Goal: Transaction & Acquisition: Purchase product/service

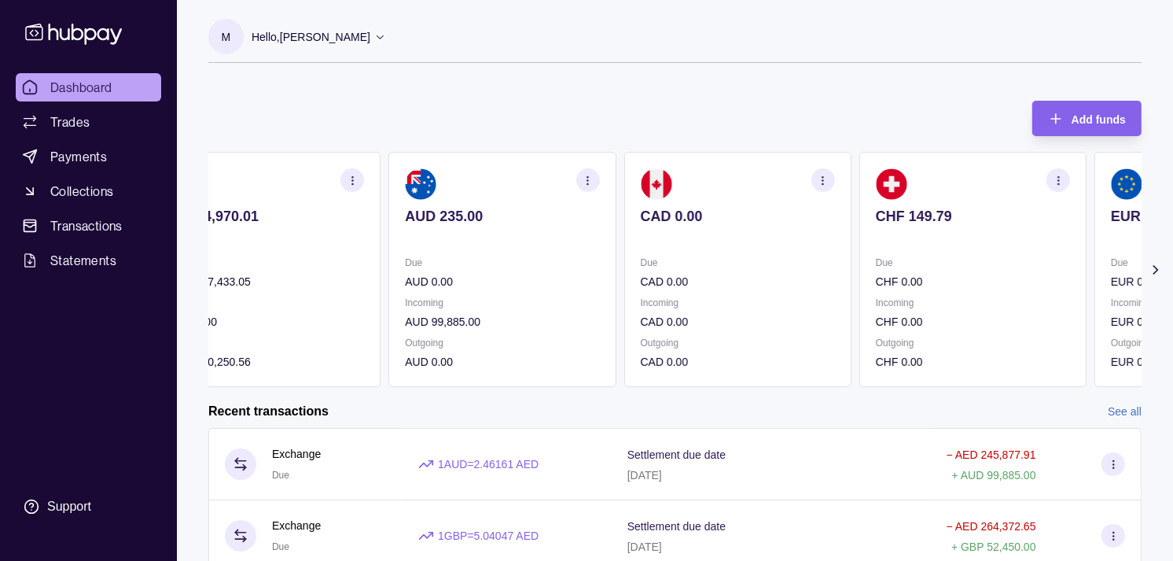
click at [800, 273] on p "CAD 0.00" at bounding box center [738, 281] width 194 height 17
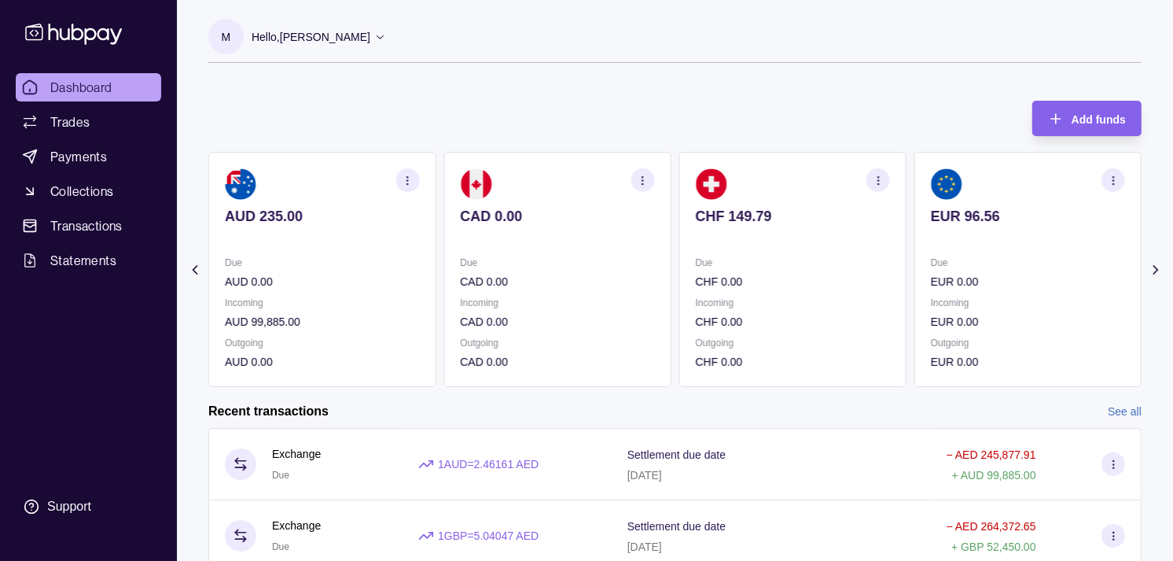
click at [750, 256] on div "Due CHF 0.00" at bounding box center [793, 272] width 194 height 36
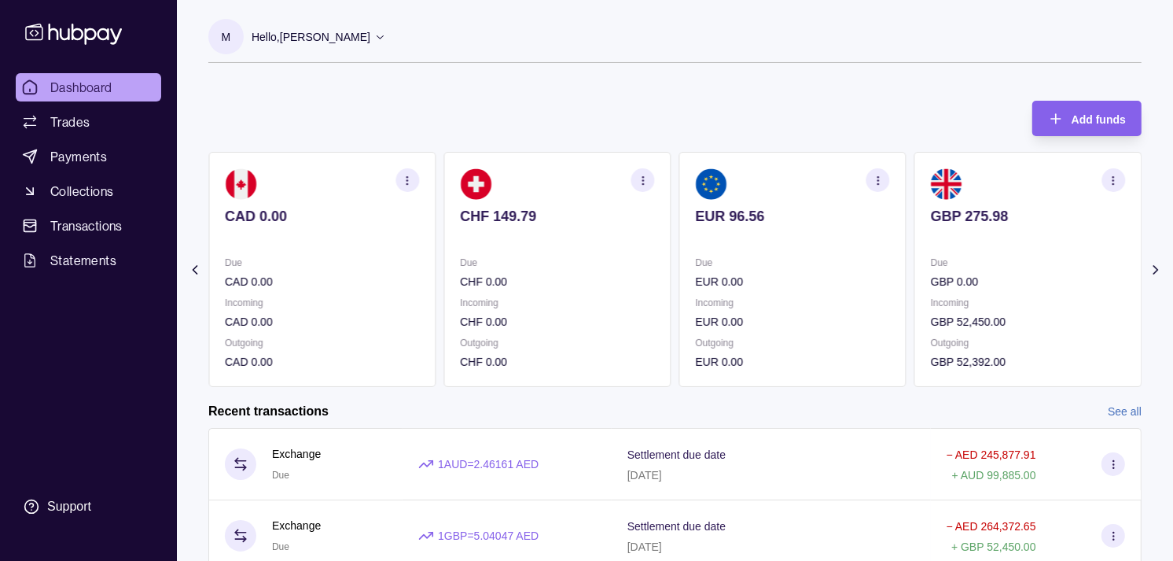
click at [834, 223] on div "EUR 96.56" at bounding box center [793, 227] width 194 height 39
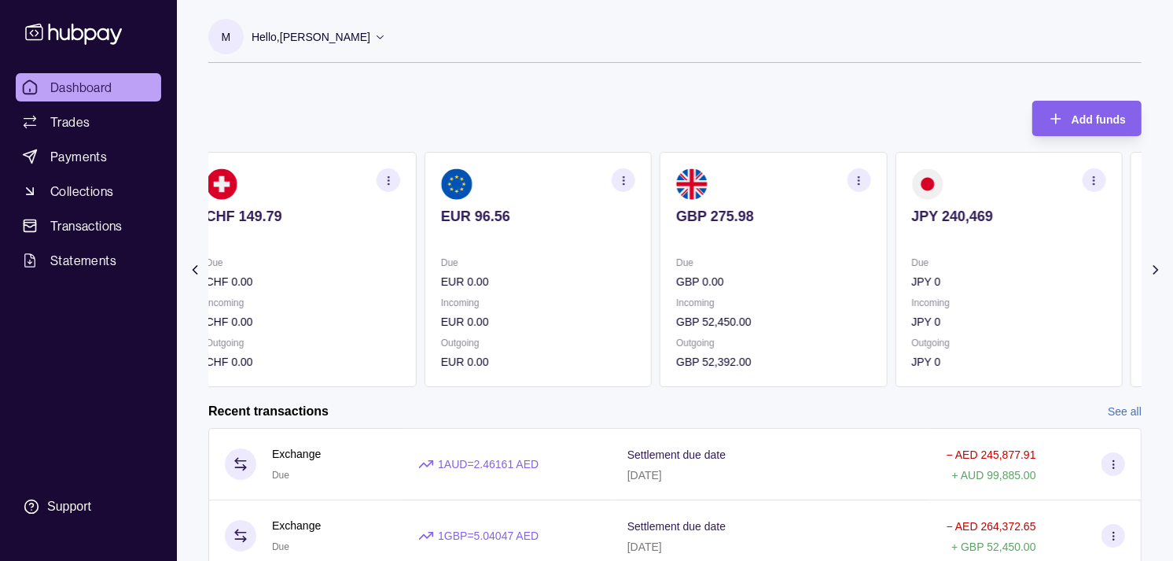
click at [809, 227] on div "GBP 275.98" at bounding box center [773, 227] width 194 height 39
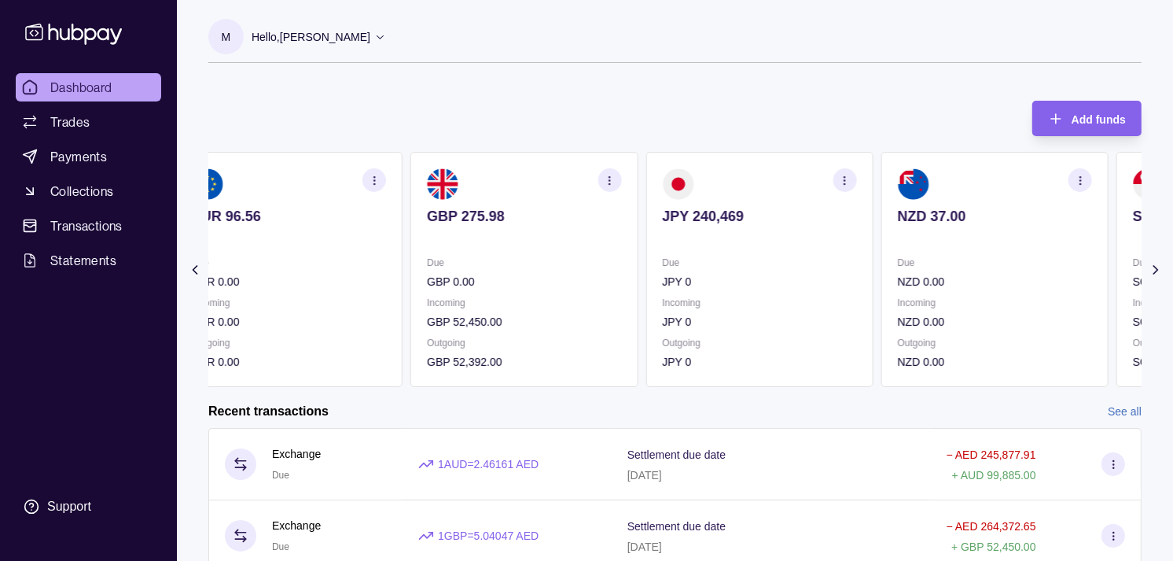
click at [780, 216] on div "JPY 240,469" at bounding box center [759, 227] width 194 height 39
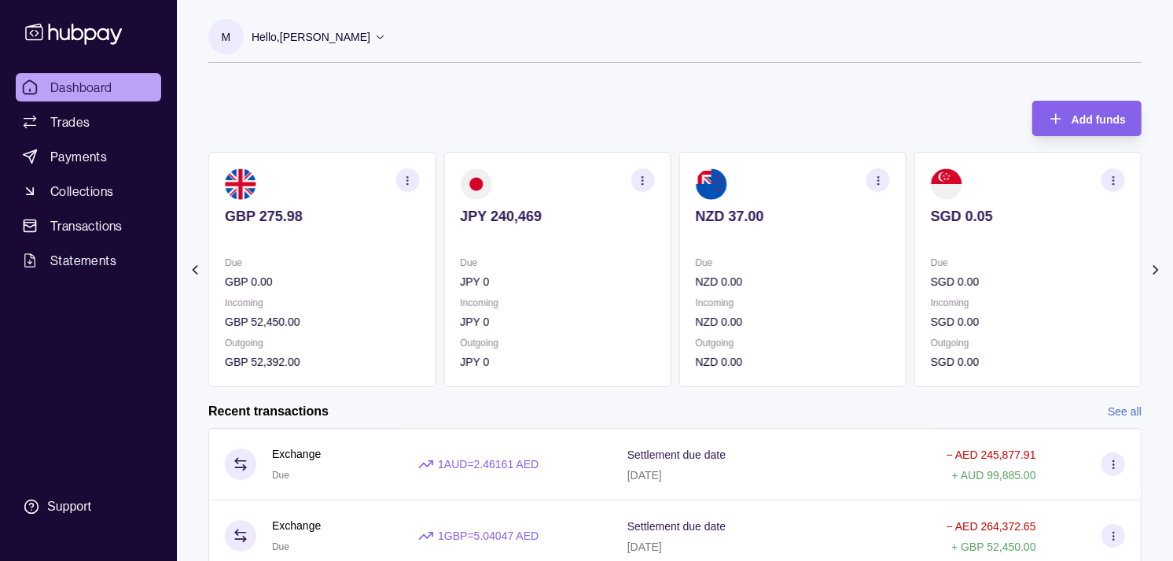
click at [764, 209] on p "NZD 37.00" at bounding box center [793, 216] width 194 height 17
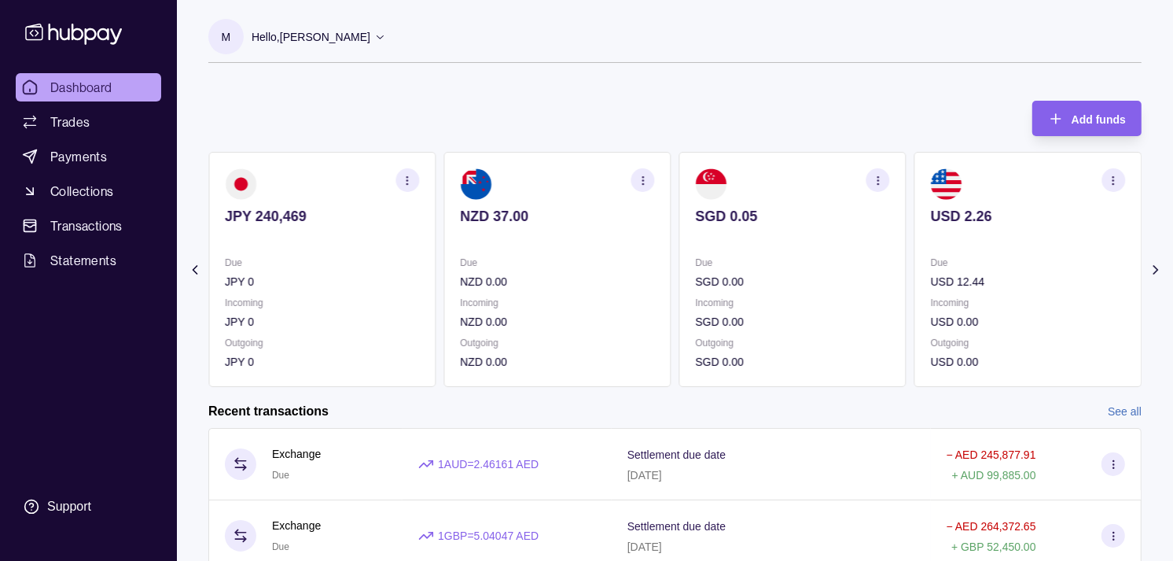
click at [773, 238] on p at bounding box center [793, 237] width 194 height 17
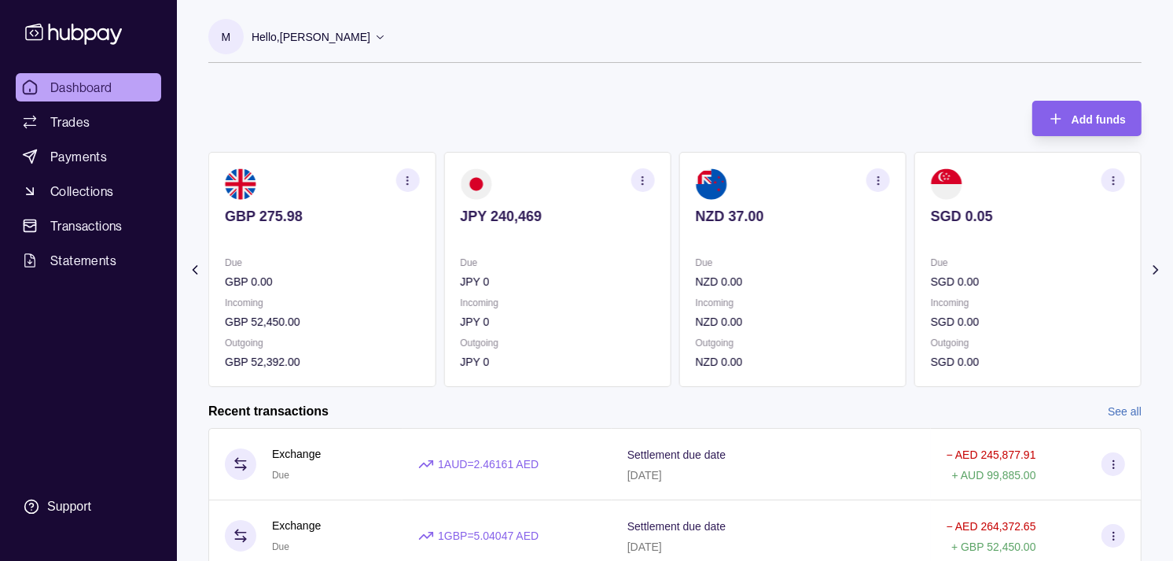
click at [771, 238] on p at bounding box center [793, 237] width 194 height 17
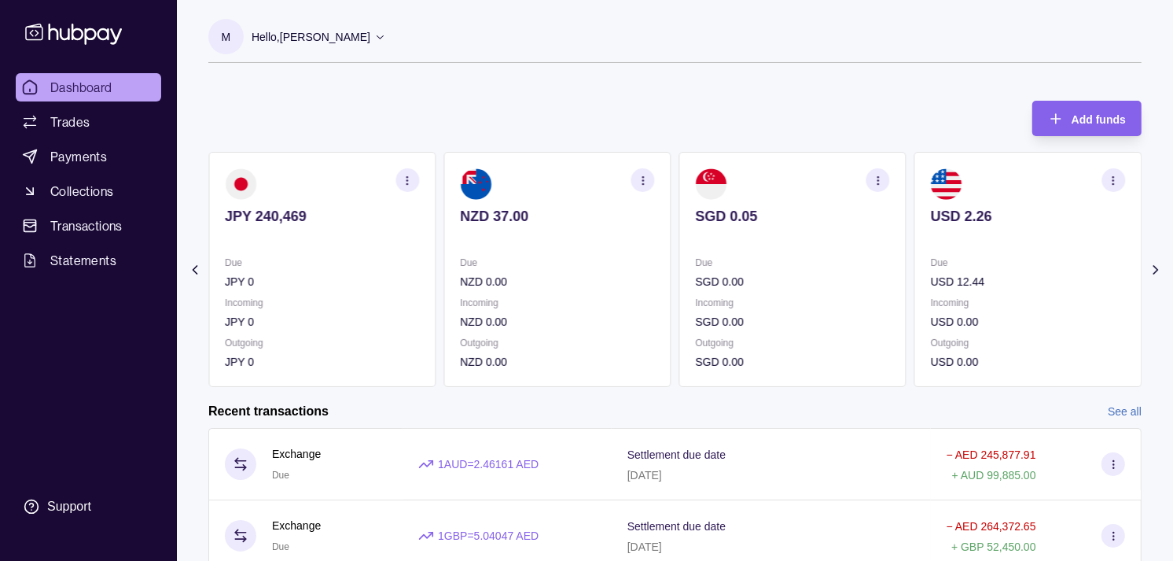
click at [637, 279] on p "NZD 0.00" at bounding box center [557, 281] width 194 height 17
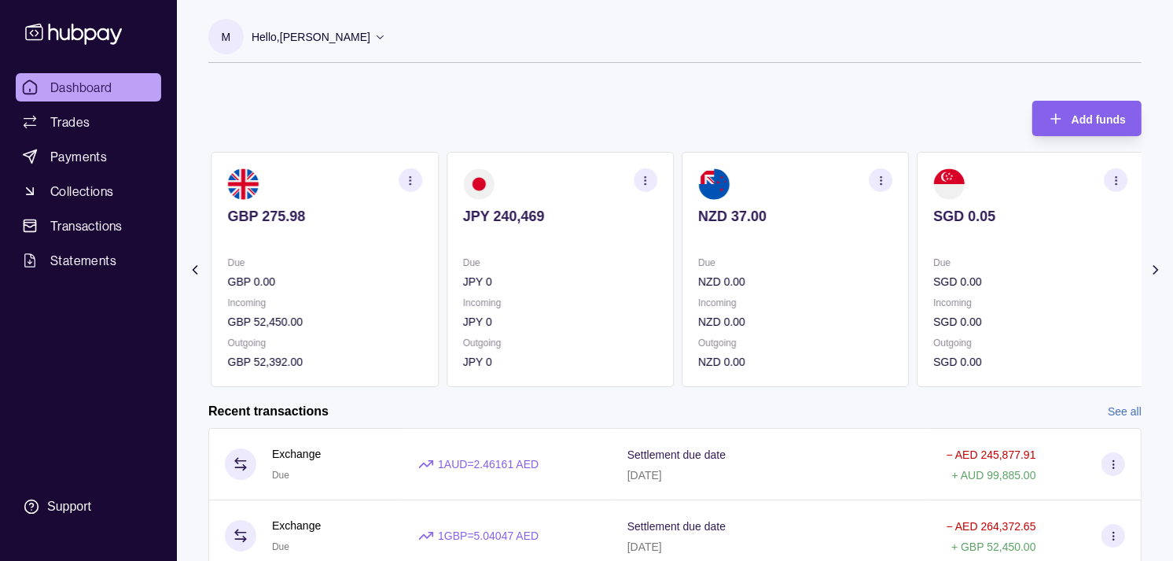
click at [625, 281] on p "JPY 0" at bounding box center [560, 281] width 194 height 17
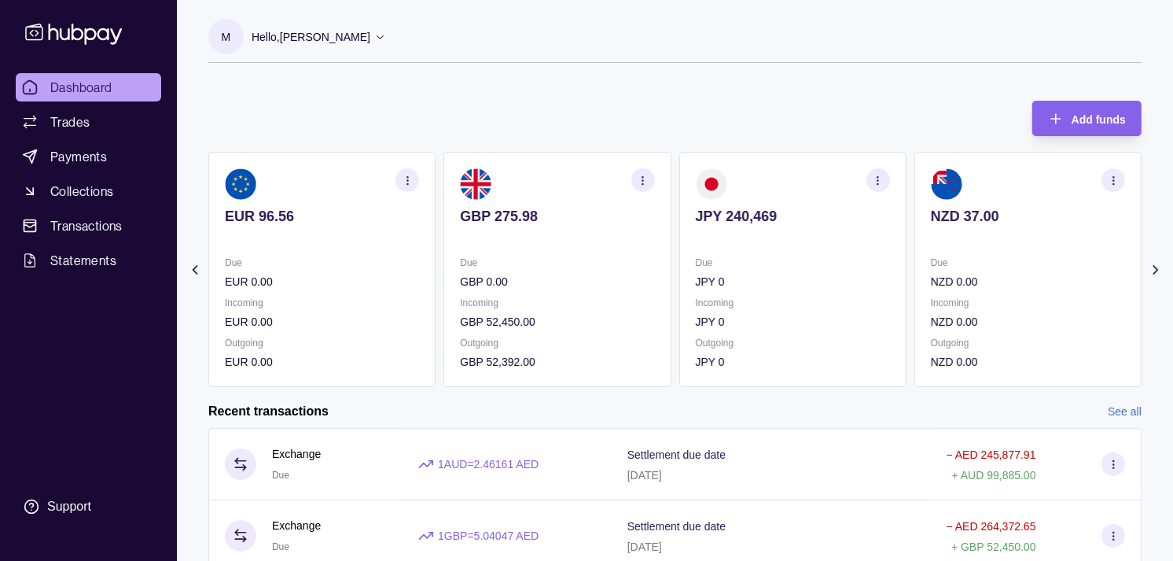
click at [615, 284] on p "GBP 0.00" at bounding box center [557, 281] width 194 height 17
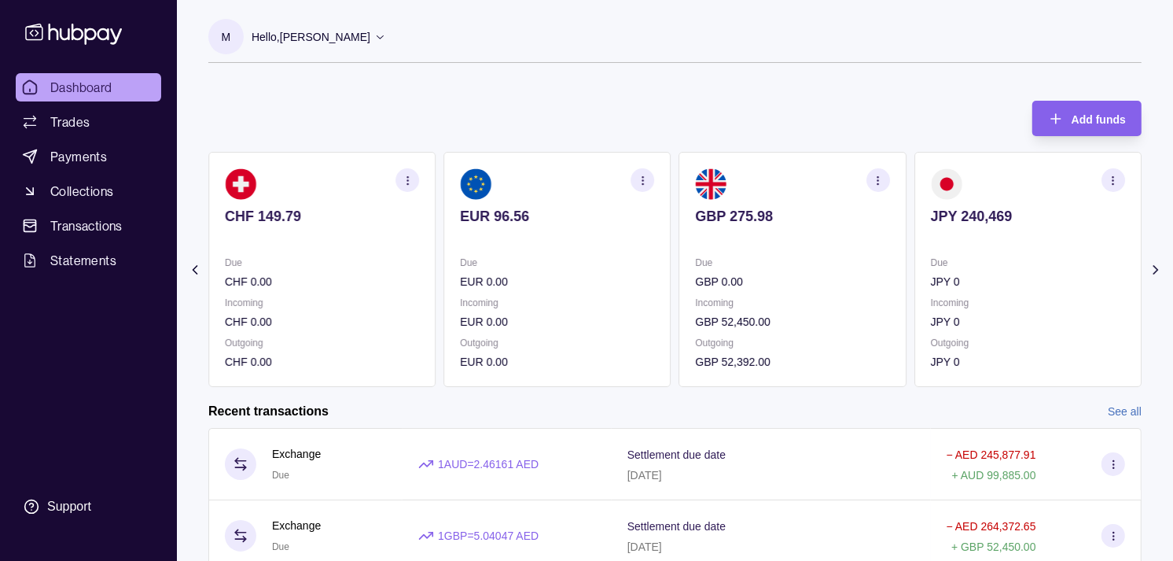
click at [588, 282] on p "EUR 0.00" at bounding box center [557, 281] width 194 height 17
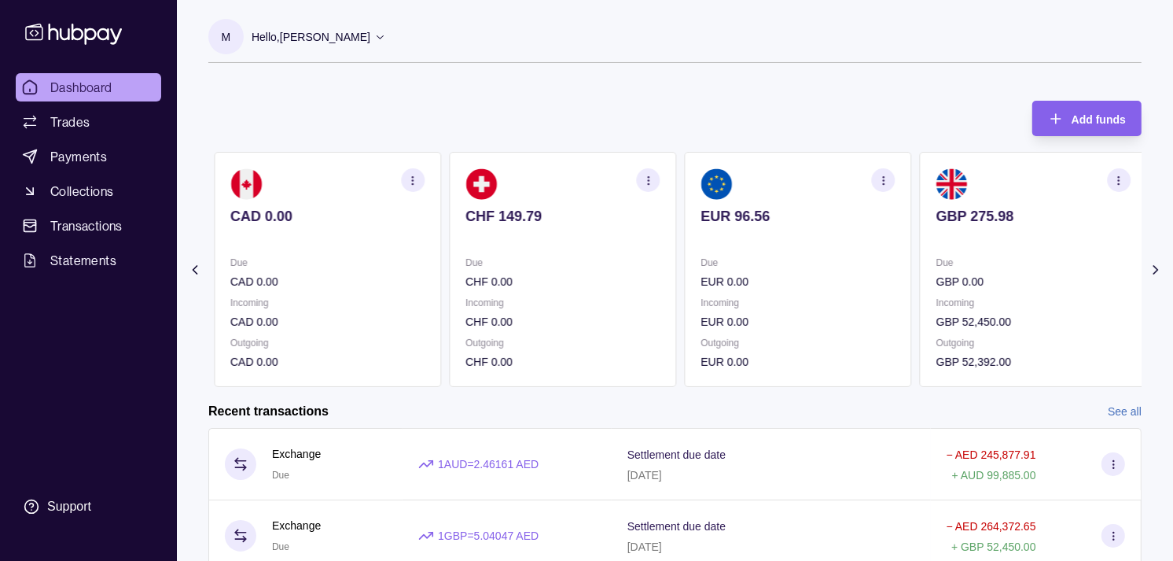
click at [572, 275] on p "CHF 0.00" at bounding box center [563, 281] width 194 height 17
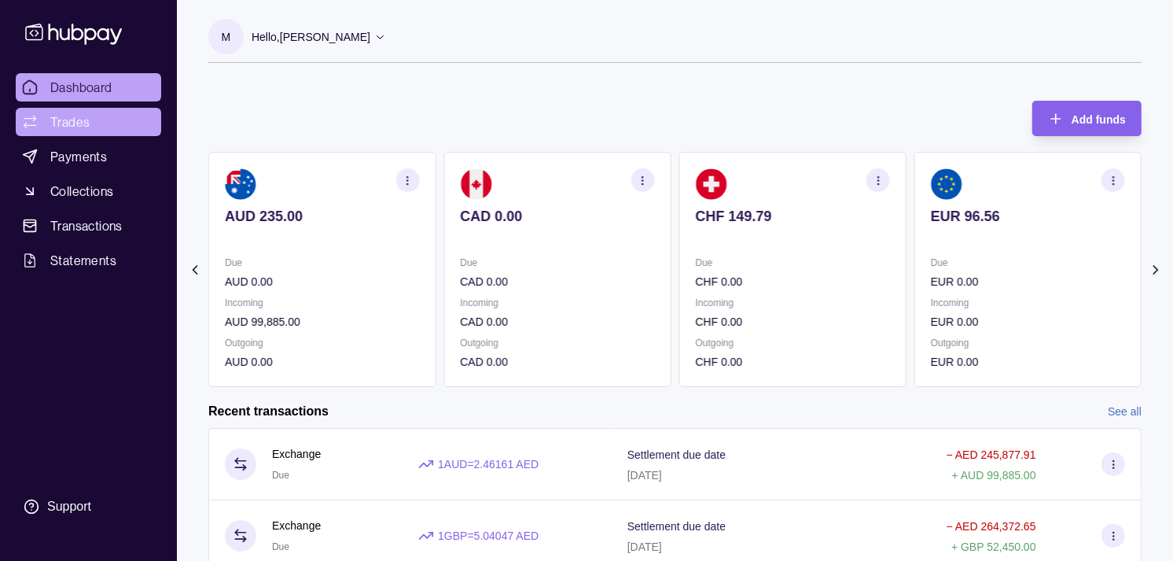
click at [89, 123] on link "Trades" at bounding box center [89, 122] width 146 height 28
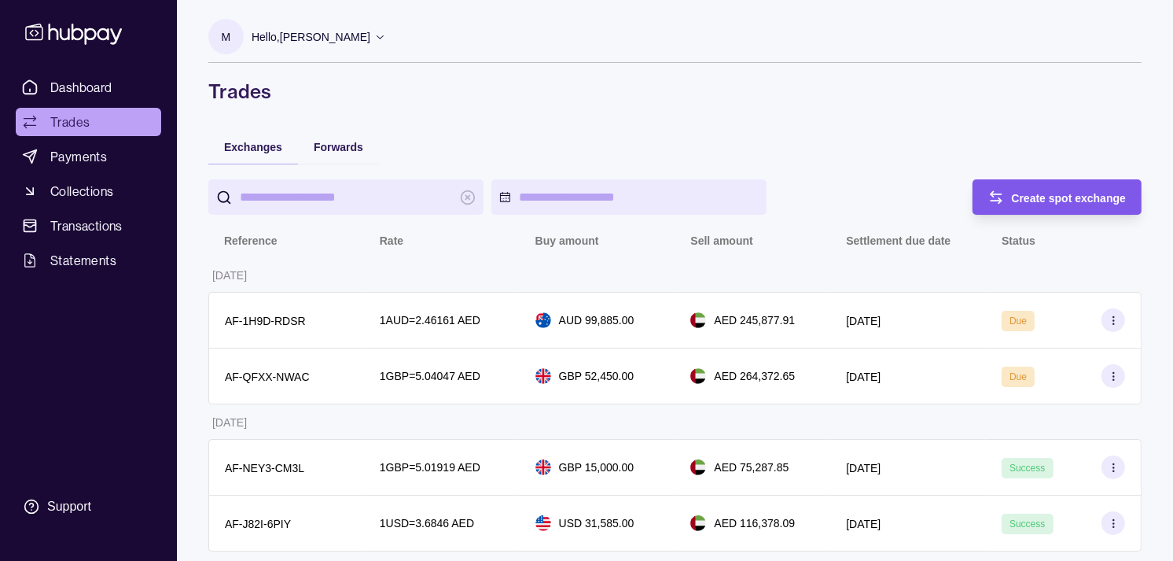
click at [1052, 192] on span "Create spot exchange" at bounding box center [1069, 198] width 115 height 13
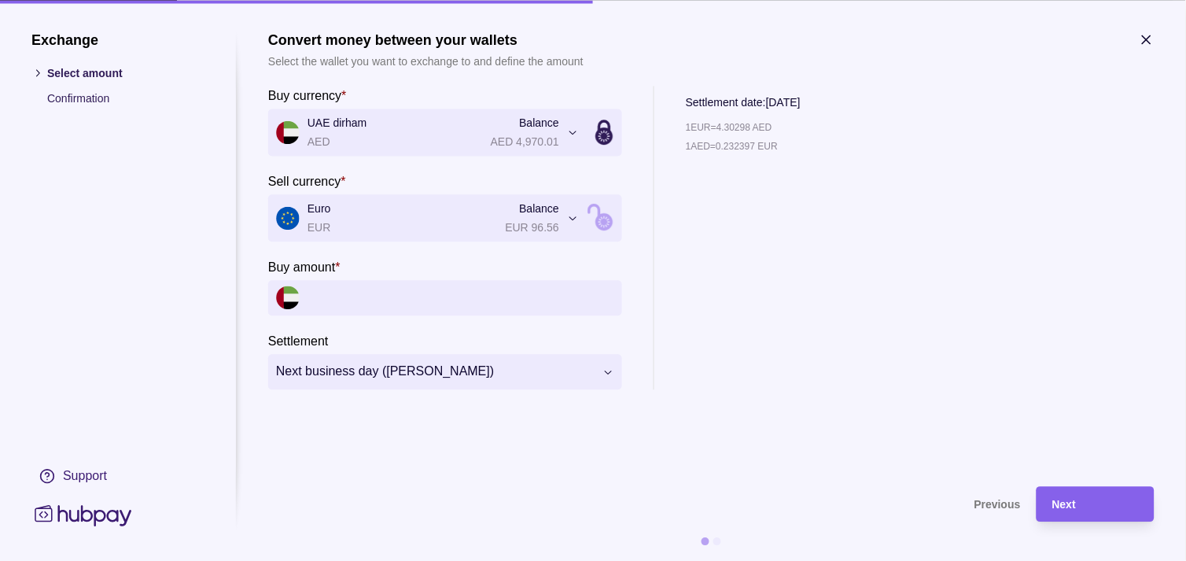
click at [1150, 45] on icon "button" at bounding box center [1147, 39] width 16 height 16
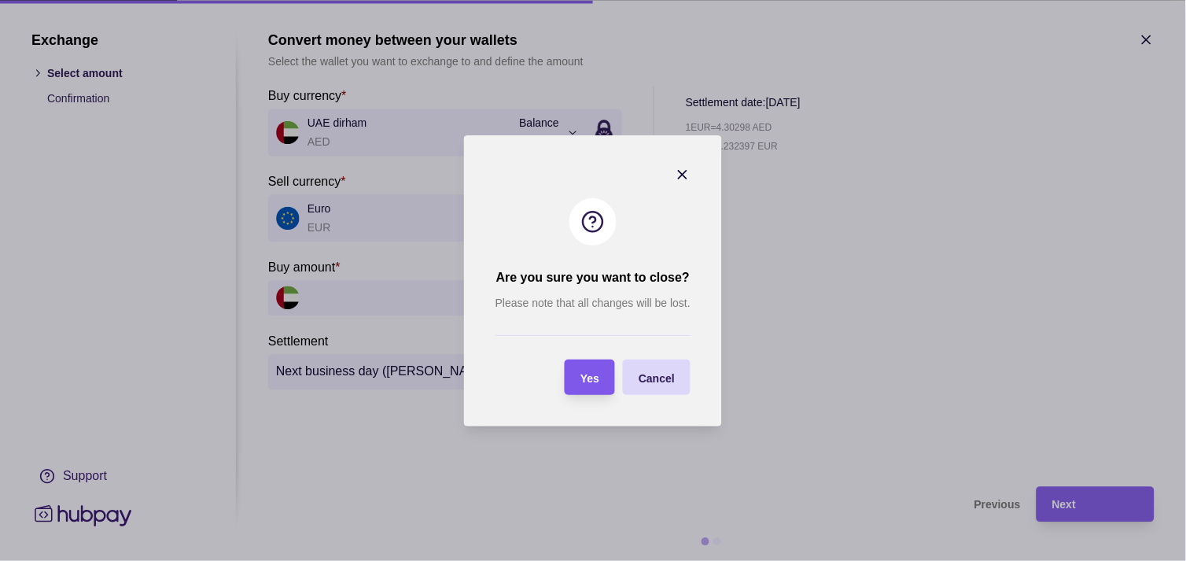
click at [603, 368] on section "Yes" at bounding box center [590, 376] width 50 height 35
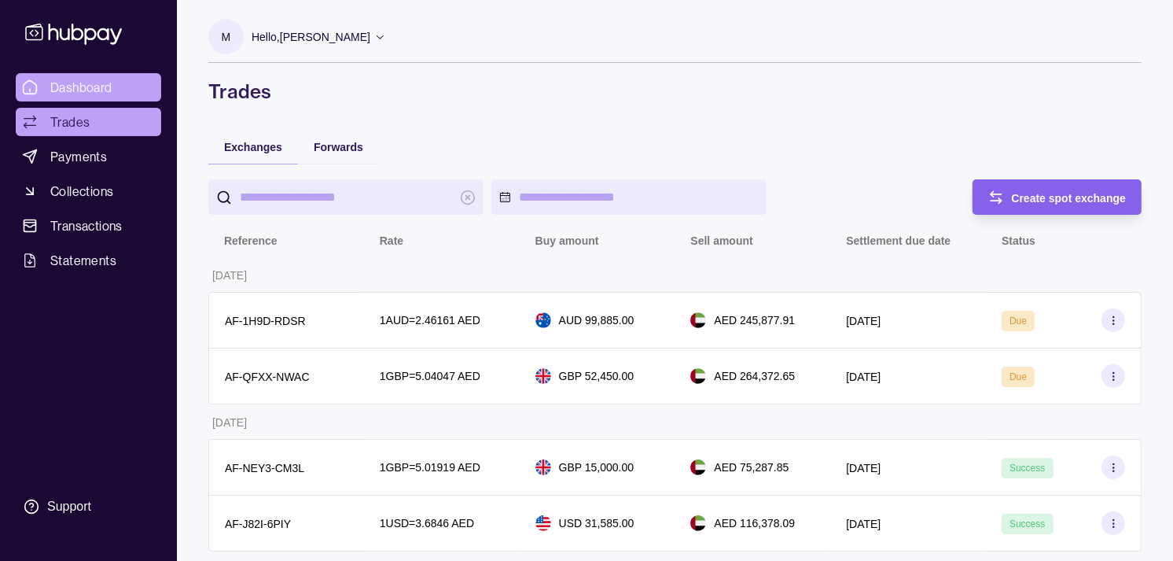
click at [96, 79] on span "Dashboard" at bounding box center [81, 87] width 62 height 19
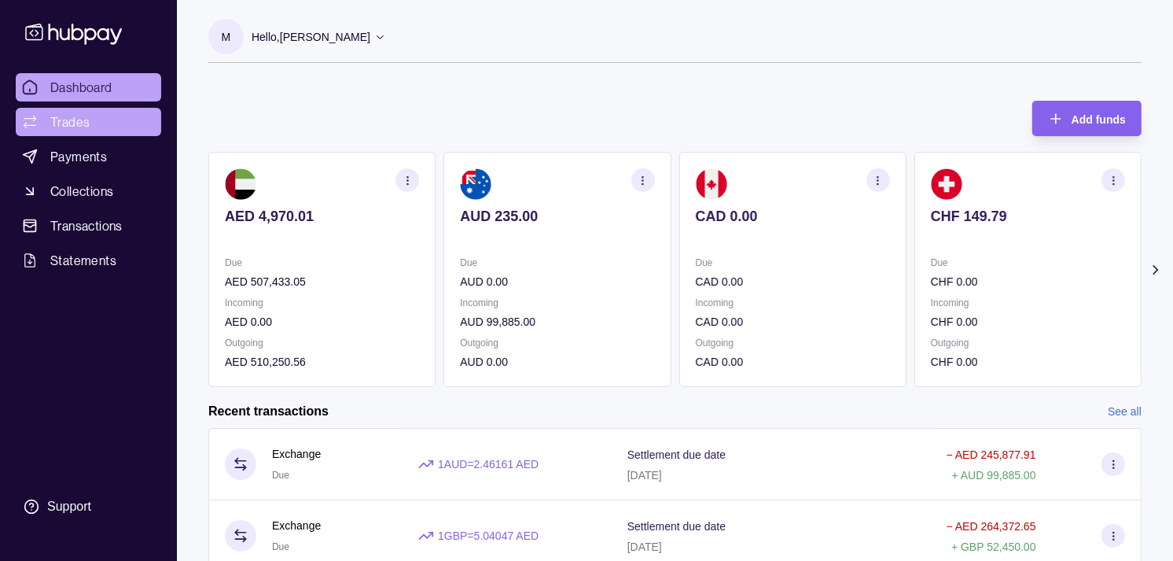
click at [119, 121] on link "Trades" at bounding box center [89, 122] width 146 height 28
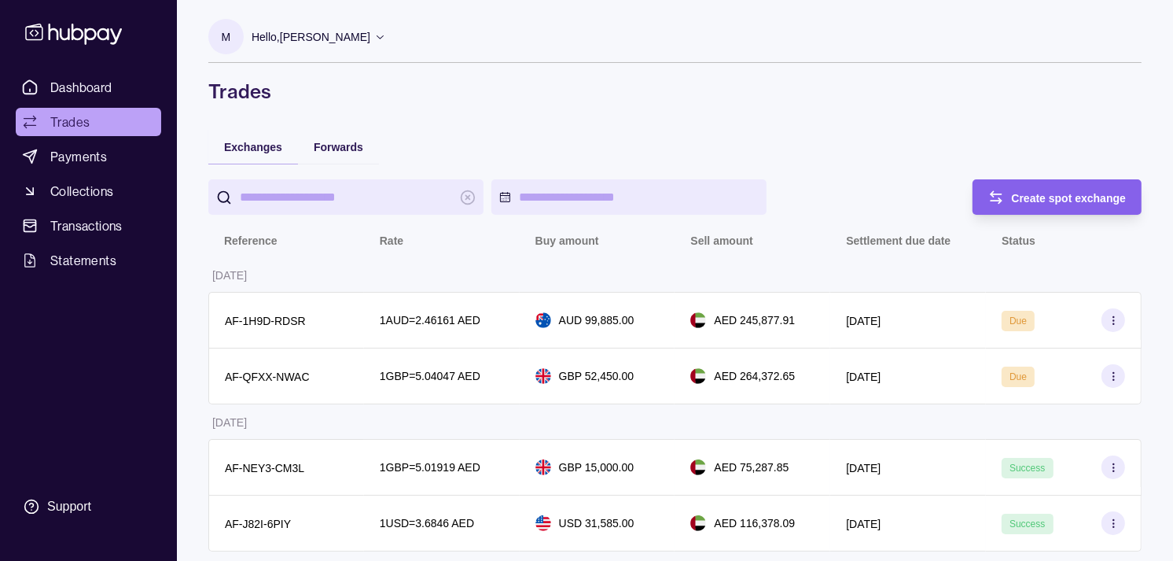
click at [90, 69] on div "Dashboard Trades Payments Collections Transactions Statements Support" at bounding box center [88, 280] width 177 height 561
click at [84, 80] on span "Dashboard" at bounding box center [81, 87] width 62 height 19
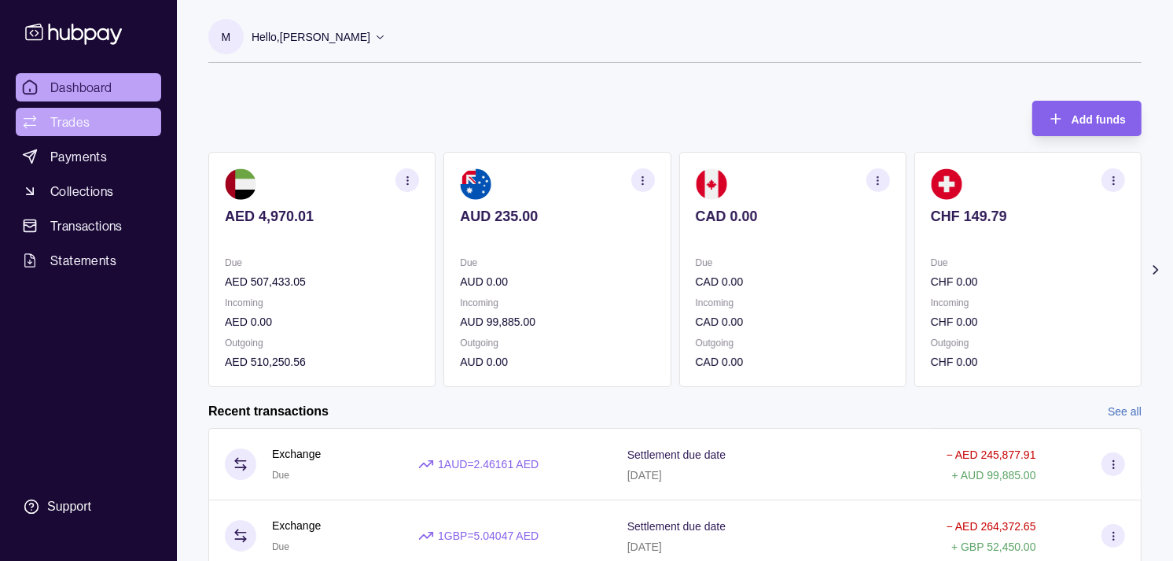
click at [66, 123] on span "Trades" at bounding box center [69, 121] width 39 height 19
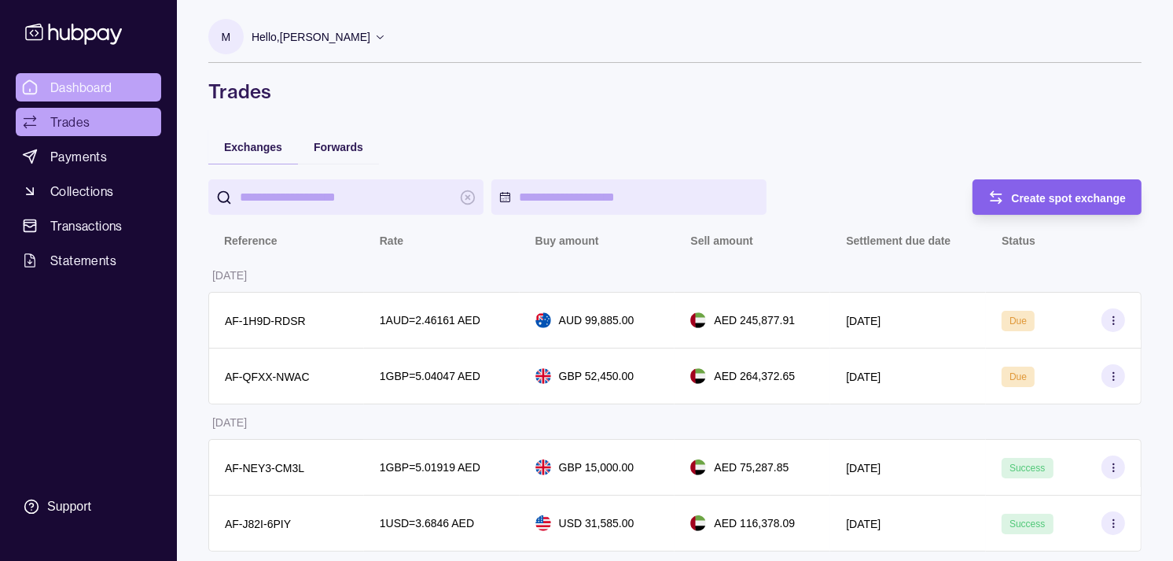
click at [77, 84] on span "Dashboard" at bounding box center [81, 87] width 62 height 19
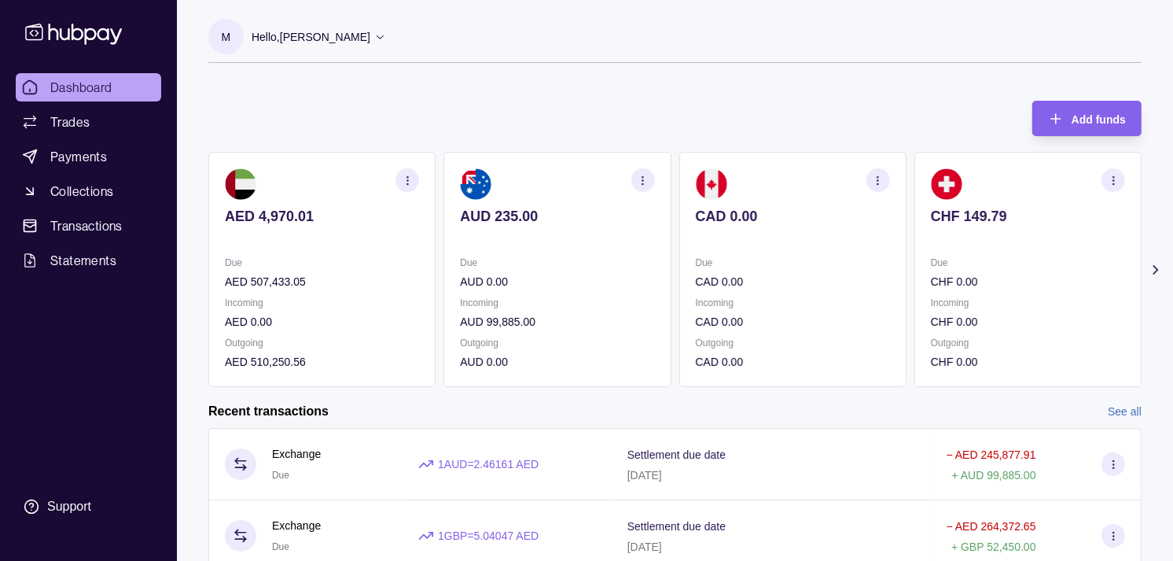
click at [915, 256] on section "CHF 149.79 Due CHF 0.00 Incoming CHF 0.00 Outgoing CHF 0.00" at bounding box center [1028, 269] width 227 height 235
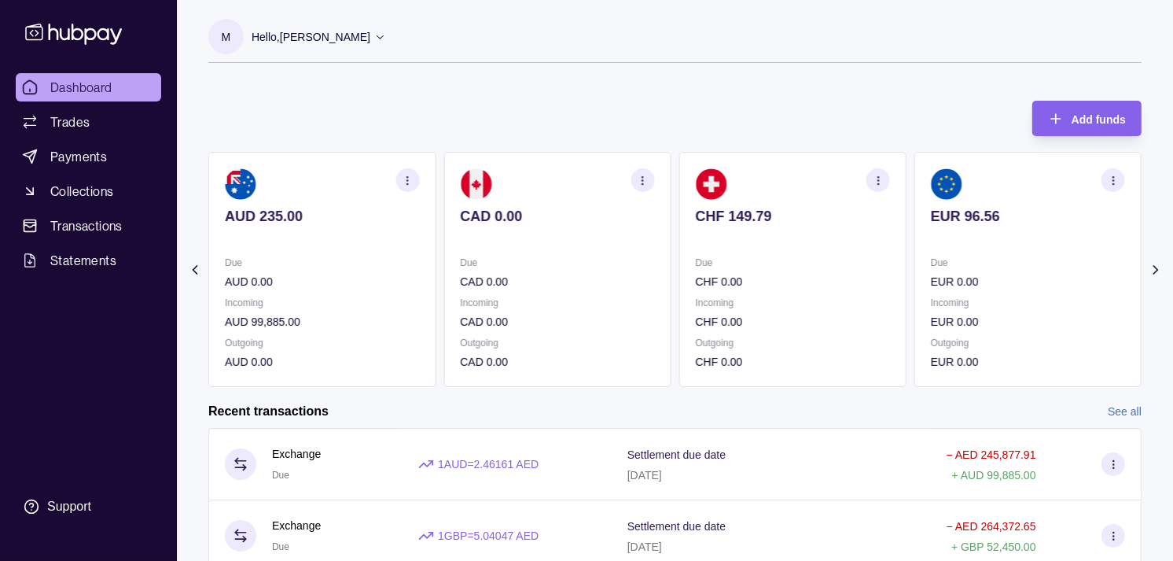
click at [915, 284] on section "EUR 96.56 Due EUR 0.00 Incoming EUR 0.00 Outgoing EUR 0.00" at bounding box center [1028, 269] width 227 height 235
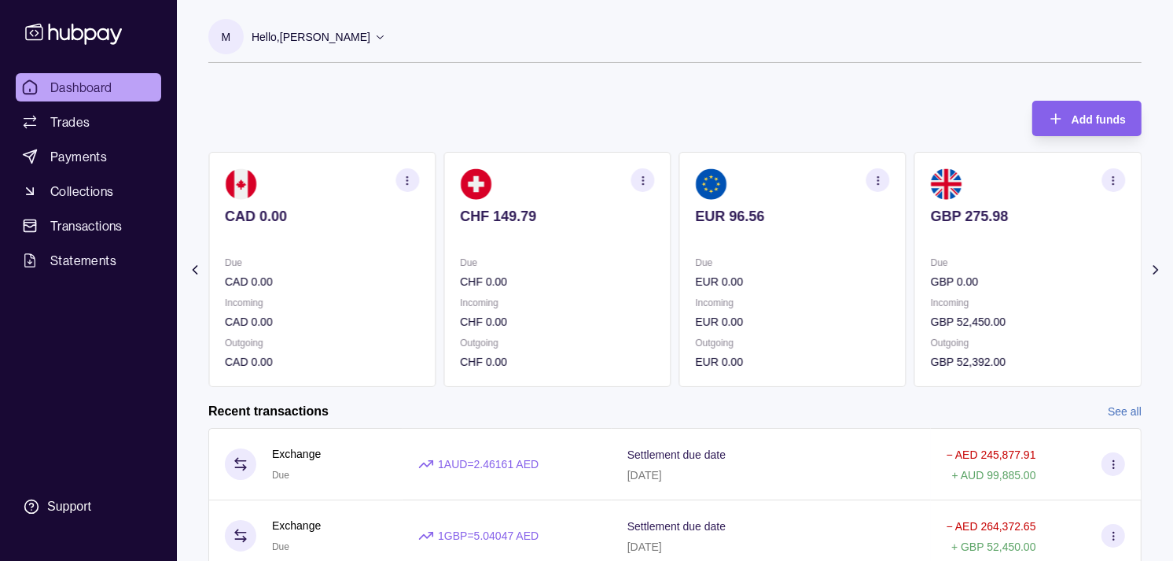
click at [370, 39] on p "Hello, Muralenath Nadarajah" at bounding box center [311, 36] width 119 height 17
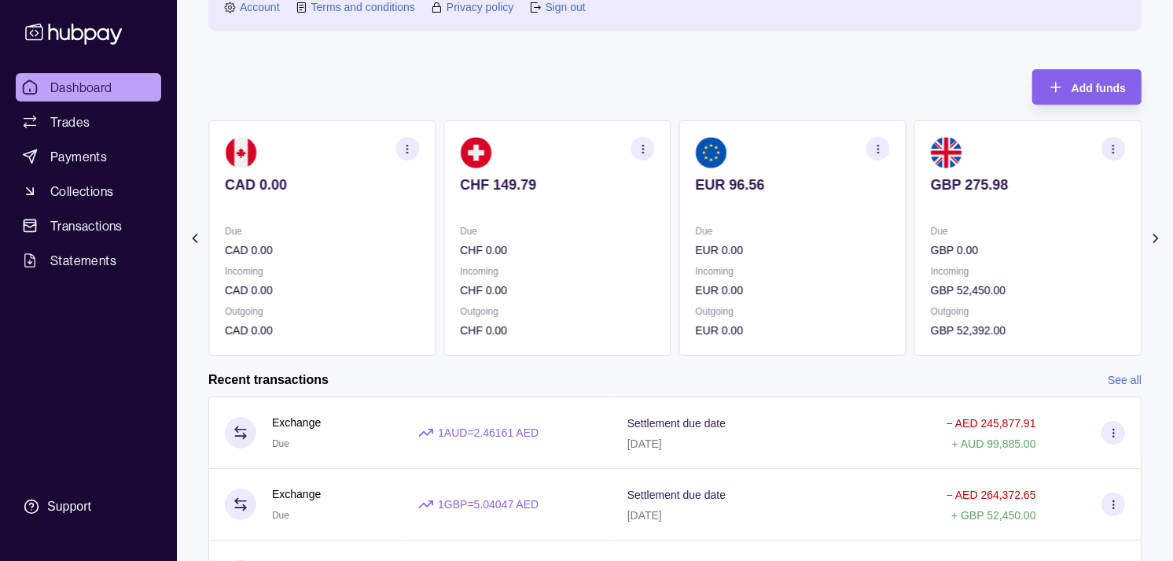
scroll to position [175, 0]
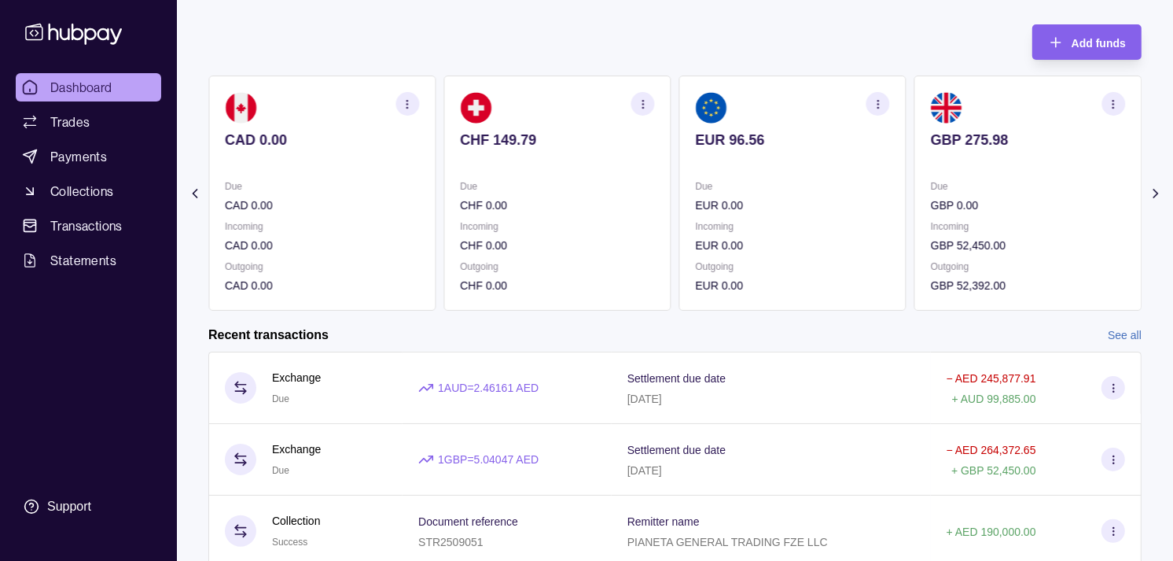
click at [989, 211] on div "Due GBP 0.00 Incoming GBP 52,450.00 Outgoing GBP 52,392.00" at bounding box center [1028, 236] width 194 height 116
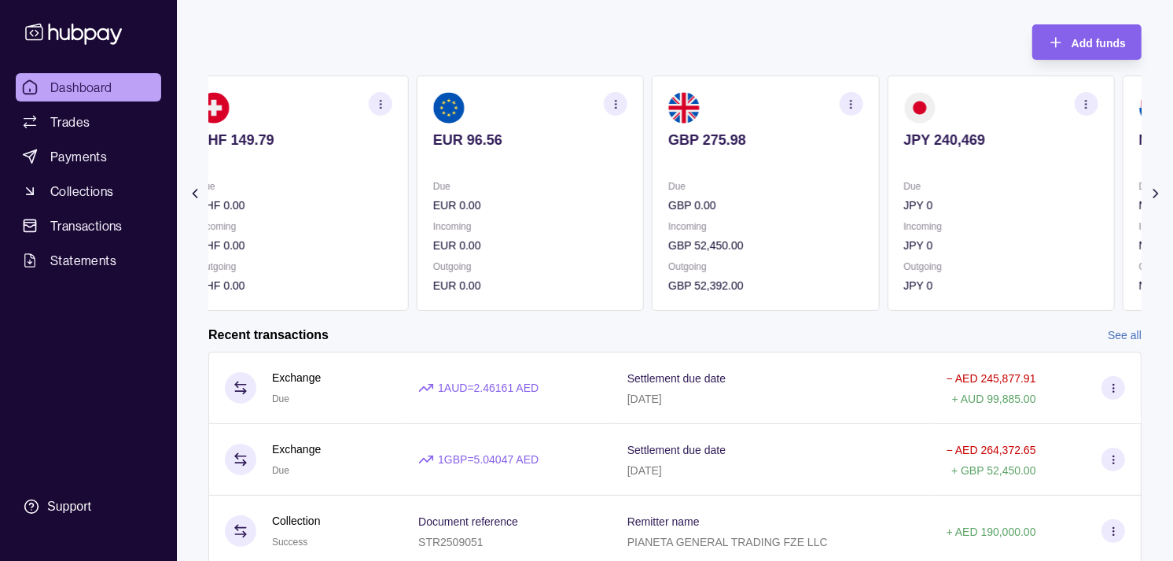
click at [972, 216] on div "Due JPY 0 Incoming JPY 0 Outgoing JPY 0" at bounding box center [1001, 236] width 194 height 116
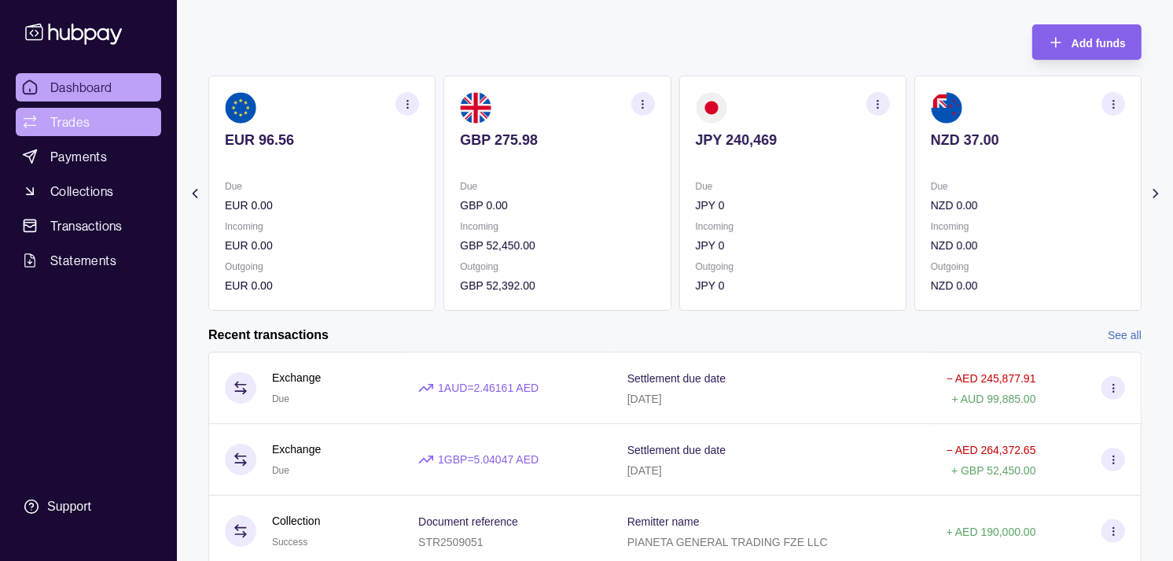
click at [87, 122] on span "Trades" at bounding box center [69, 121] width 39 height 19
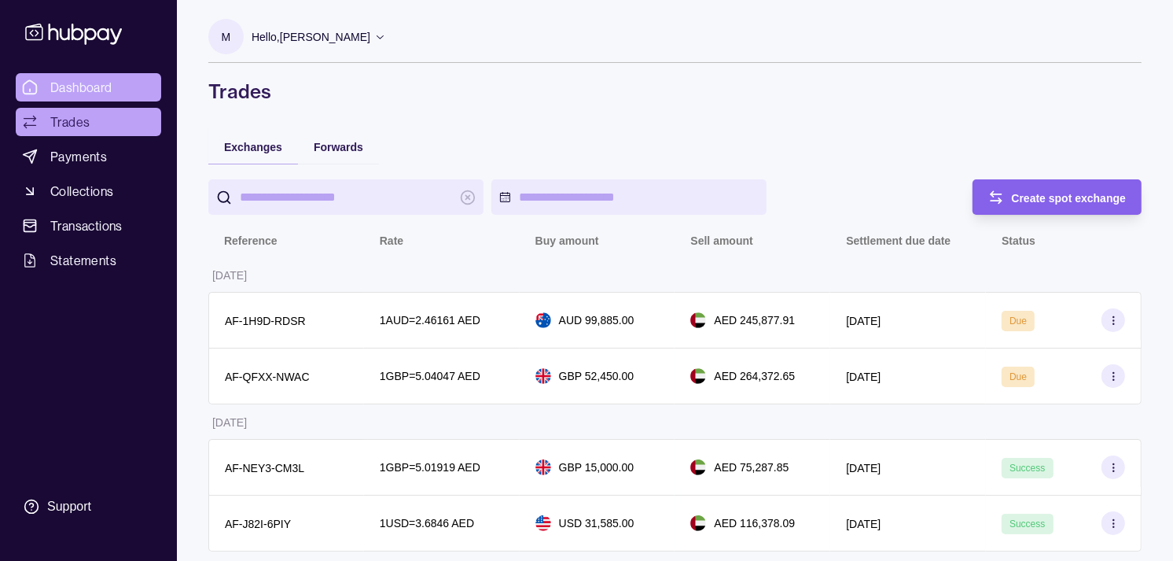
click at [105, 90] on span "Dashboard" at bounding box center [81, 87] width 62 height 19
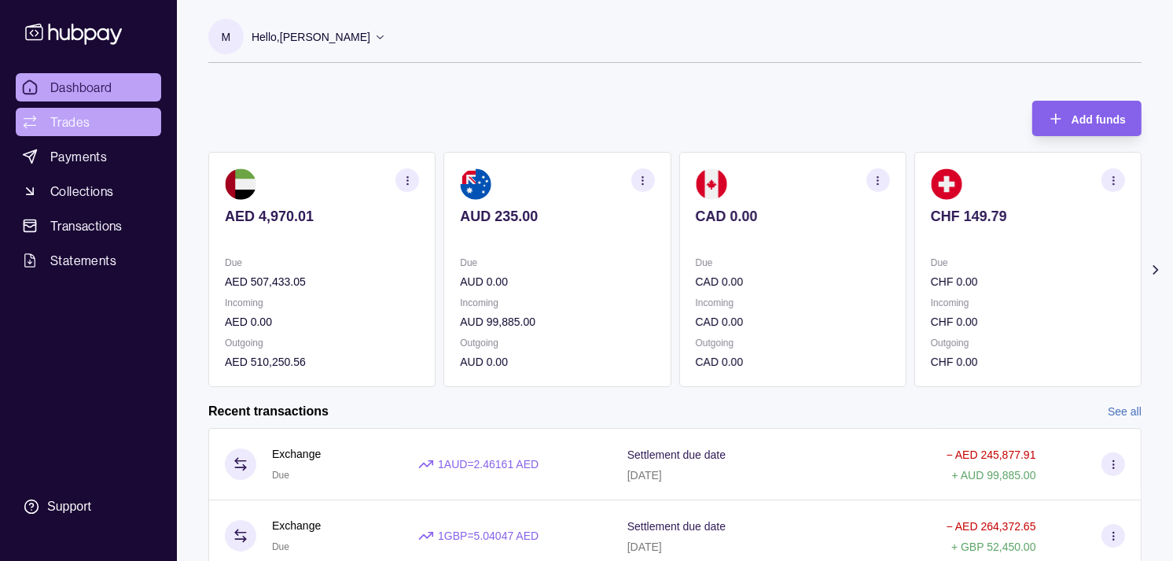
click at [71, 121] on span "Trades" at bounding box center [69, 121] width 39 height 19
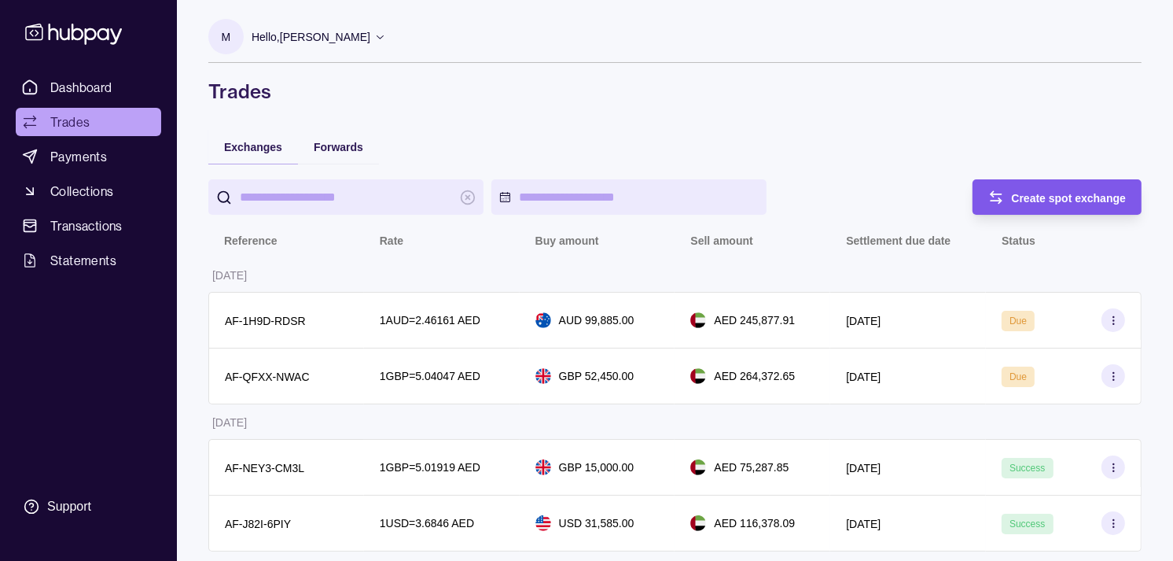
click at [1040, 193] on span "Create spot exchange" at bounding box center [1069, 198] width 115 height 13
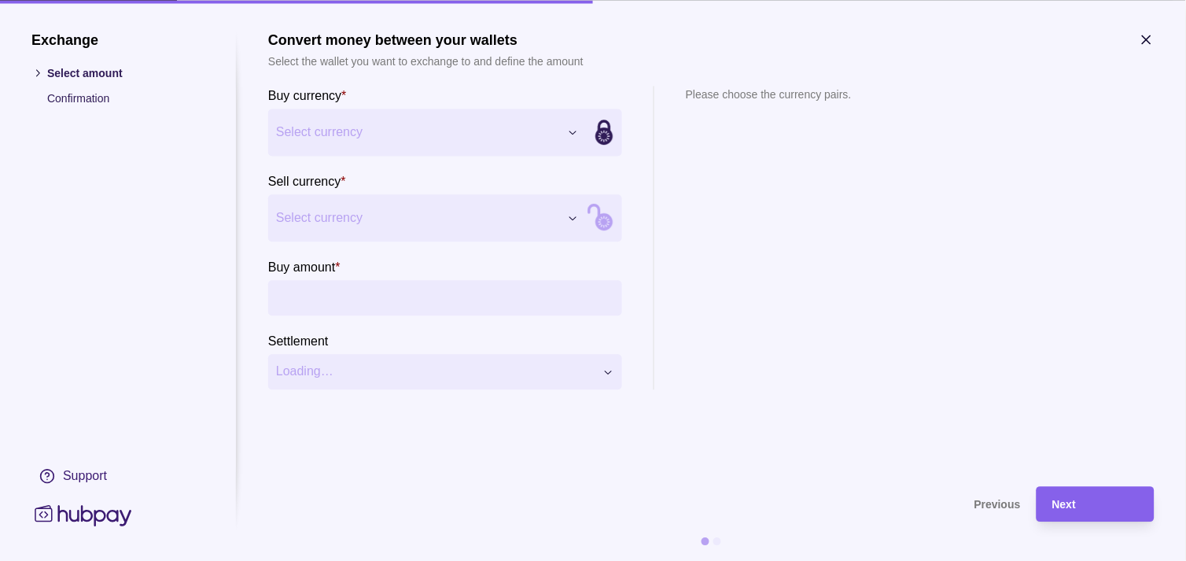
click at [1149, 36] on icon "button" at bounding box center [1147, 39] width 8 height 8
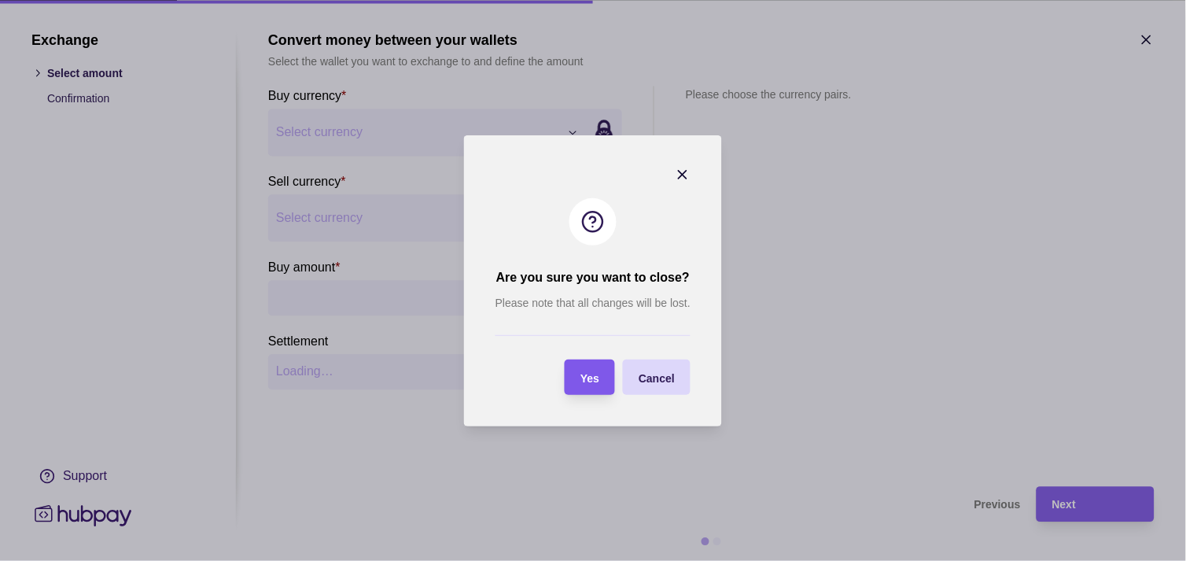
click at [592, 376] on span "Yes" at bounding box center [589, 377] width 19 height 13
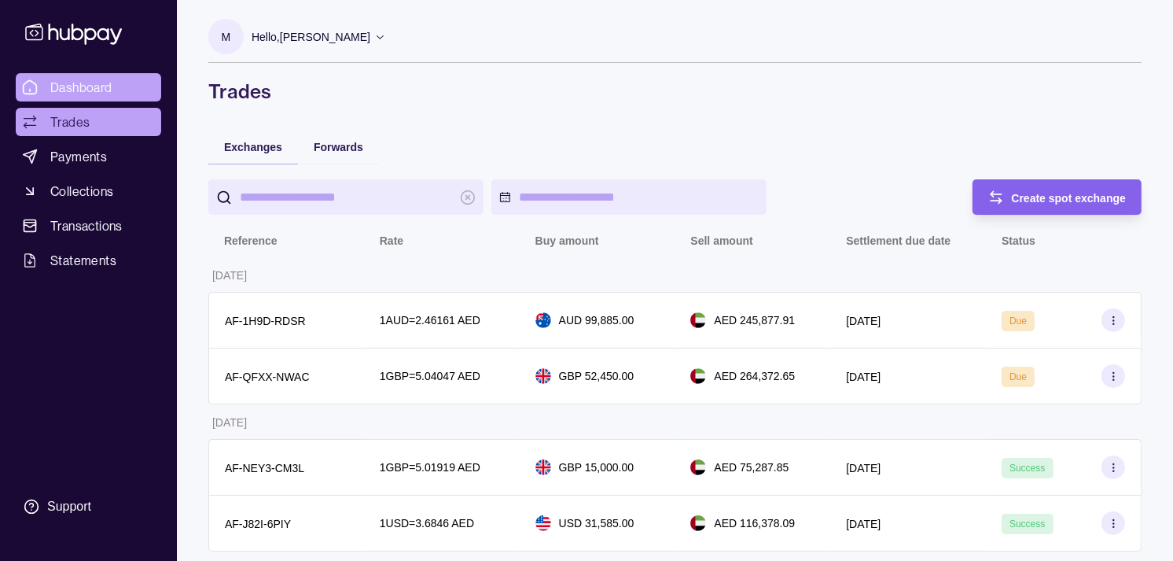
click at [79, 85] on span "Dashboard" at bounding box center [81, 87] width 62 height 19
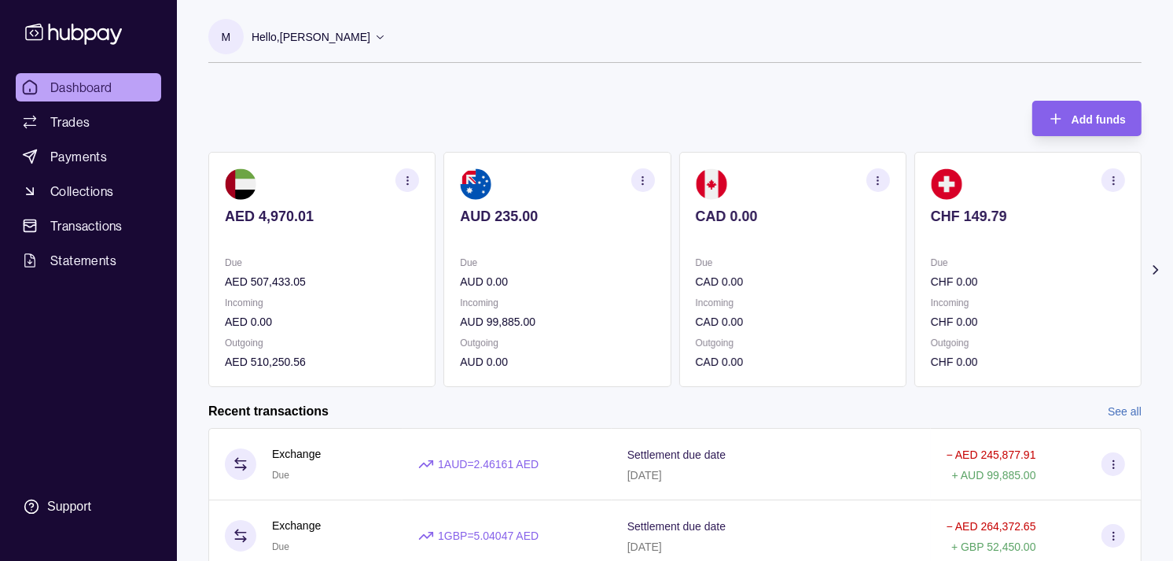
click at [716, 249] on section "CAD 0.00 Due CAD 0.00 Incoming CAD 0.00 Outgoing CAD 0.00" at bounding box center [793, 269] width 227 height 235
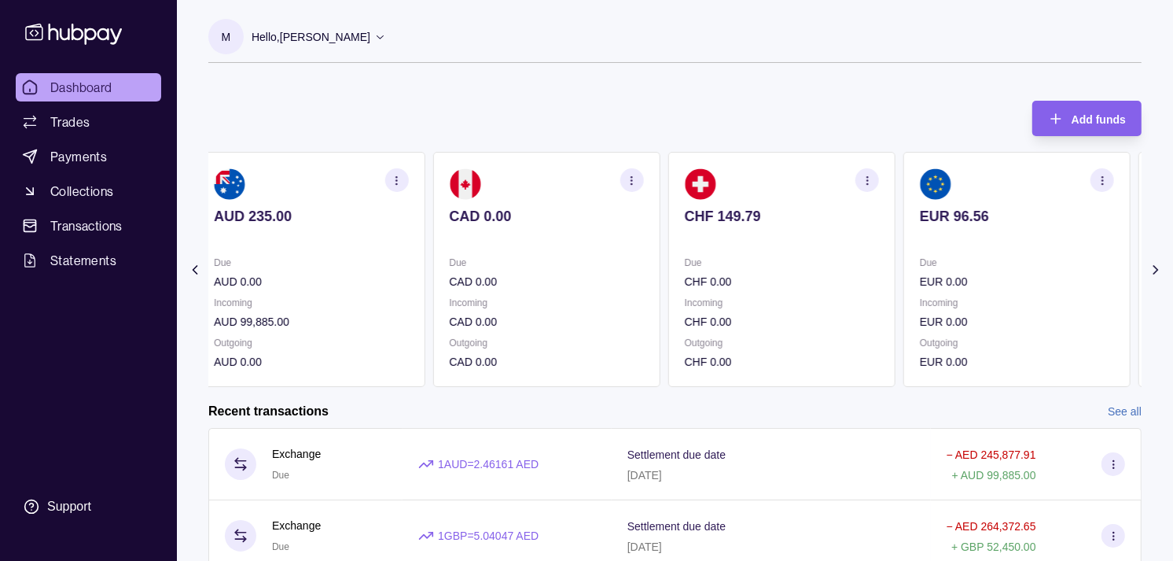
click at [731, 256] on p "Due" at bounding box center [782, 262] width 194 height 17
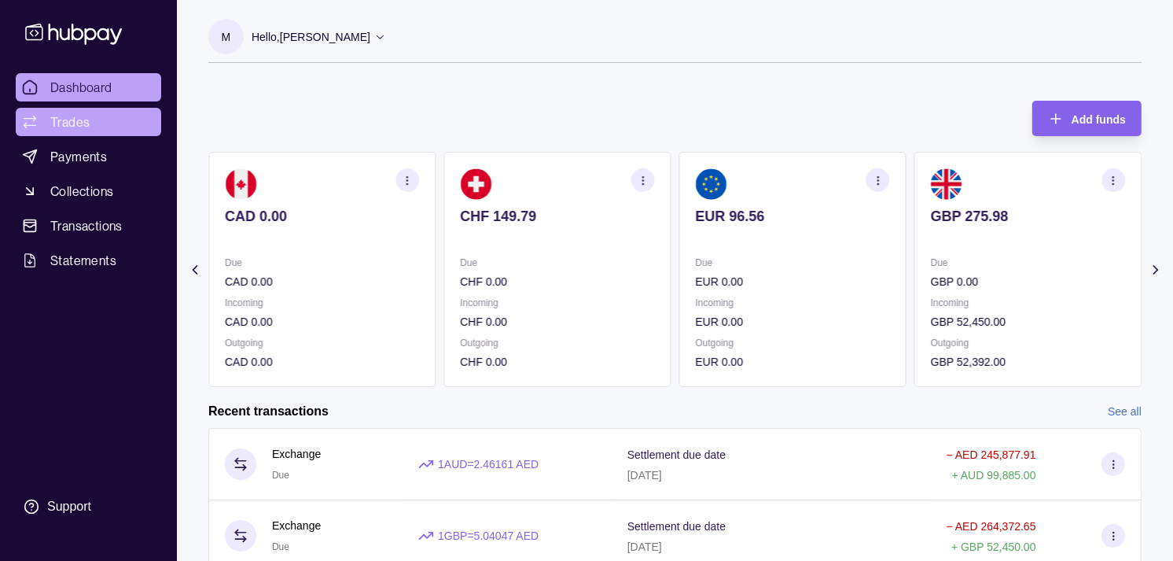
click at [104, 112] on link "Trades" at bounding box center [89, 122] width 146 height 28
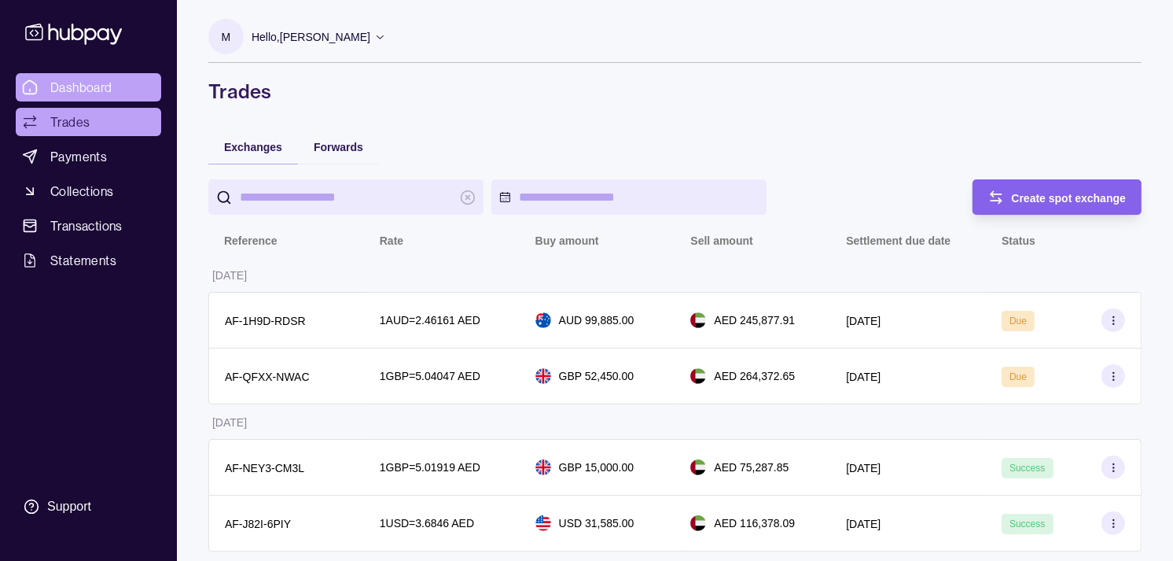
drag, startPoint x: 101, startPoint y: 107, endPoint x: 98, endPoint y: 99, distance: 8.2
click at [101, 108] on link "Trades" at bounding box center [89, 122] width 146 height 28
click at [98, 84] on span "Dashboard" at bounding box center [81, 87] width 62 height 19
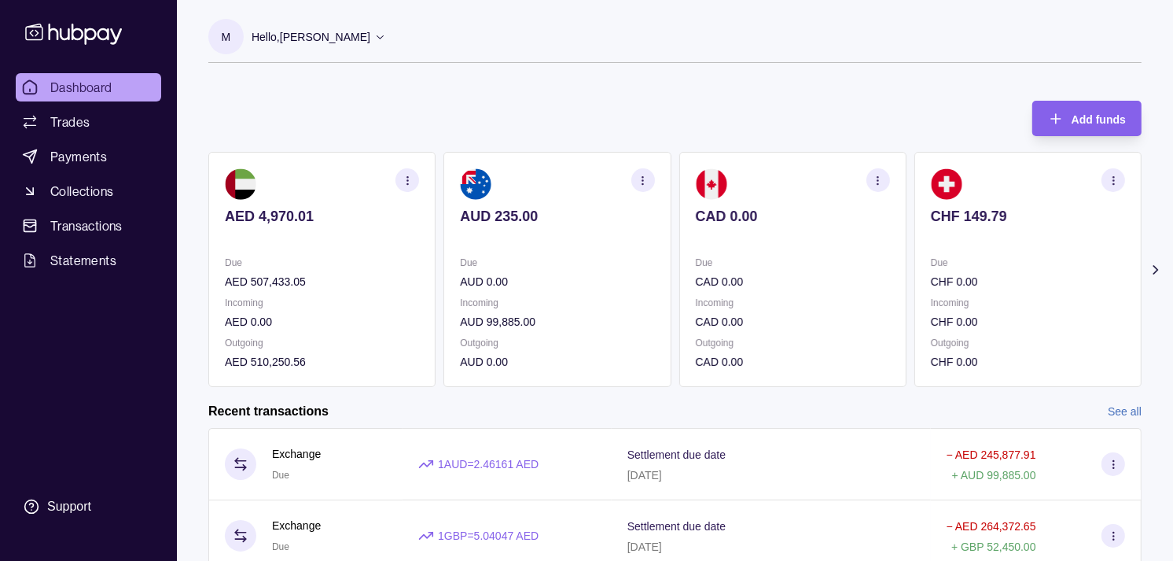
click at [370, 37] on p "Hello, Muralenath Nadarajah" at bounding box center [311, 36] width 119 height 17
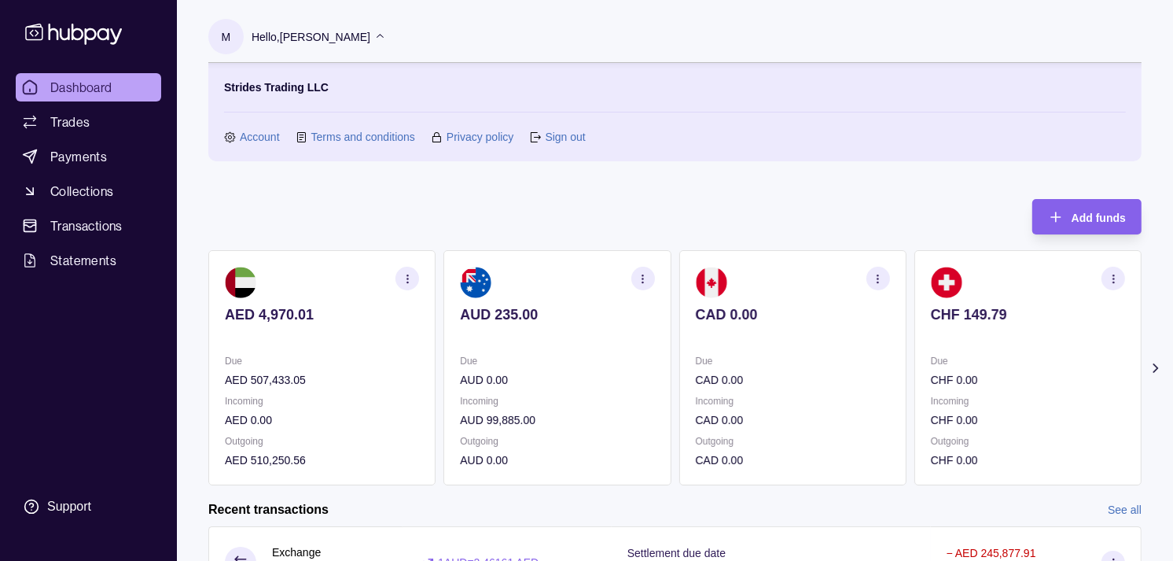
drag, startPoint x: 388, startPoint y: 37, endPoint x: 262, endPoint y: 186, distance: 195.4
click at [262, 186] on div "Add funds AED 4,970.01 Due AED 507,433.05 Incoming AED 0.00 Outgoing AED 510,25…" at bounding box center [675, 334] width 934 height 302
click at [72, 116] on span "Trades" at bounding box center [69, 121] width 39 height 19
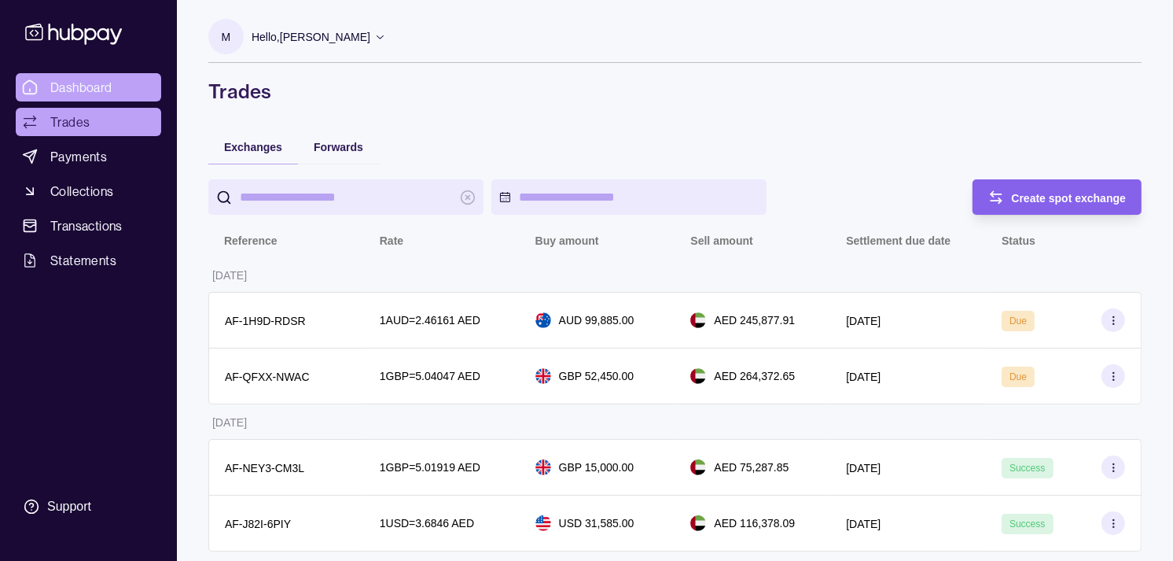
click at [71, 83] on span "Dashboard" at bounding box center [81, 87] width 62 height 19
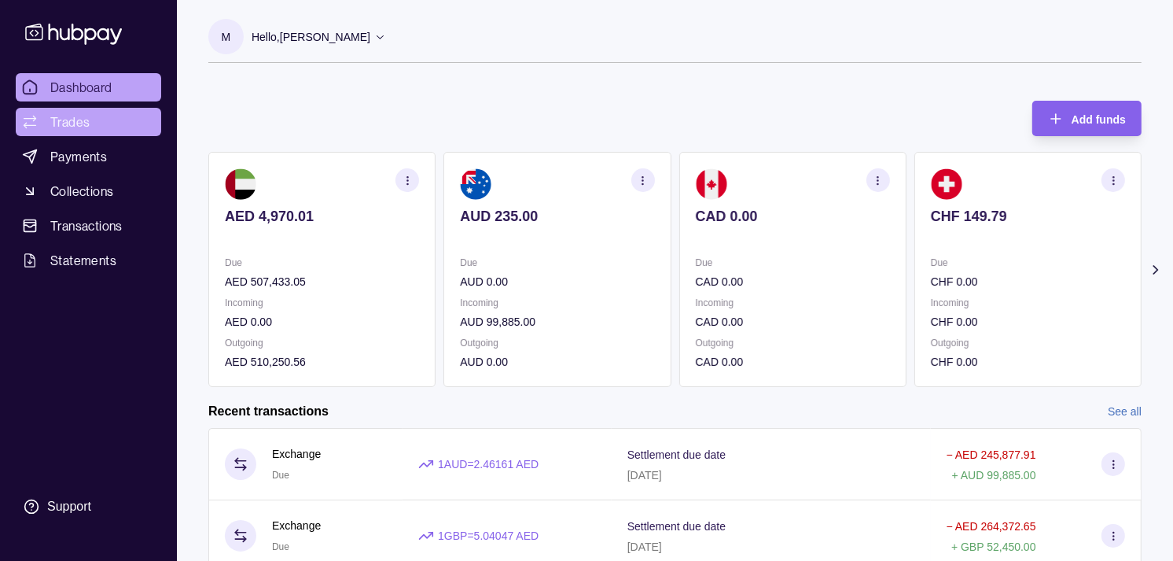
click at [109, 124] on link "Trades" at bounding box center [89, 122] width 146 height 28
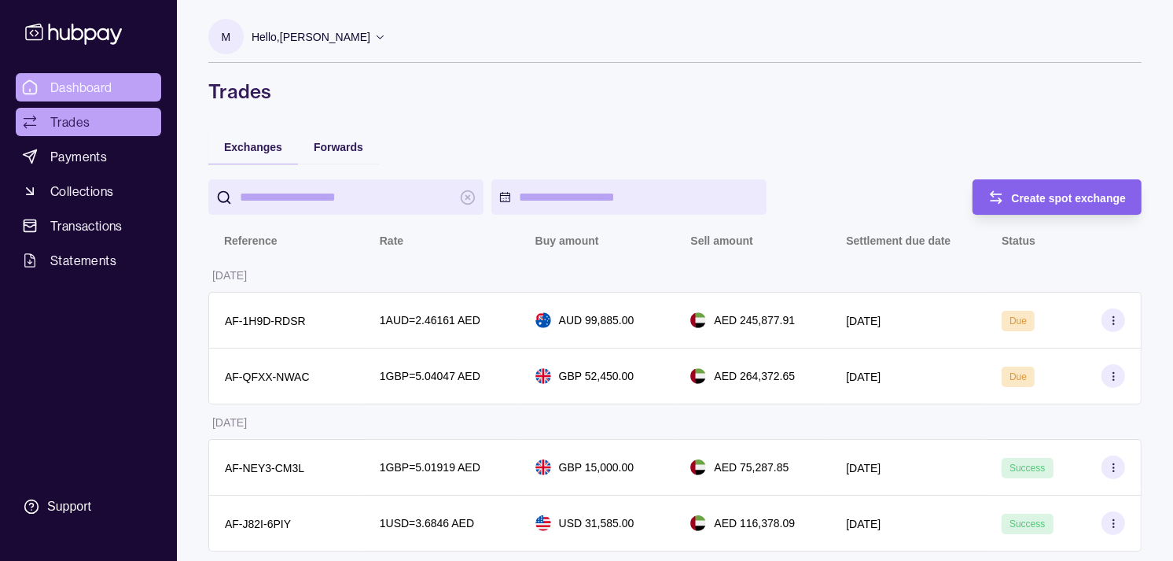
click at [115, 87] on link "Dashboard" at bounding box center [89, 87] width 146 height 28
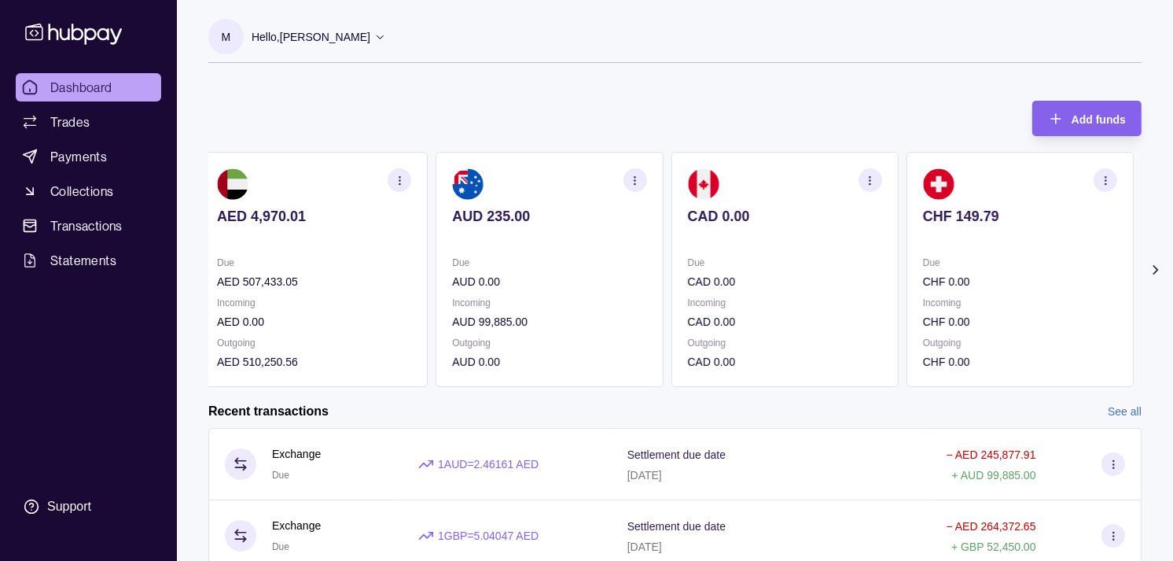
click at [679, 272] on section "CAD 0.00 Due CAD 0.00 Incoming CAD 0.00 Outgoing CAD 0.00" at bounding box center [785, 269] width 227 height 235
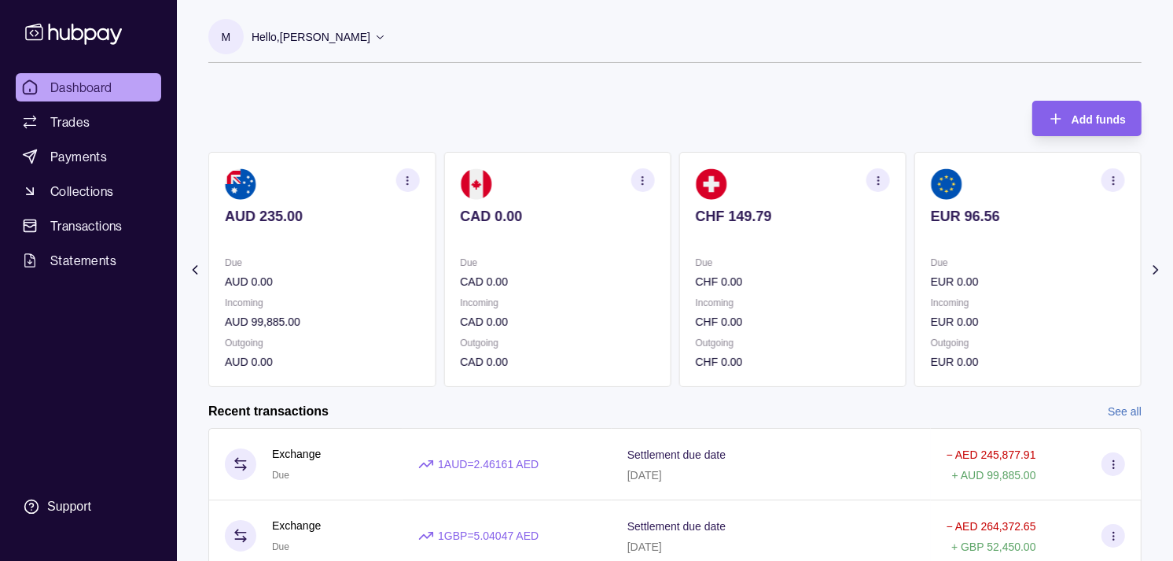
click at [680, 274] on section "CHF 149.79 Due CHF 0.00 Incoming CHF 0.00 Outgoing CHF 0.00" at bounding box center [793, 269] width 227 height 235
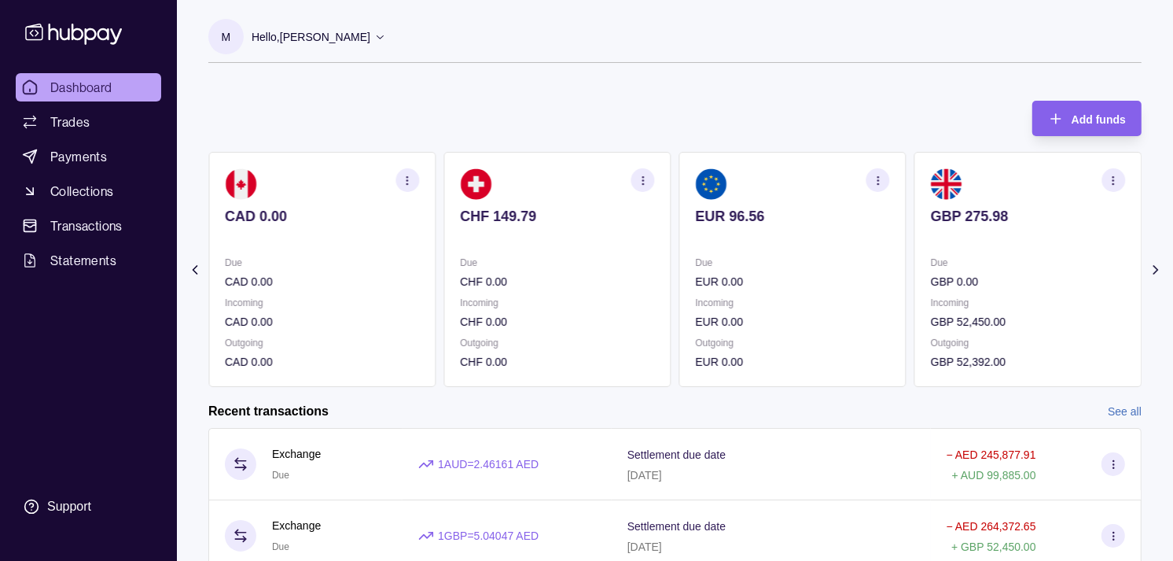
click at [696, 265] on p "Due" at bounding box center [793, 262] width 194 height 17
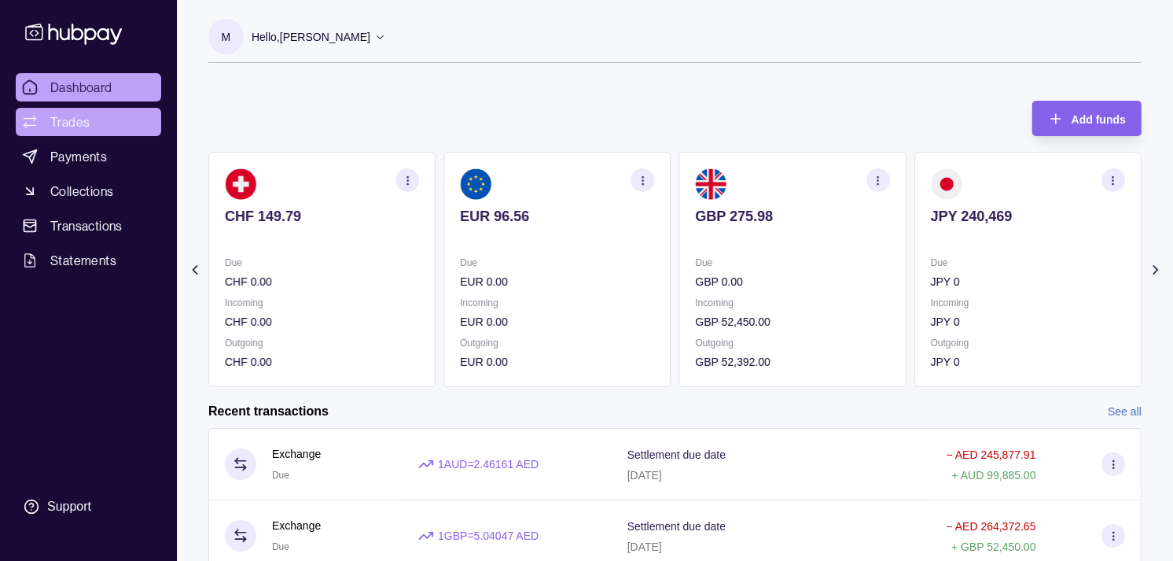
click at [90, 122] on link "Trades" at bounding box center [89, 122] width 146 height 28
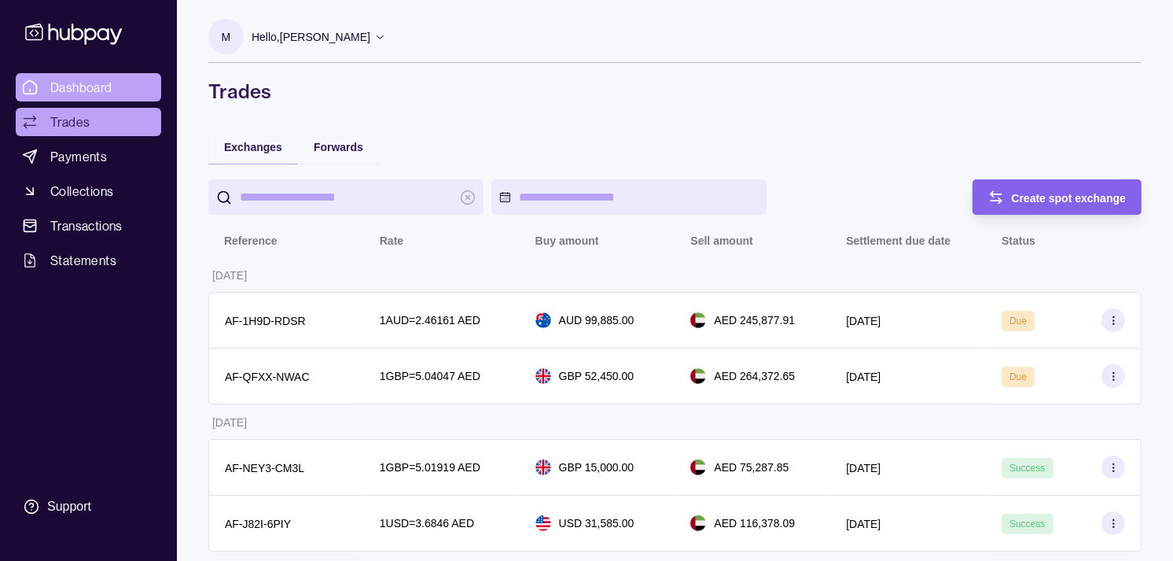
click at [108, 91] on span "Dashboard" at bounding box center [81, 87] width 62 height 19
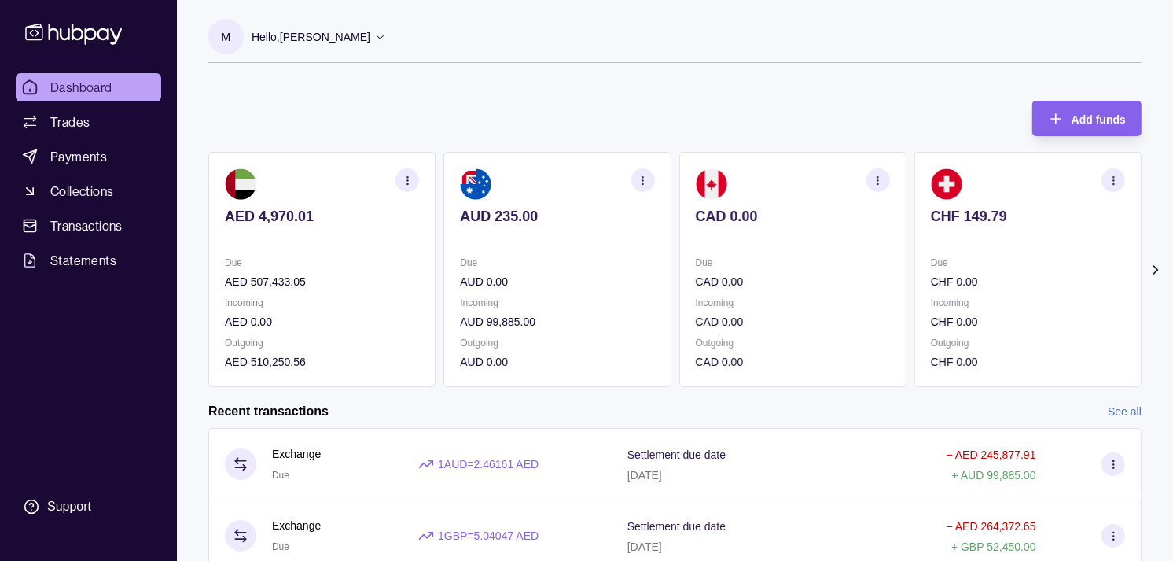
click at [798, 254] on p "Due" at bounding box center [793, 262] width 194 height 17
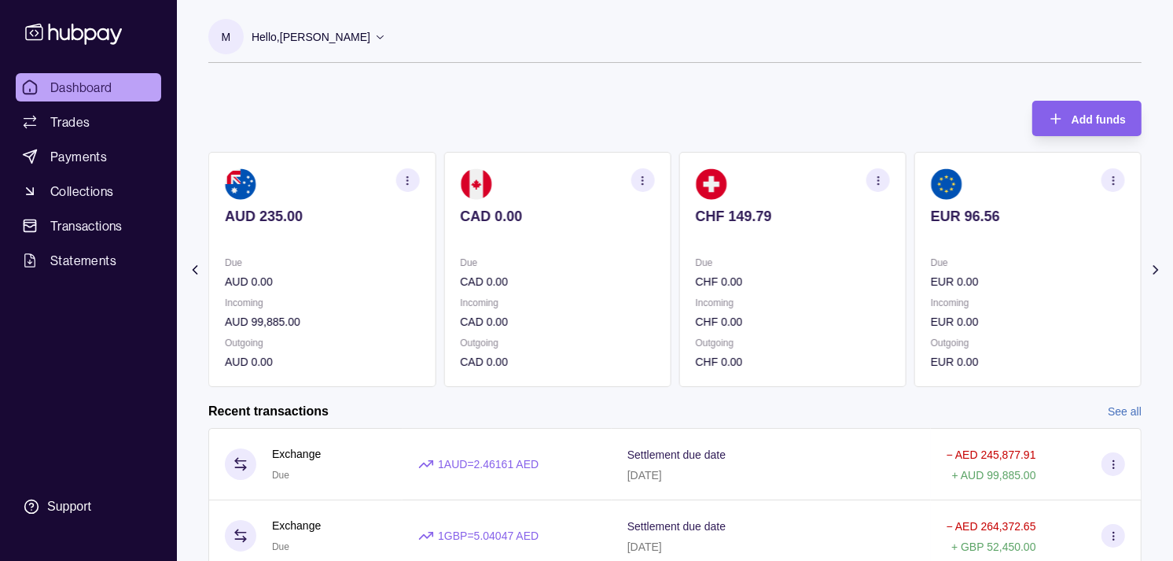
click at [792, 260] on p "Due" at bounding box center [793, 262] width 194 height 17
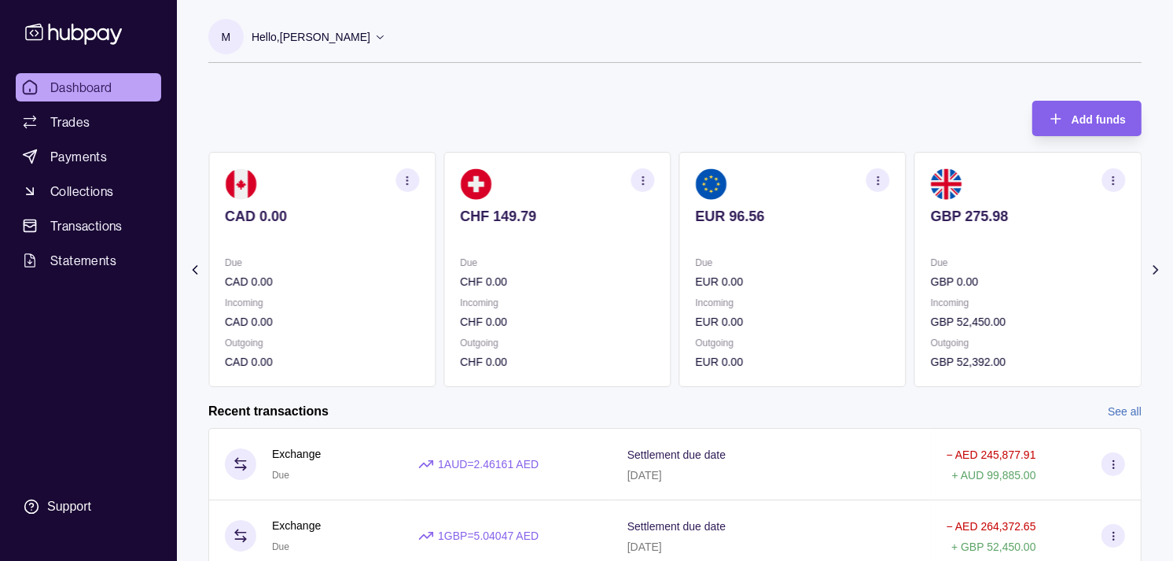
click at [747, 247] on section "EUR 96.56 Due EUR 0.00 Incoming EUR 0.00 Outgoing EUR 0.00" at bounding box center [793, 269] width 227 height 235
click at [797, 249] on section "EUR 96.56 Due EUR 0.00 Incoming EUR 0.00 Outgoing EUR 0.00" at bounding box center [793, 269] width 227 height 235
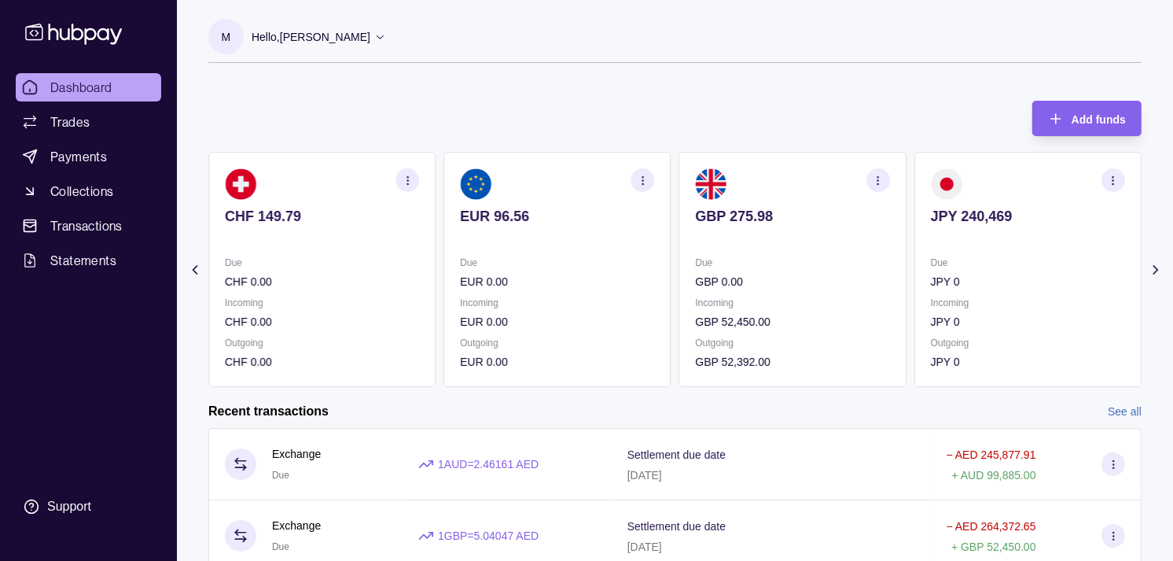
click at [842, 247] on section "GBP 275.98 Due GBP 0.00 Incoming GBP 52,450.00 Outgoing GBP 52,392.00" at bounding box center [793, 269] width 227 height 235
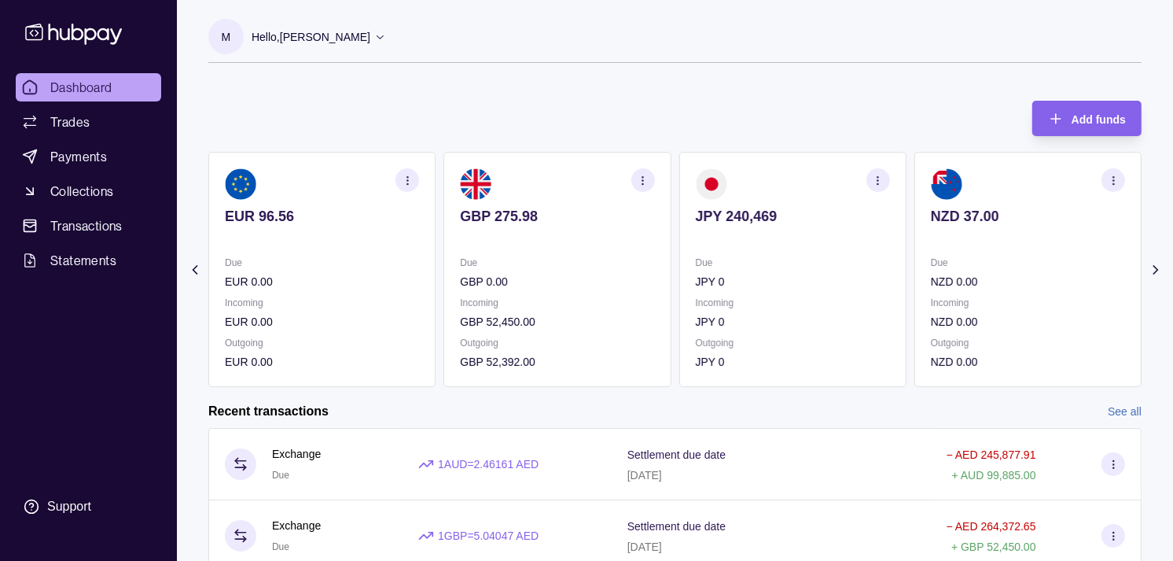
click at [782, 271] on section "JPY 240,469 Due JPY 0 Incoming JPY 0 Outgoing JPY 0" at bounding box center [793, 269] width 227 height 235
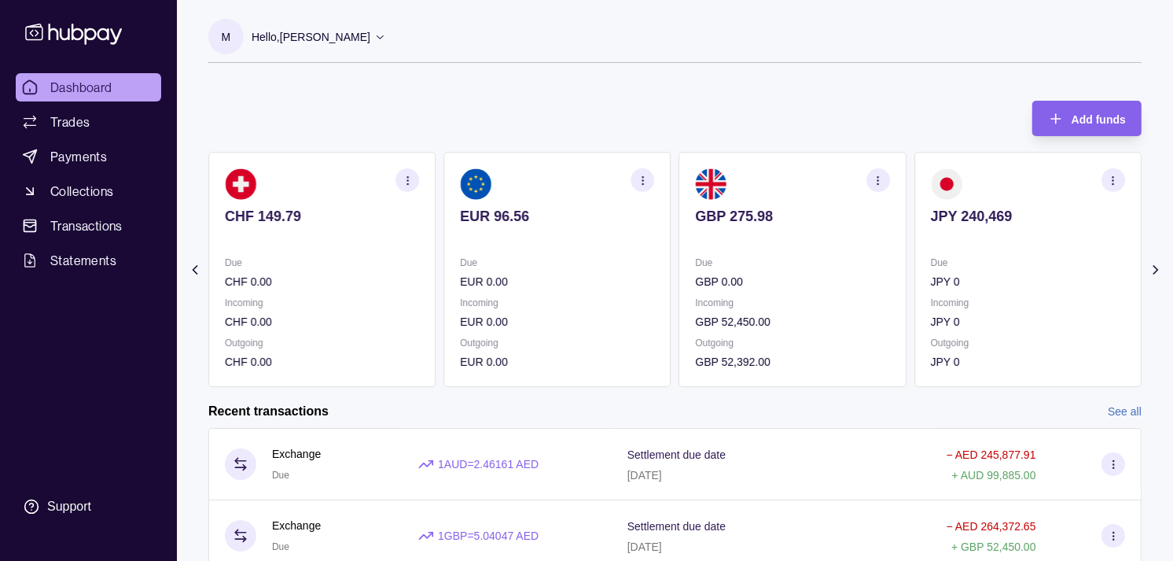
click at [775, 274] on p "GBP 0.00" at bounding box center [793, 281] width 194 height 17
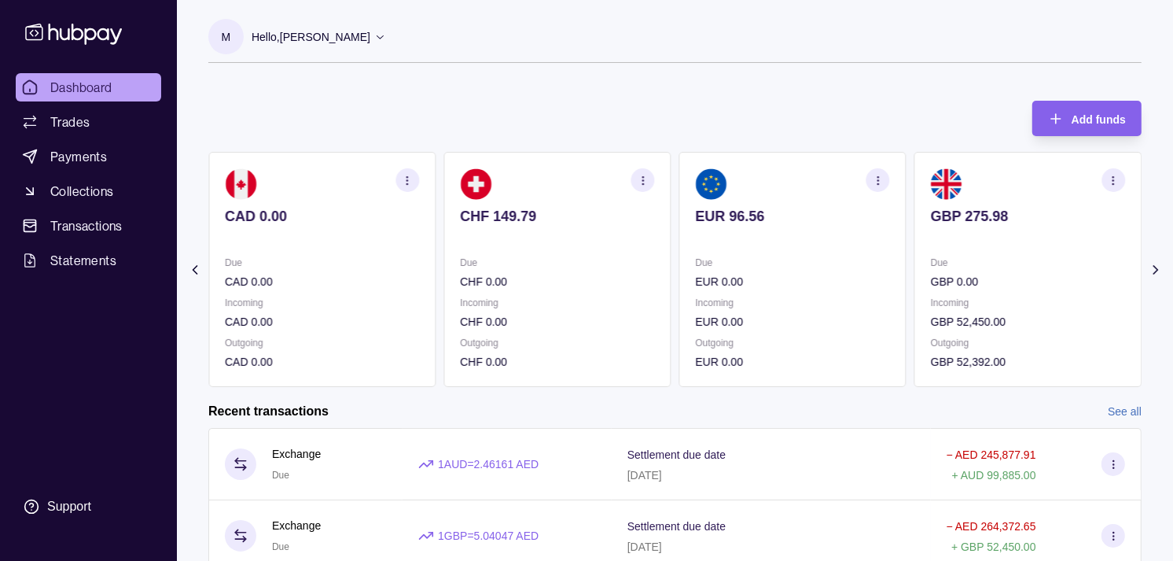
click at [767, 278] on p "EUR 0.00" at bounding box center [793, 281] width 194 height 17
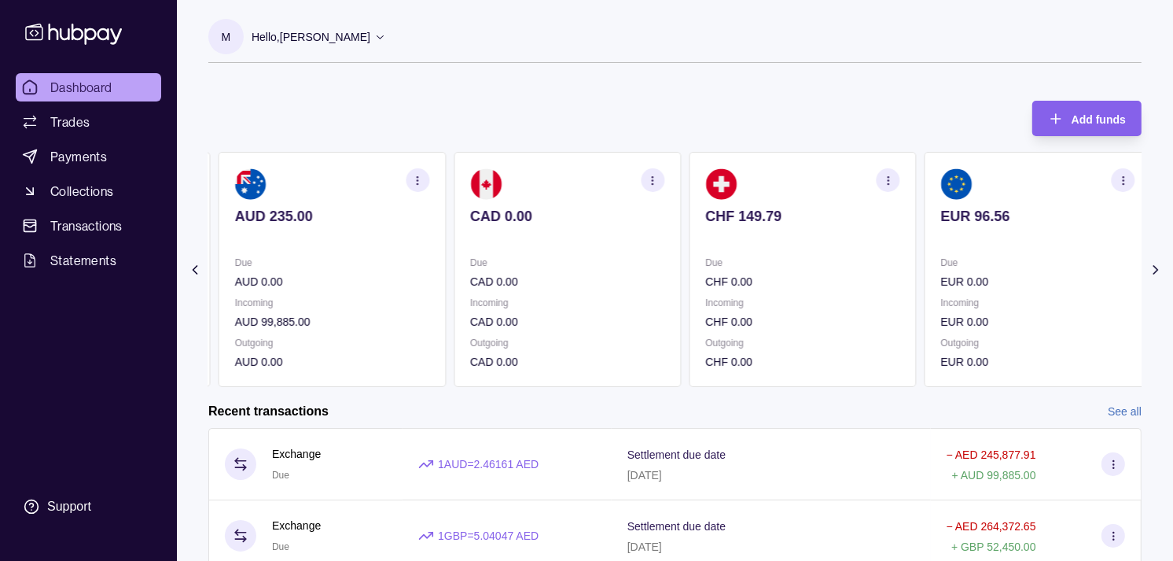
click at [753, 273] on p "CHF 0.00" at bounding box center [803, 281] width 194 height 17
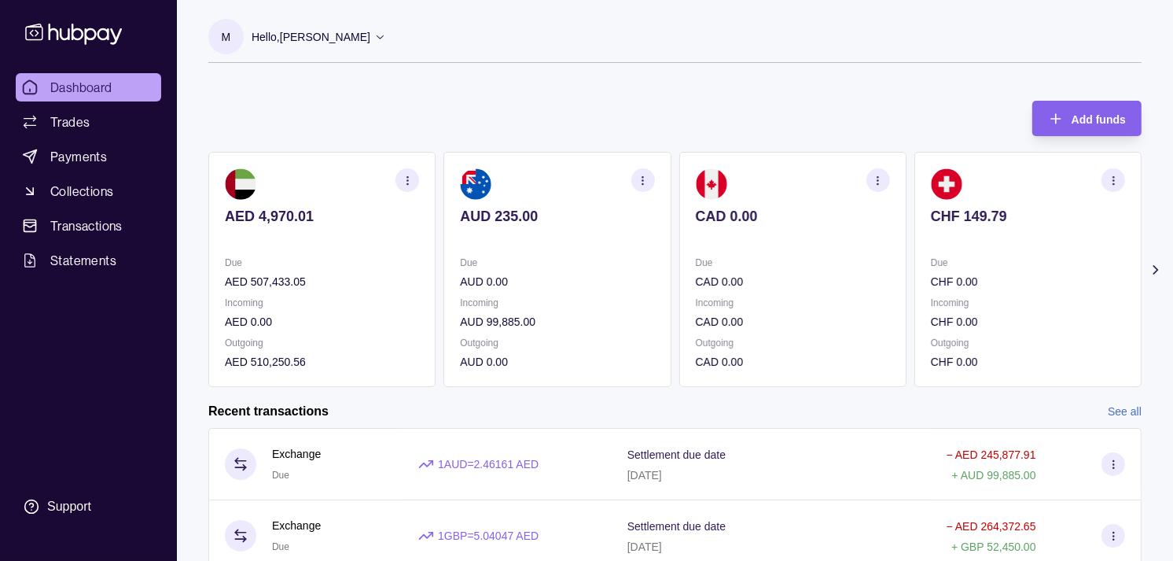
click at [724, 263] on section "CAD 0.00 Due CAD 0.00 Incoming CAD 0.00 Outgoing CAD 0.00" at bounding box center [793, 269] width 227 height 235
click at [731, 263] on div "AED 4,970.01 Due AED 507,433.05 Incoming AED 0.00 Outgoing AED 510,250.56 AUD 2…" at bounding box center [675, 269] width 934 height 235
click at [915, 204] on section "CHF 149.79 Due CHF 0.00 Incoming CHF 0.00 Outgoing CHF 0.00" at bounding box center [1028, 269] width 227 height 235
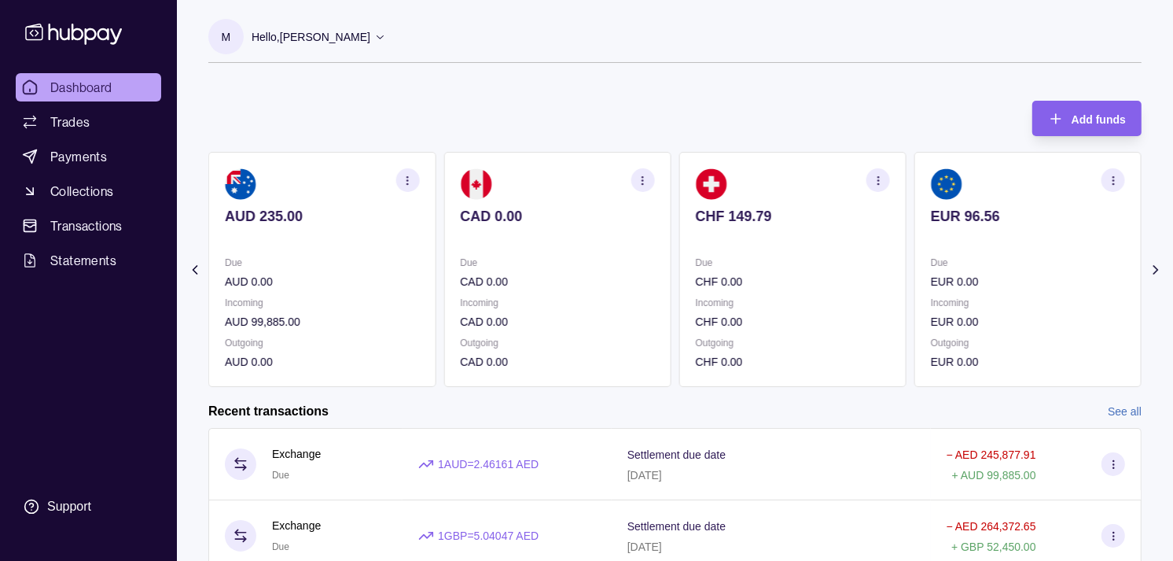
click at [931, 234] on p at bounding box center [1028, 237] width 194 height 17
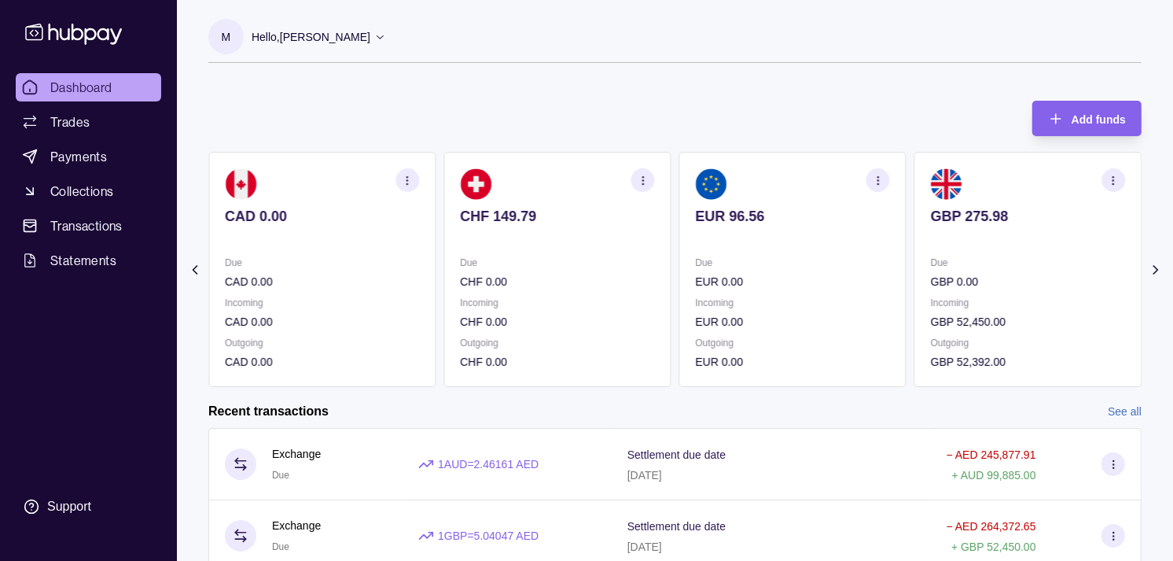
click at [875, 179] on icon "button" at bounding box center [878, 181] width 12 height 12
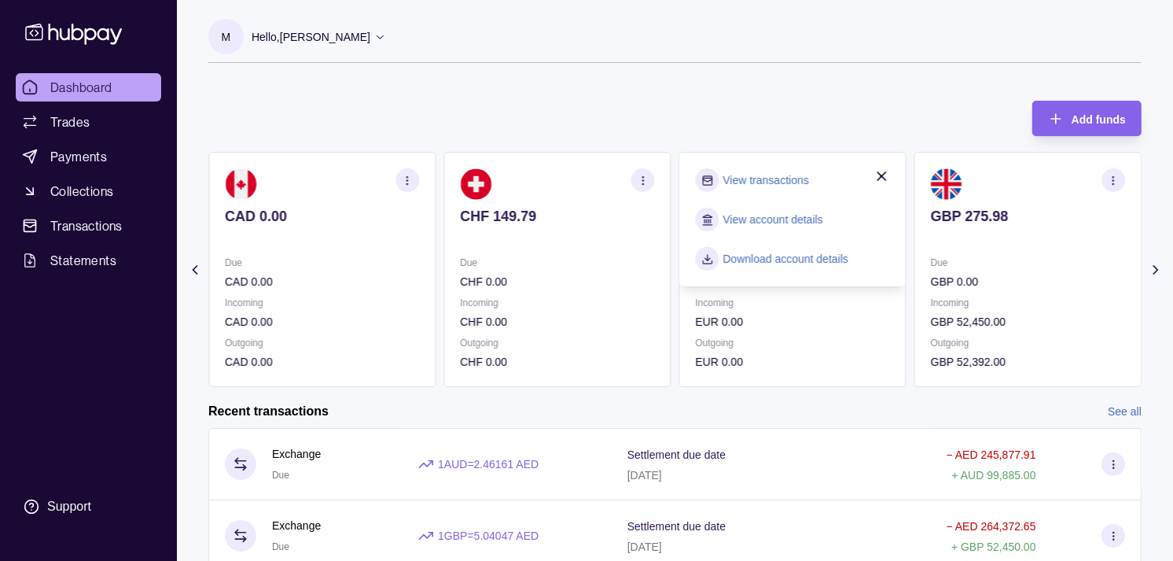
click at [788, 182] on link "View transactions" at bounding box center [767, 179] width 86 height 17
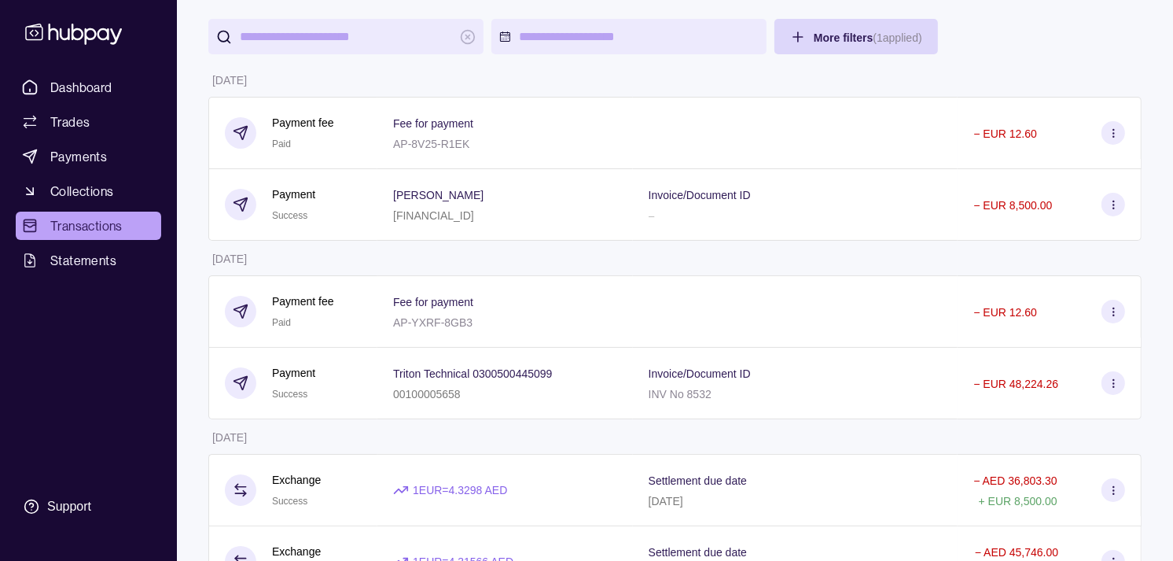
scroll to position [175, 0]
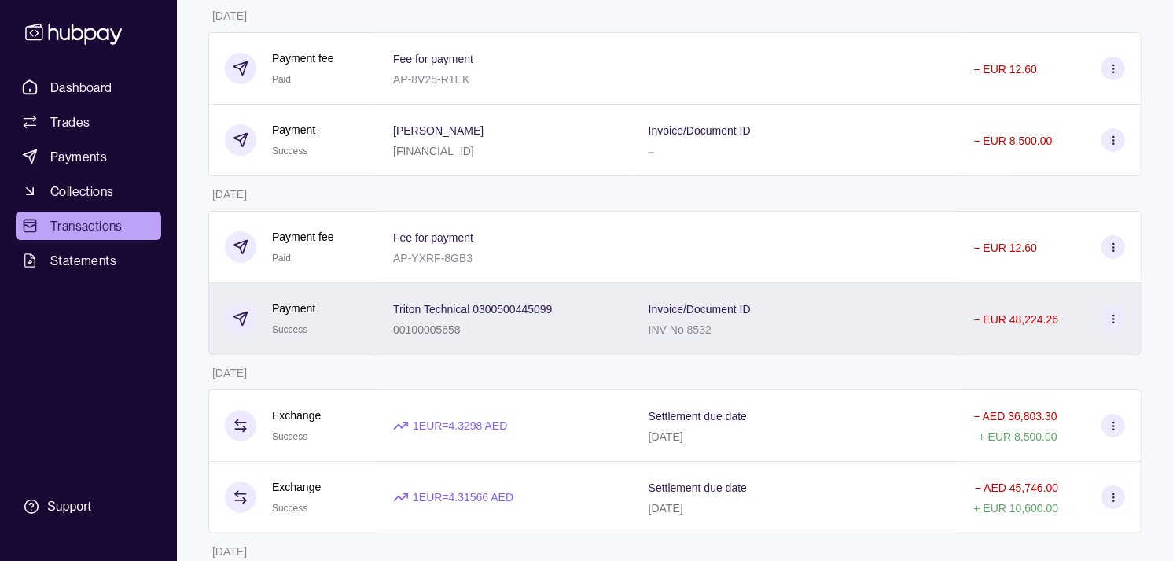
click at [556, 335] on div "Triton Technical 0300500445099 00100005658" at bounding box center [505, 318] width 224 height 39
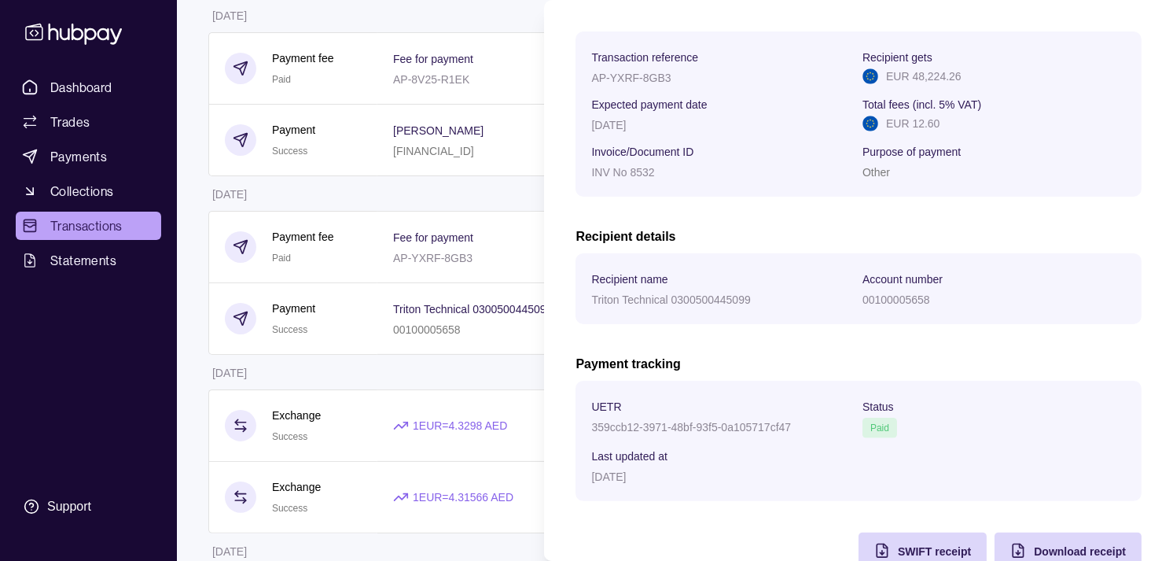
scroll to position [263, 0]
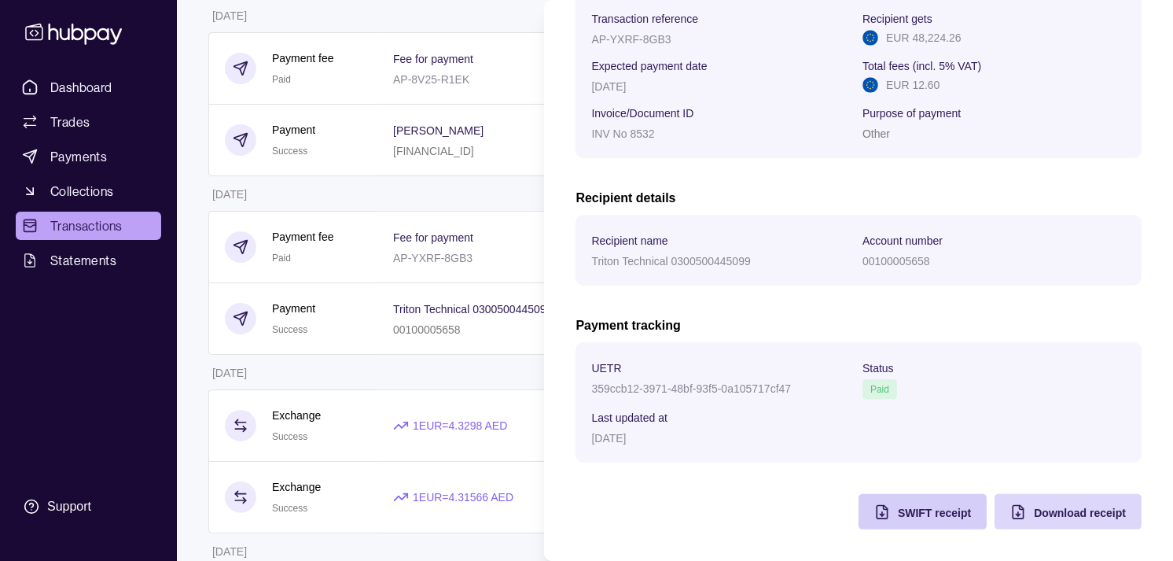
click at [898, 514] on span "SWIFT receipt" at bounding box center [934, 513] width 73 height 13
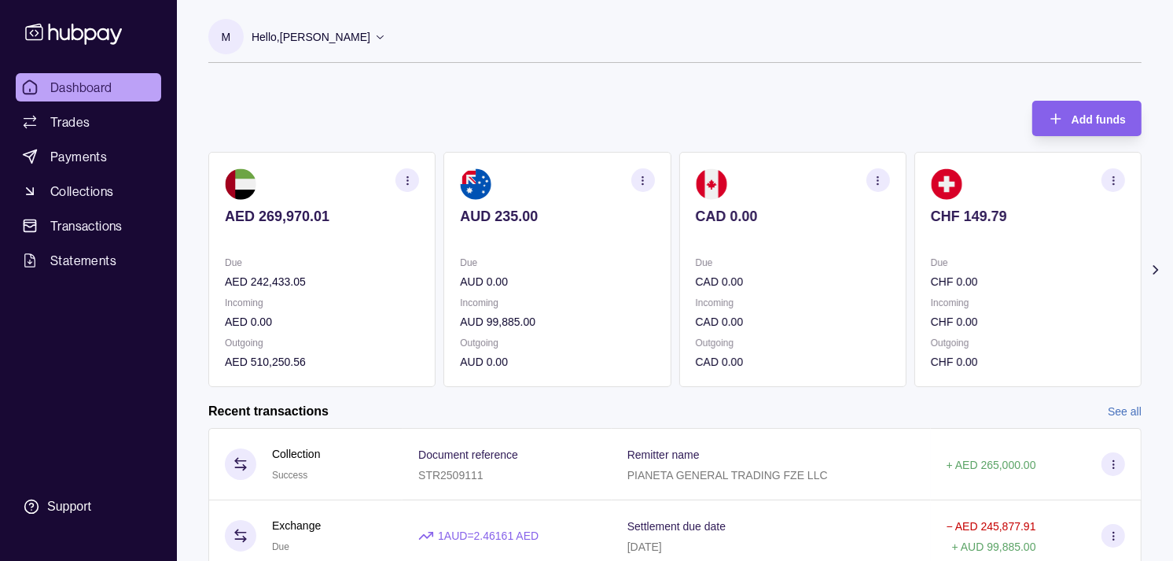
click at [938, 302] on p "Incoming" at bounding box center [1028, 302] width 194 height 17
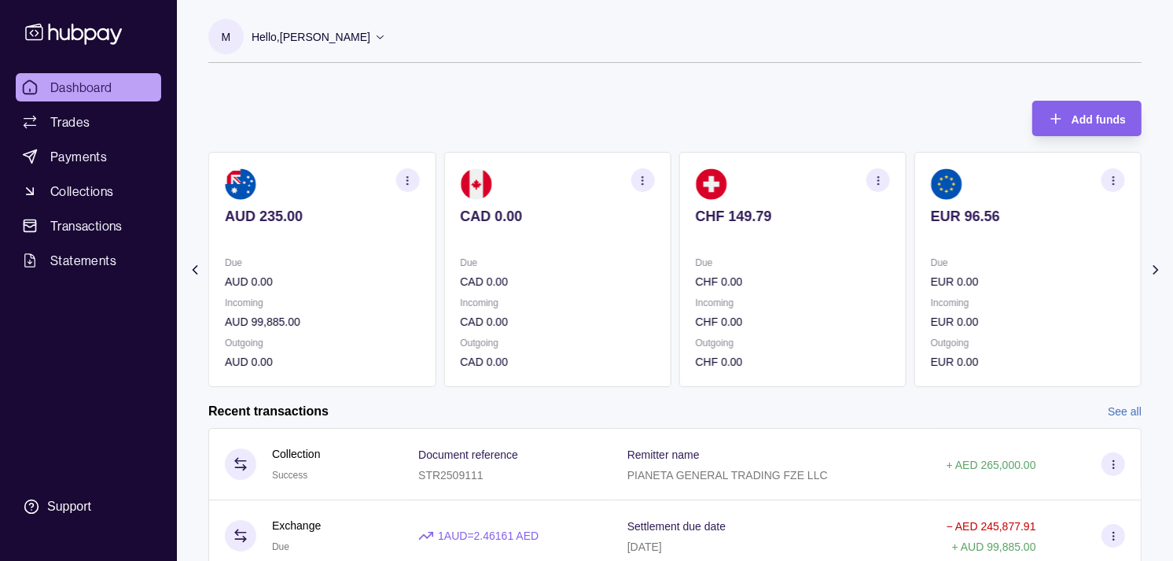
click at [931, 281] on div "Due EUR 0.00 Incoming EUR 0.00 Outgoing EUR 0.00" at bounding box center [1028, 312] width 194 height 116
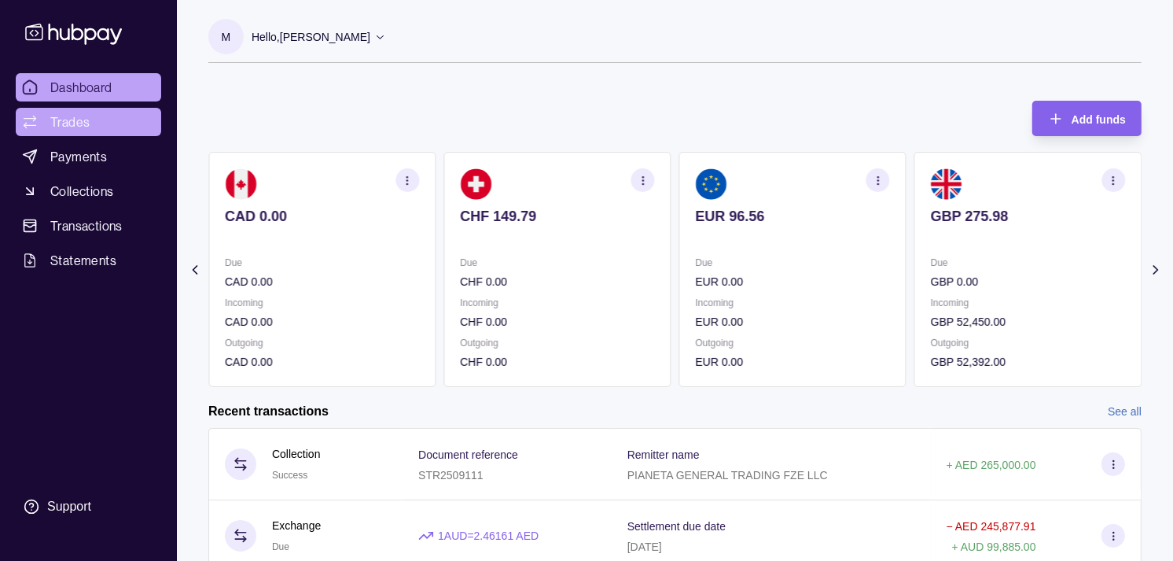
click at [65, 123] on span "Trades" at bounding box center [69, 121] width 39 height 19
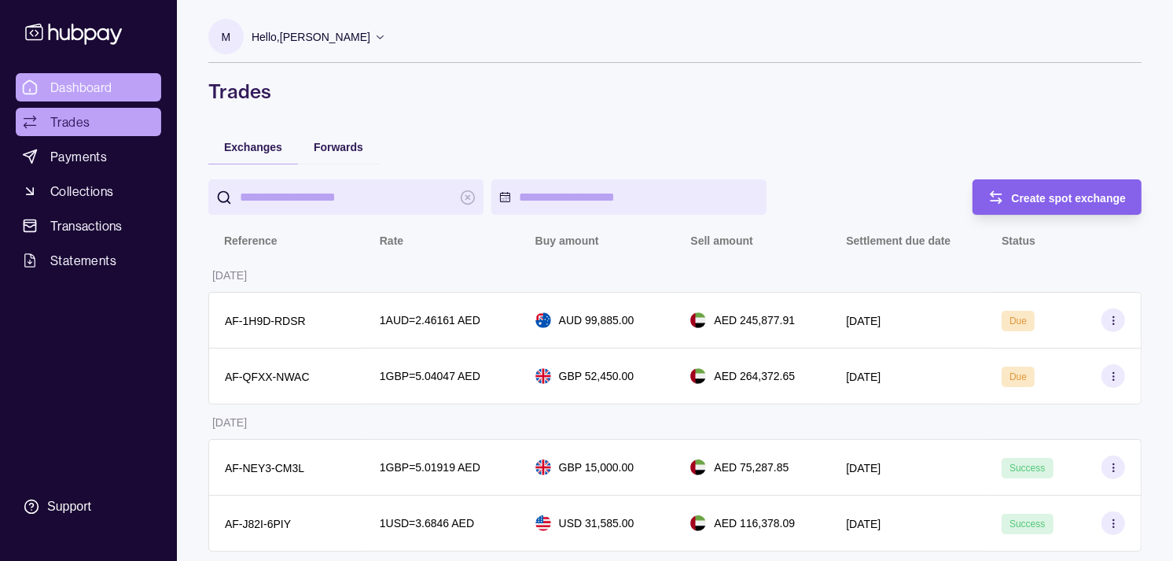
click at [102, 81] on span "Dashboard" at bounding box center [81, 87] width 62 height 19
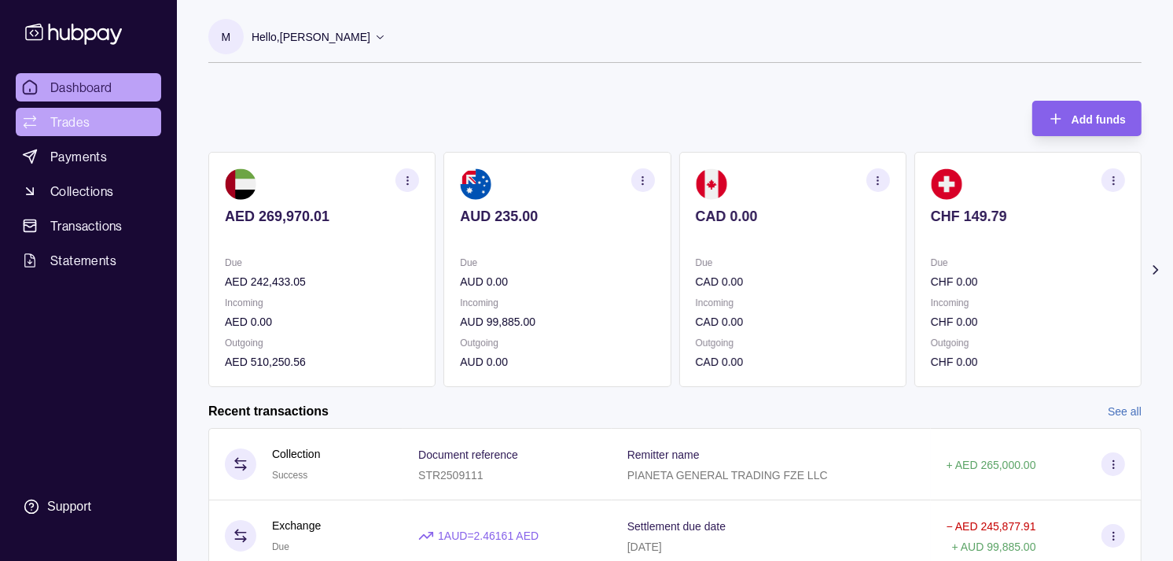
click at [79, 120] on span "Trades" at bounding box center [69, 121] width 39 height 19
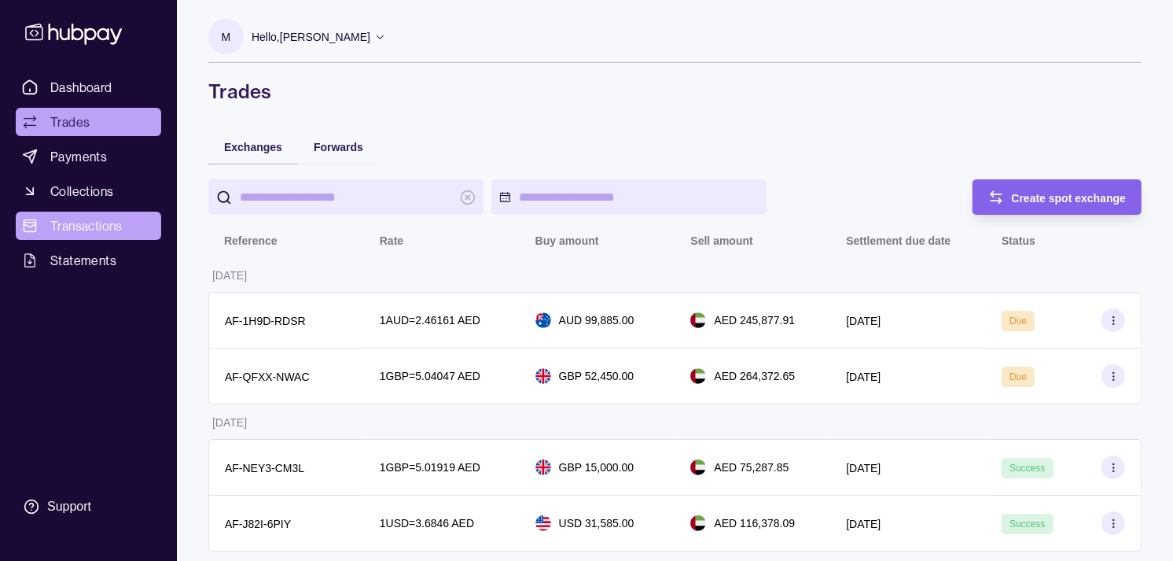
click at [84, 224] on span "Transactions" at bounding box center [86, 225] width 72 height 19
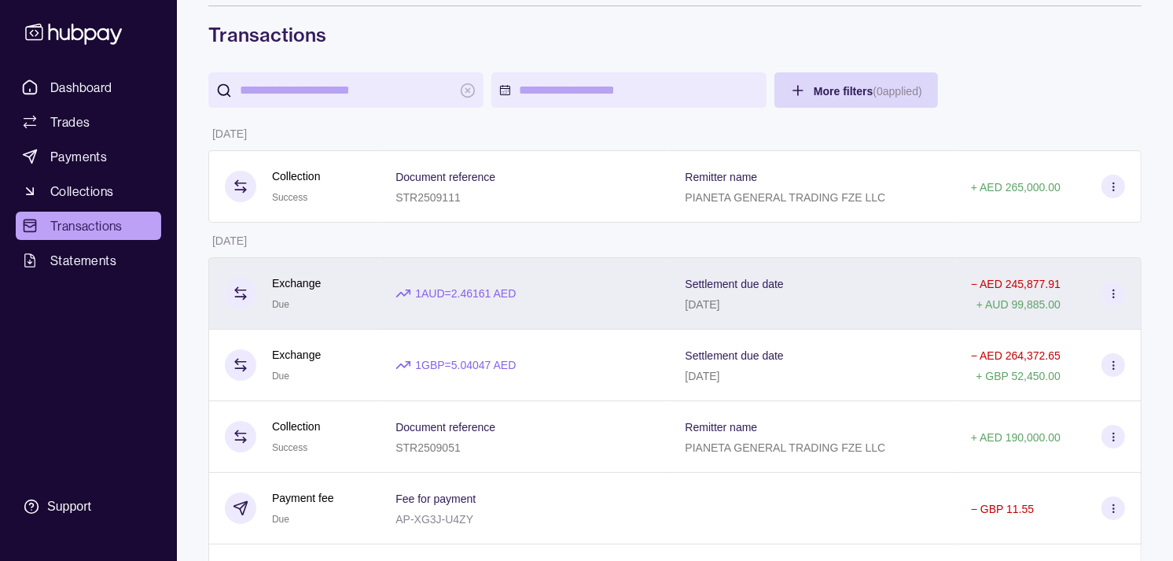
scroll to position [87, 0]
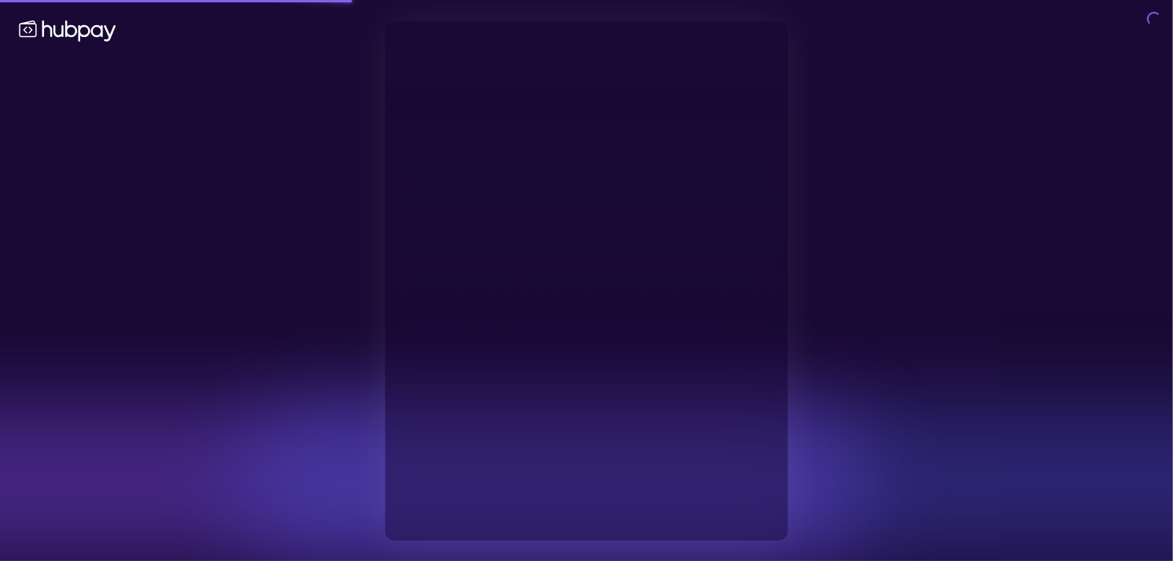
type input "**********"
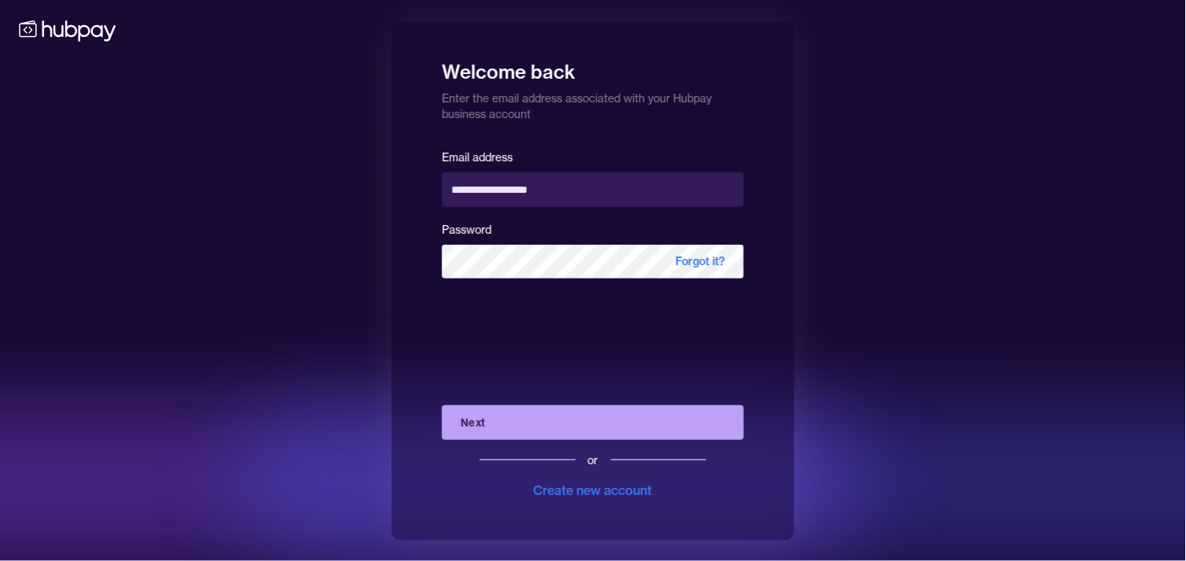
click at [1007, 443] on div at bounding box center [786, 481] width 1101 height 157
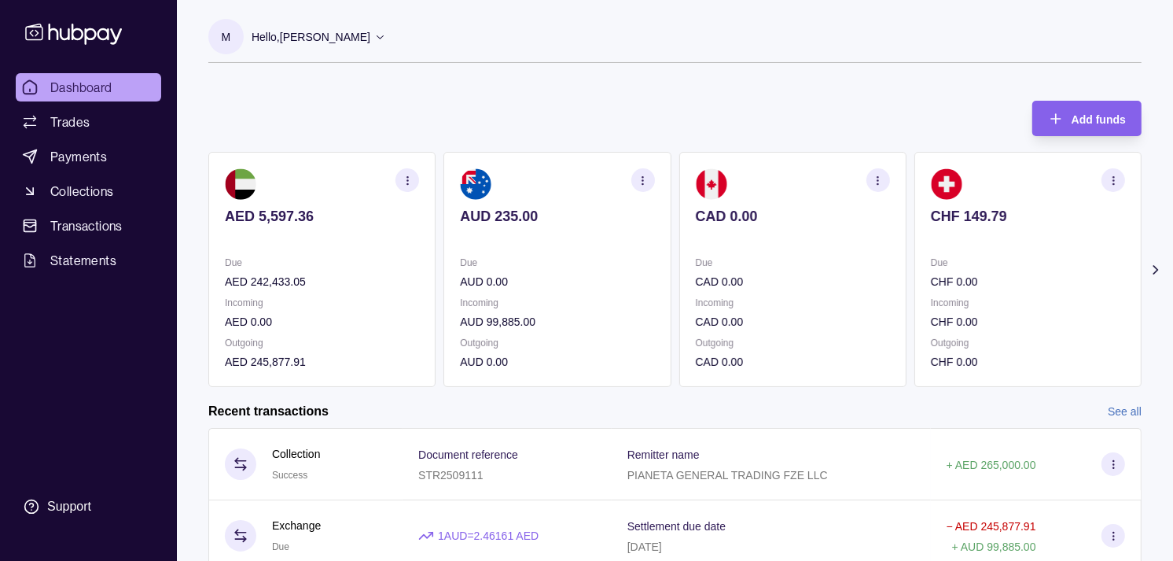
click at [948, 272] on div "Due CHF 0.00" at bounding box center [1028, 272] width 194 height 36
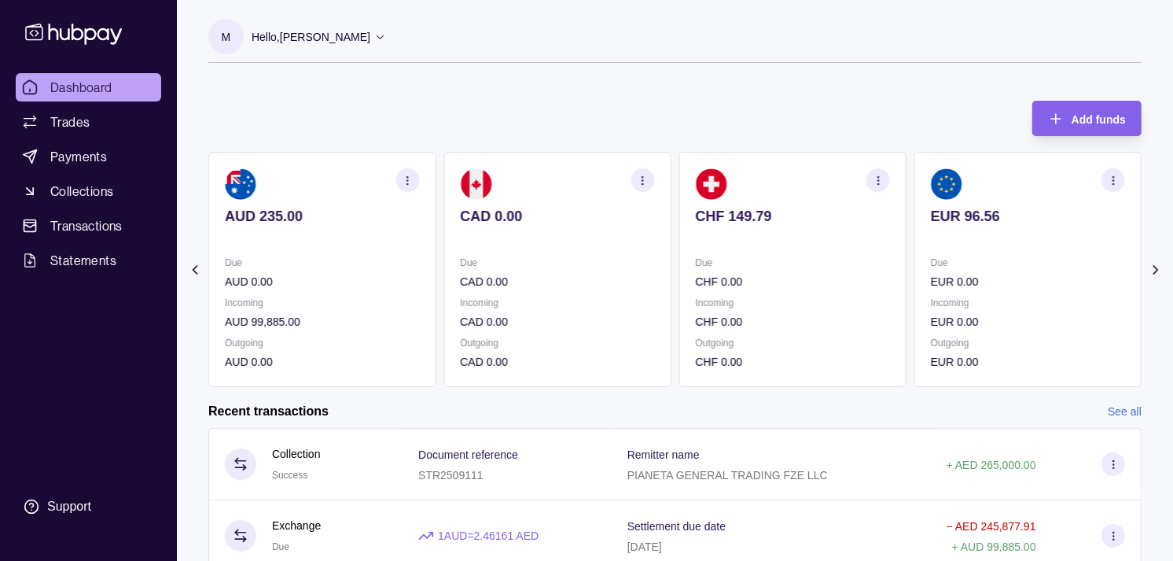
click at [954, 265] on p "Due" at bounding box center [1028, 262] width 194 height 17
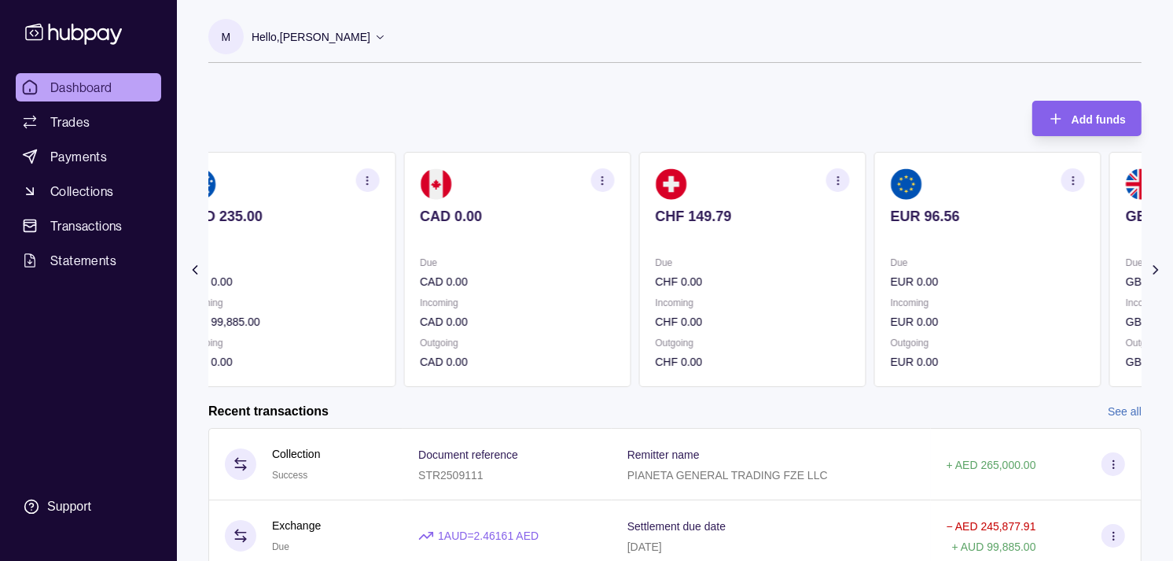
click at [916, 264] on p "Due" at bounding box center [988, 262] width 194 height 17
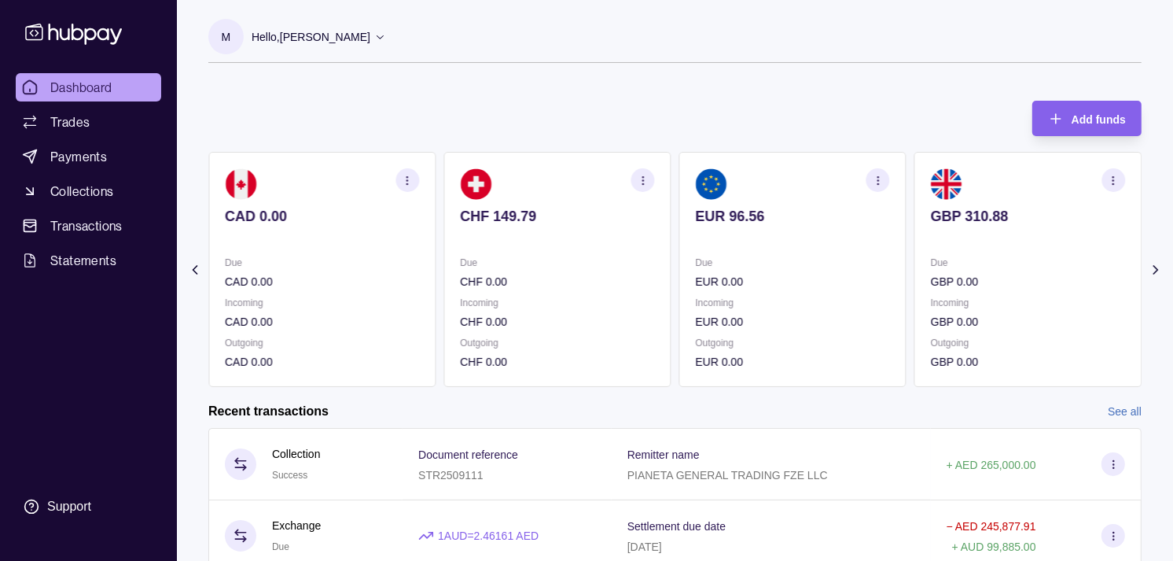
click at [928, 250] on section "GBP 310.88 Due GBP 0.00 Incoming GBP 0.00 Outgoing GBP 0.00" at bounding box center [1028, 269] width 227 height 235
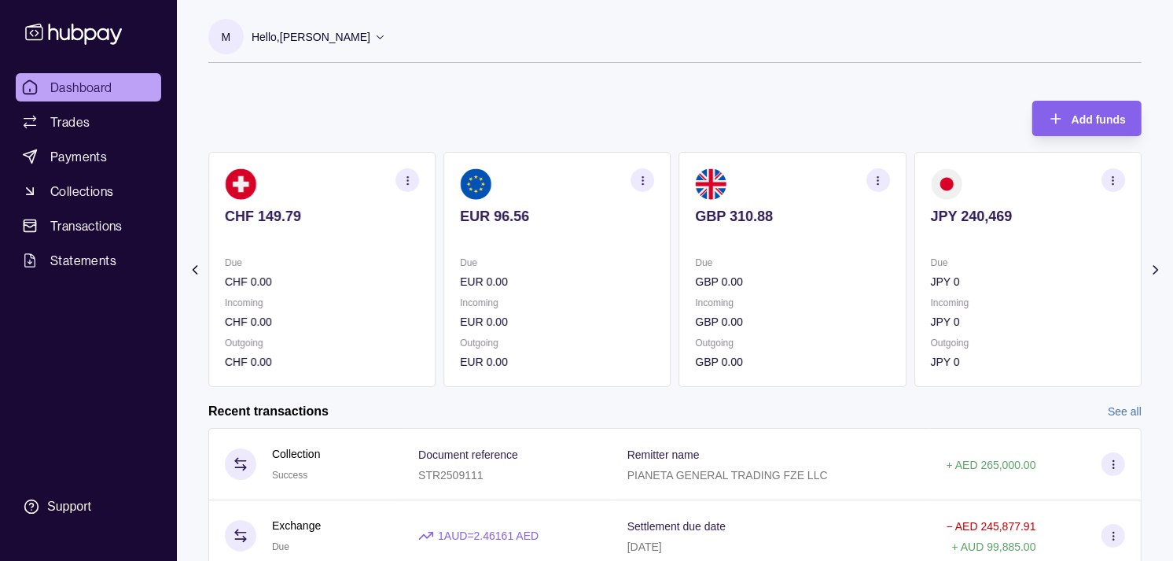
click at [779, 300] on p "Incoming" at bounding box center [793, 302] width 194 height 17
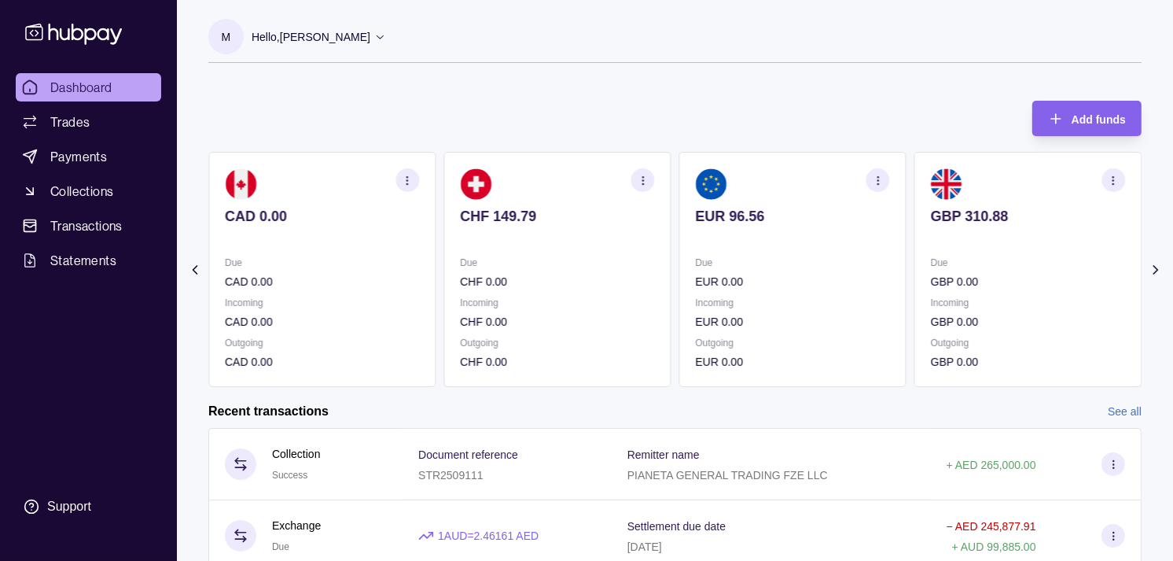
click at [648, 278] on p "CHF 0.00" at bounding box center [557, 281] width 194 height 17
click at [734, 285] on p "CHF 0.00" at bounding box center [793, 281] width 194 height 17
click at [931, 261] on div "Due GBP 0.00" at bounding box center [1028, 272] width 194 height 36
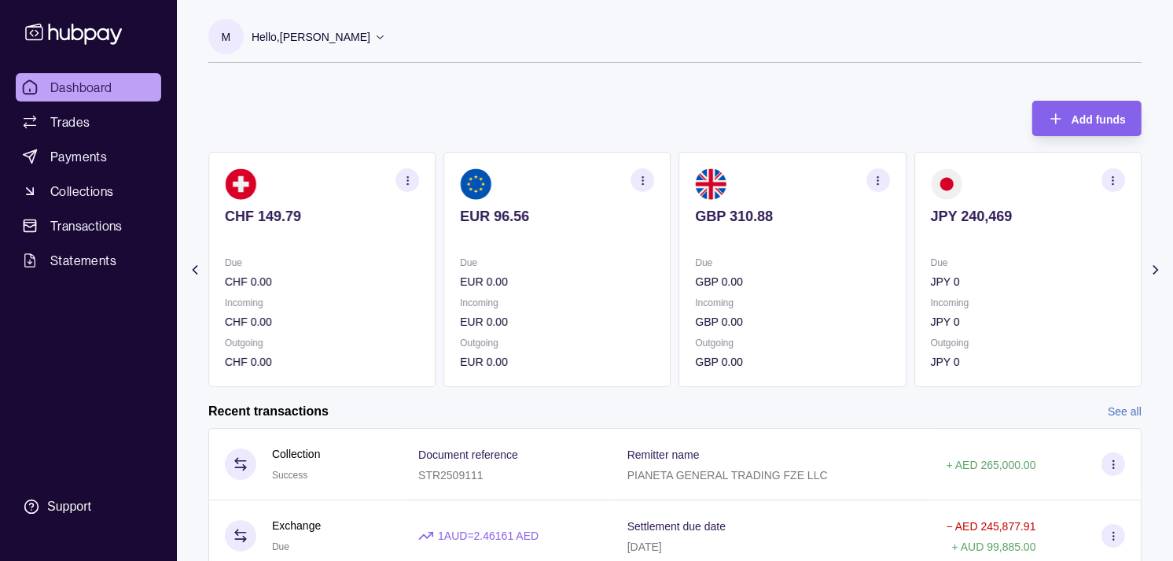
click at [877, 187] on section "button" at bounding box center [879, 180] width 24 height 24
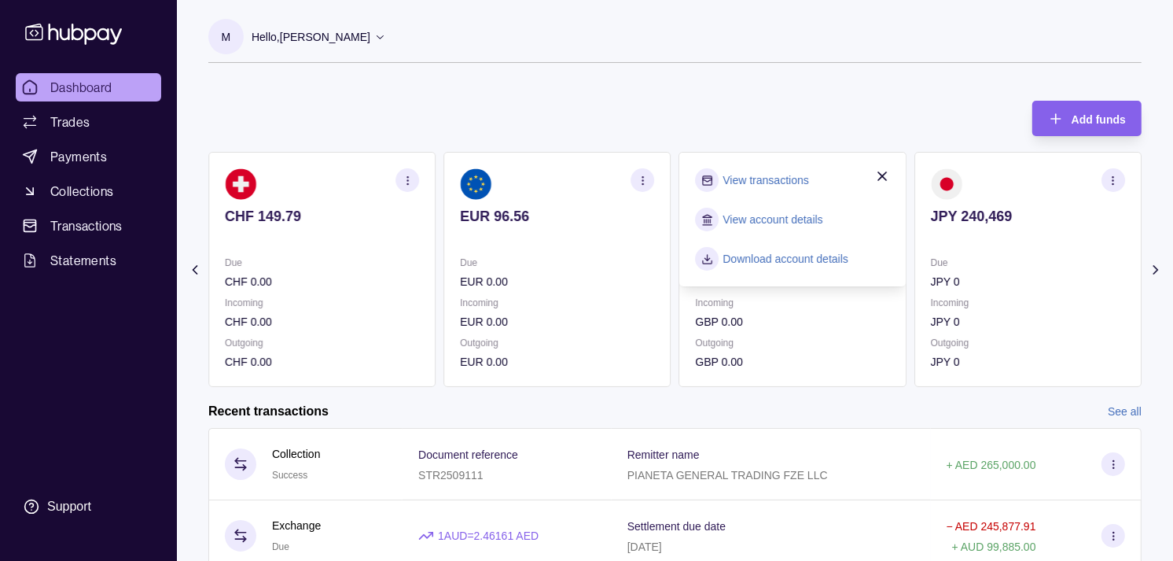
click at [775, 173] on link "View transactions" at bounding box center [767, 179] width 86 height 17
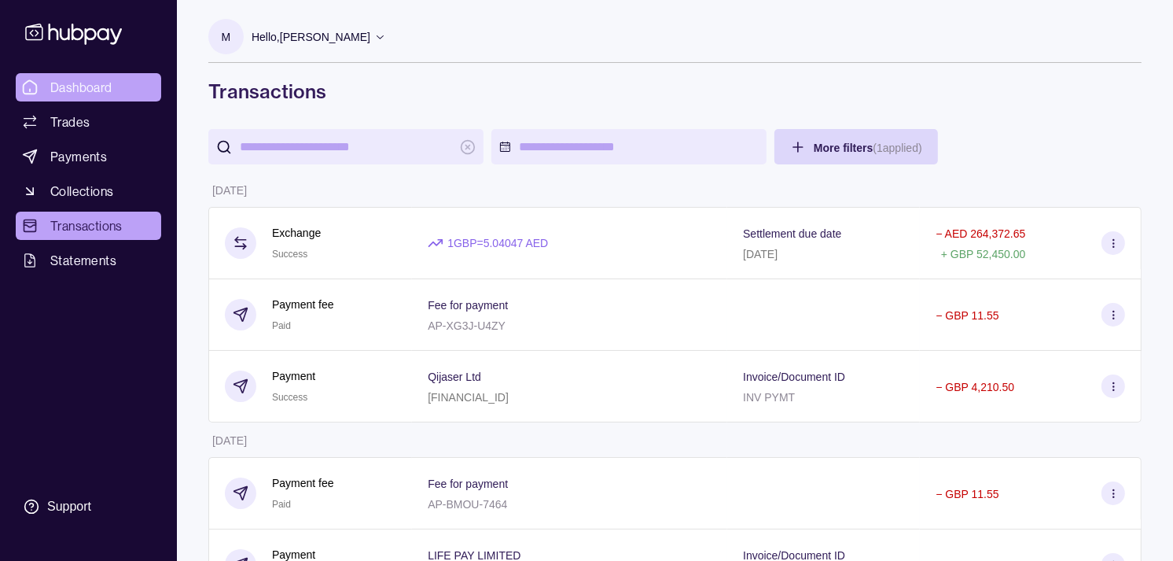
click at [106, 87] on span "Dashboard" at bounding box center [81, 87] width 62 height 19
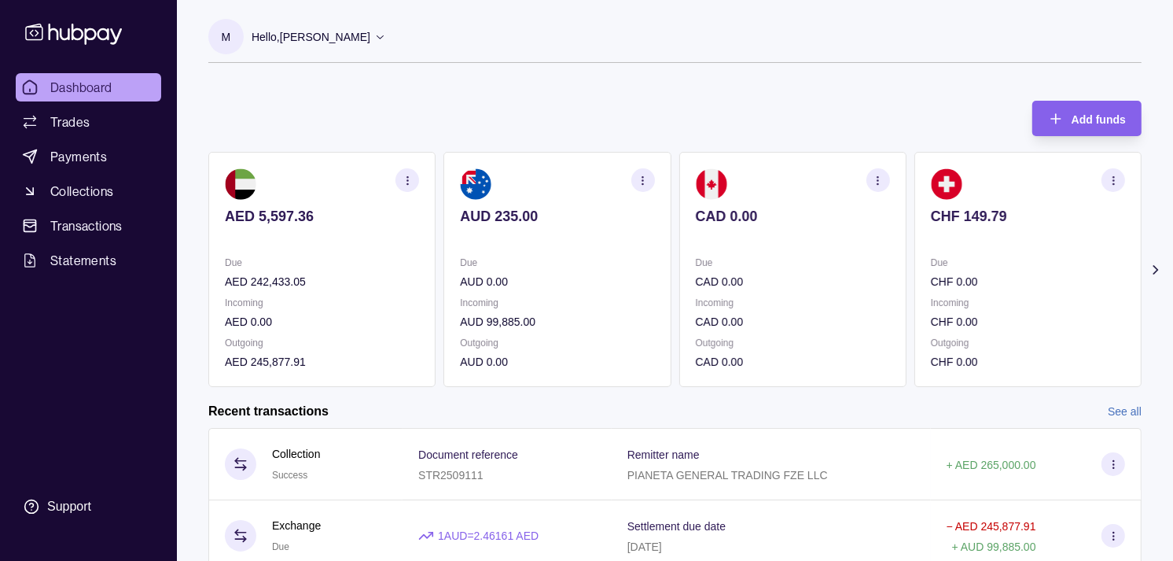
click at [499, 271] on div "Due AUD 0.00" at bounding box center [557, 272] width 194 height 36
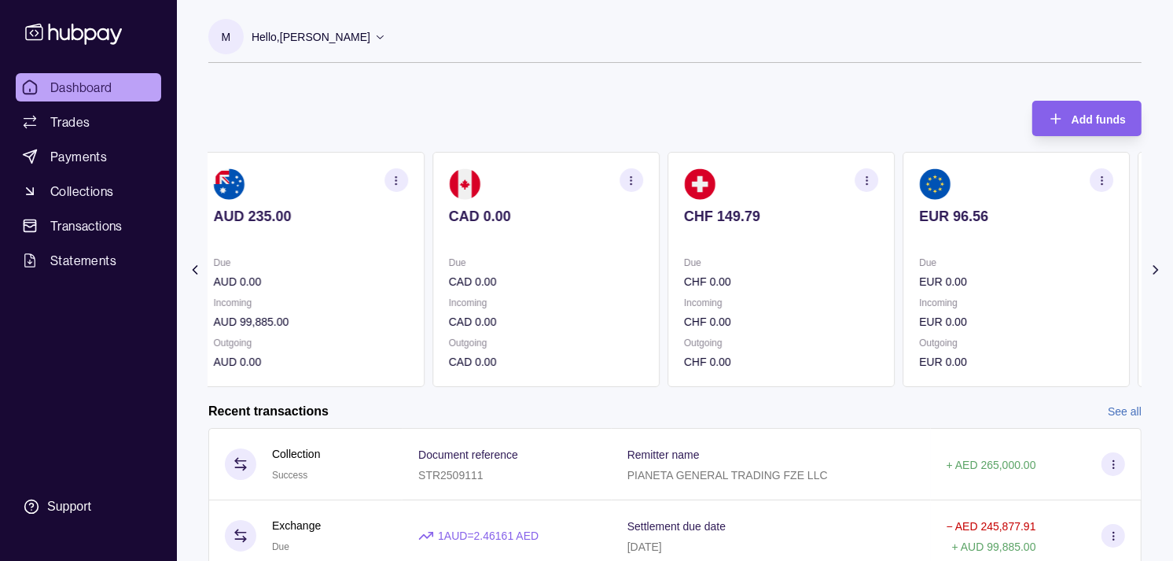
click at [684, 268] on p "Due" at bounding box center [781, 262] width 194 height 17
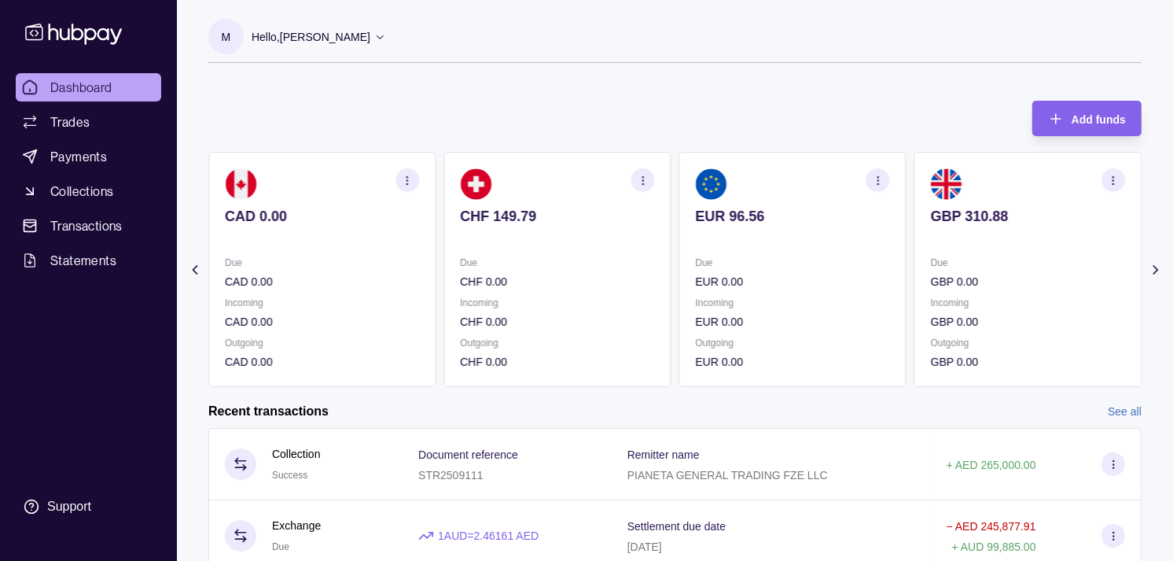
click at [661, 264] on div "AED 5,597.36 Due AED 242,433.05 Incoming AED 0.00 Outgoing AED 245,877.91 AUD 2…" at bounding box center [675, 269] width 934 height 235
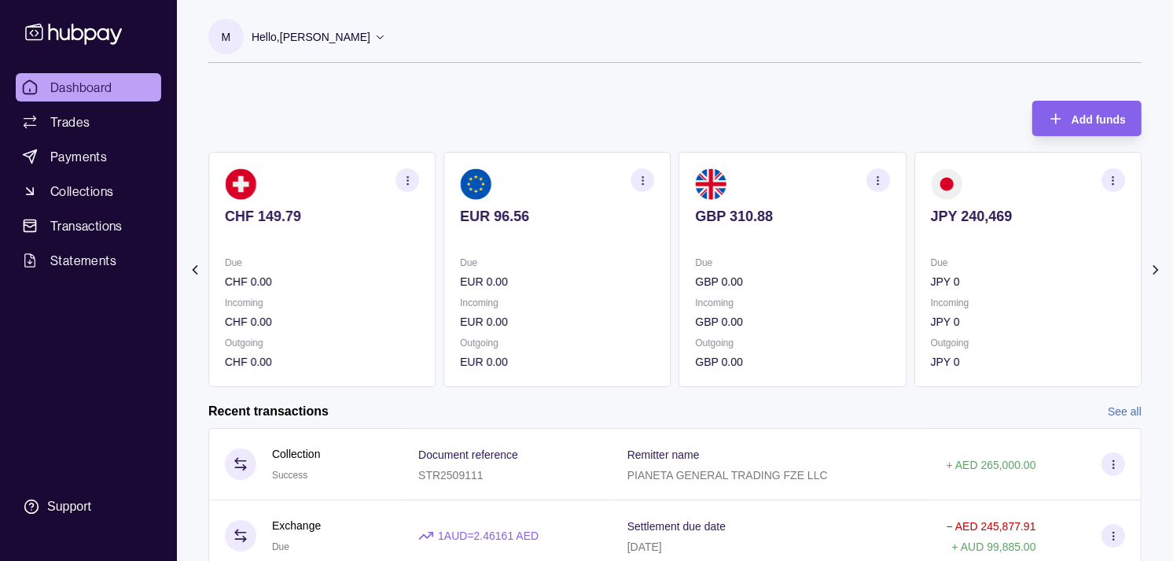
click at [719, 256] on p "Due" at bounding box center [793, 262] width 194 height 17
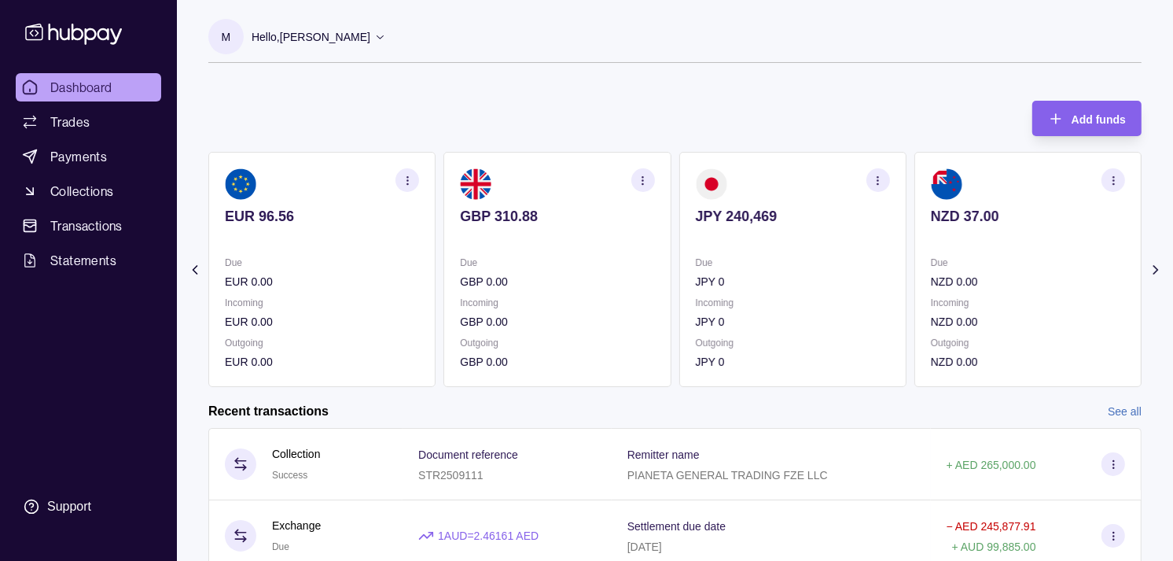
click at [749, 257] on section "JPY 240,469 Due JPY 0 Incoming JPY 0 Outgoing JPY 0" at bounding box center [793, 269] width 227 height 235
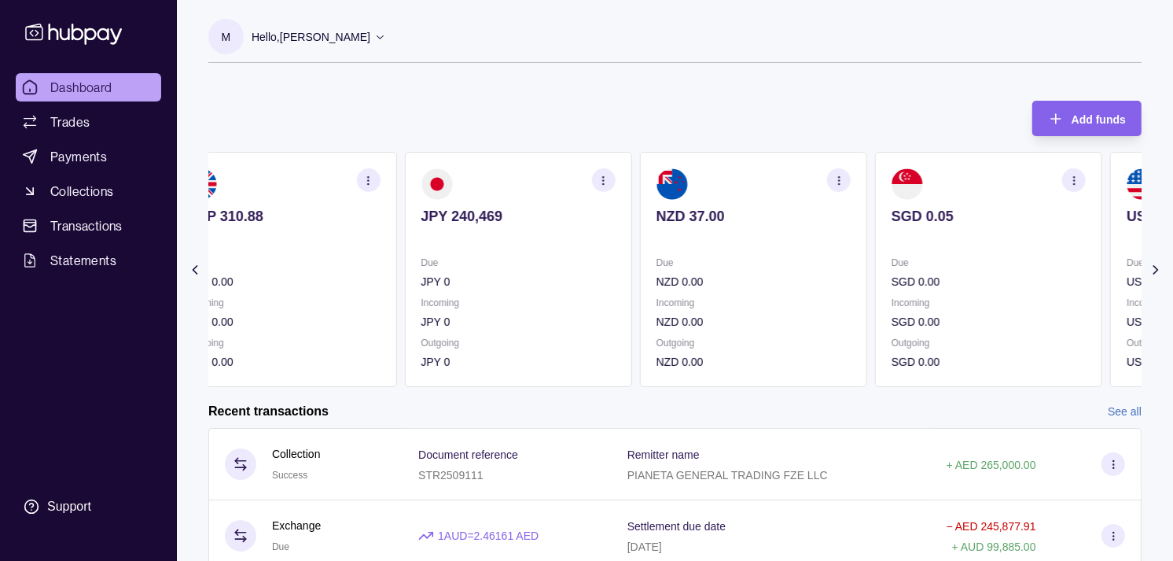
click at [751, 256] on section "NZD 37.00 Due NZD 0.00 Incoming NZD 0.00 Outgoing NZD 0.00" at bounding box center [753, 269] width 227 height 235
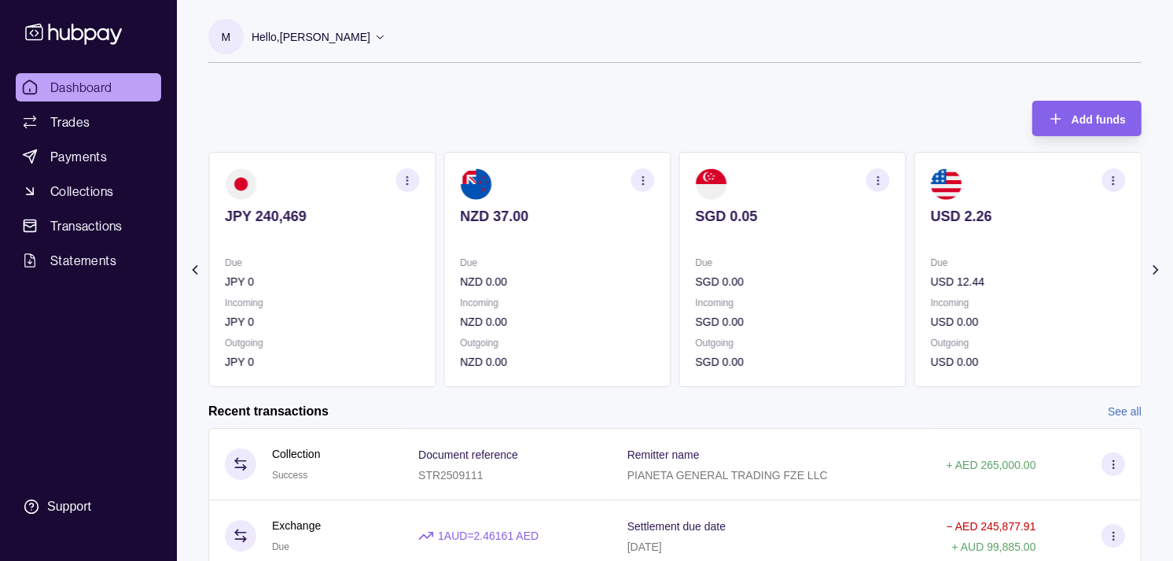
click at [692, 256] on section "SGD 0.05 Due SGD 0.00 Incoming SGD 0.00 Outgoing SGD 0.00" at bounding box center [793, 269] width 227 height 235
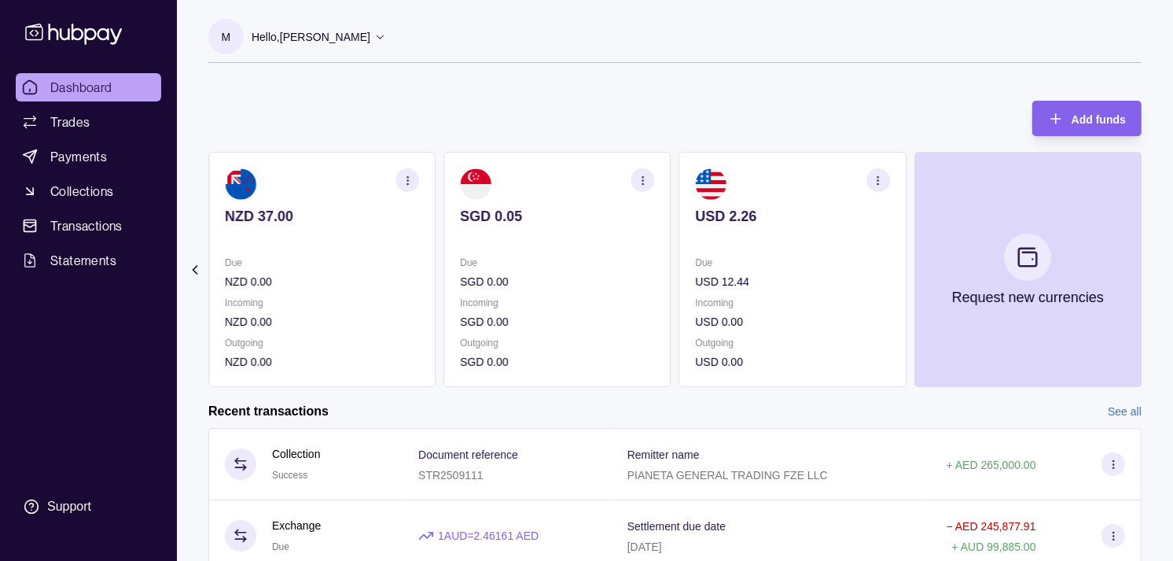
click at [638, 266] on p "Due" at bounding box center [557, 262] width 194 height 17
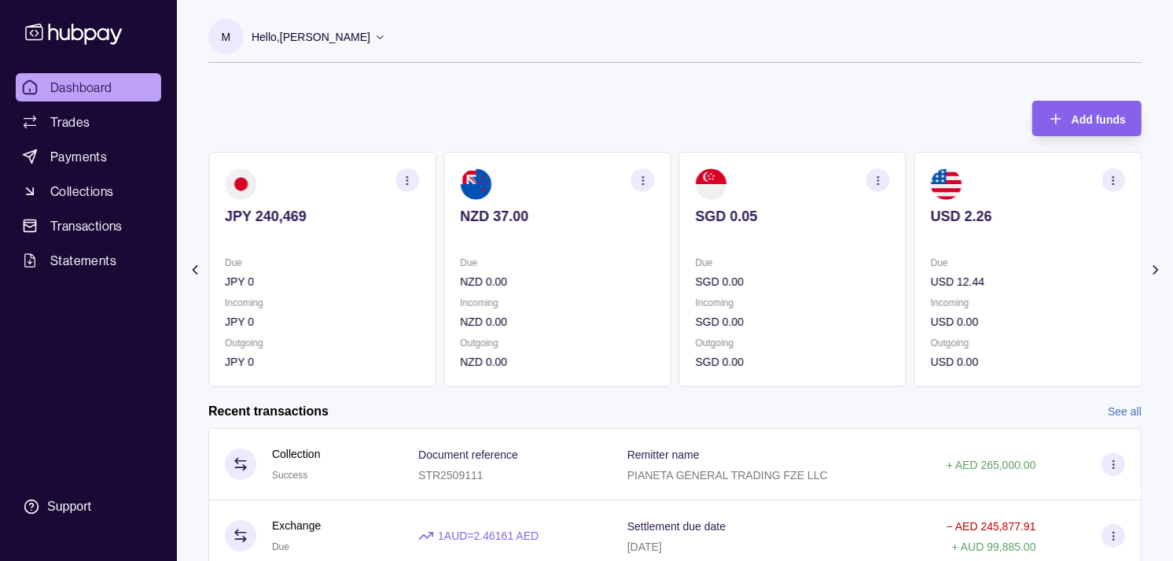
click at [617, 258] on p "Due" at bounding box center [557, 262] width 194 height 17
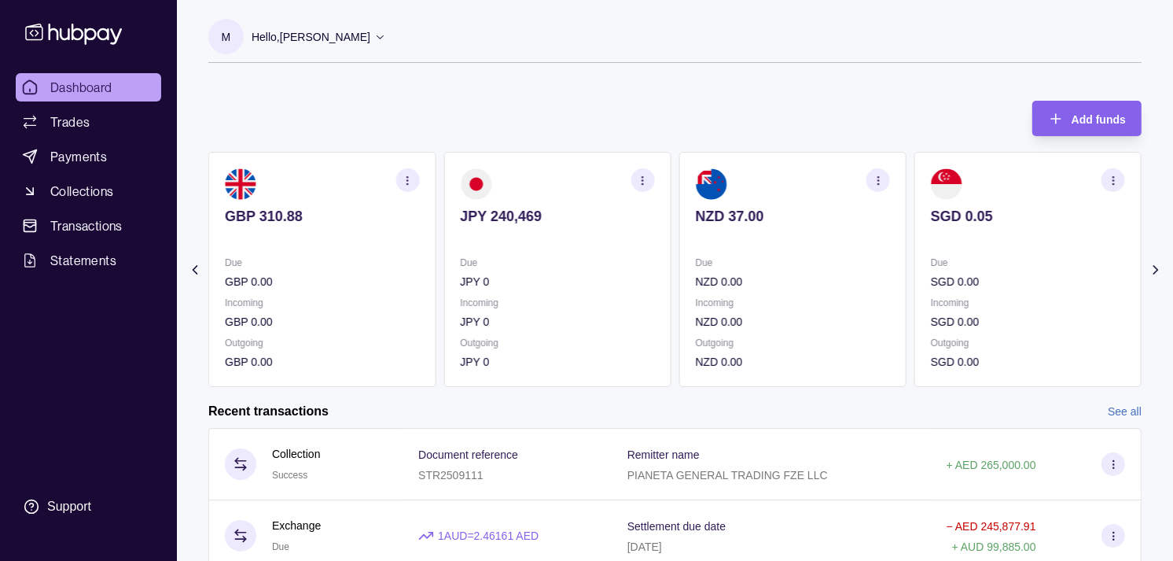
click at [609, 256] on p "Due" at bounding box center [557, 262] width 194 height 17
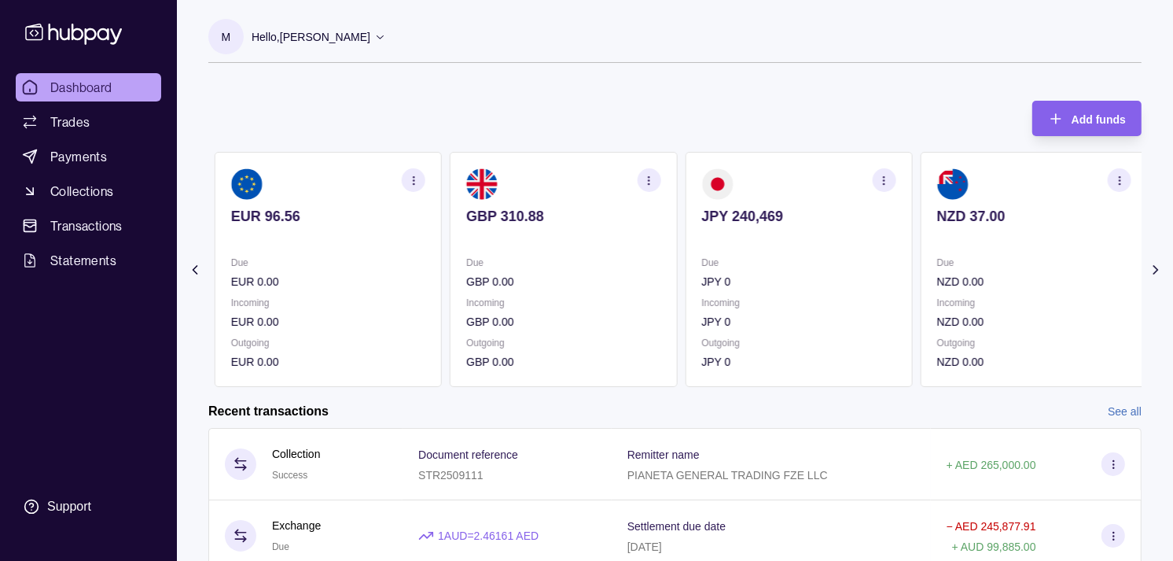
click at [599, 260] on p "Due" at bounding box center [563, 262] width 194 height 17
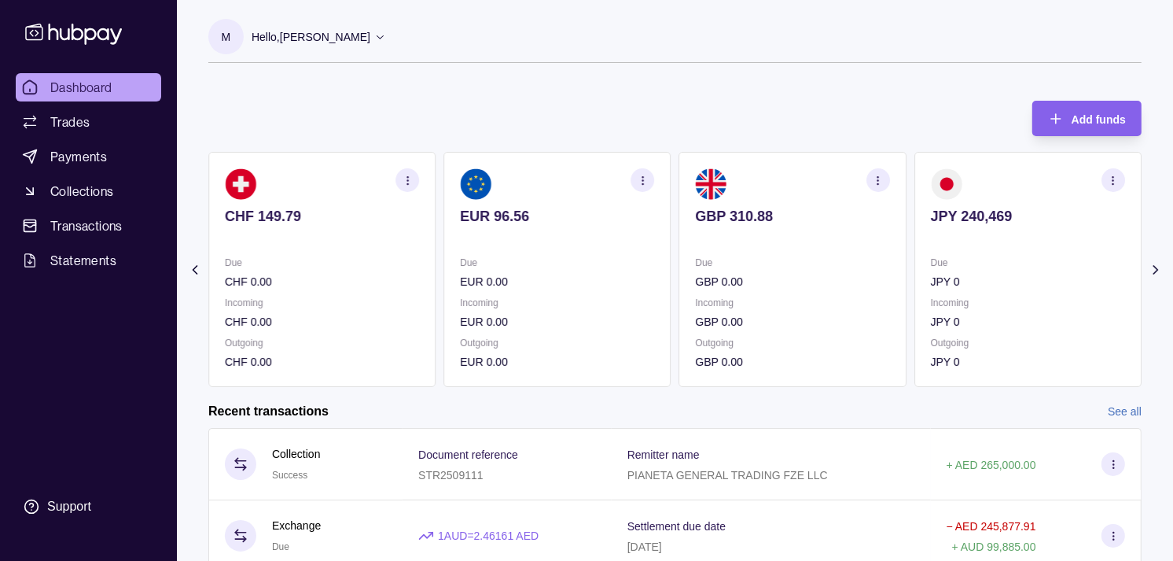
click at [639, 179] on icon "button" at bounding box center [643, 181] width 12 height 12
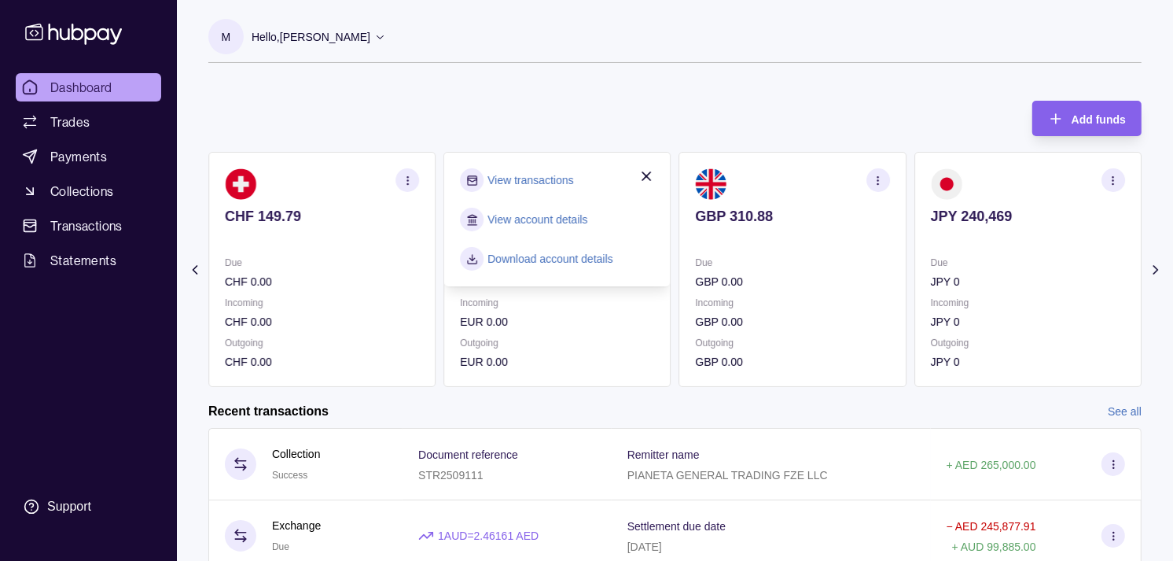
click at [551, 183] on link "View transactions" at bounding box center [531, 179] width 86 height 17
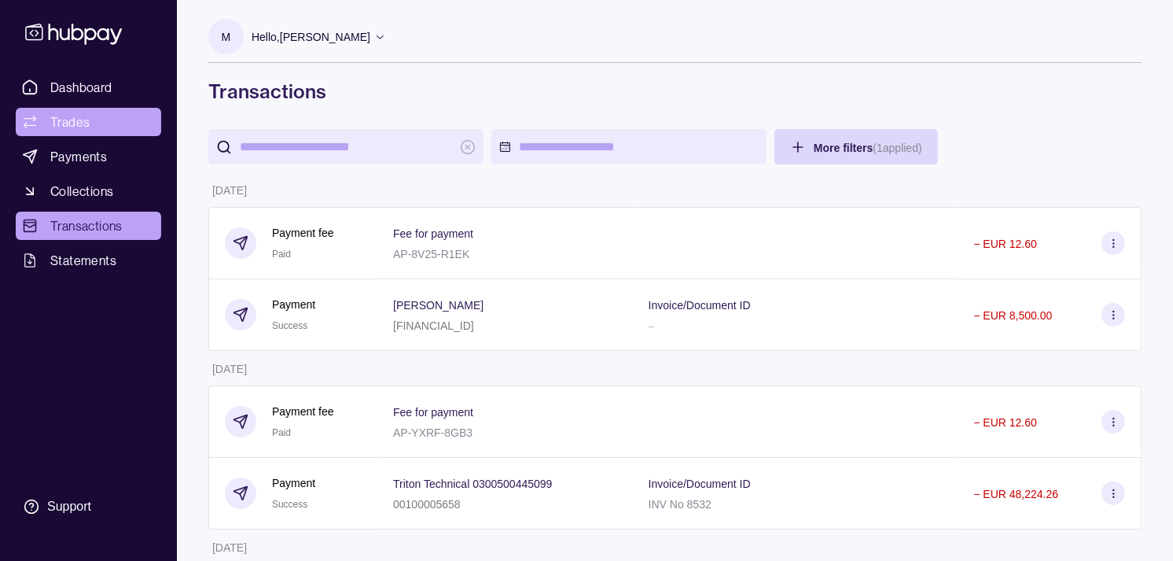
click at [90, 123] on link "Trades" at bounding box center [89, 122] width 146 height 28
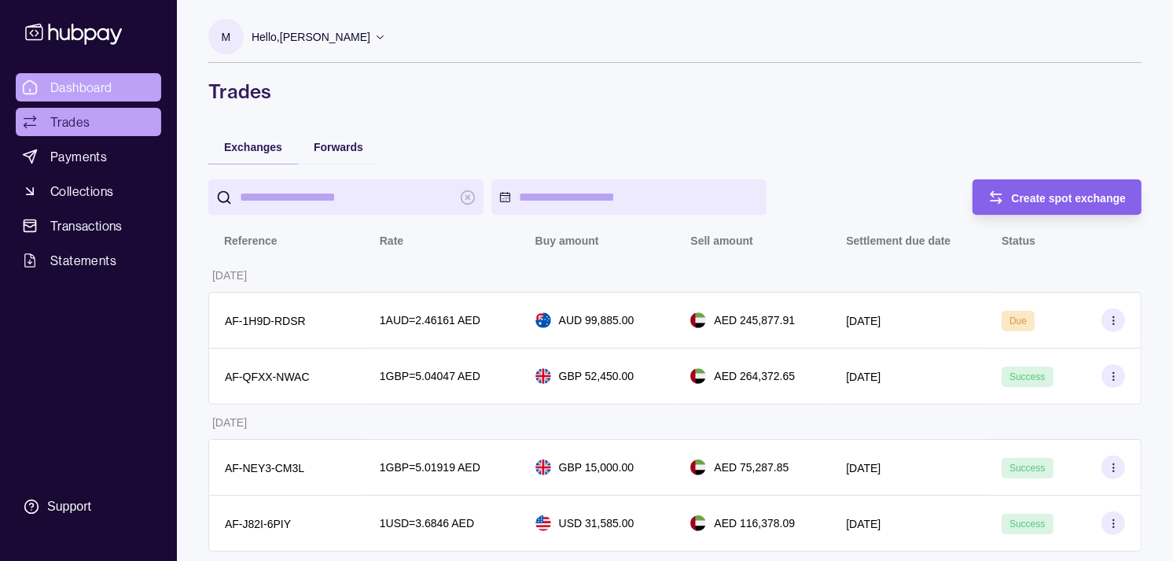
click at [97, 90] on span "Dashboard" at bounding box center [81, 87] width 62 height 19
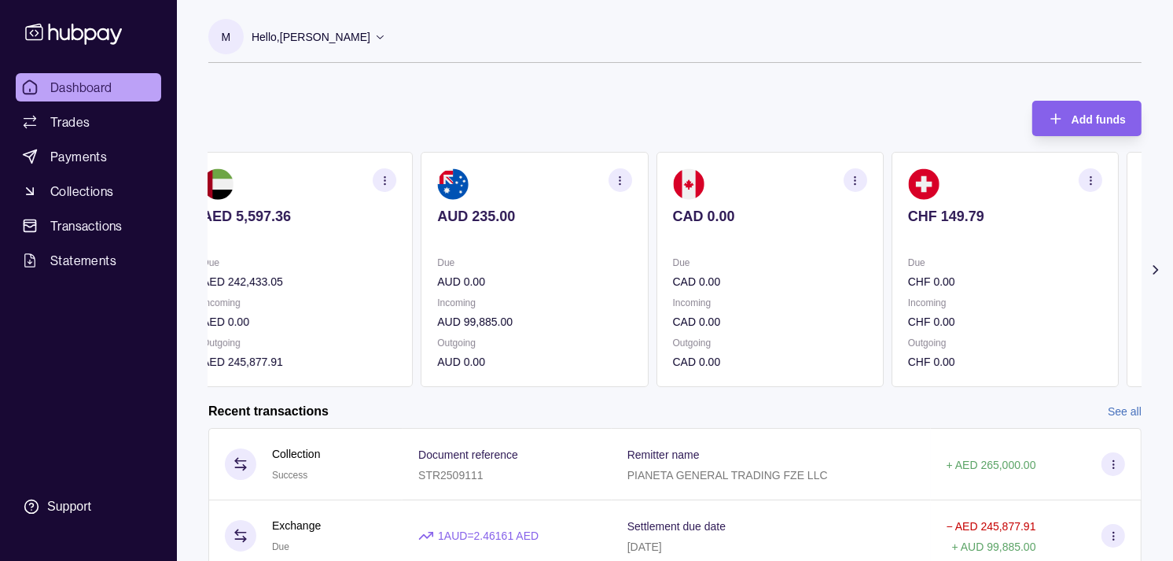
click at [827, 284] on section "CAD 0.00 Due CAD 0.00 Incoming CAD 0.00 Outgoing CAD 0.00" at bounding box center [770, 269] width 227 height 235
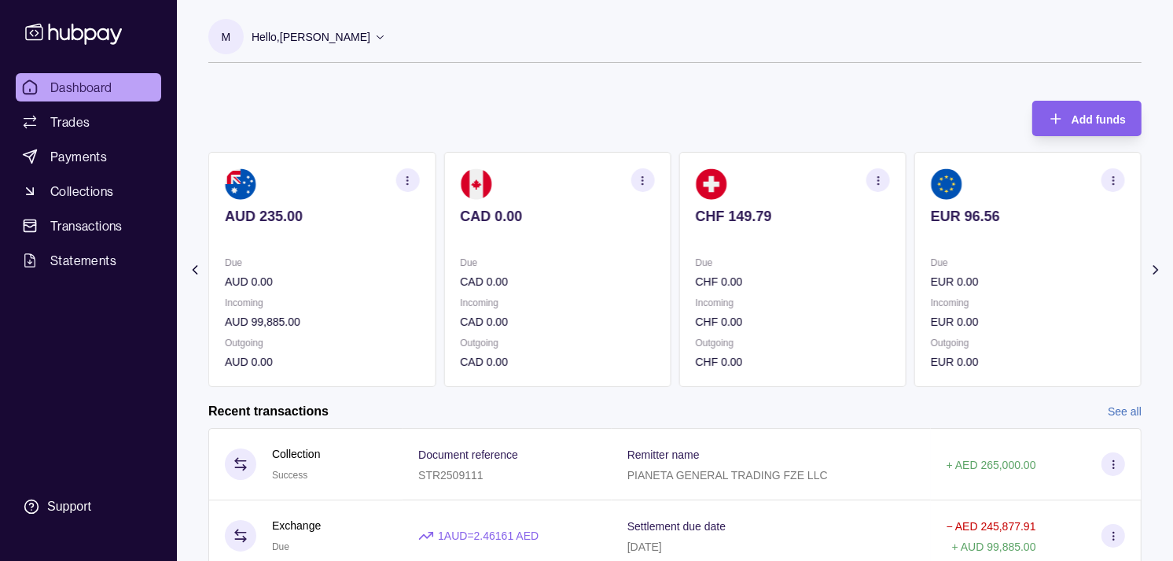
click at [771, 271] on div "Due CHF 0.00" at bounding box center [793, 272] width 194 height 36
click at [775, 273] on p "EUR 0.00" at bounding box center [793, 281] width 194 height 17
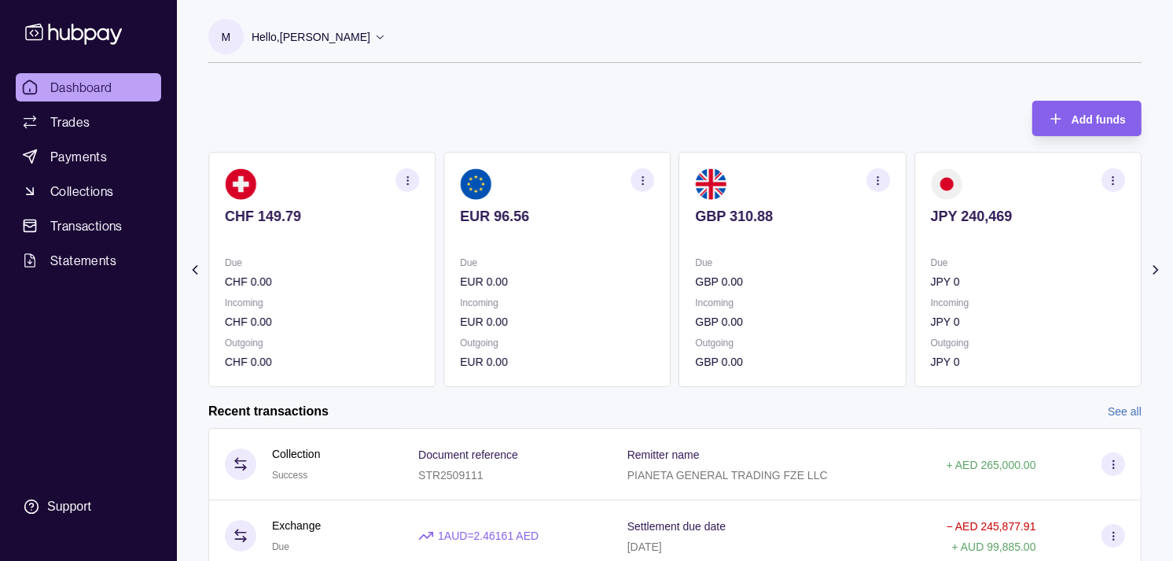
click at [641, 171] on section "button" at bounding box center [644, 180] width 24 height 24
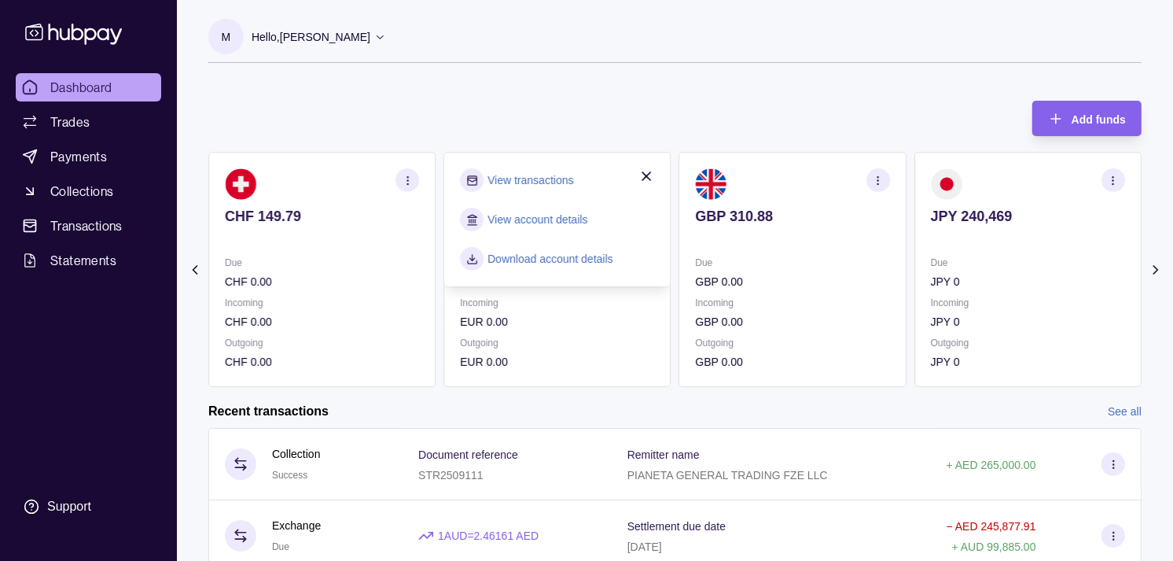
click at [555, 182] on link "View transactions" at bounding box center [531, 179] width 86 height 17
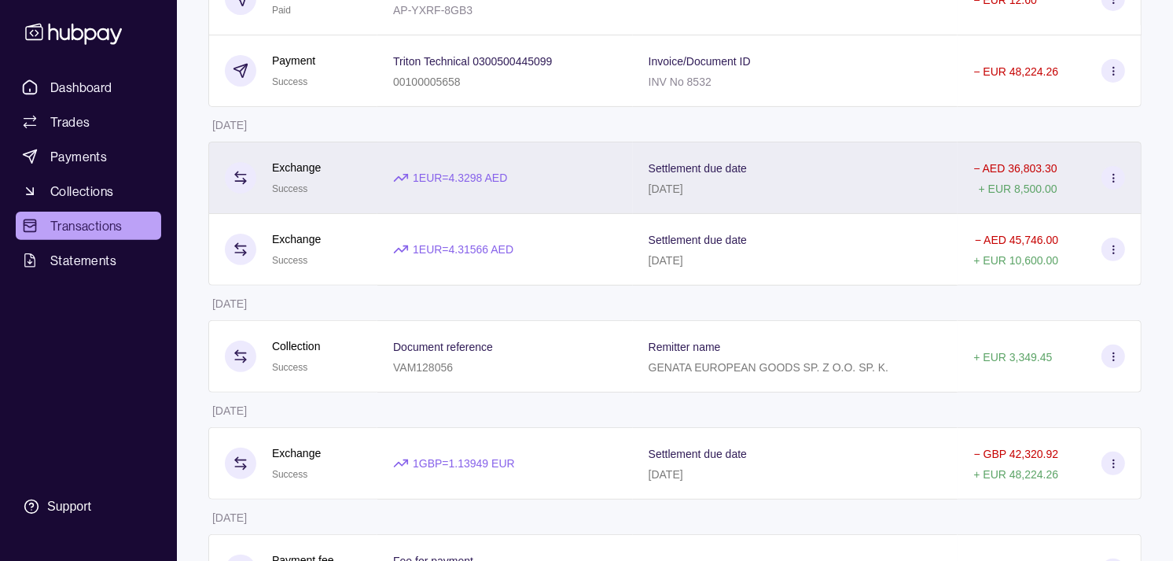
scroll to position [437, 0]
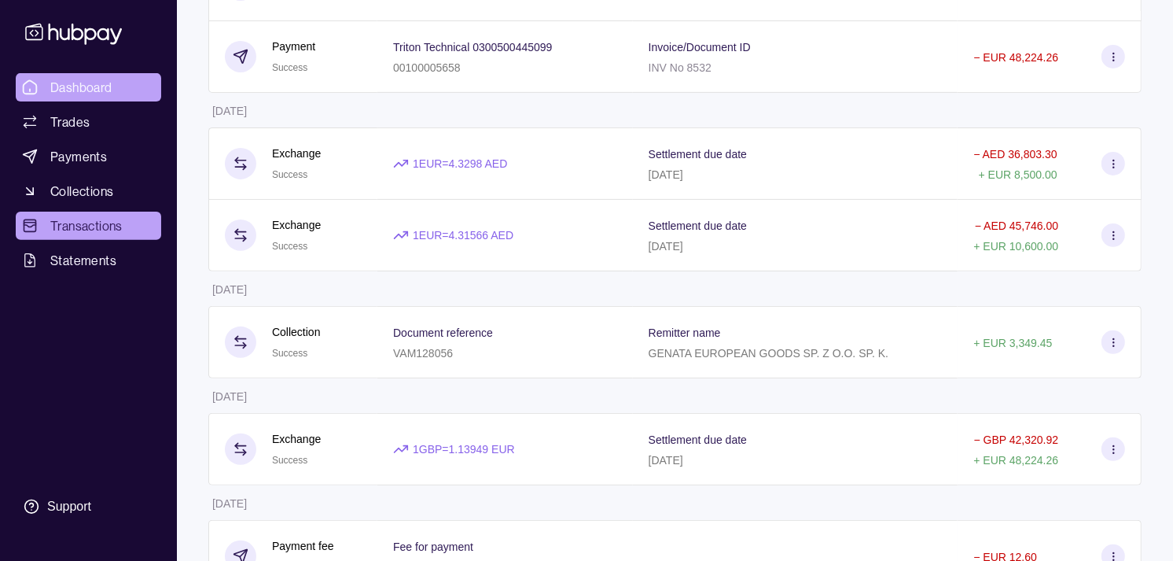
click at [91, 83] on span "Dashboard" at bounding box center [81, 87] width 62 height 19
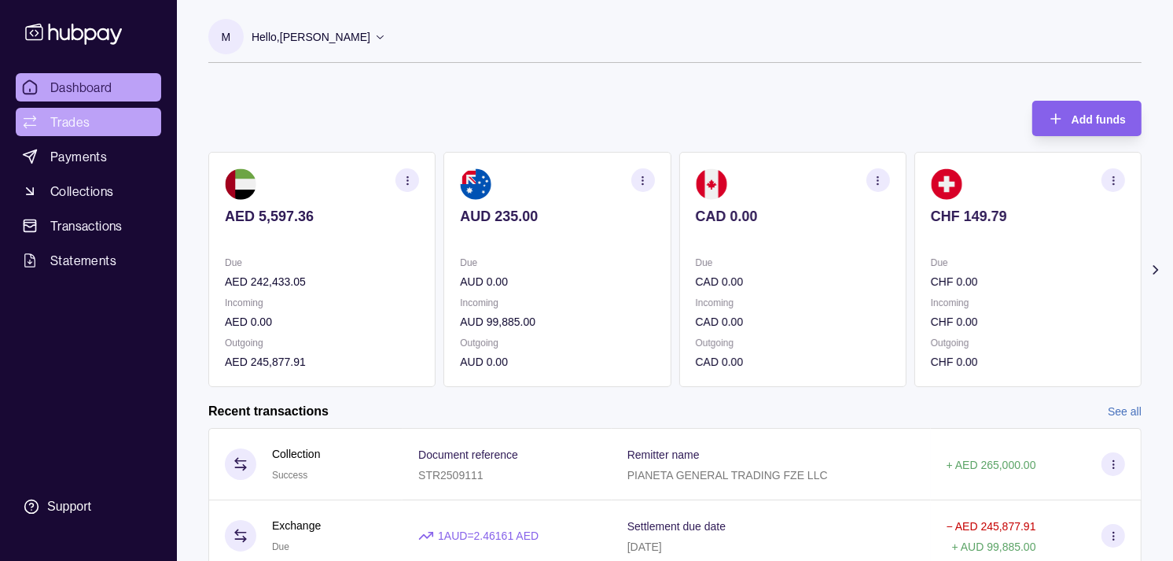
click at [103, 129] on link "Trades" at bounding box center [89, 122] width 146 height 28
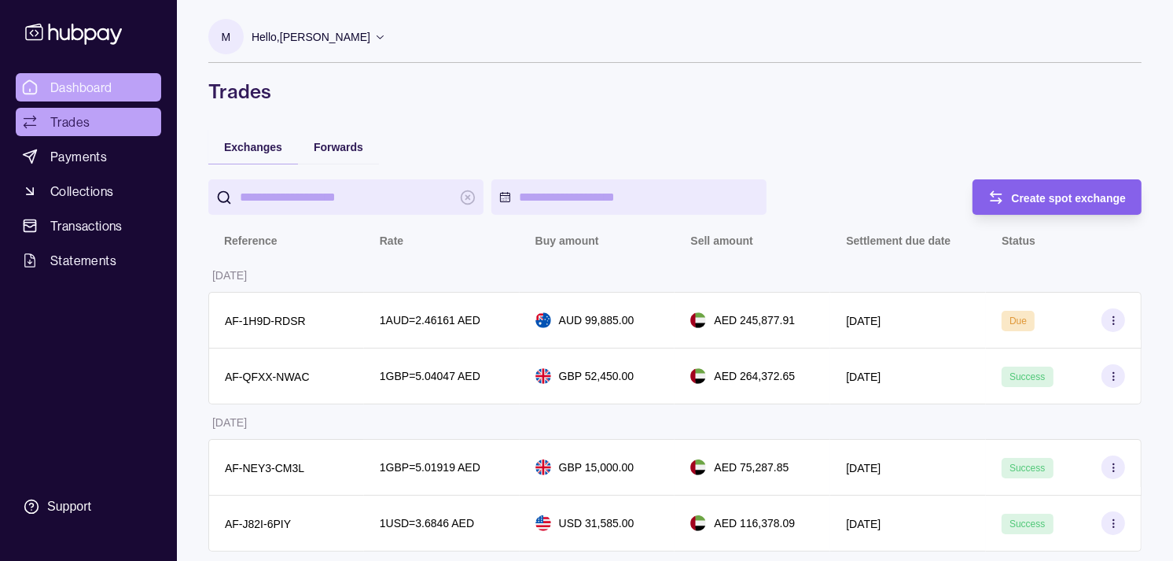
click at [77, 87] on span "Dashboard" at bounding box center [81, 87] width 62 height 19
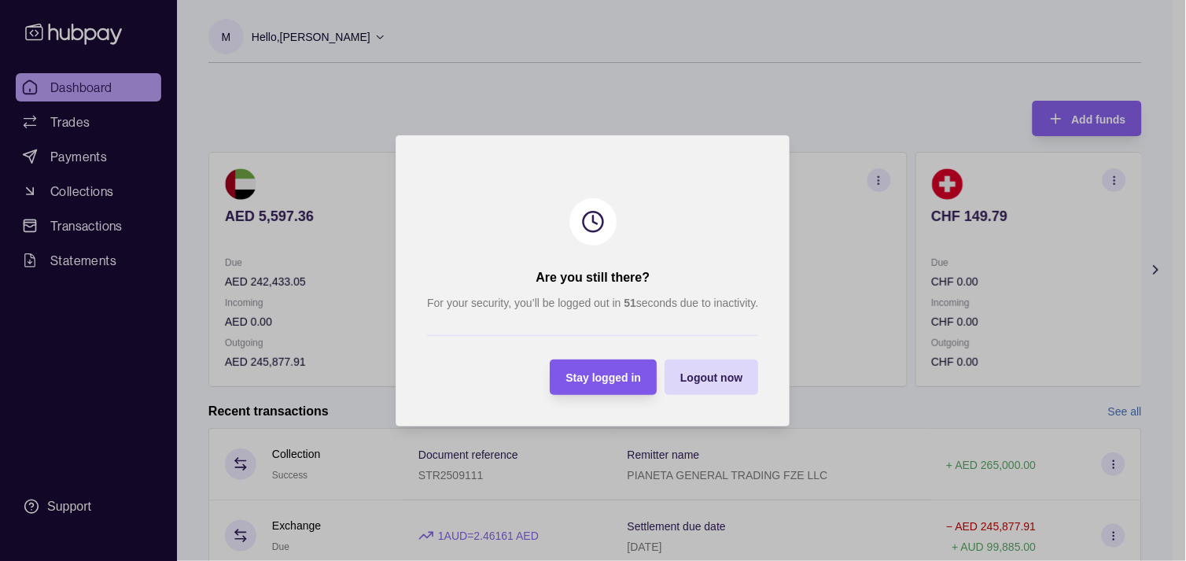
click at [600, 370] on div "Stay logged in" at bounding box center [604, 376] width 76 height 19
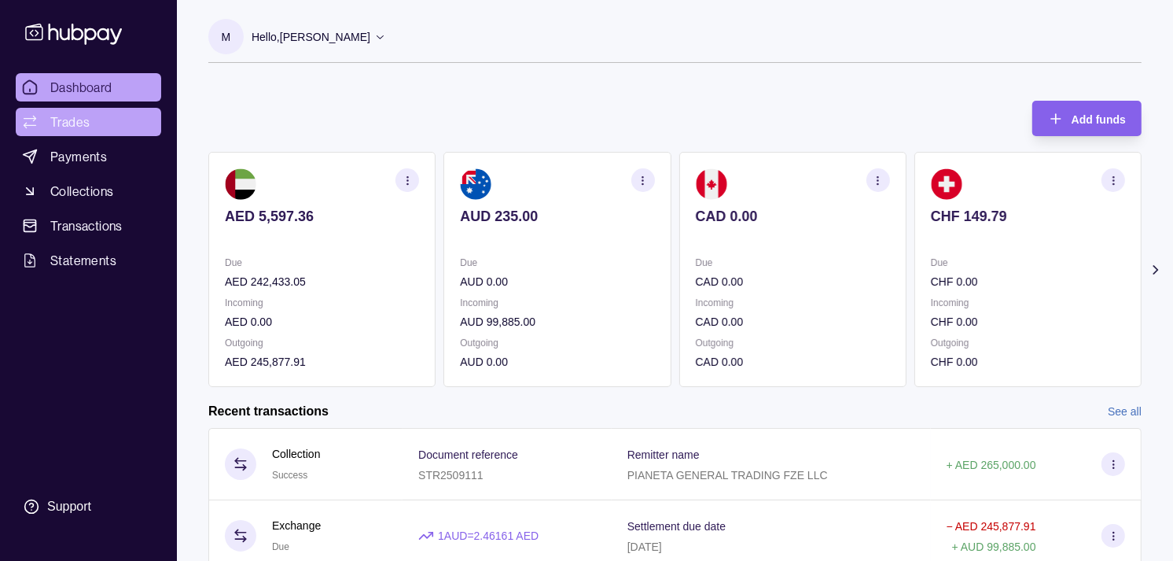
click at [97, 123] on link "Trades" at bounding box center [89, 122] width 146 height 28
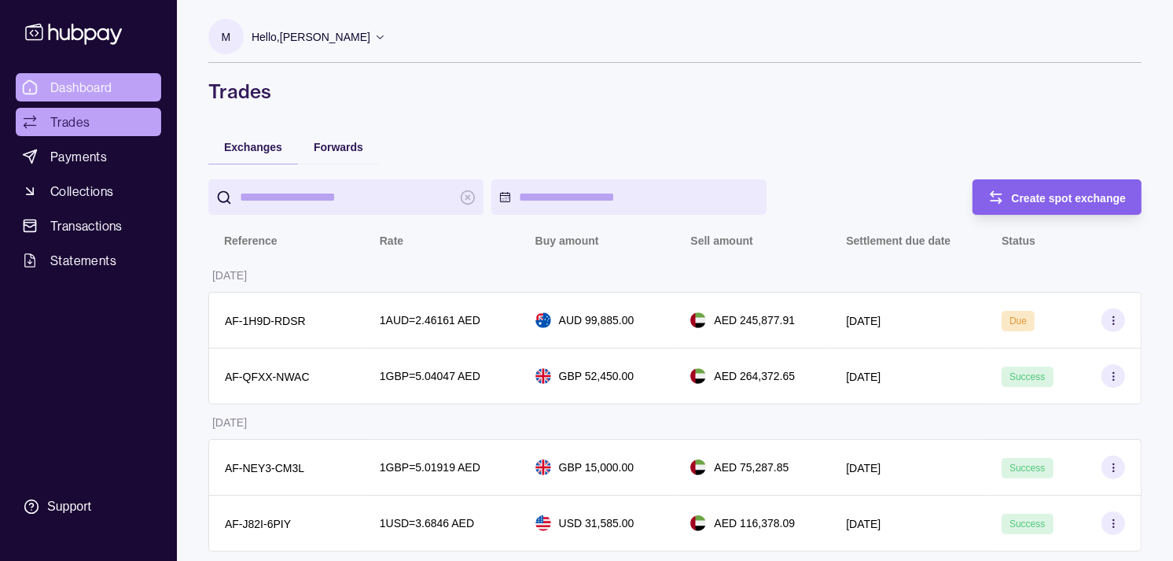
click at [101, 79] on span "Dashboard" at bounding box center [81, 87] width 62 height 19
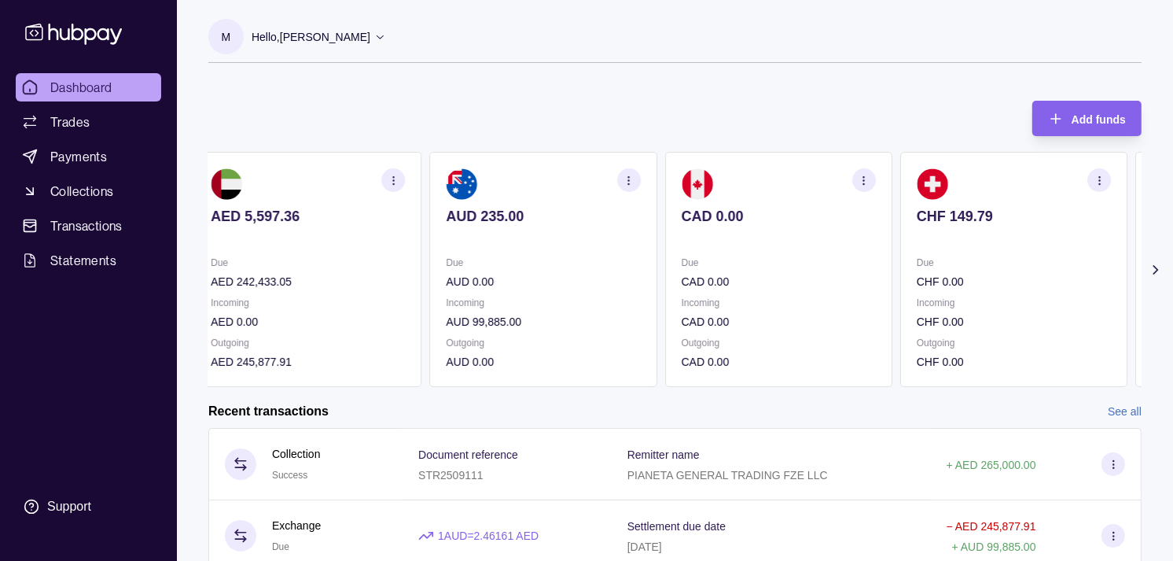
click at [837, 289] on div "AED 5,597.36 Due AED 242,433.05 Incoming AED 0.00 Outgoing AED 245,877.91 AUD 2…" at bounding box center [661, 269] width 934 height 235
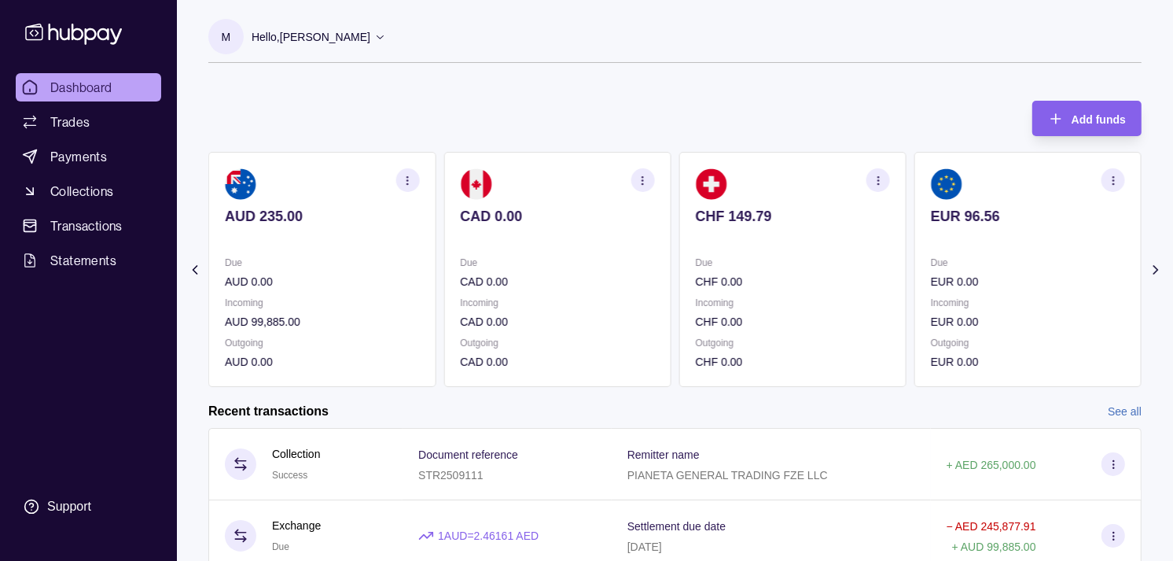
click at [931, 302] on div "Due EUR 0.00 Incoming EUR 0.00 Outgoing EUR 0.00" at bounding box center [1028, 312] width 194 height 116
click at [1114, 179] on icon "button" at bounding box center [1114, 181] width 12 height 12
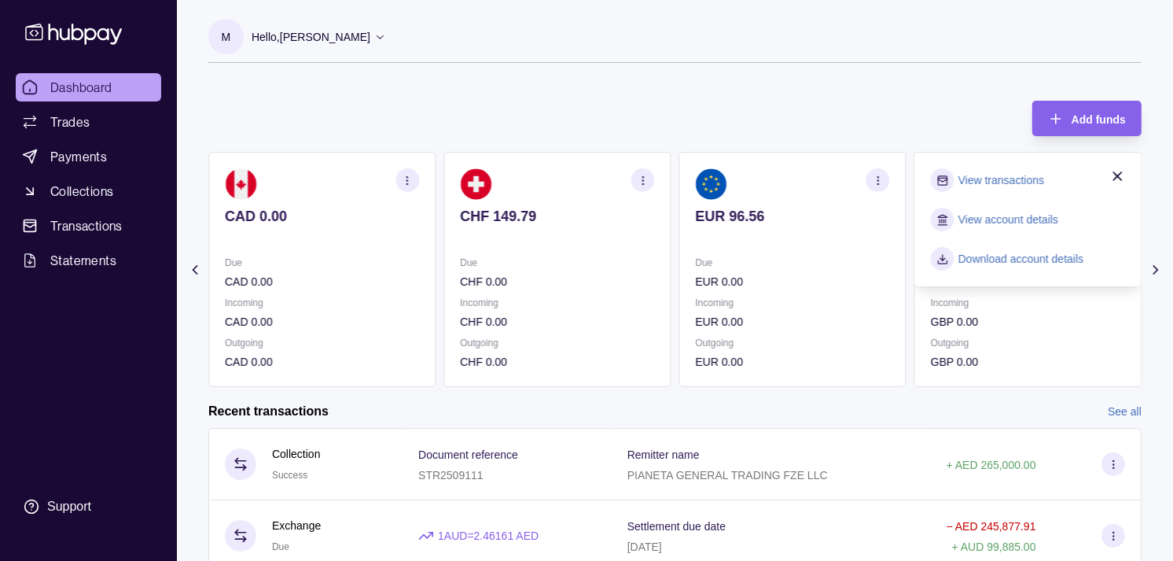
click at [981, 182] on link "View transactions" at bounding box center [1002, 179] width 86 height 17
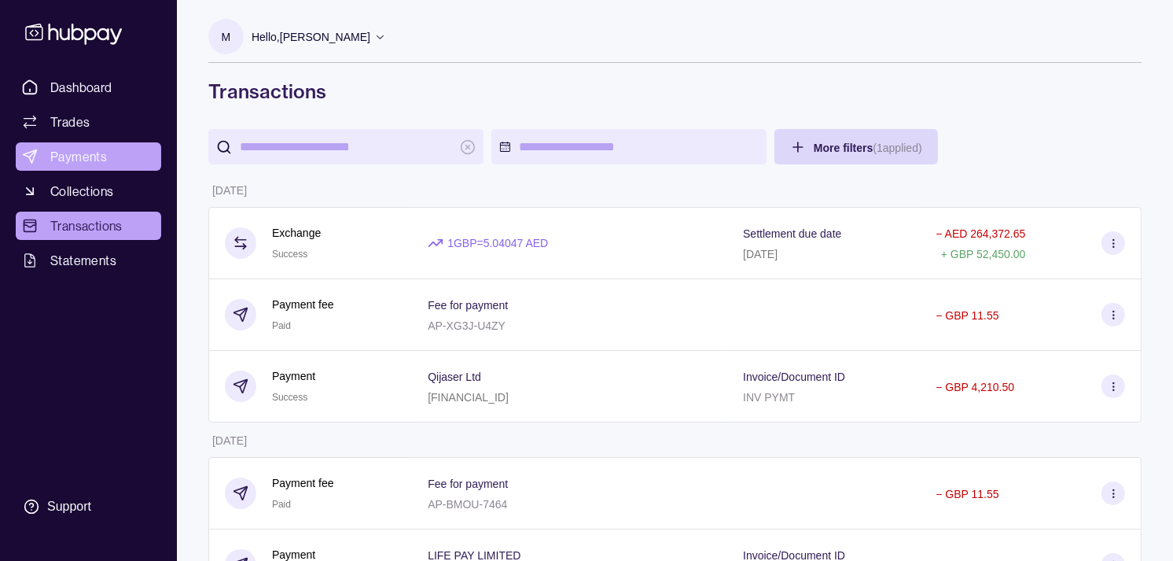
click at [82, 157] on span "Payments" at bounding box center [78, 156] width 57 height 19
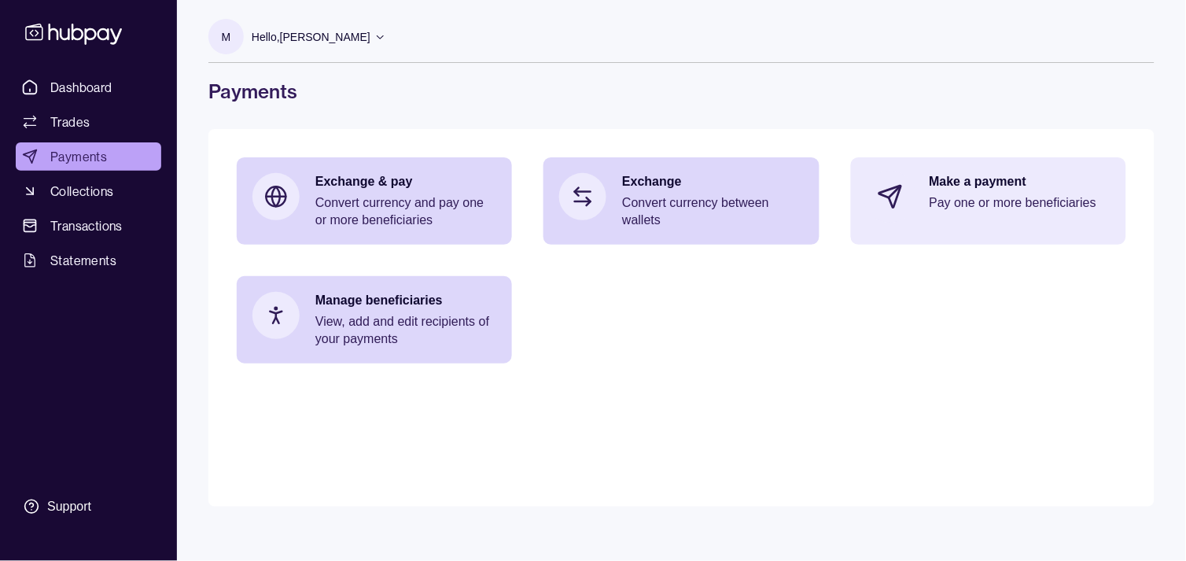
click at [1021, 232] on div "Make a payment Pay one or more beneficiaries" at bounding box center [988, 196] width 275 height 79
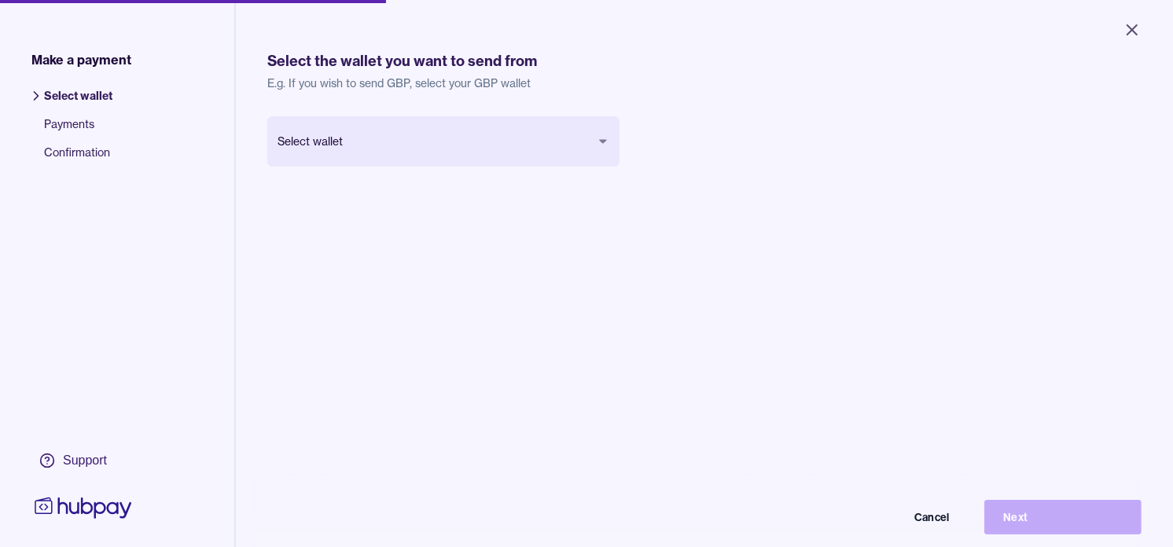
click at [467, 169] on div "Select wallet Cancel Next" at bounding box center [443, 166] width 352 height 101
click at [414, 168] on div "Select wallet Cancel Next" at bounding box center [443, 166] width 352 height 101
click at [577, 140] on body "Close Make a payment Select wallet Payments Confirmation Support Select the wal…" at bounding box center [593, 280] width 1186 height 561
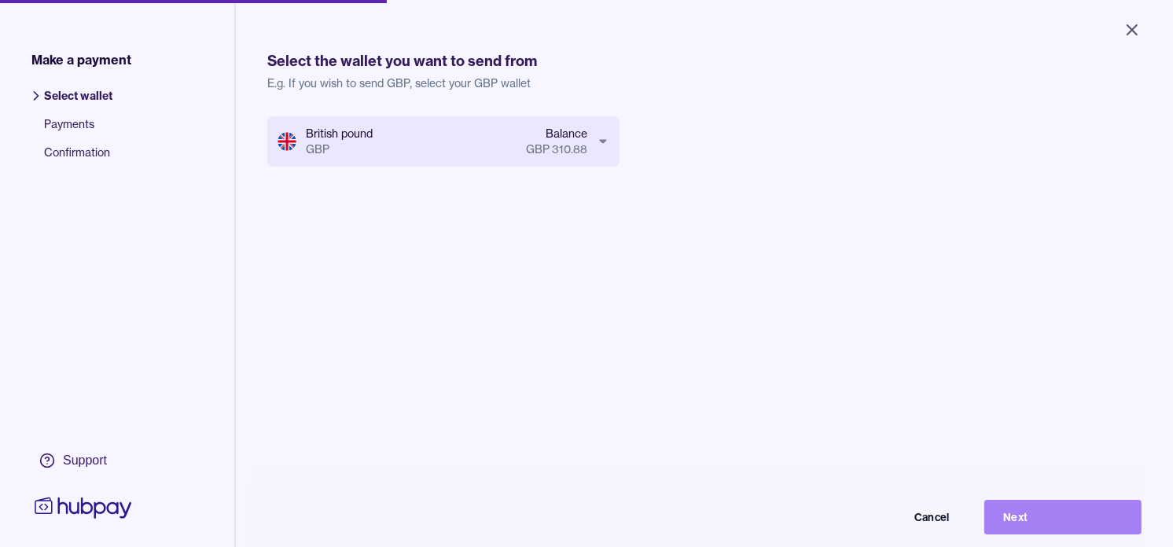
click at [1067, 532] on button "Next" at bounding box center [1063, 517] width 157 height 35
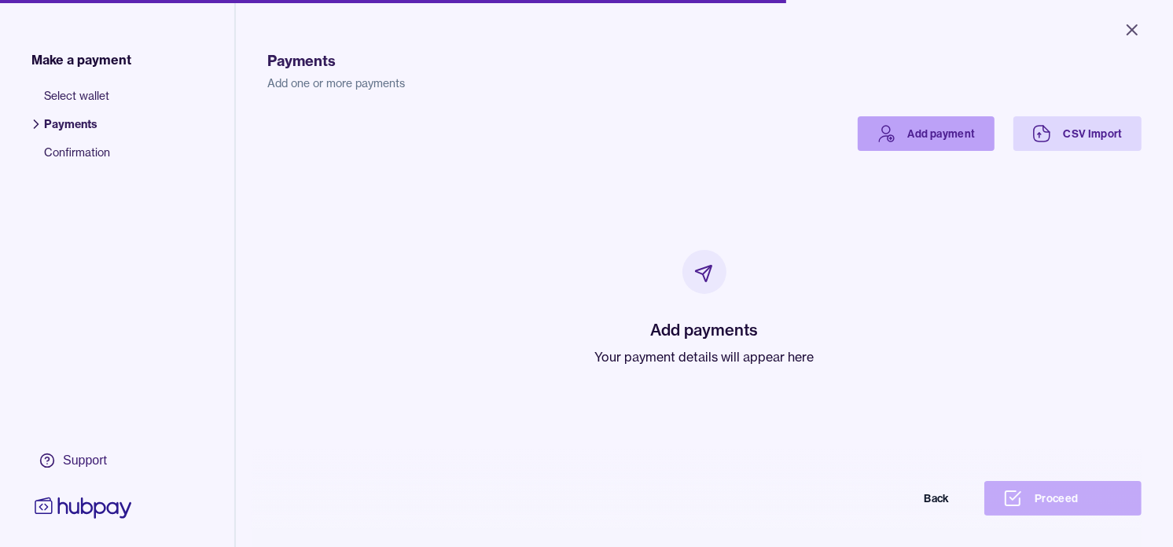
click at [908, 137] on link "Add payment" at bounding box center [926, 133] width 137 height 35
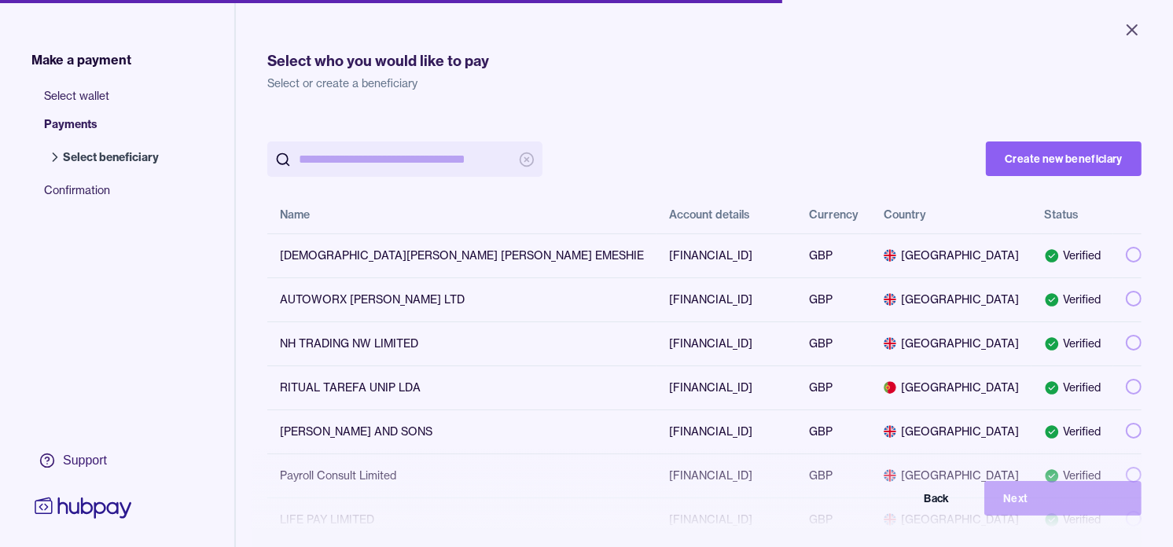
click at [440, 170] on input "search" at bounding box center [405, 159] width 212 height 35
paste input "**********"
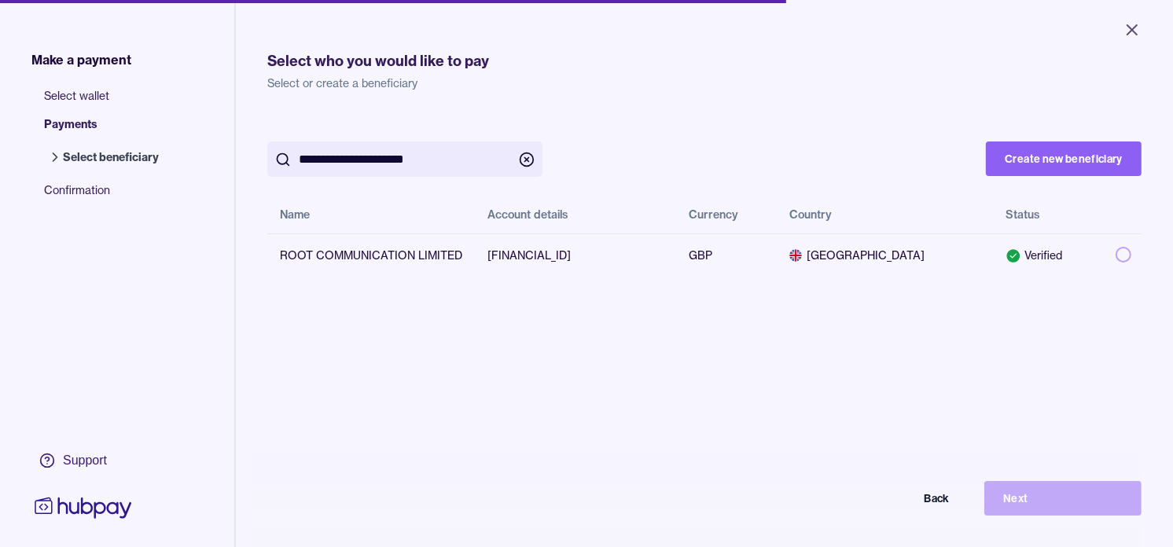
type input "**********"
click at [751, 131] on div "**********" at bounding box center [704, 196] width 875 height 161
click at [1116, 254] on button "button" at bounding box center [1124, 255] width 16 height 16
click at [1048, 505] on button "Next" at bounding box center [1063, 498] width 157 height 35
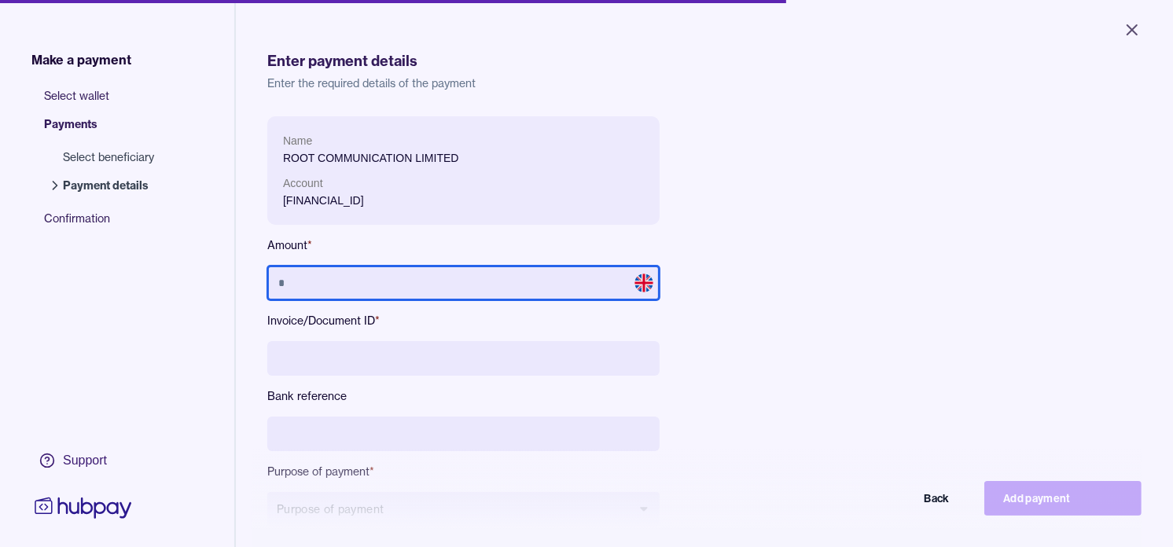
click at [480, 289] on input "text" at bounding box center [463, 283] width 392 height 35
click at [470, 286] on input "text" at bounding box center [463, 283] width 392 height 35
type input "******"
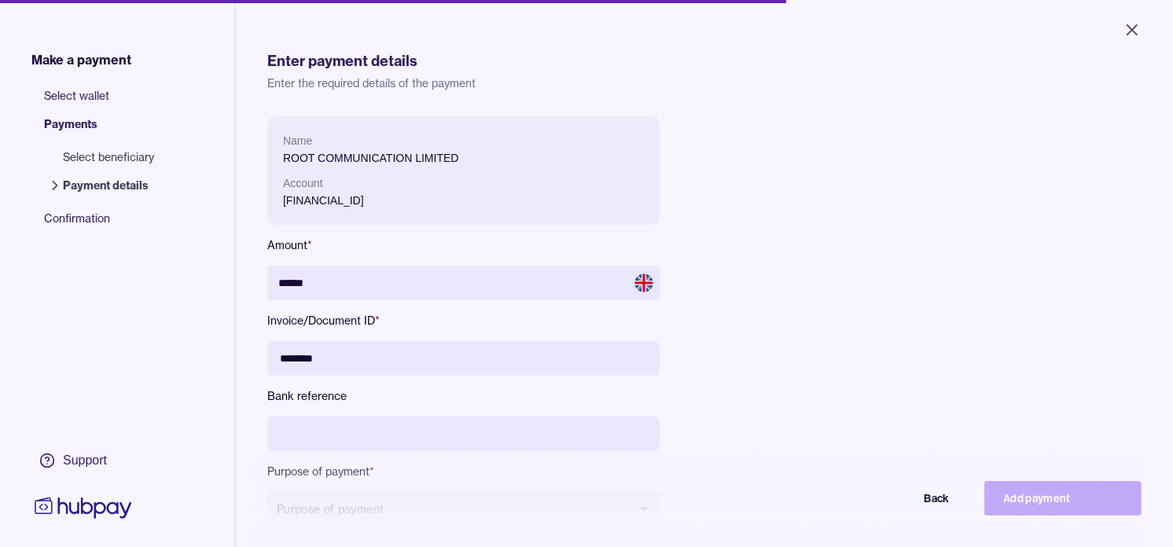
type input "********"
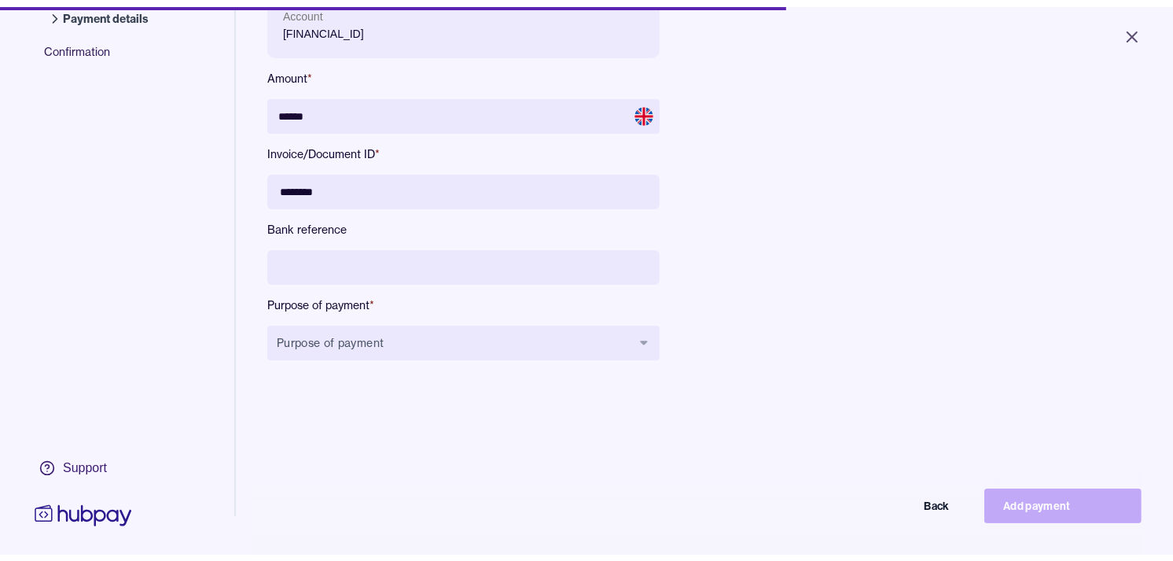
scroll to position [175, 0]
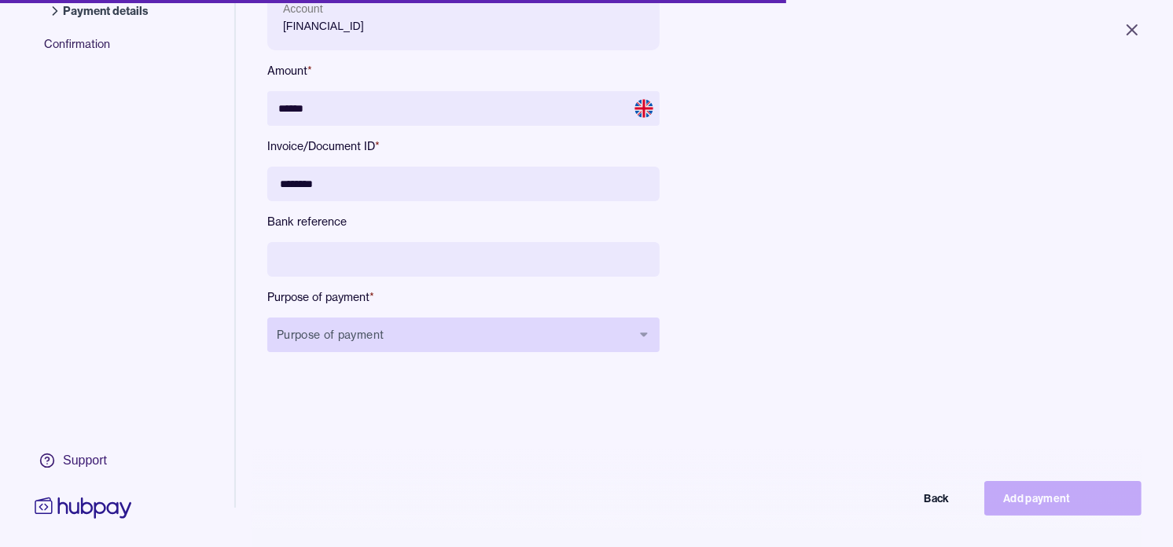
click at [514, 346] on button "Purpose of payment" at bounding box center [463, 335] width 392 height 35
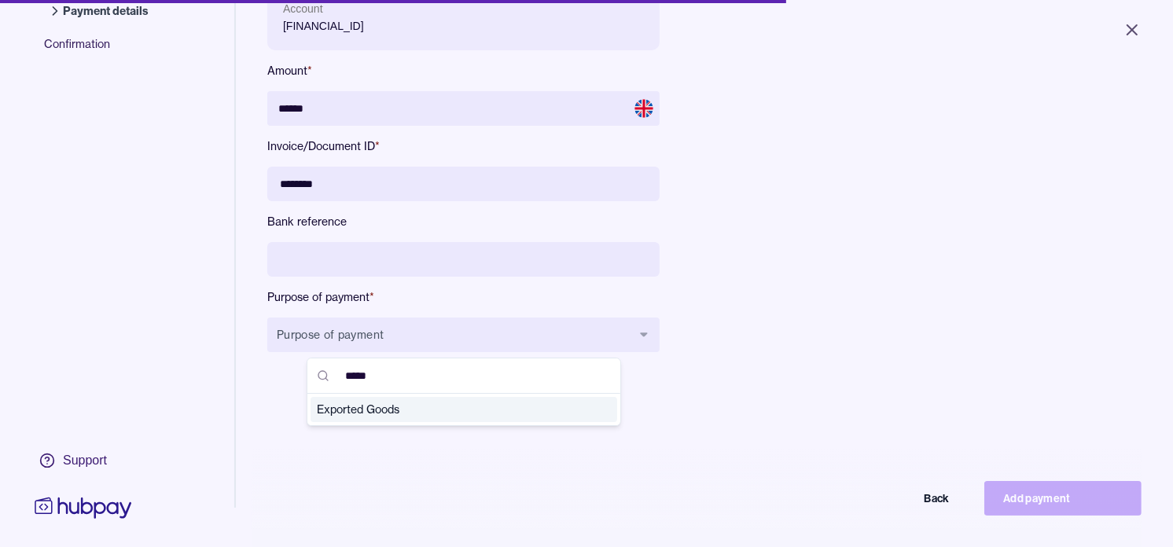
type input "*****"
click at [473, 407] on span "Exported Goods" at bounding box center [454, 410] width 275 height 16
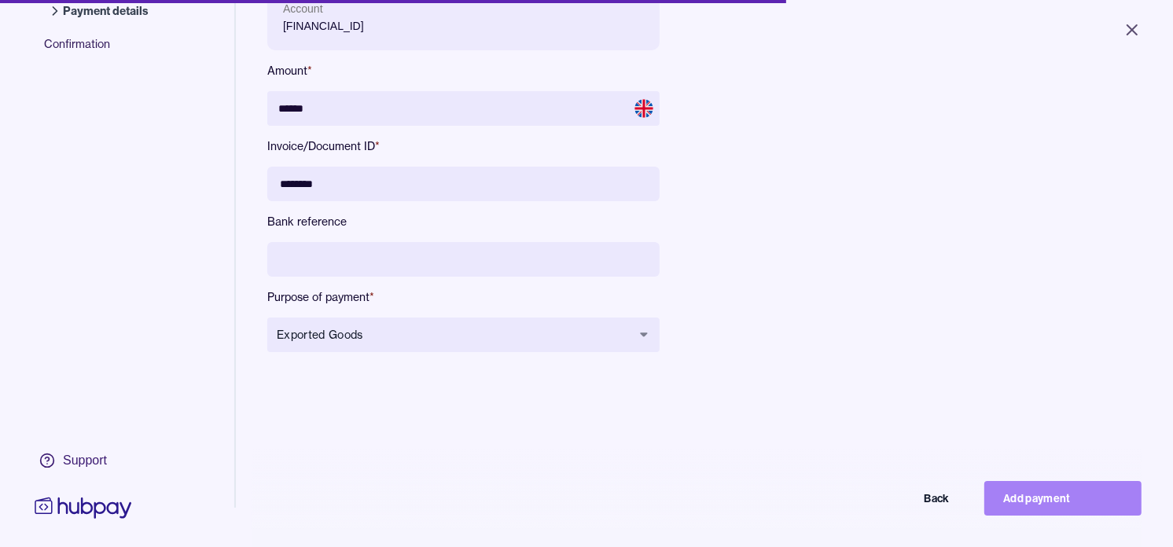
click at [1089, 512] on button "Add payment" at bounding box center [1063, 498] width 157 height 35
type input "*****"
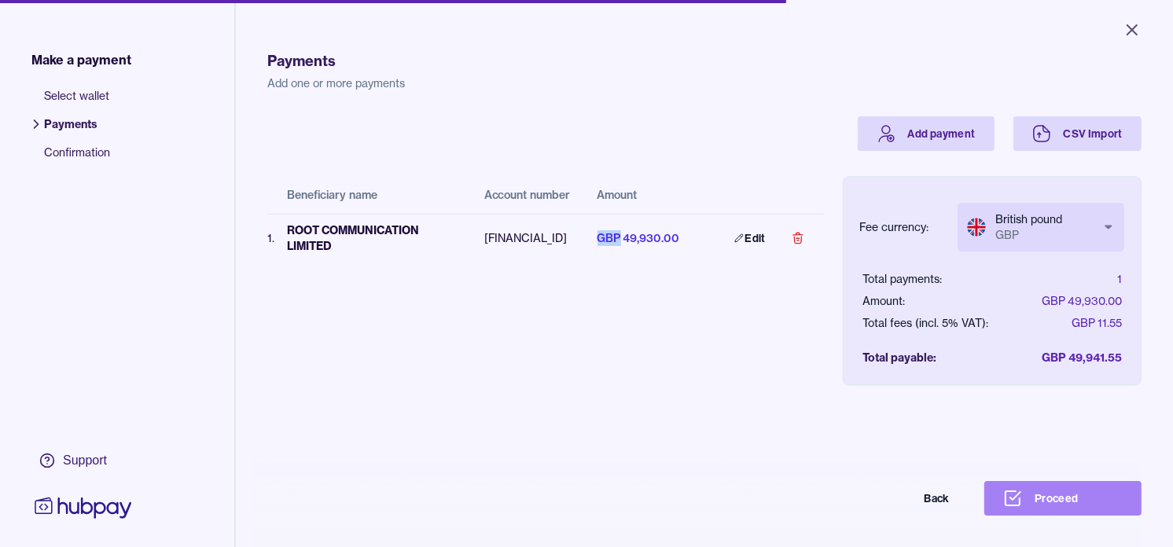
click at [1103, 506] on button "Proceed" at bounding box center [1063, 498] width 157 height 35
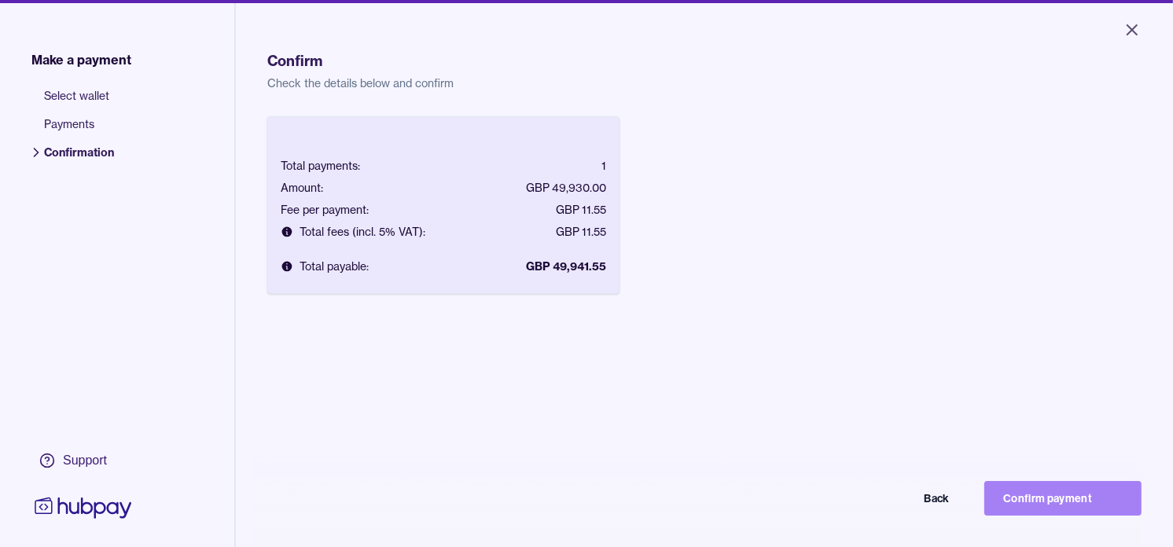
click at [1095, 512] on button "Confirm payment" at bounding box center [1063, 498] width 157 height 35
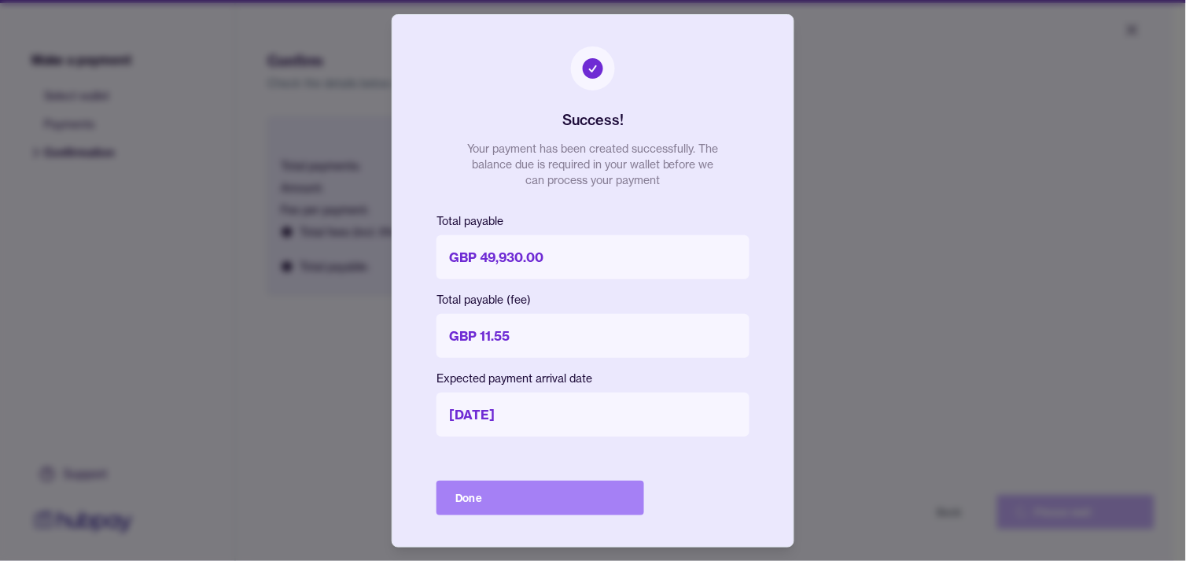
click at [590, 492] on button "Done" at bounding box center [541, 498] width 208 height 35
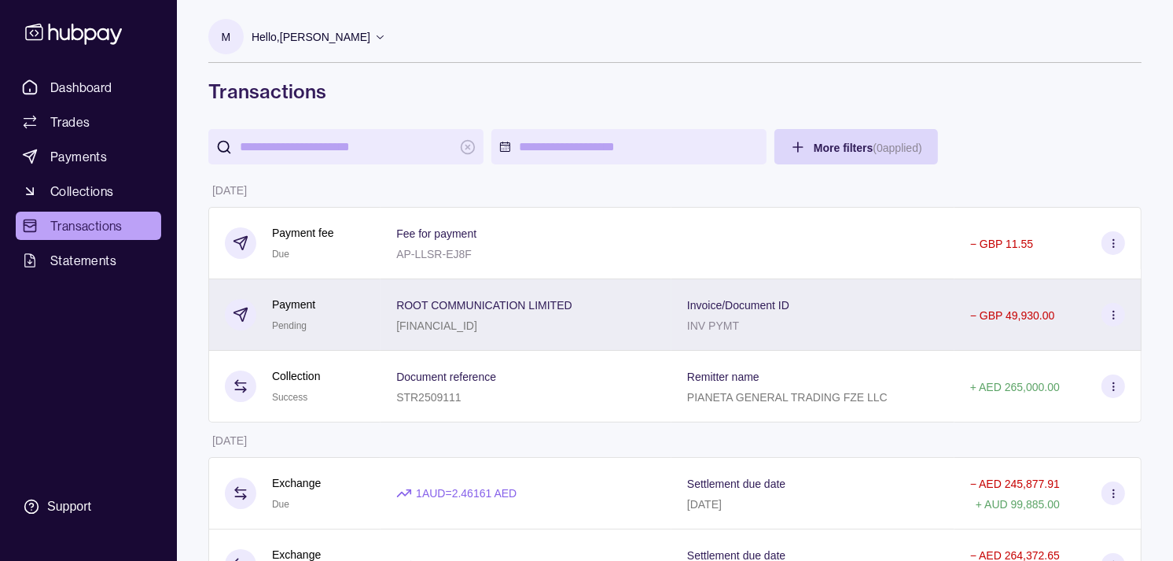
click at [339, 315] on div "Payment Pending" at bounding box center [295, 315] width 140 height 39
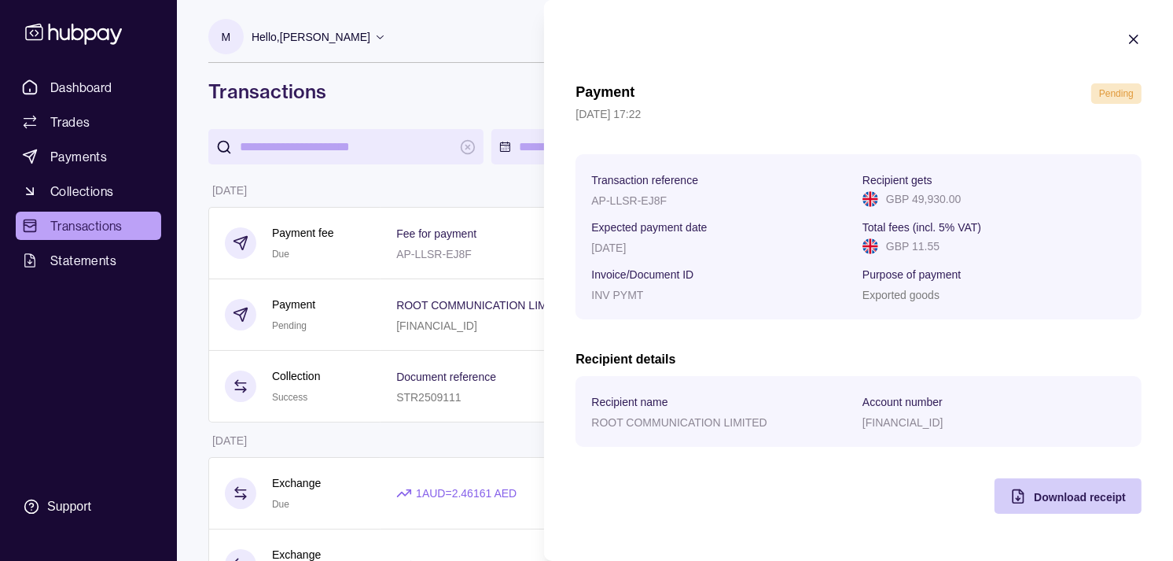
click at [1086, 505] on div "Download receipt" at bounding box center [1080, 496] width 92 height 19
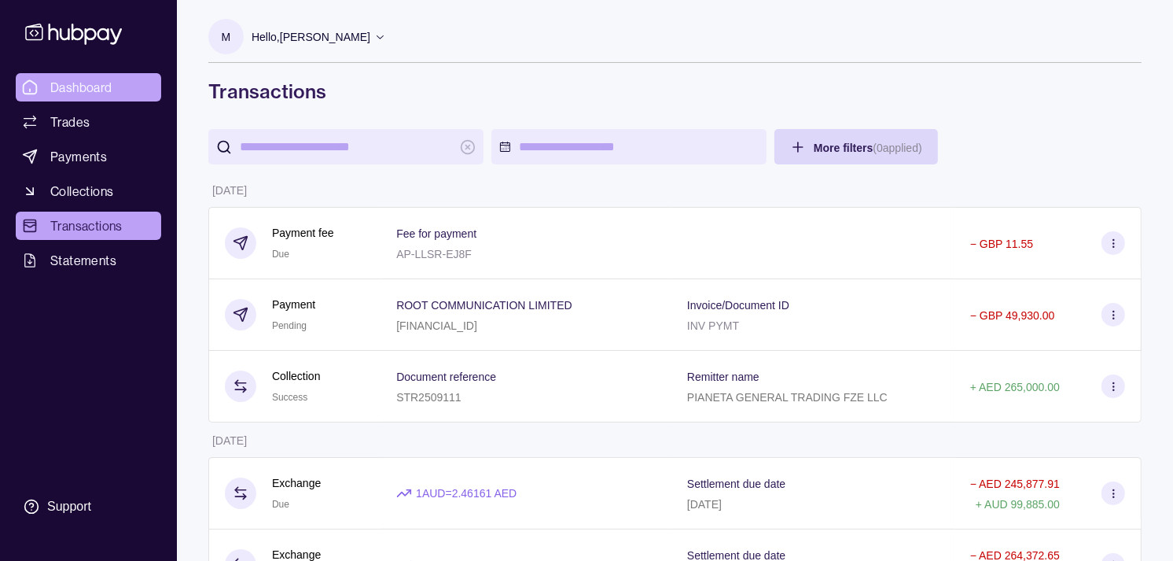
click at [89, 76] on link "Dashboard" at bounding box center [89, 87] width 146 height 28
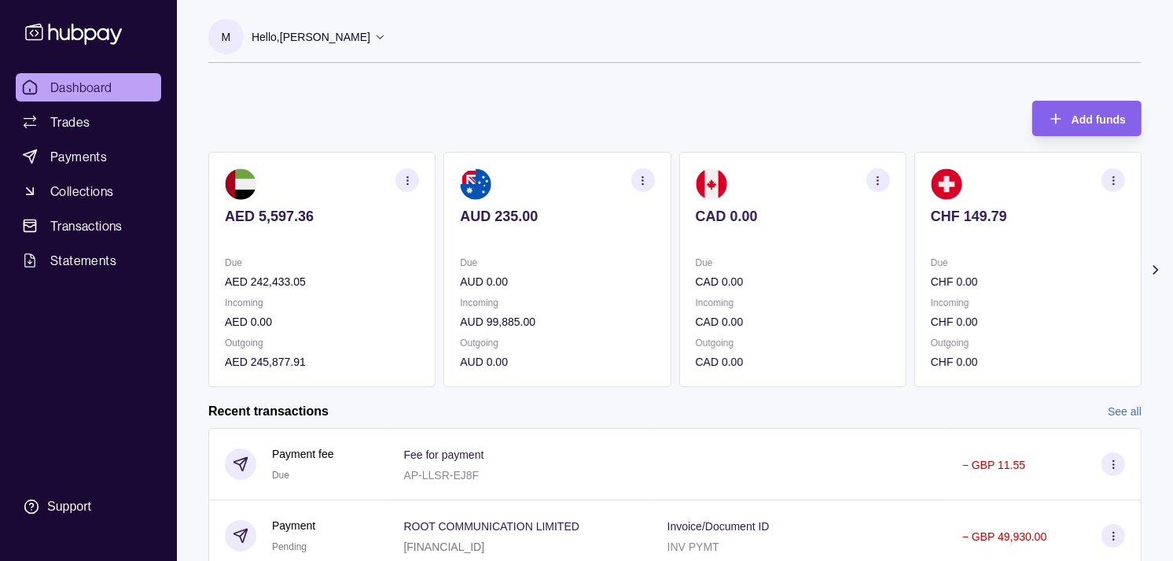
click at [884, 276] on div "AED 5,597.36 Due AED 242,433.05 Incoming AED 0.00 Outgoing AED 245,877.91 AUD 2…" at bounding box center [675, 269] width 934 height 235
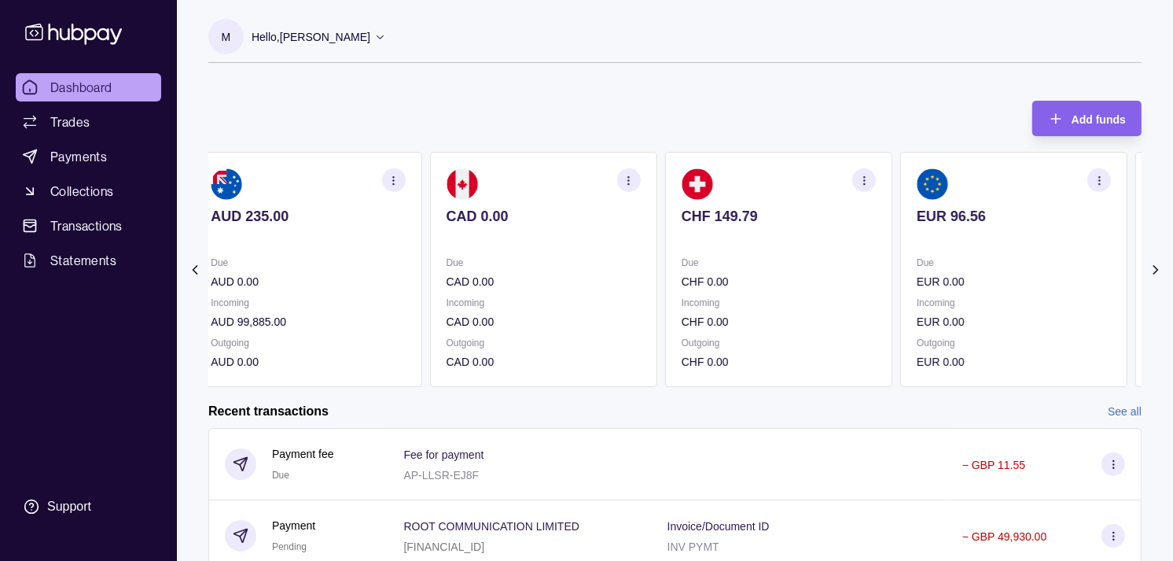
click at [863, 276] on section "CHF 149.79 Due CHF 0.00 Incoming CHF 0.00 Outgoing CHF 0.00" at bounding box center [778, 269] width 227 height 235
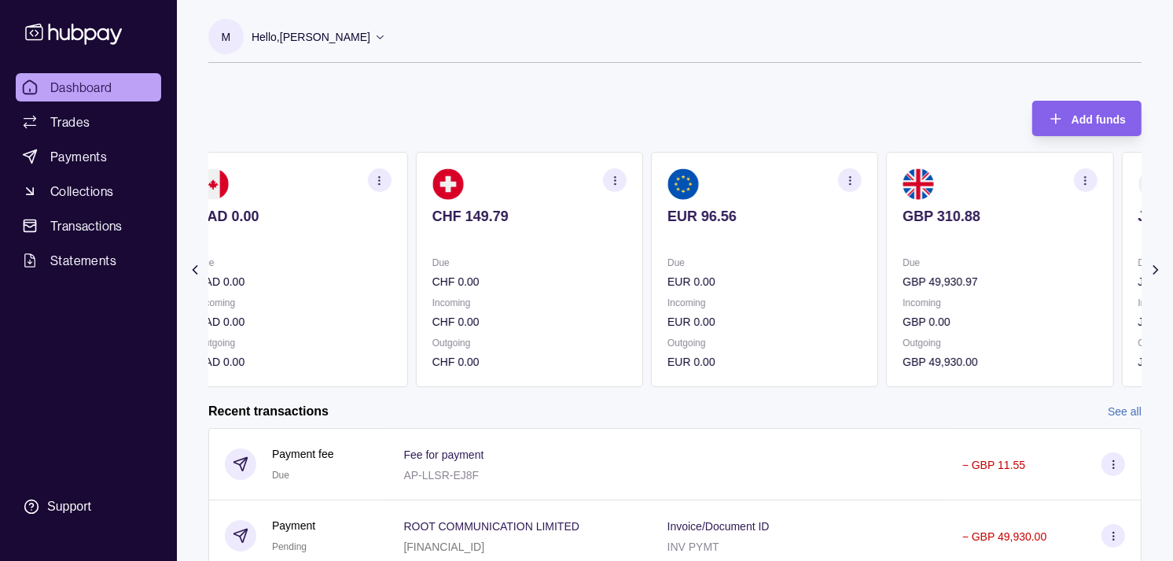
click at [776, 276] on p "EUR 0.00" at bounding box center [765, 281] width 194 height 17
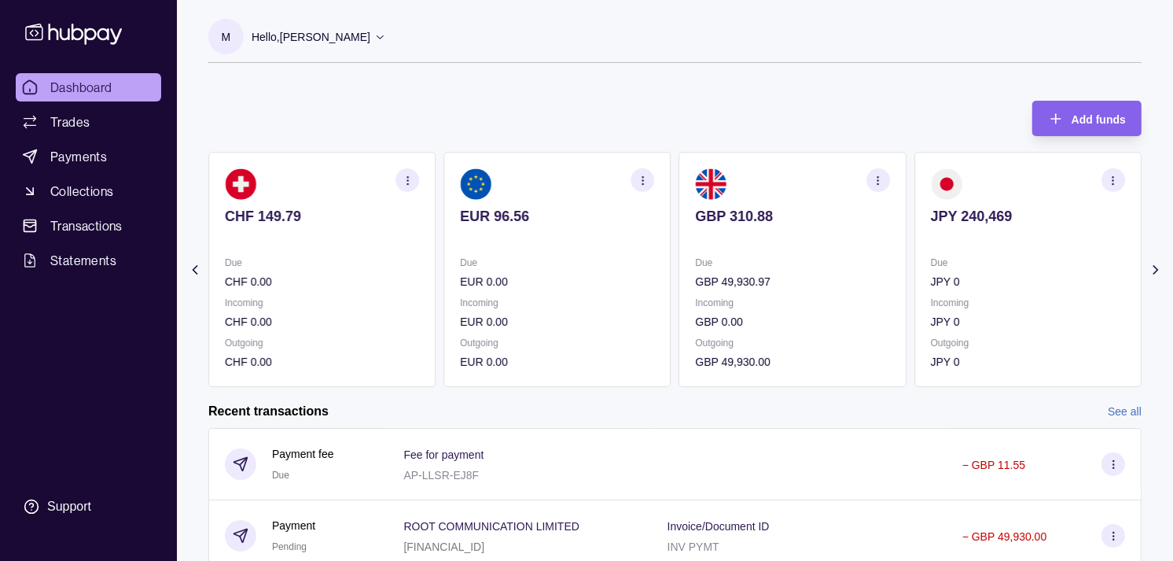
click at [882, 181] on icon "button" at bounding box center [878, 181] width 12 height 12
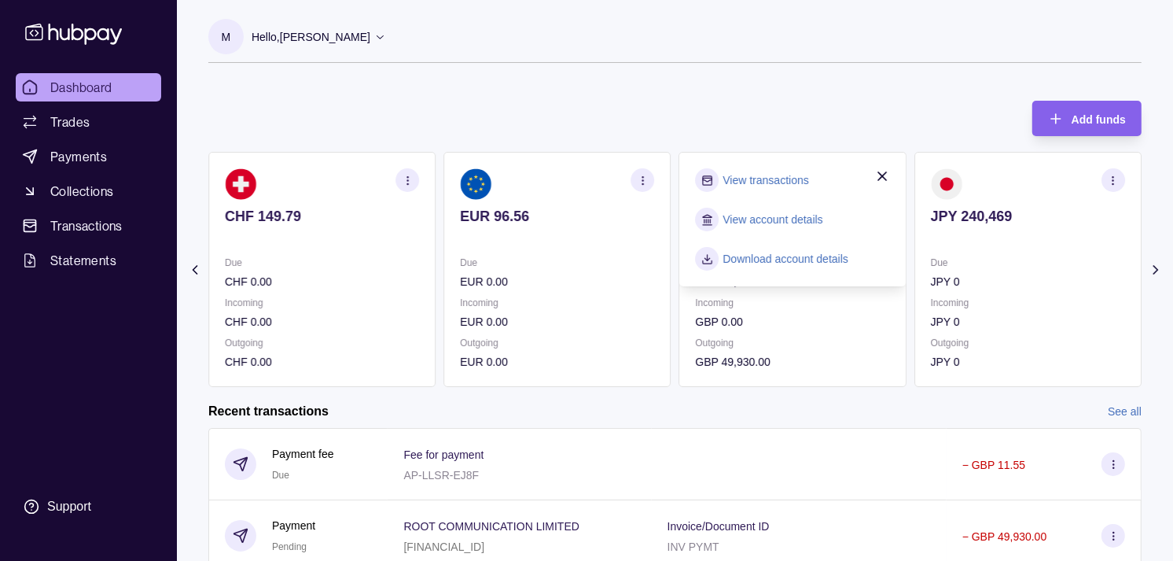
click at [736, 175] on link "View transactions" at bounding box center [767, 179] width 86 height 17
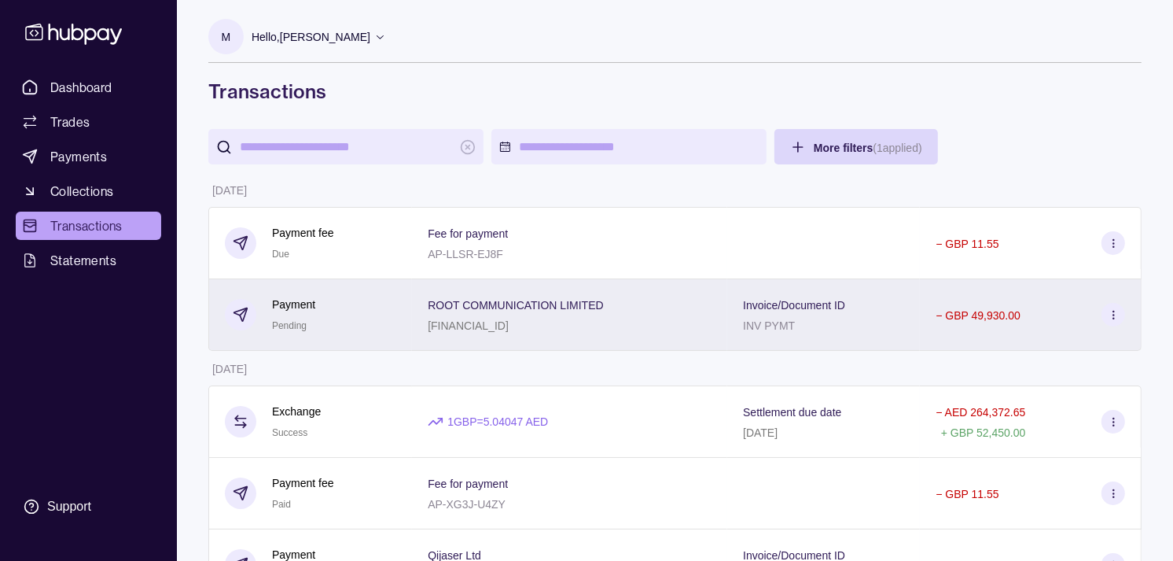
click at [352, 311] on div "Payment Pending" at bounding box center [310, 315] width 171 height 39
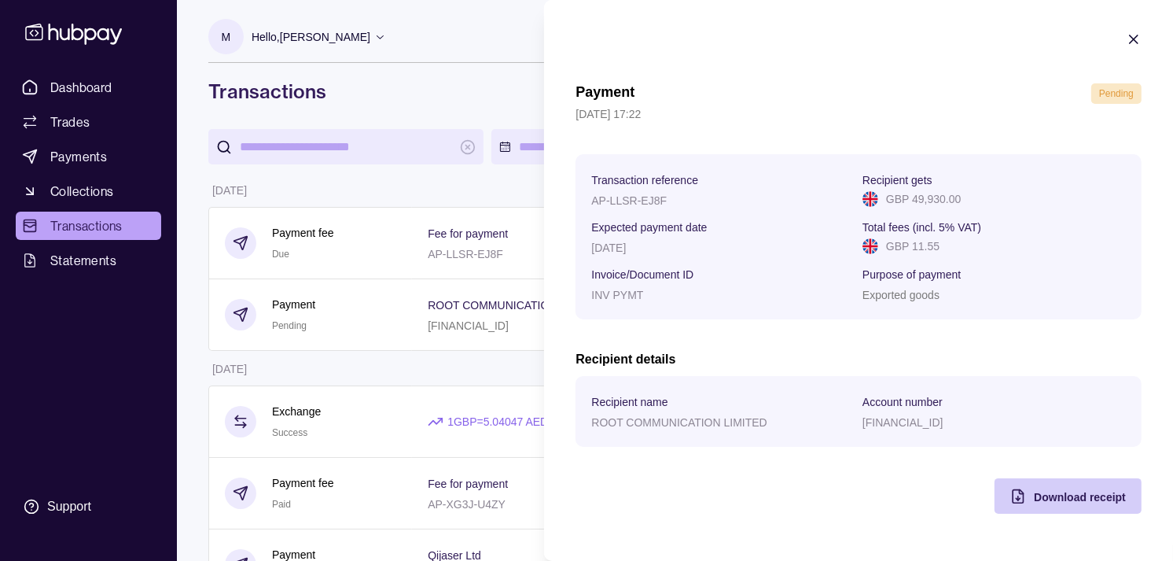
click at [1064, 496] on span "Download receipt" at bounding box center [1080, 497] width 92 height 13
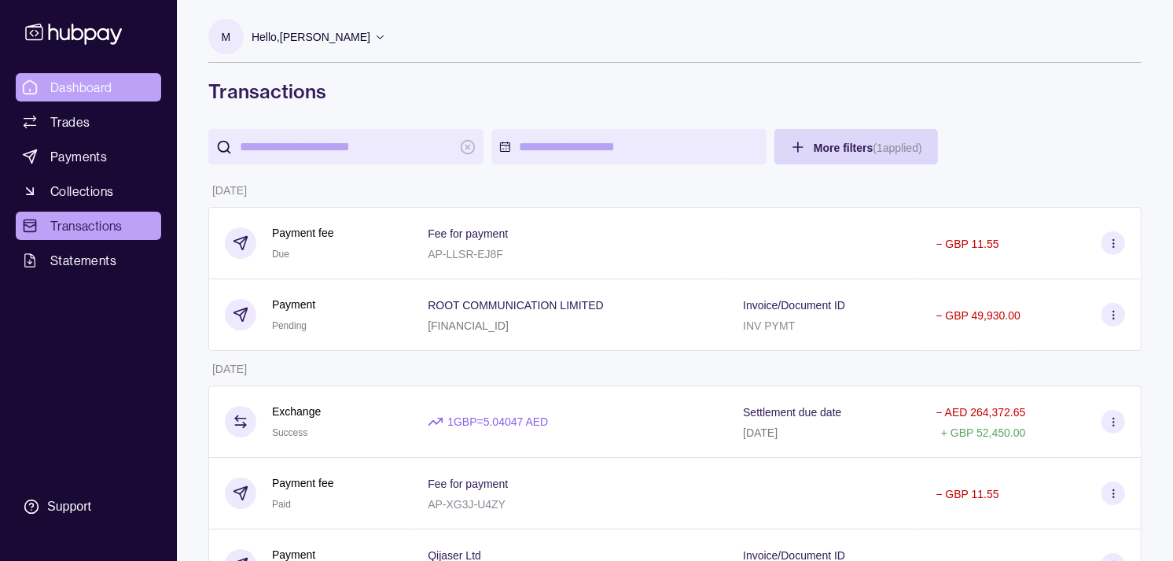
click at [93, 83] on span "Dashboard" at bounding box center [81, 87] width 62 height 19
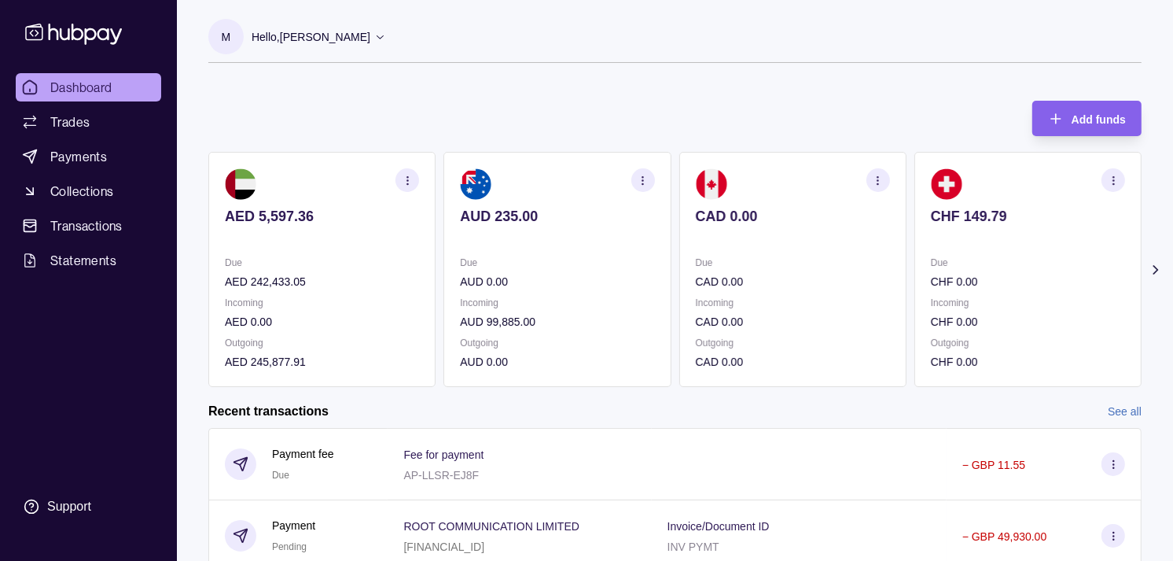
click at [916, 244] on section "CHF 149.79 Due CHF 0.00 Incoming CHF 0.00 Outgoing CHF 0.00" at bounding box center [1028, 269] width 227 height 235
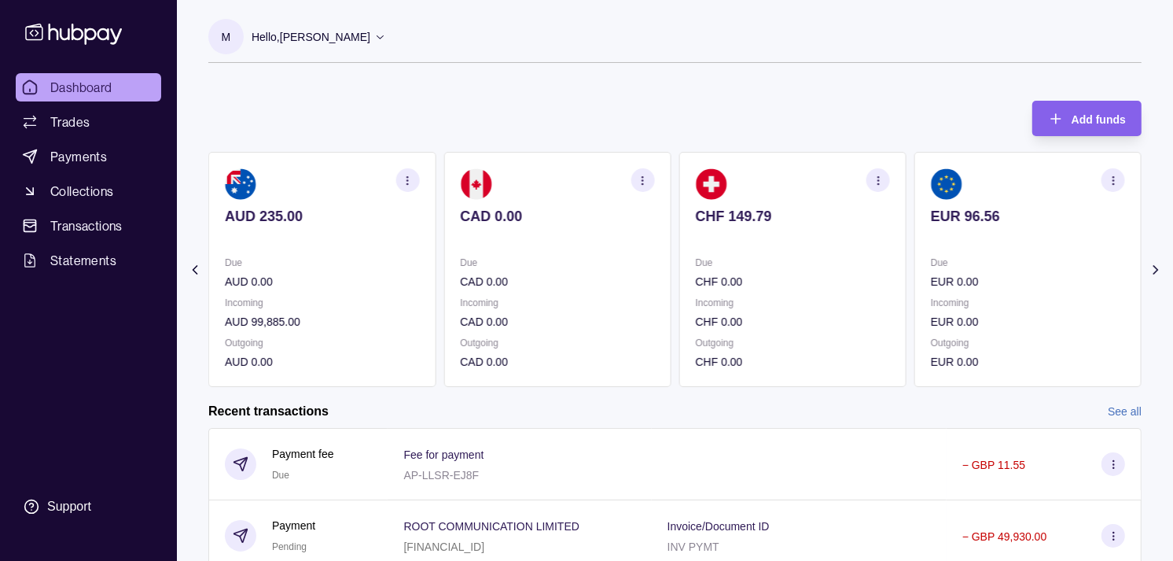
click at [1112, 179] on icon "button" at bounding box center [1114, 181] width 12 height 12
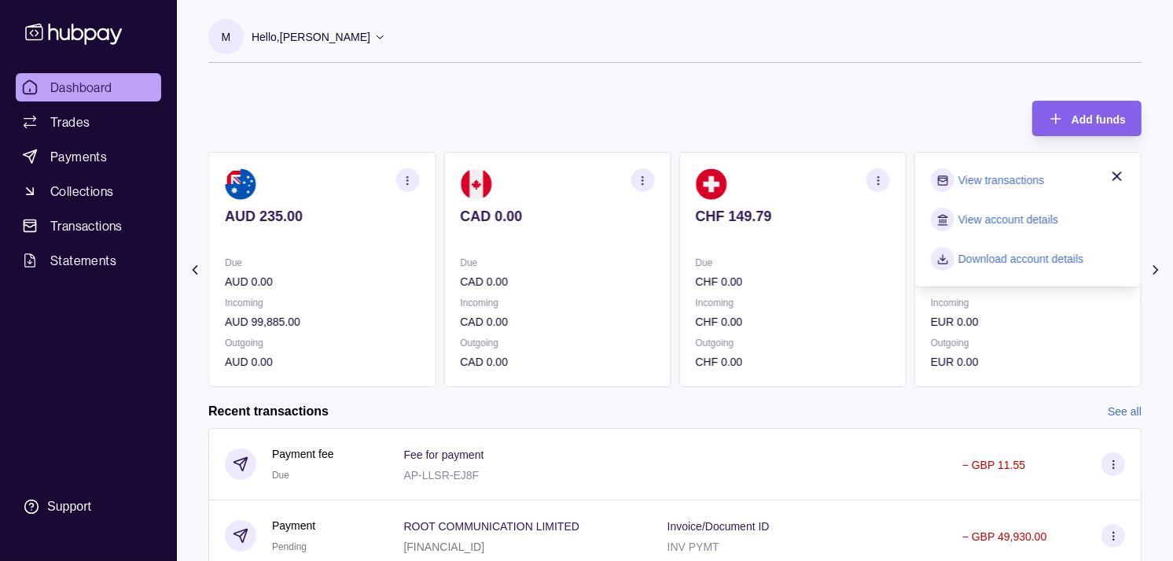
click at [993, 185] on link "View transactions" at bounding box center [1002, 179] width 86 height 17
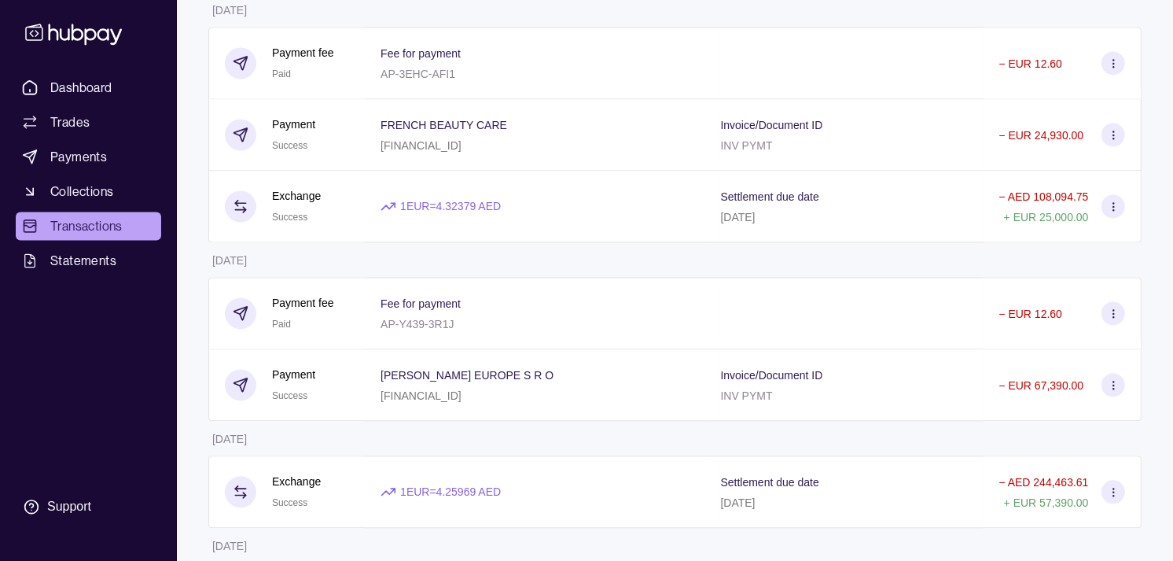
scroll to position [2971, 0]
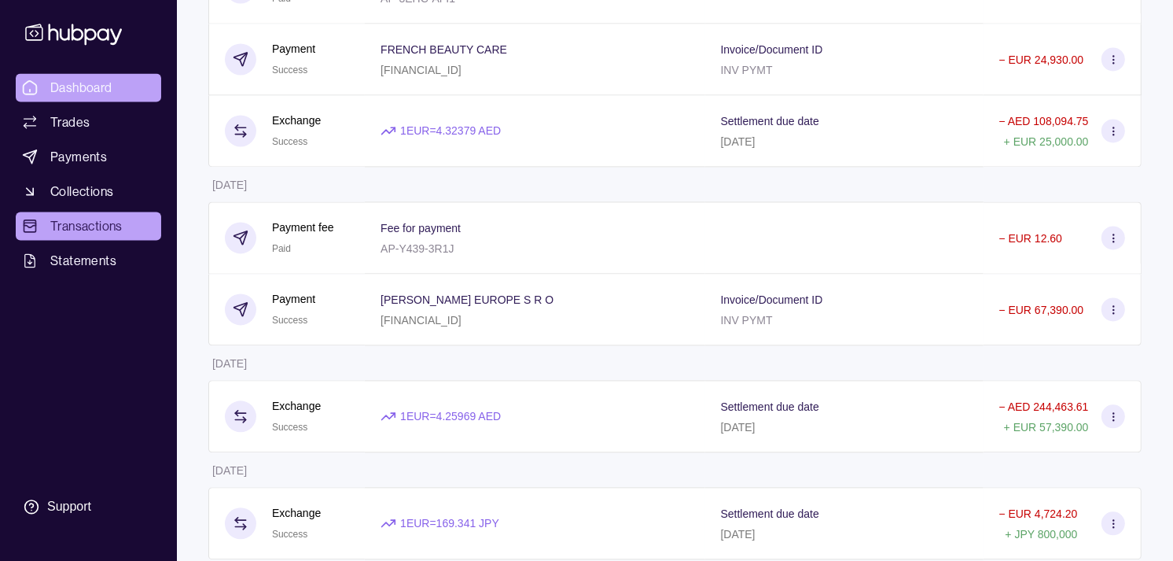
click at [116, 83] on link "Dashboard" at bounding box center [89, 87] width 146 height 28
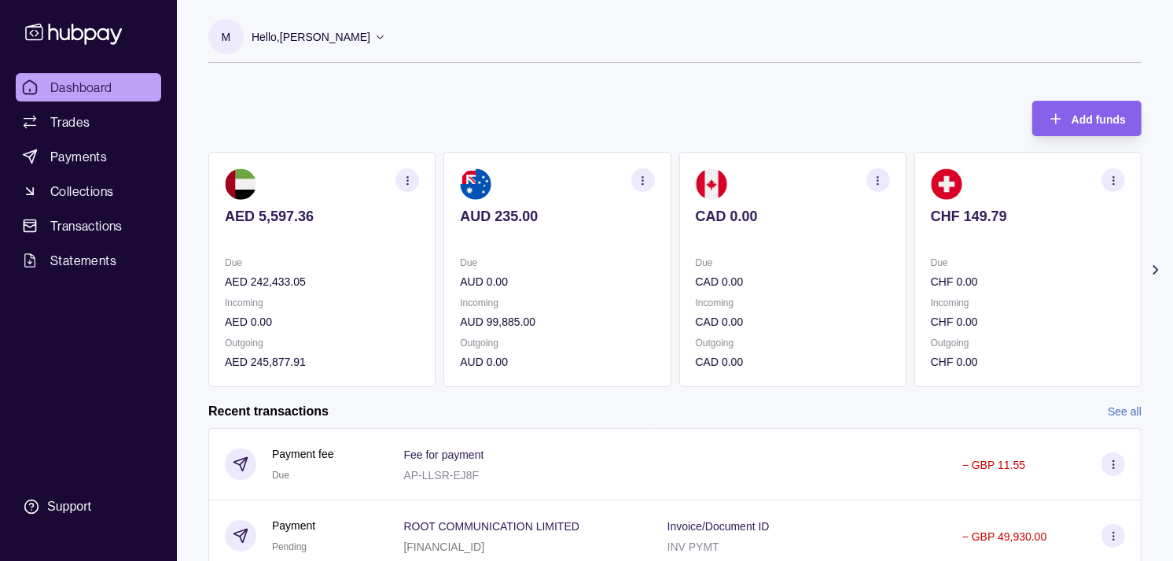
click at [930, 191] on section "CHF 149.79 Due CHF 0.00 Incoming CHF 0.00 Outgoing CHF 0.00" at bounding box center [1028, 269] width 227 height 235
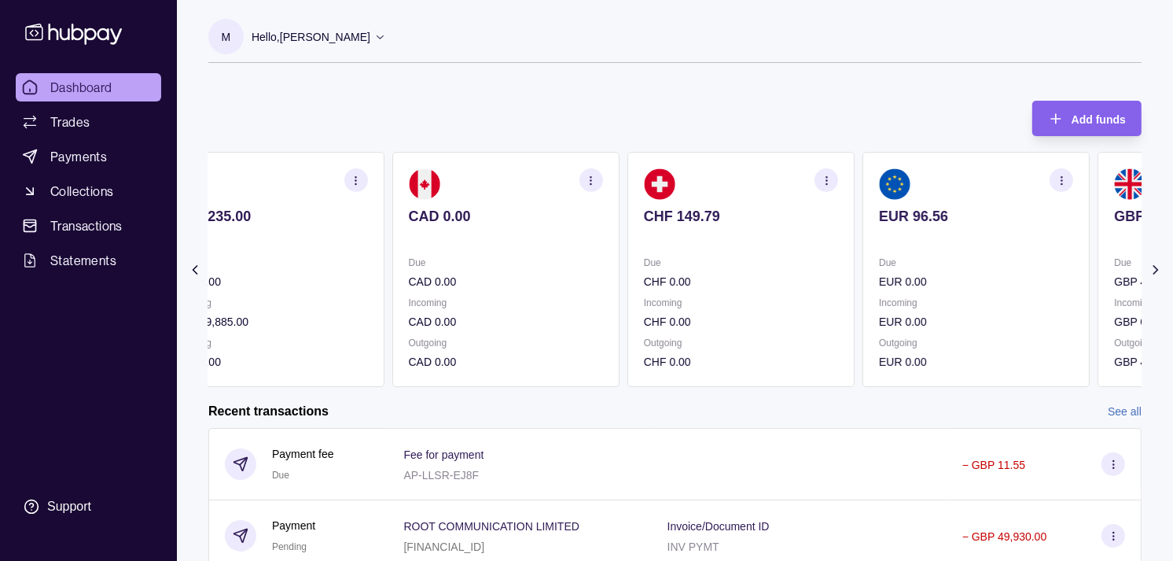
click at [863, 186] on section "EUR 96.56 Due EUR 0.00 Incoming EUR 0.00 Outgoing EUR 0.00" at bounding box center [976, 269] width 227 height 235
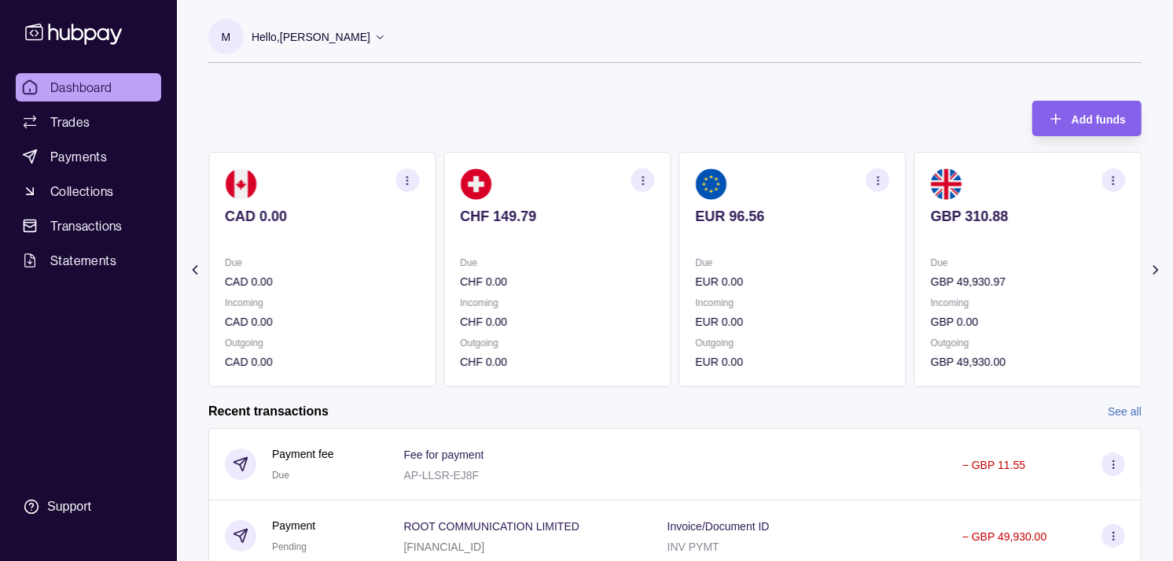
click at [882, 178] on icon "button" at bounding box center [878, 181] width 12 height 12
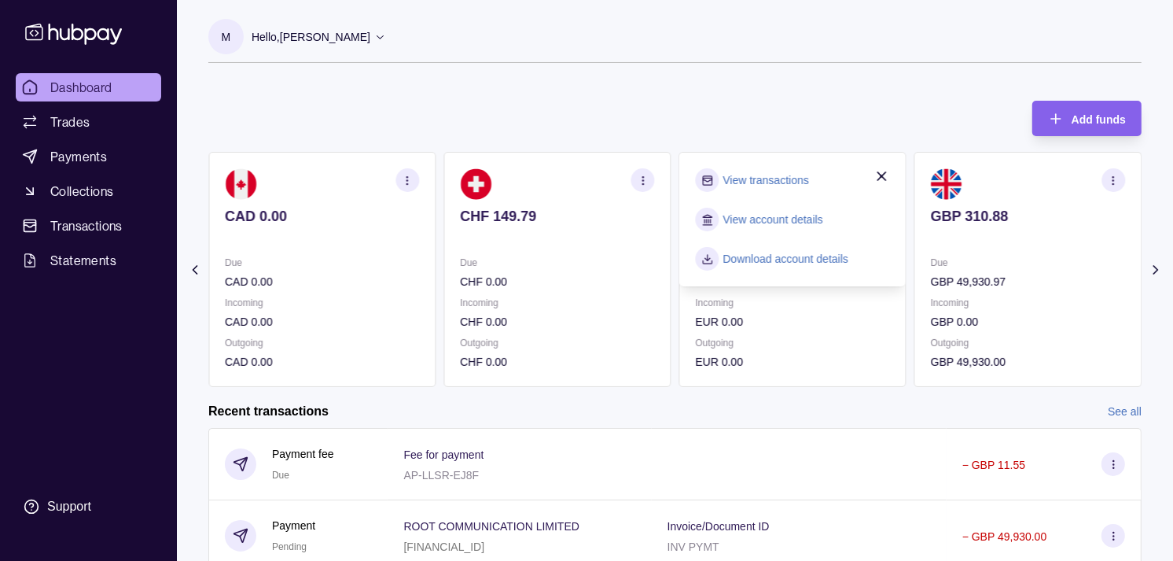
click at [790, 178] on link "View transactions" at bounding box center [767, 179] width 86 height 17
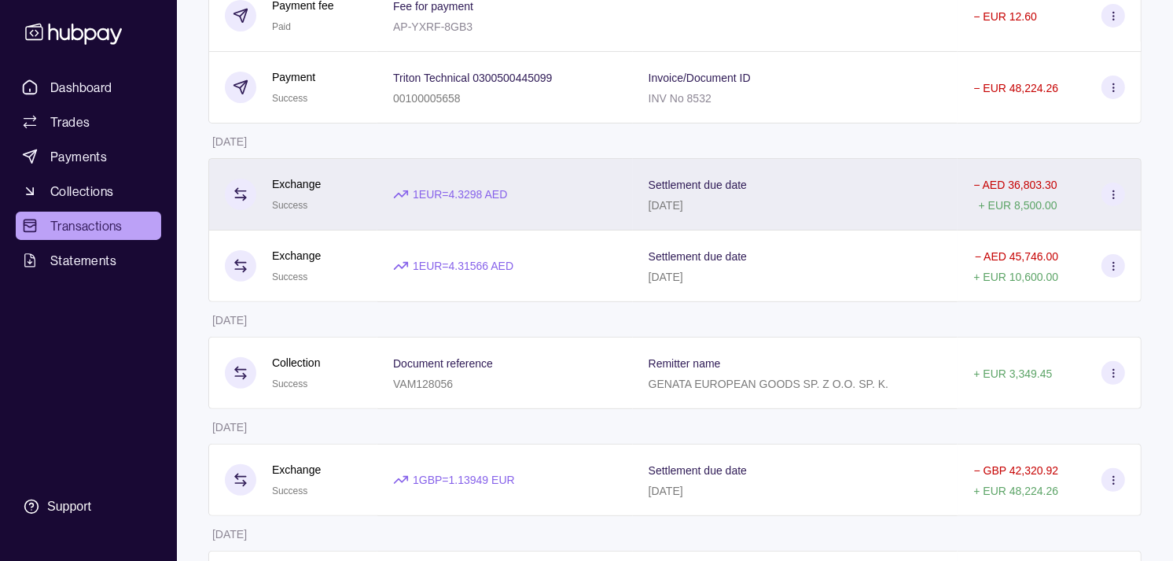
scroll to position [437, 0]
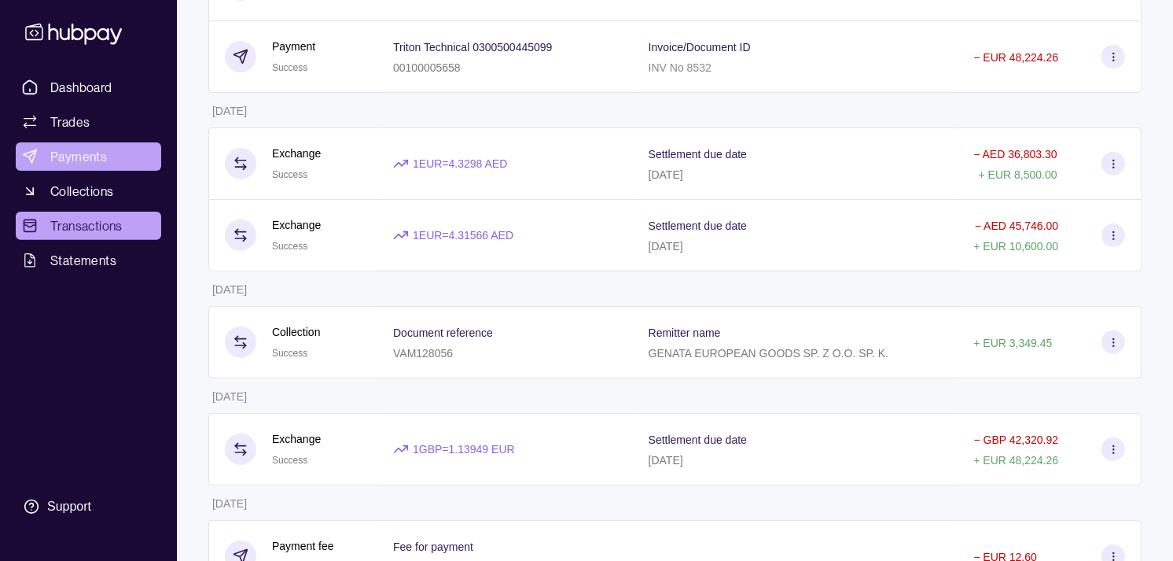
click at [120, 157] on link "Payments" at bounding box center [89, 156] width 146 height 28
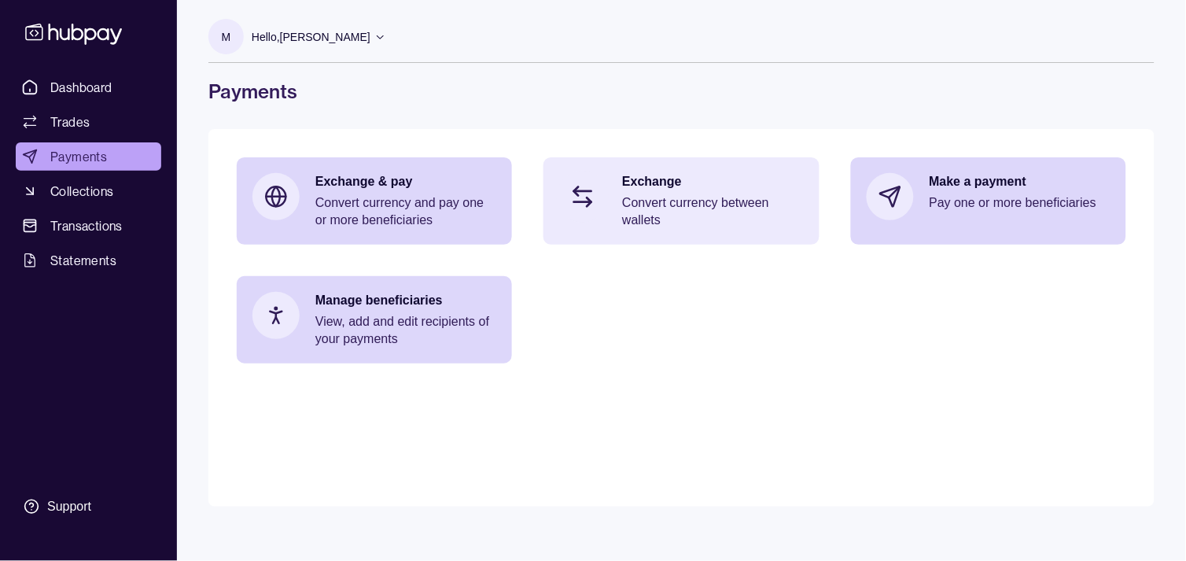
click at [705, 201] on p "Convert currency between wallets" at bounding box center [712, 211] width 181 height 35
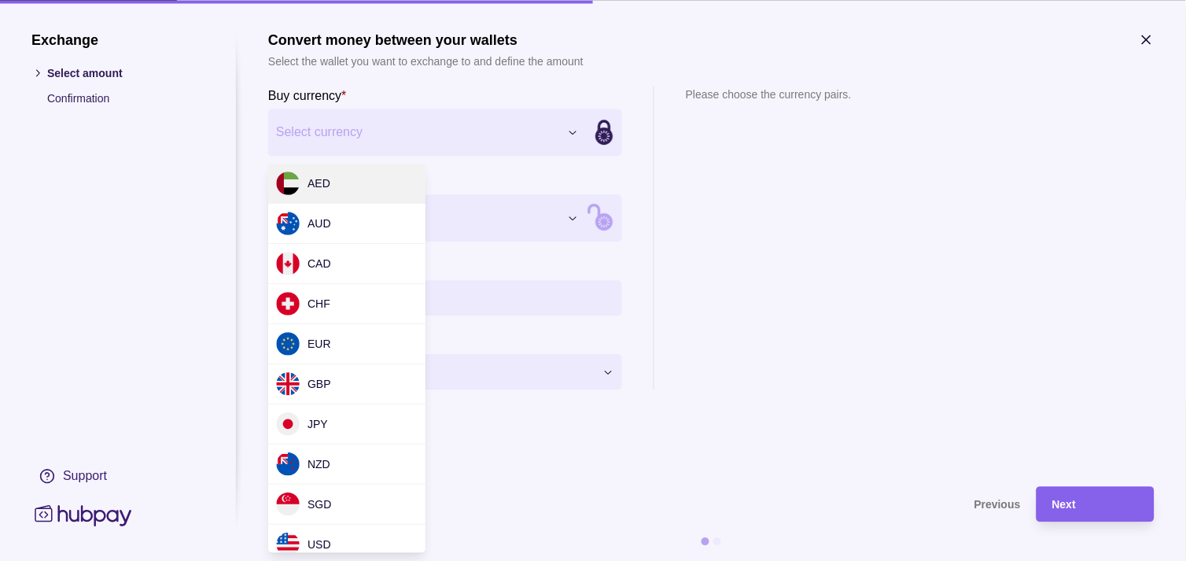
click at [430, 560] on div "Exchange Select amount Confirmation Support Convert money between your wallets …" at bounding box center [593, 561] width 1186 height 0
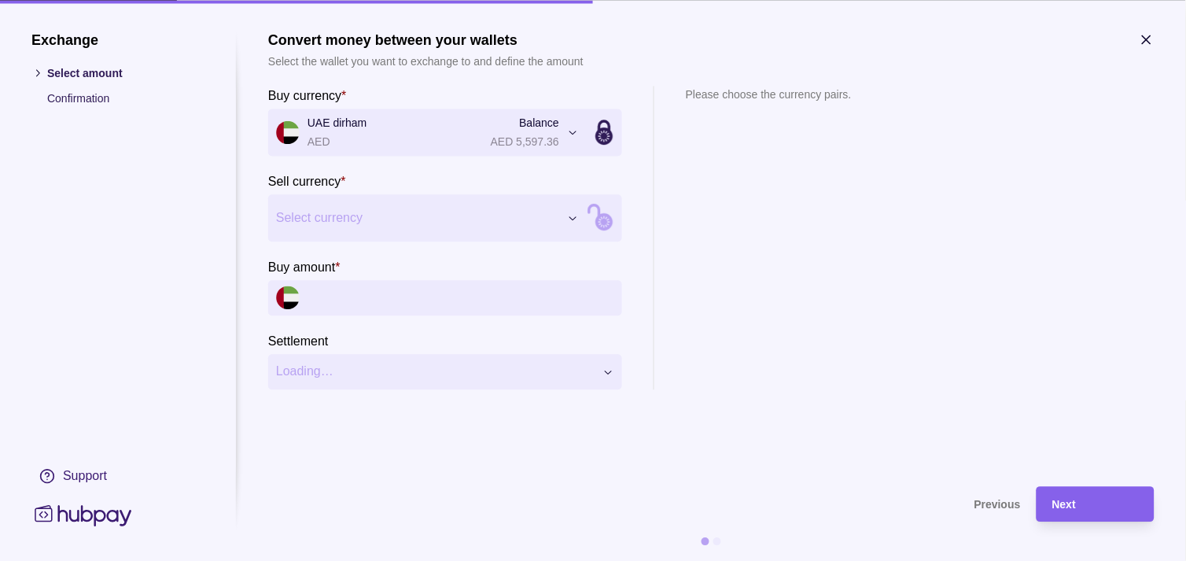
click at [396, 560] on div "Exchange Select amount Confirmation Support Convert money between your wallets …" at bounding box center [593, 561] width 1186 height 0
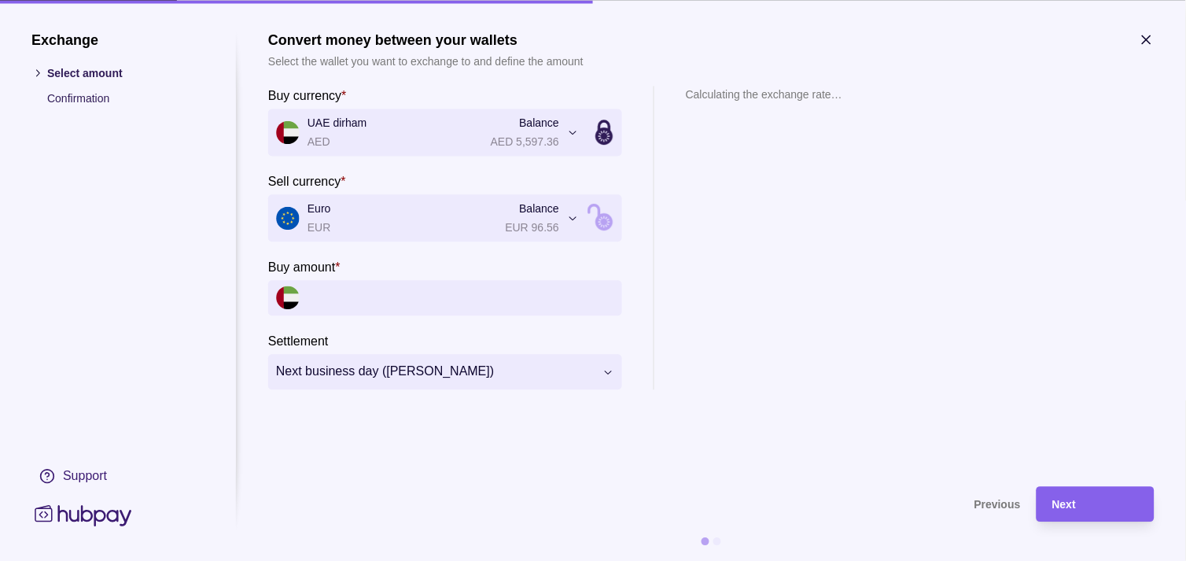
click at [403, 307] on input "Buy amount *" at bounding box center [461, 297] width 307 height 35
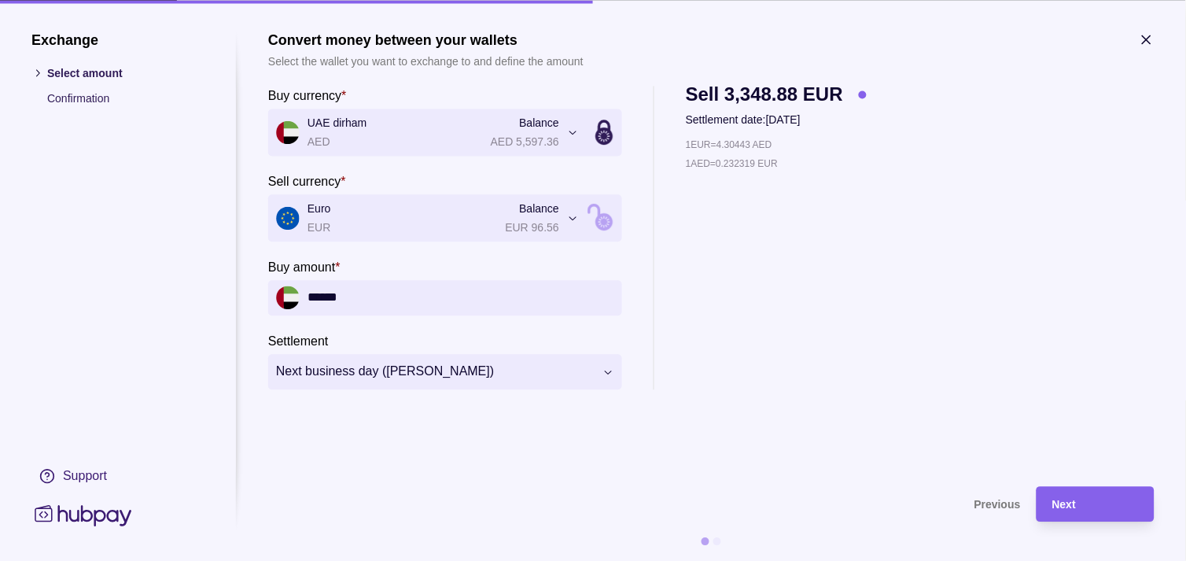
type input "******"
click at [1152, 38] on icon "button" at bounding box center [1147, 39] width 16 height 16
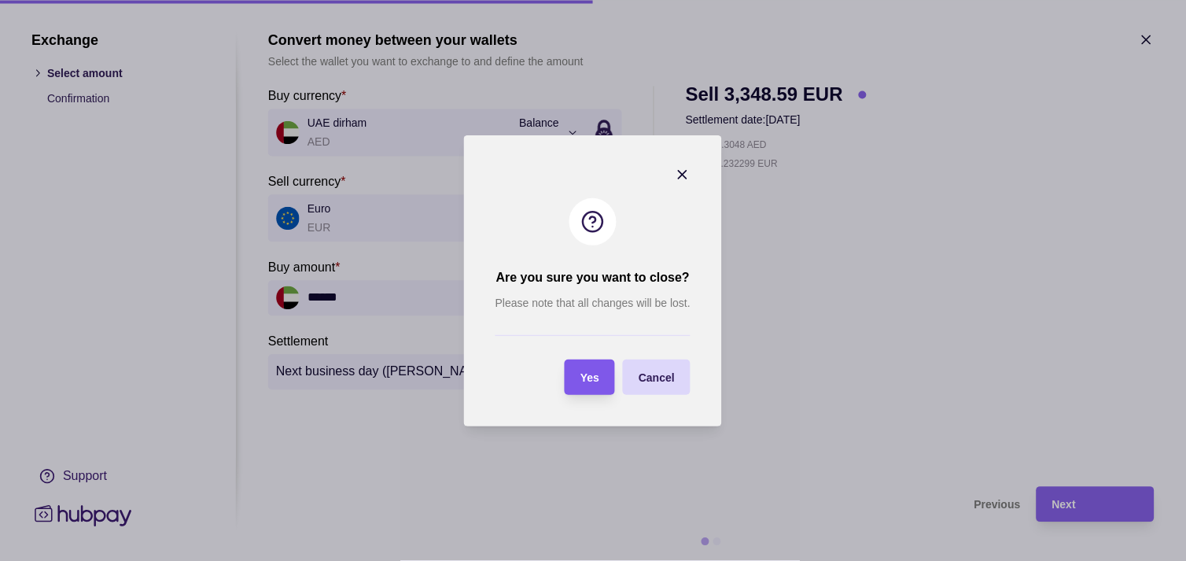
click at [582, 374] on span "Yes" at bounding box center [589, 377] width 19 height 13
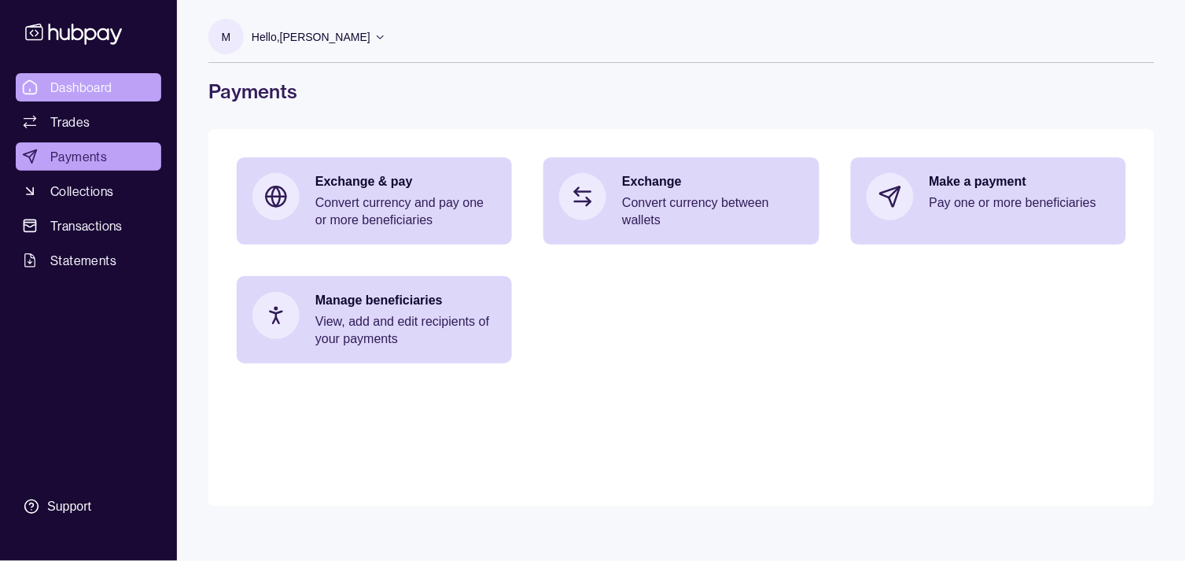
click at [82, 87] on span "Dashboard" at bounding box center [81, 87] width 62 height 19
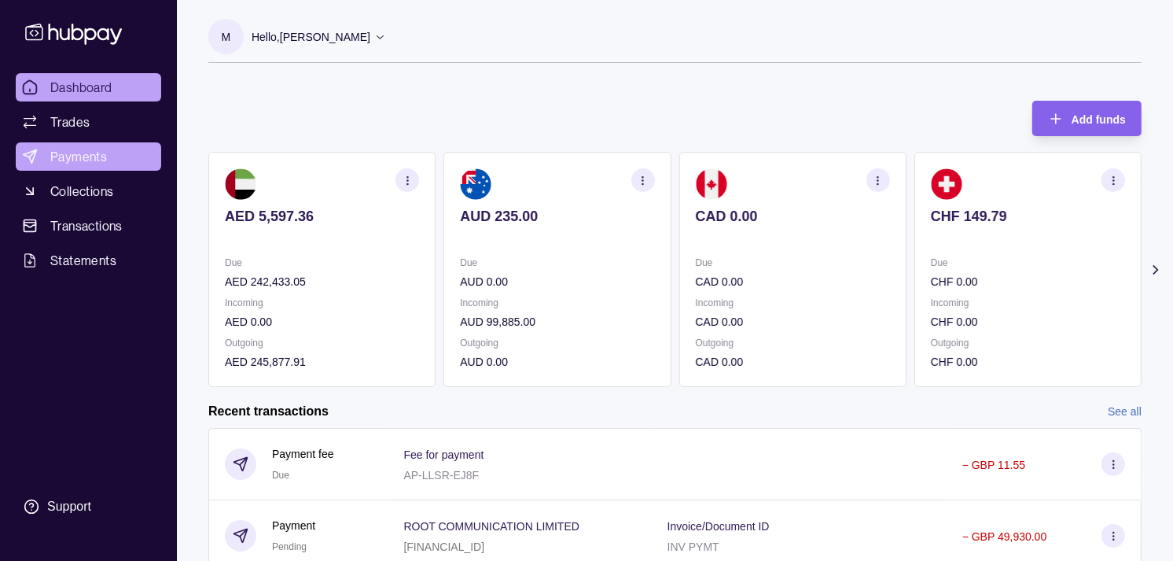
click at [77, 153] on span "Payments" at bounding box center [78, 156] width 57 height 19
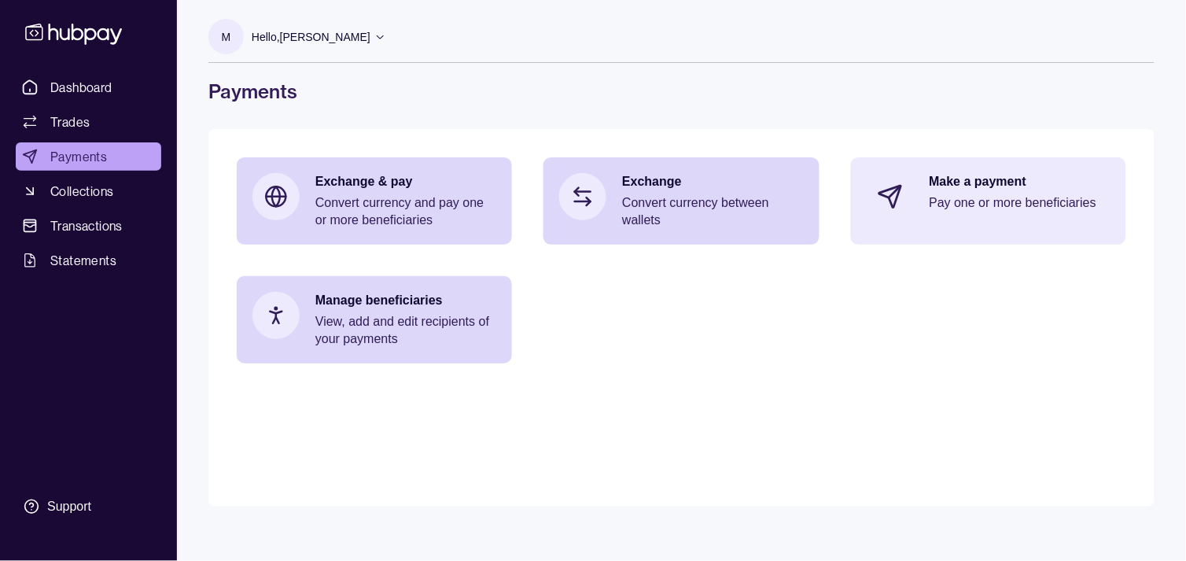
click at [1062, 212] on div "Make a payment Pay one or more beneficiaries" at bounding box center [1020, 196] width 181 height 47
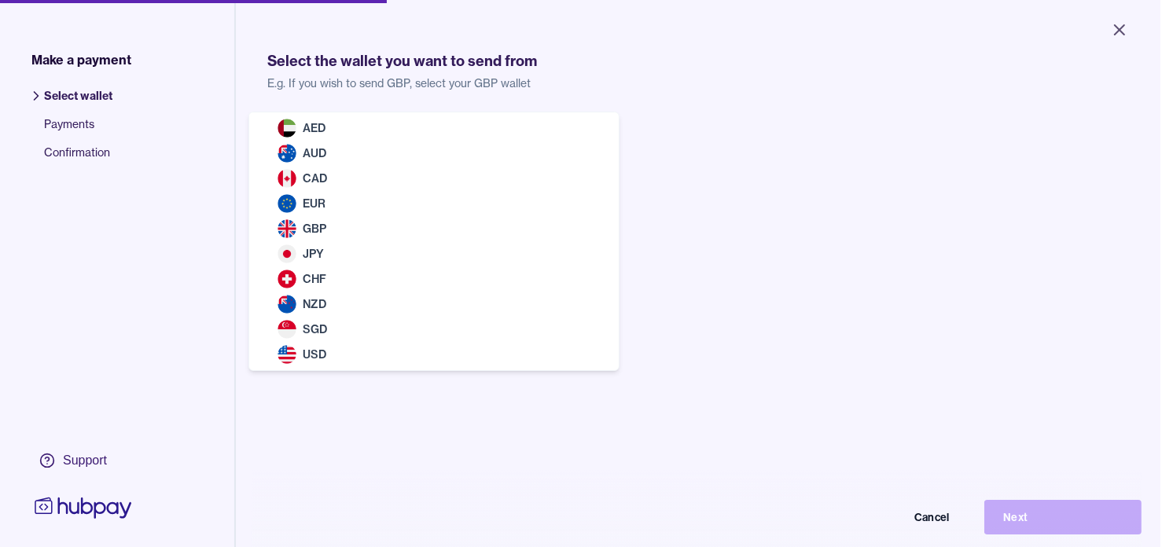
click at [505, 142] on body "Close Make a payment Select wallet Payments Confirmation Support Select the wal…" at bounding box center [580, 273] width 1161 height 547
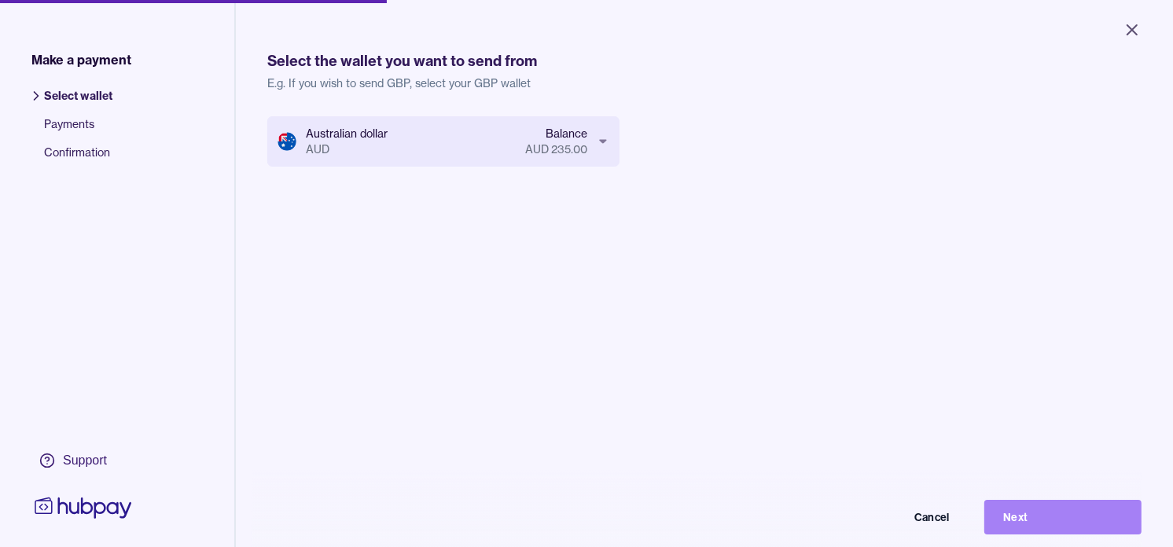
click at [1067, 528] on button "Next" at bounding box center [1063, 517] width 157 height 35
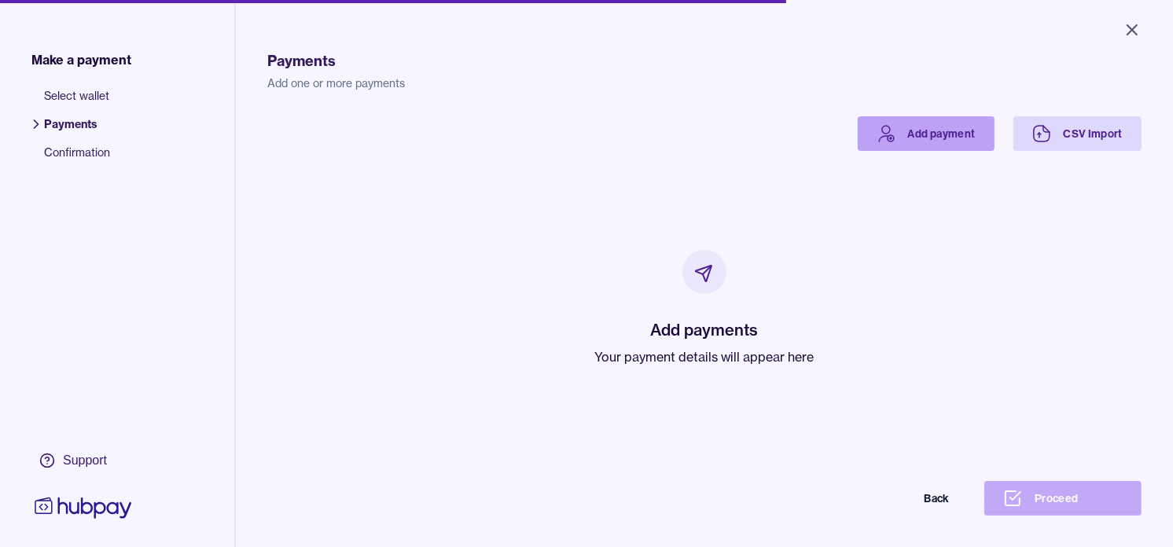
click at [908, 137] on link "Add payment" at bounding box center [926, 133] width 137 height 35
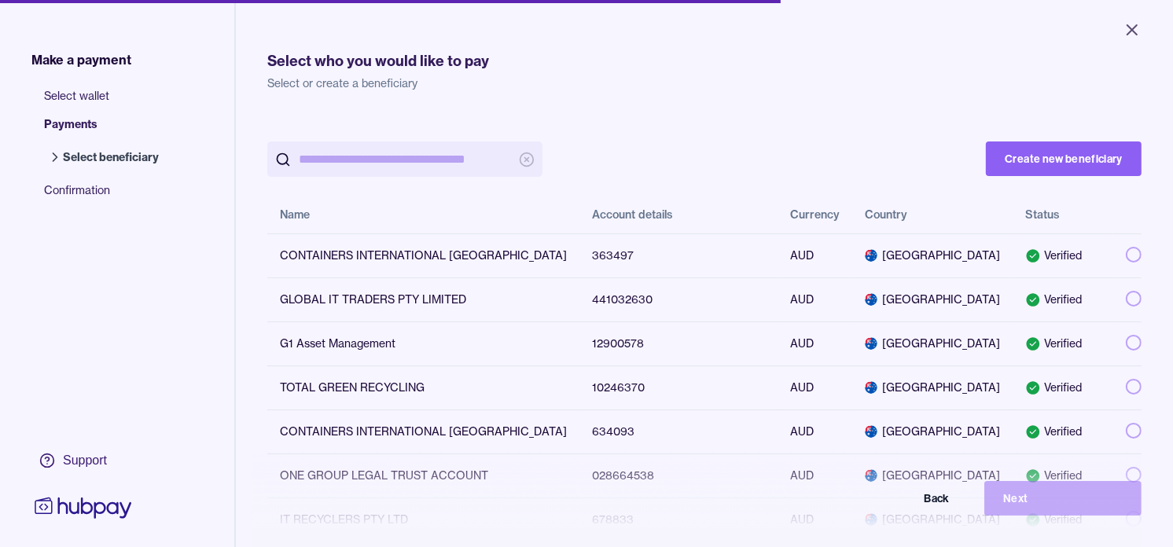
click at [439, 154] on input "search" at bounding box center [405, 159] width 212 height 35
paste input "*********"
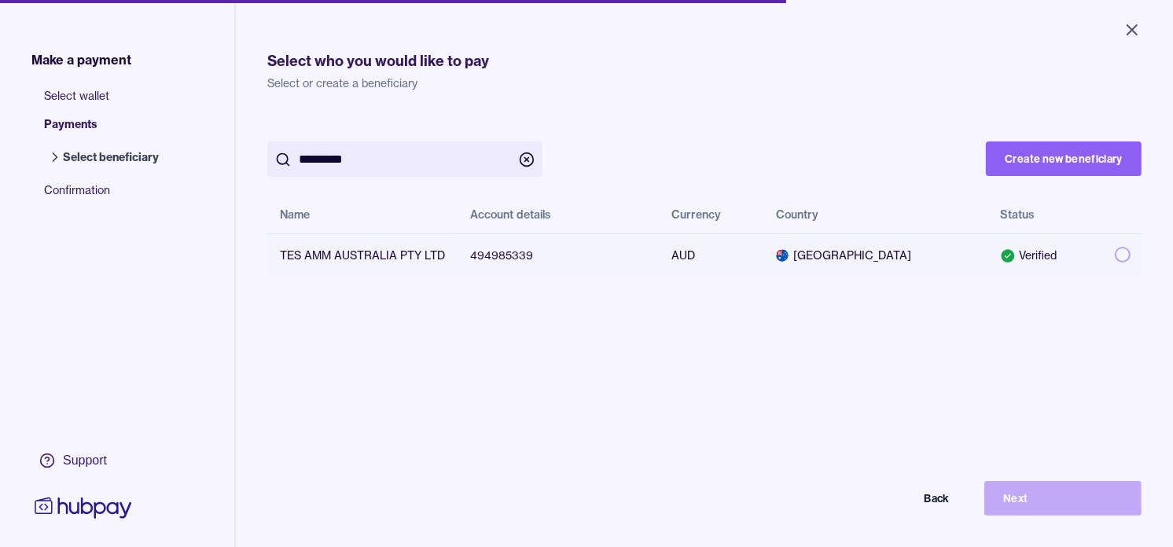
type input "*********"
click at [1115, 253] on button "button" at bounding box center [1123, 255] width 16 height 16
click at [1088, 507] on button "Next" at bounding box center [1063, 498] width 157 height 35
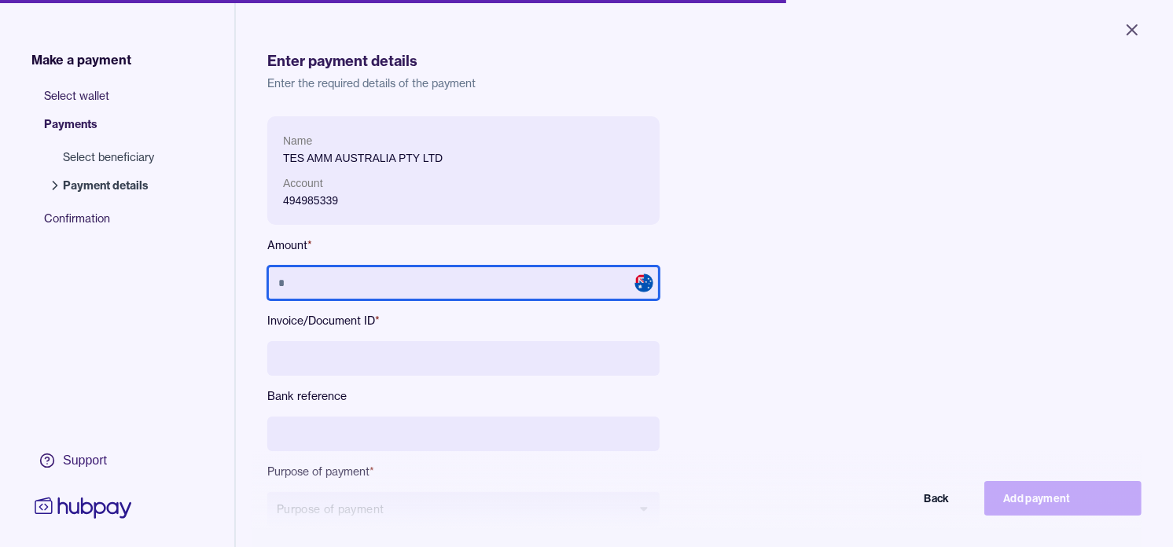
click at [571, 286] on input "text" at bounding box center [463, 283] width 392 height 35
type input "******"
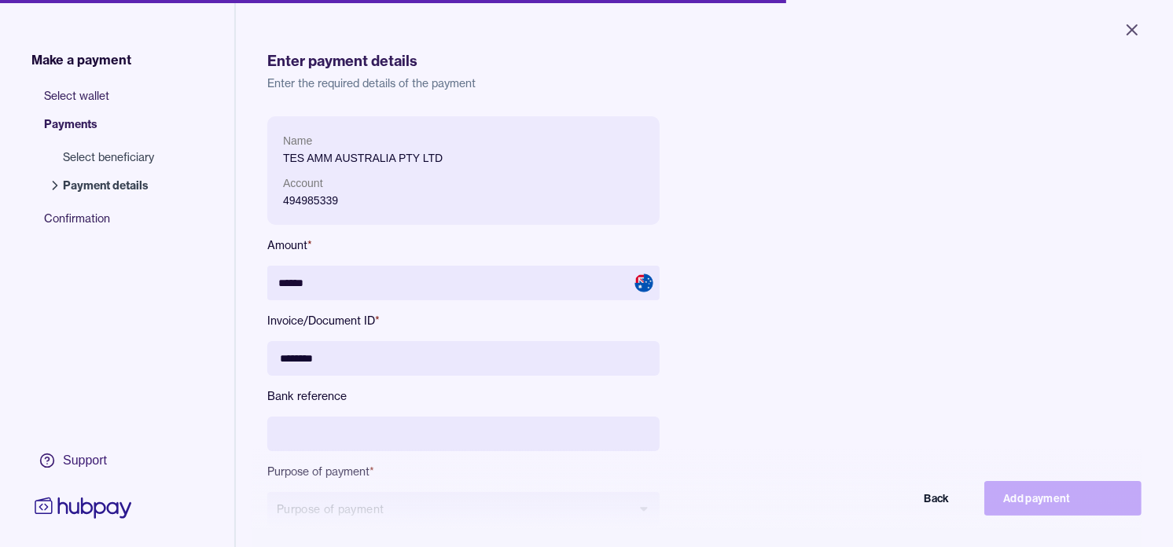
type input "********"
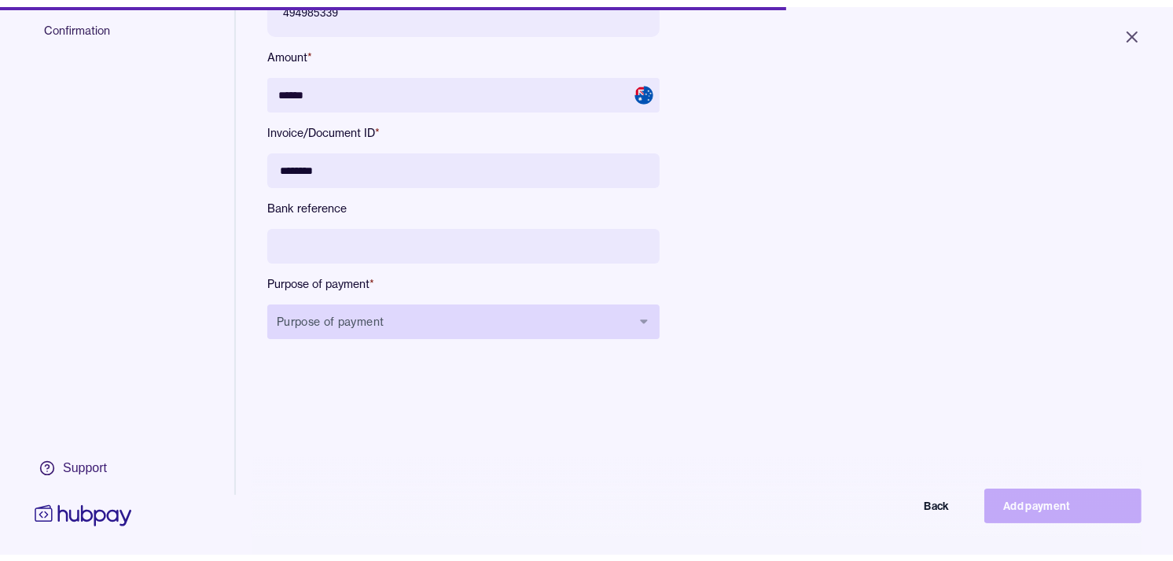
scroll to position [210, 0]
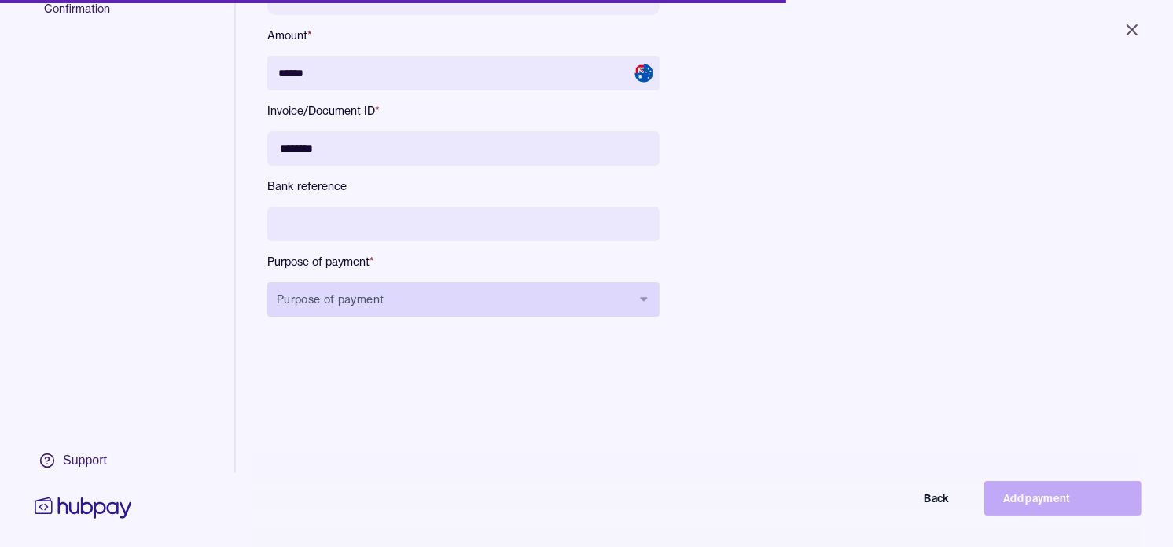
click at [518, 293] on button "Purpose of payment" at bounding box center [463, 299] width 392 height 35
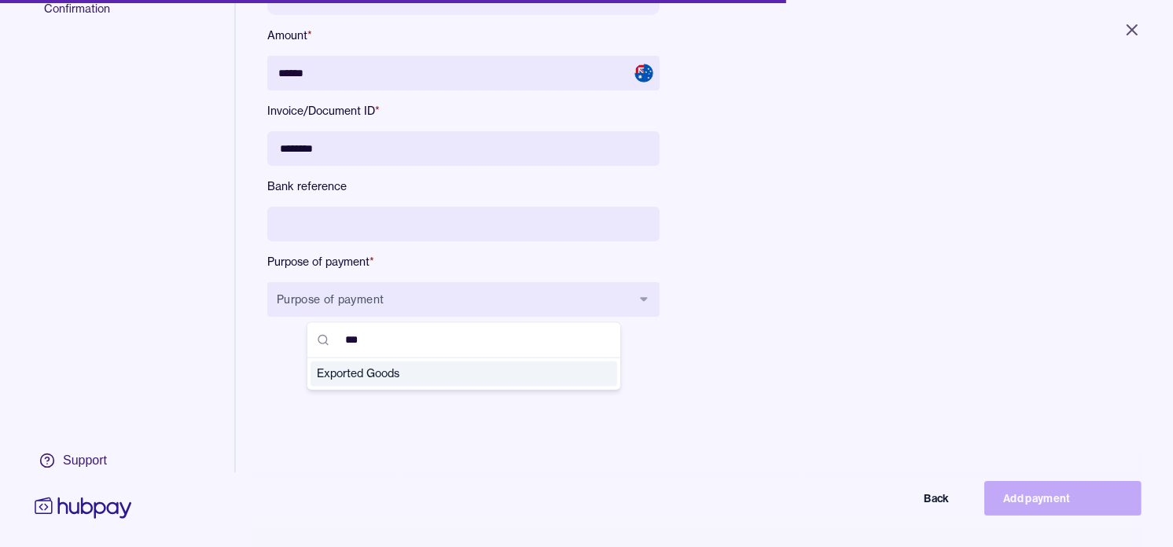
type input "***"
click at [436, 371] on span "Exported Goods" at bounding box center [454, 375] width 275 height 16
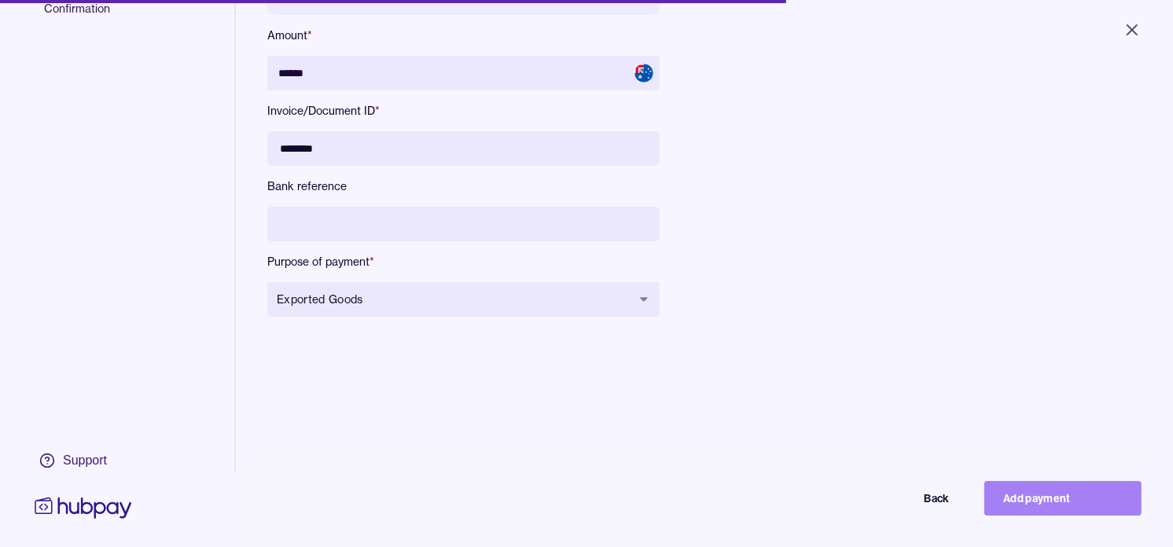
click at [1068, 507] on button "Add payment" at bounding box center [1063, 498] width 157 height 35
type input "*****"
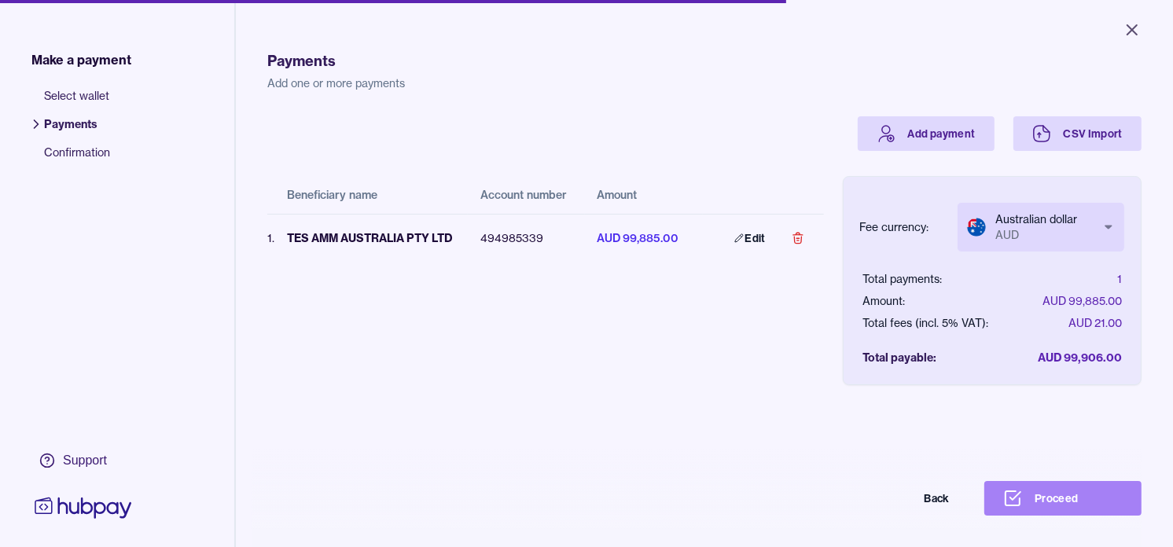
click at [1084, 514] on button "Proceed" at bounding box center [1063, 498] width 157 height 35
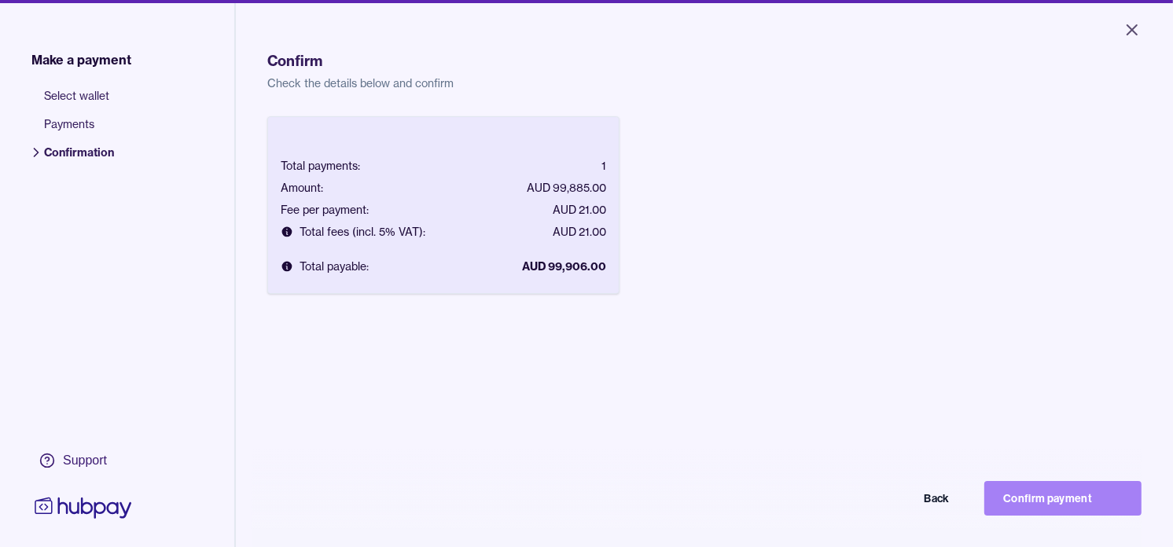
click at [1065, 504] on button "Confirm payment" at bounding box center [1063, 498] width 157 height 35
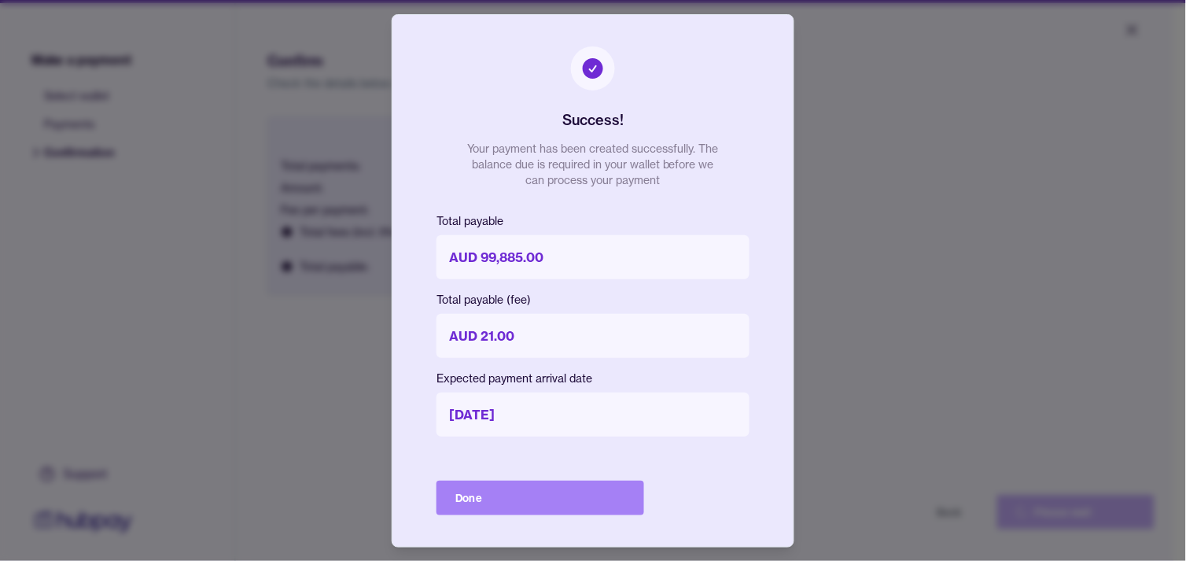
click at [596, 499] on button "Done" at bounding box center [541, 498] width 208 height 35
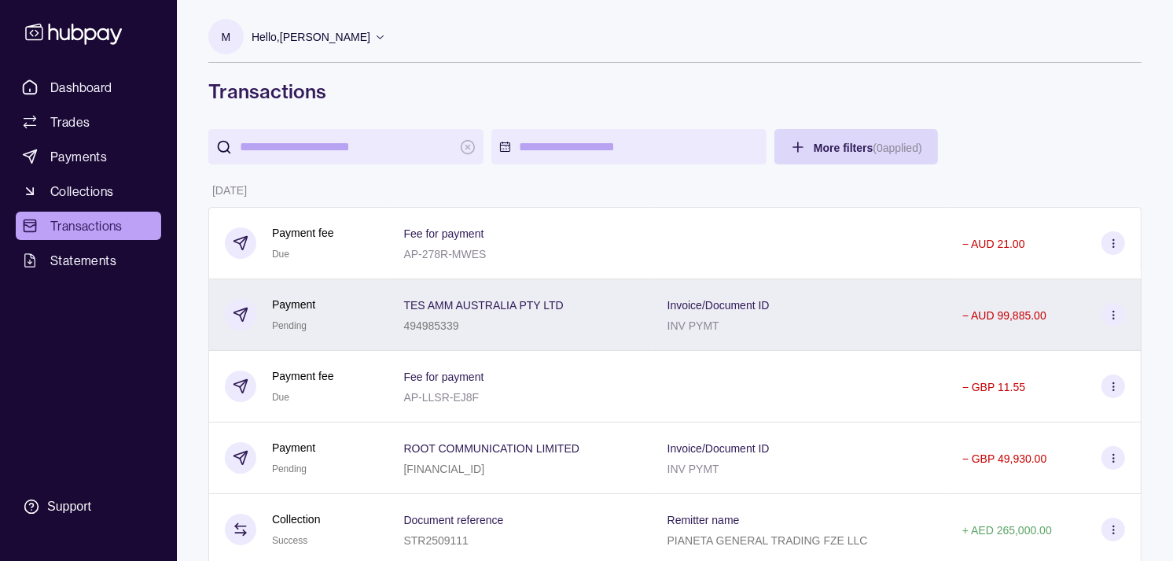
click at [343, 311] on div "Payment Pending" at bounding box center [298, 315] width 147 height 39
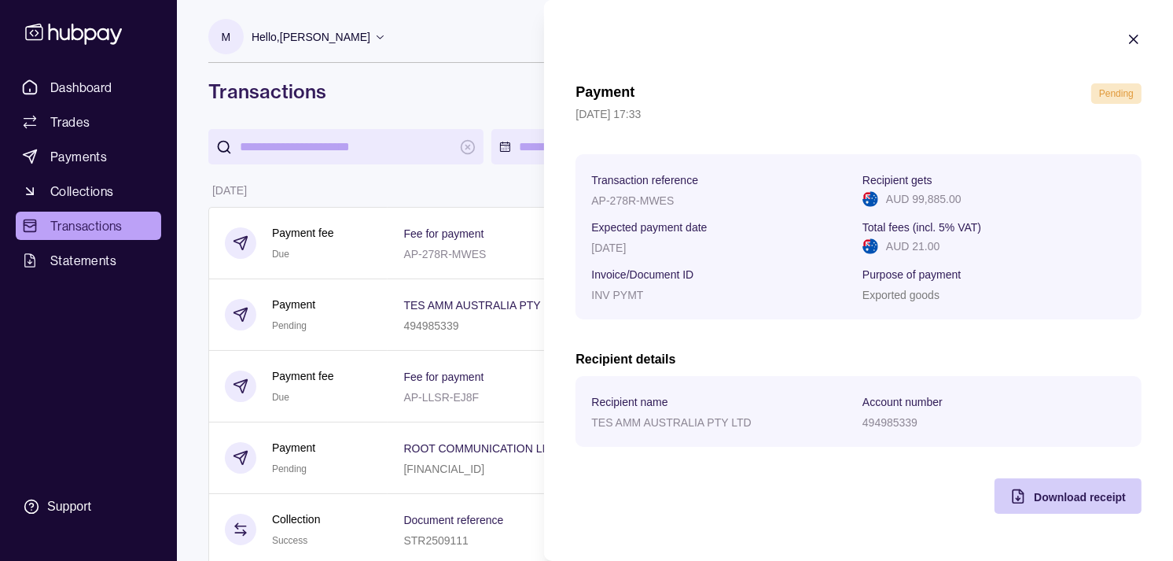
click at [1062, 496] on span "Download receipt" at bounding box center [1080, 497] width 92 height 13
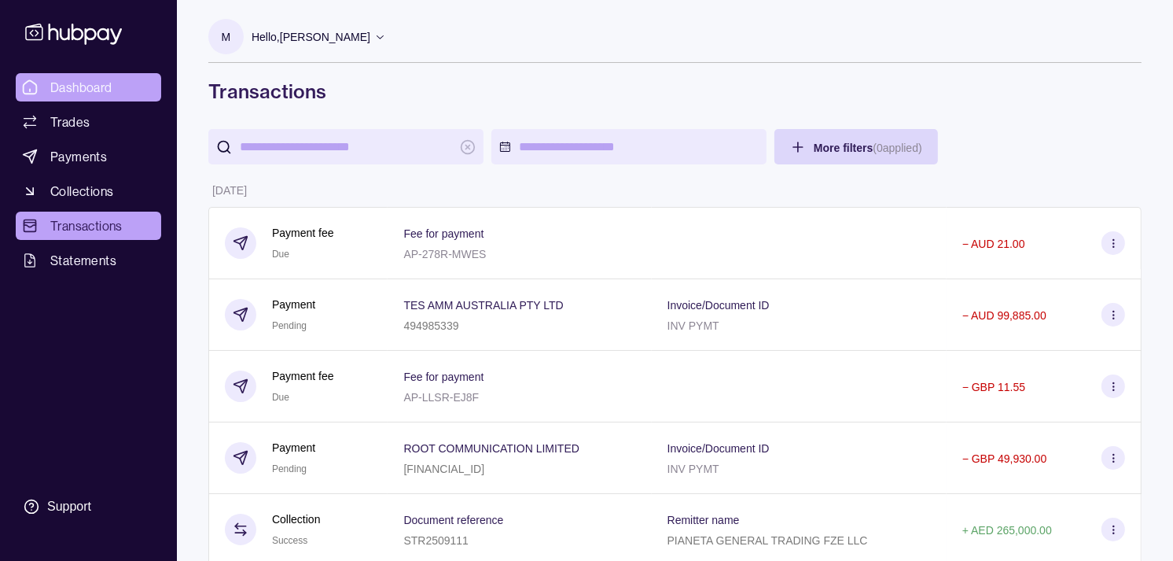
click at [105, 84] on span "Dashboard" at bounding box center [81, 87] width 62 height 19
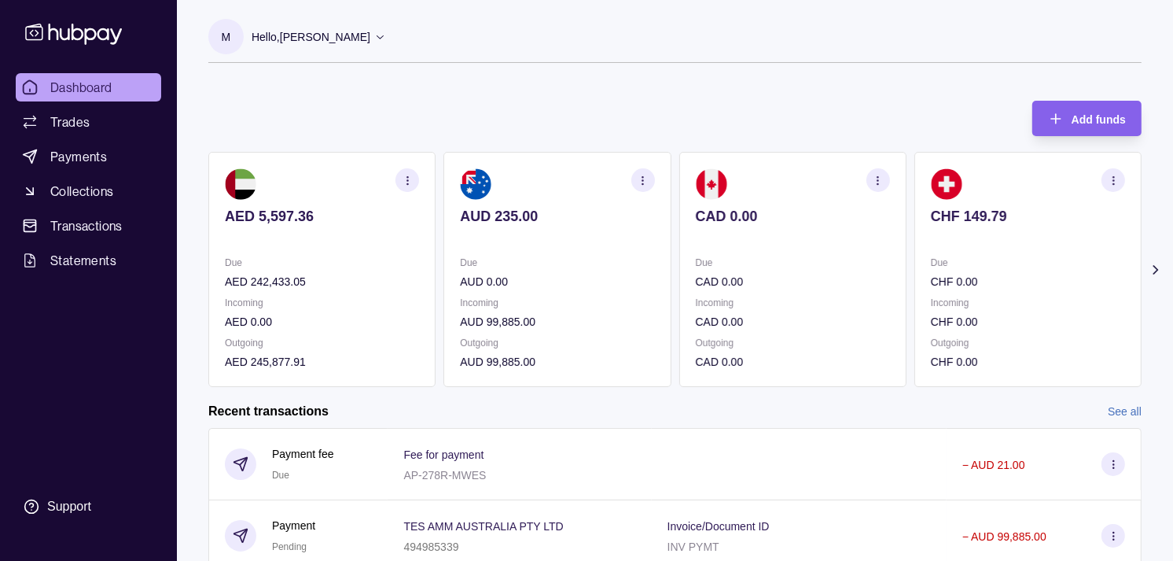
click at [867, 262] on p "Due" at bounding box center [793, 262] width 194 height 17
click at [931, 269] on p "Due" at bounding box center [1028, 262] width 194 height 17
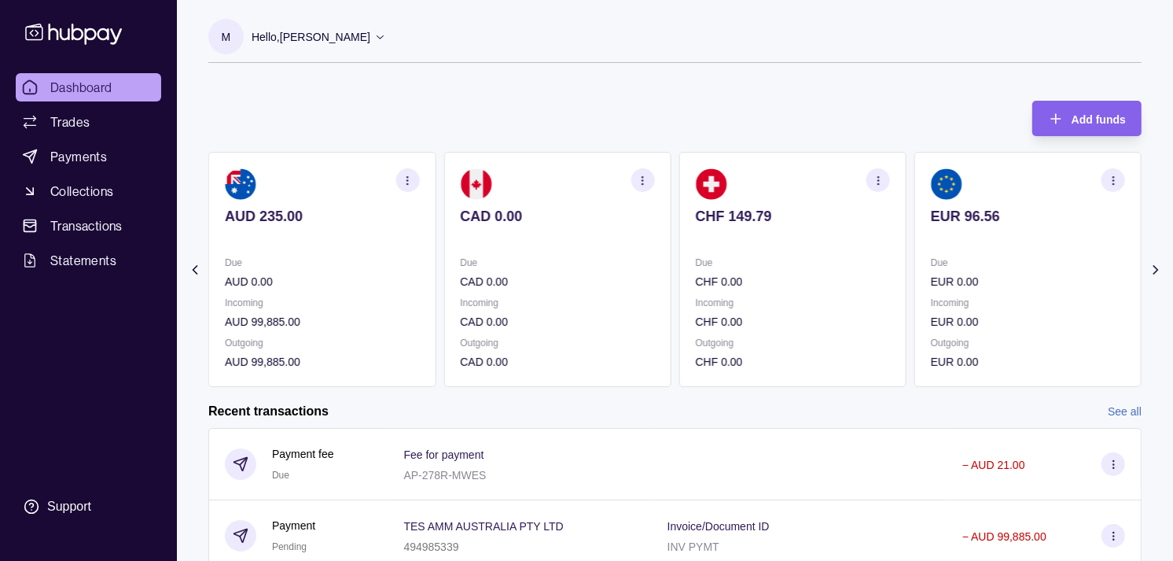
click at [931, 278] on div "Due EUR 0.00" at bounding box center [1028, 272] width 194 height 36
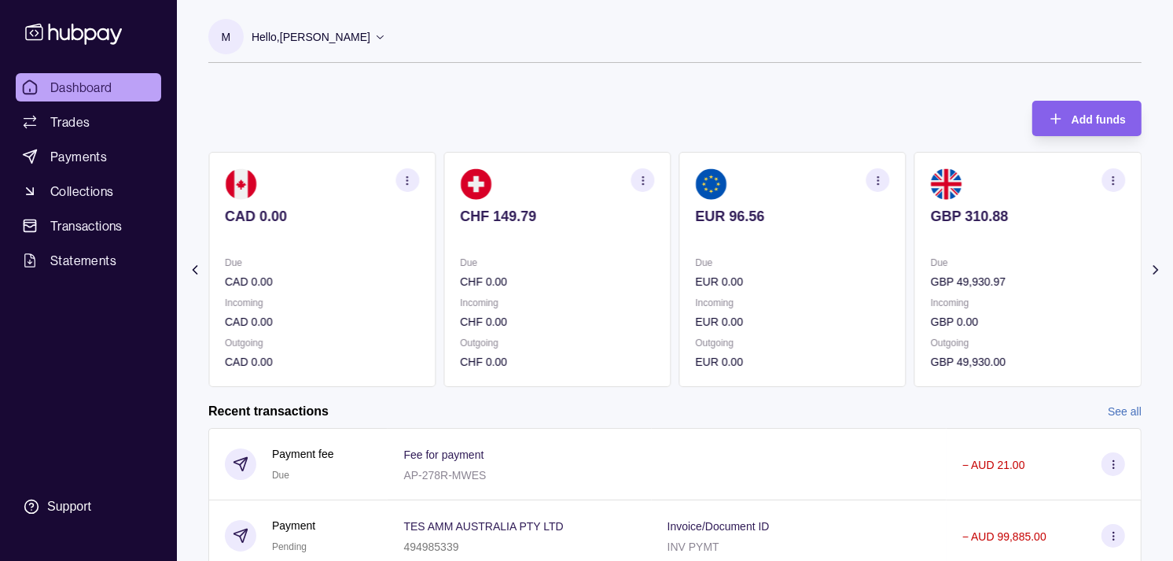
click at [879, 182] on icon "button" at bounding box center [878, 181] width 12 height 12
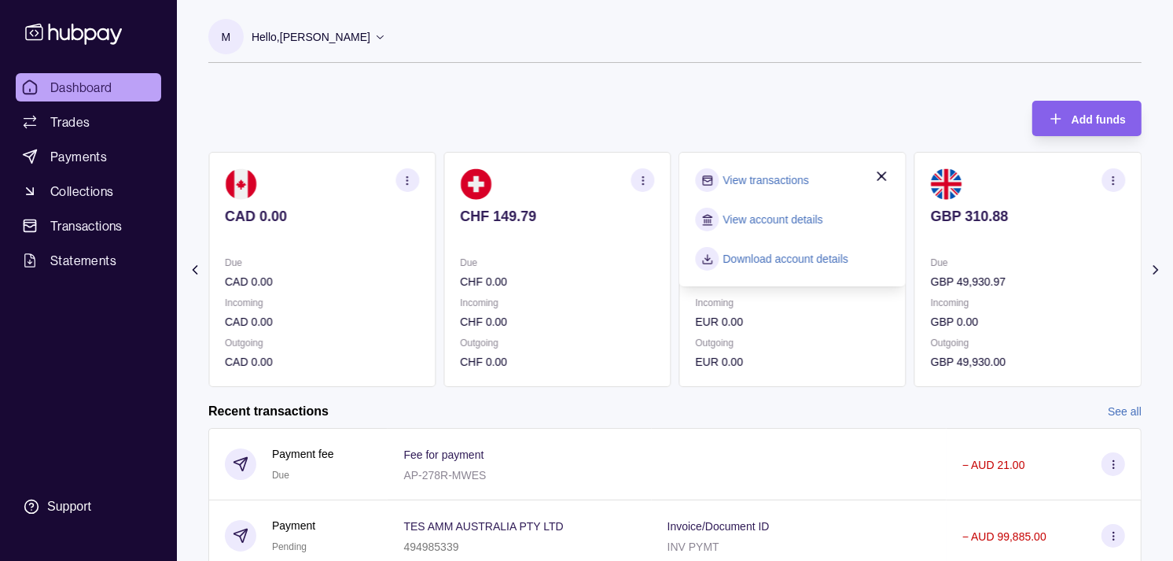
click at [769, 181] on link "View transactions" at bounding box center [767, 179] width 86 height 17
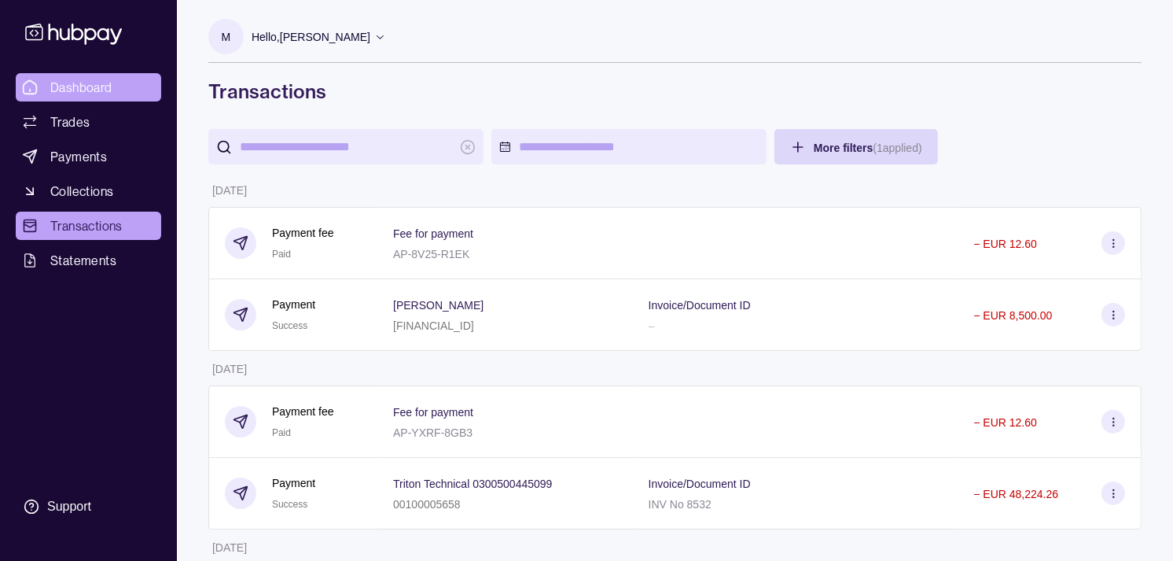
click at [110, 78] on span "Dashboard" at bounding box center [81, 87] width 62 height 19
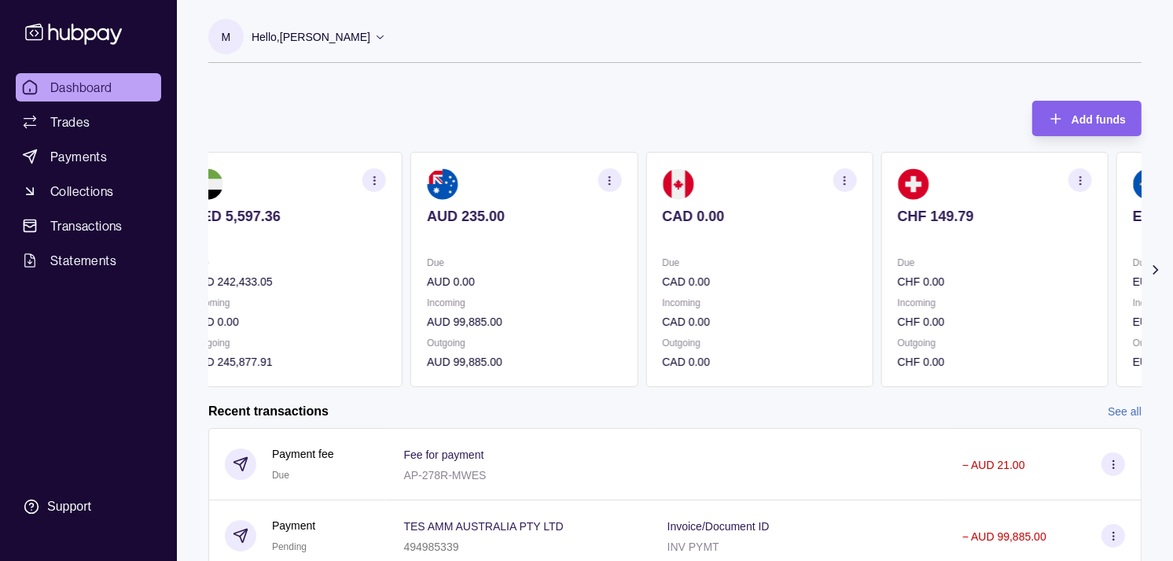
click at [819, 278] on p "CAD 0.00" at bounding box center [759, 281] width 194 height 17
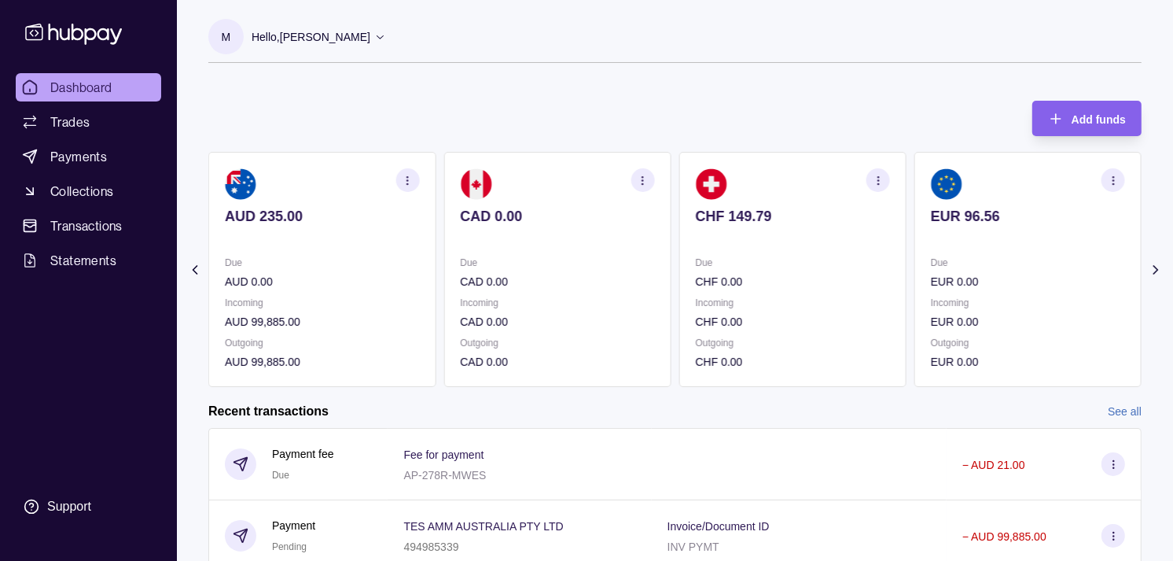
click at [810, 279] on p "CHF 0.00" at bounding box center [793, 281] width 194 height 17
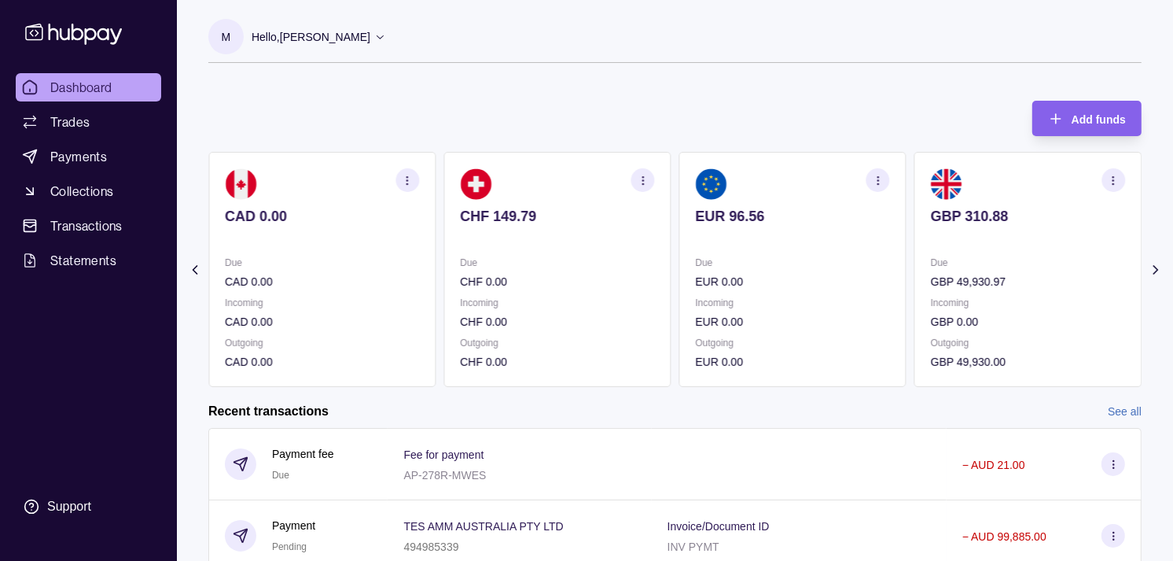
click at [815, 263] on p "Due" at bounding box center [793, 262] width 194 height 17
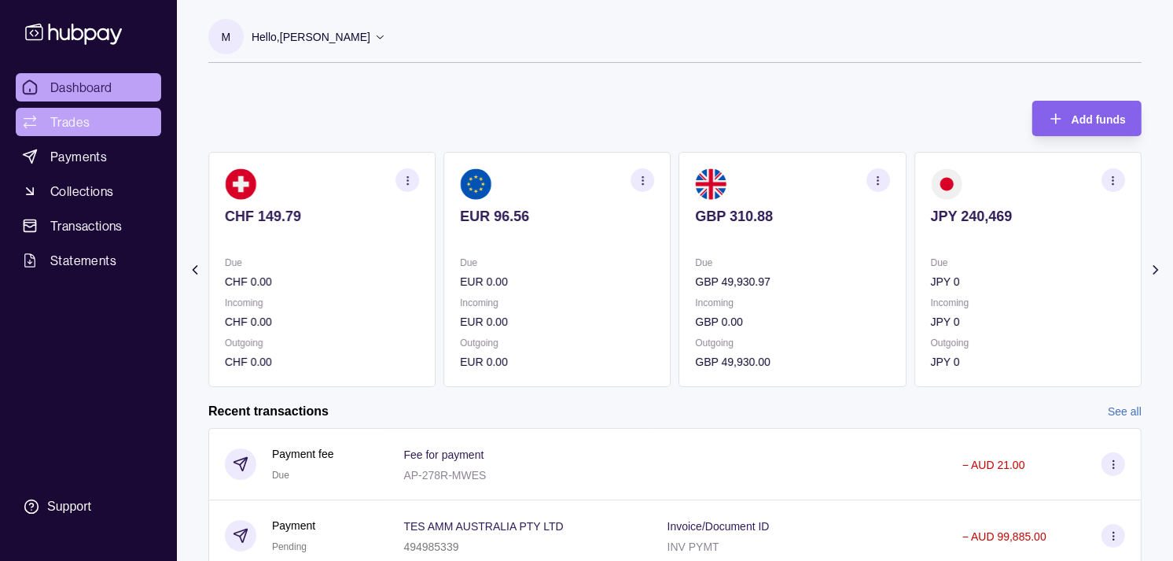
click at [63, 115] on span "Trades" at bounding box center [69, 121] width 39 height 19
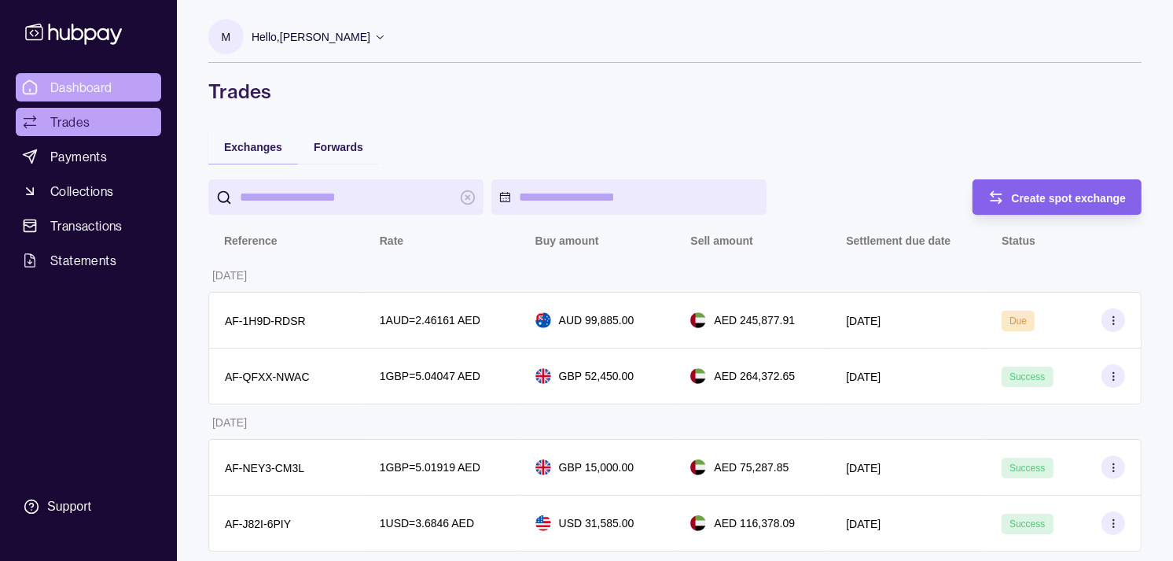
click at [103, 83] on span "Dashboard" at bounding box center [81, 87] width 62 height 19
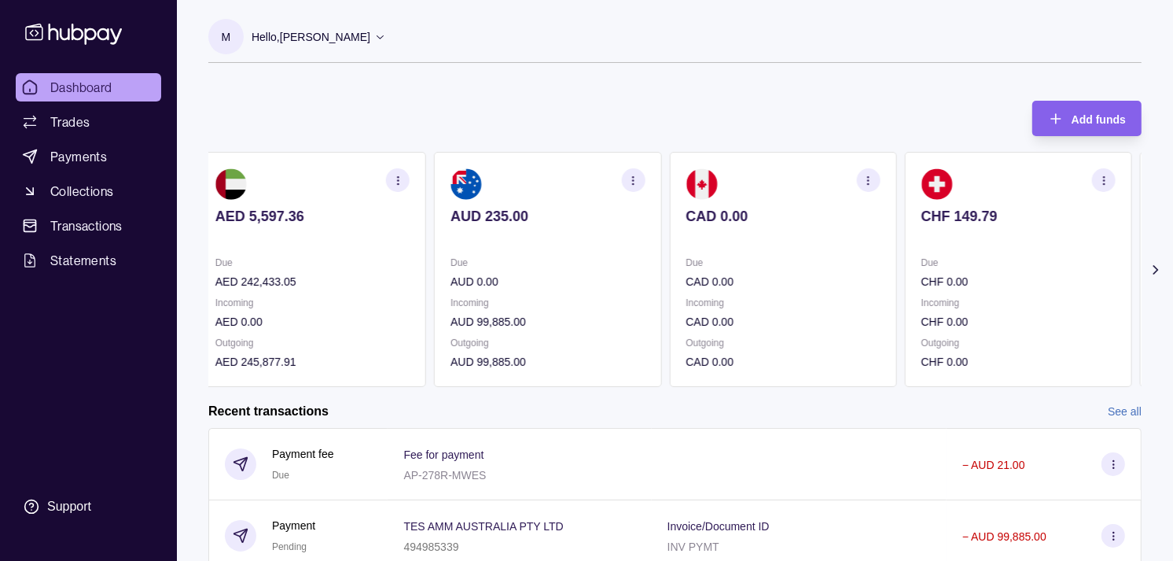
click at [791, 286] on p "CAD 0.00" at bounding box center [783, 281] width 194 height 17
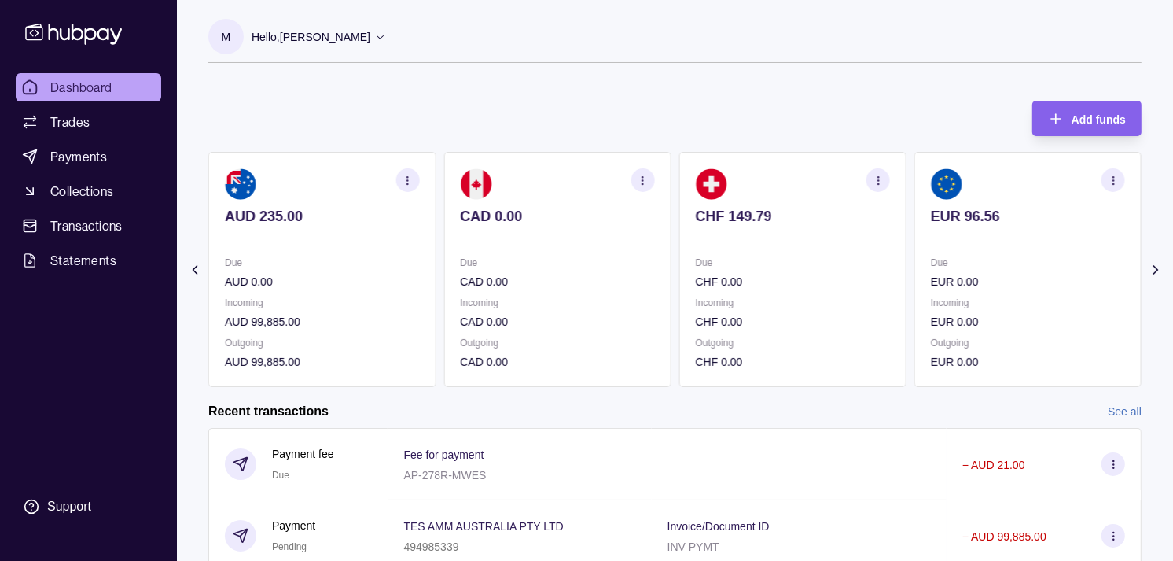
click at [798, 283] on p "CHF 0.00" at bounding box center [793, 281] width 194 height 17
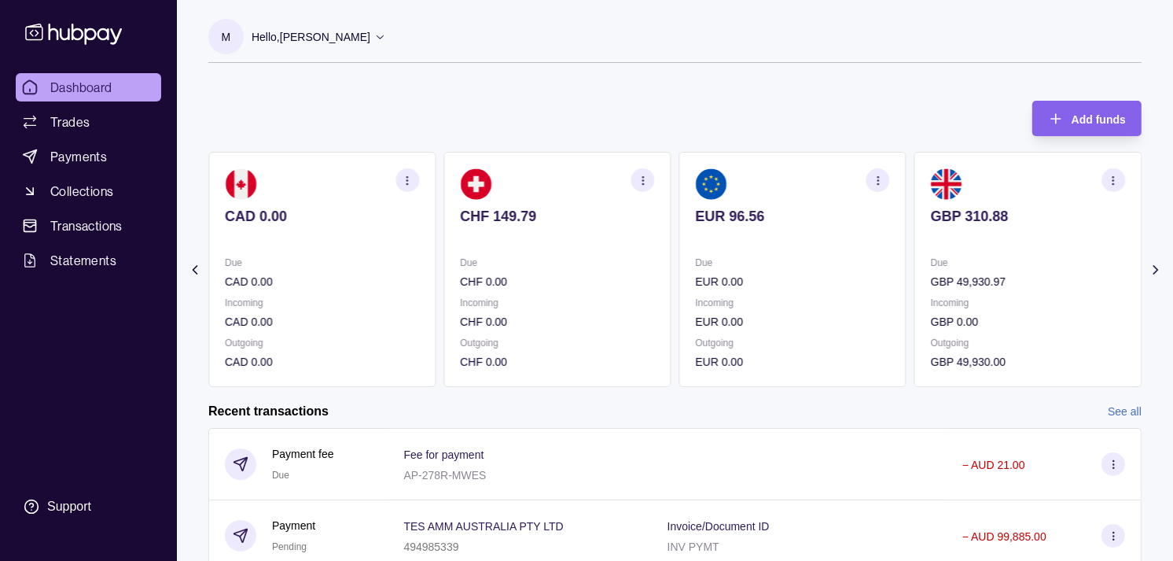
click at [747, 294] on div "Due EUR 0.00 Incoming EUR 0.00 Outgoing EUR 0.00" at bounding box center [793, 312] width 194 height 116
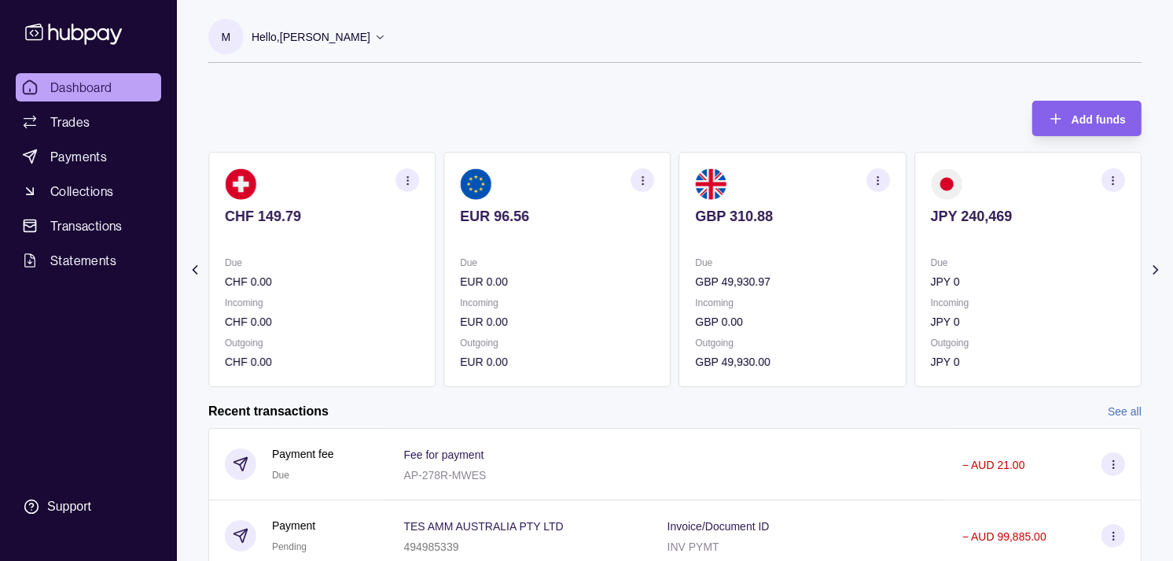
click at [720, 293] on div "Due GBP 49,930.97 Incoming GBP 0.00 Outgoing GBP 49,930.00" at bounding box center [793, 312] width 194 height 116
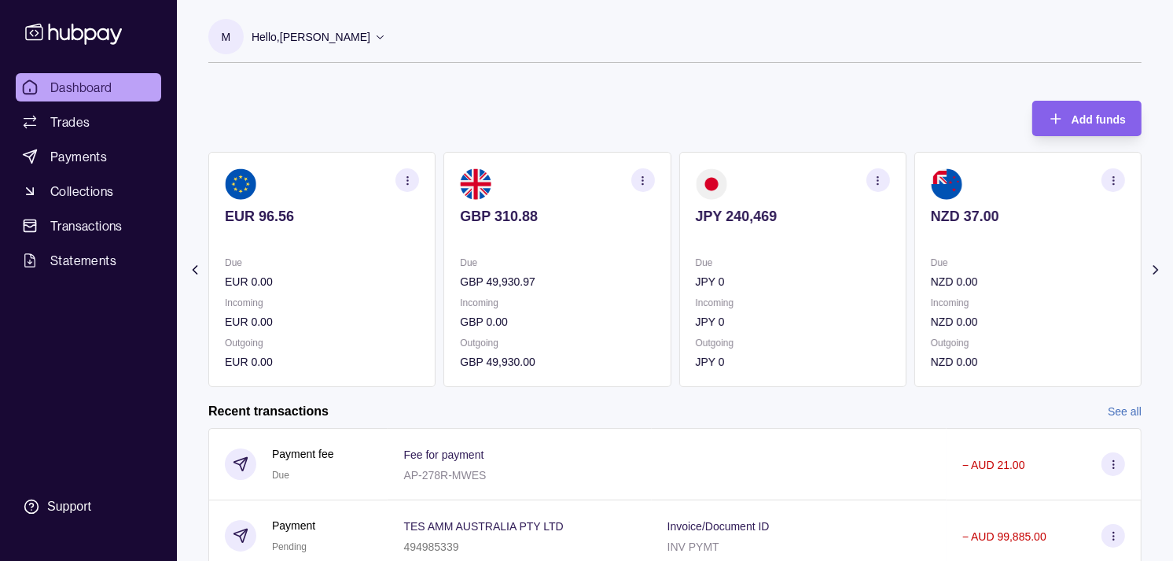
click at [617, 293] on div "Due GBP 49,930.97 Incoming GBP 0.00 Outgoing GBP 49,930.00" at bounding box center [557, 312] width 194 height 116
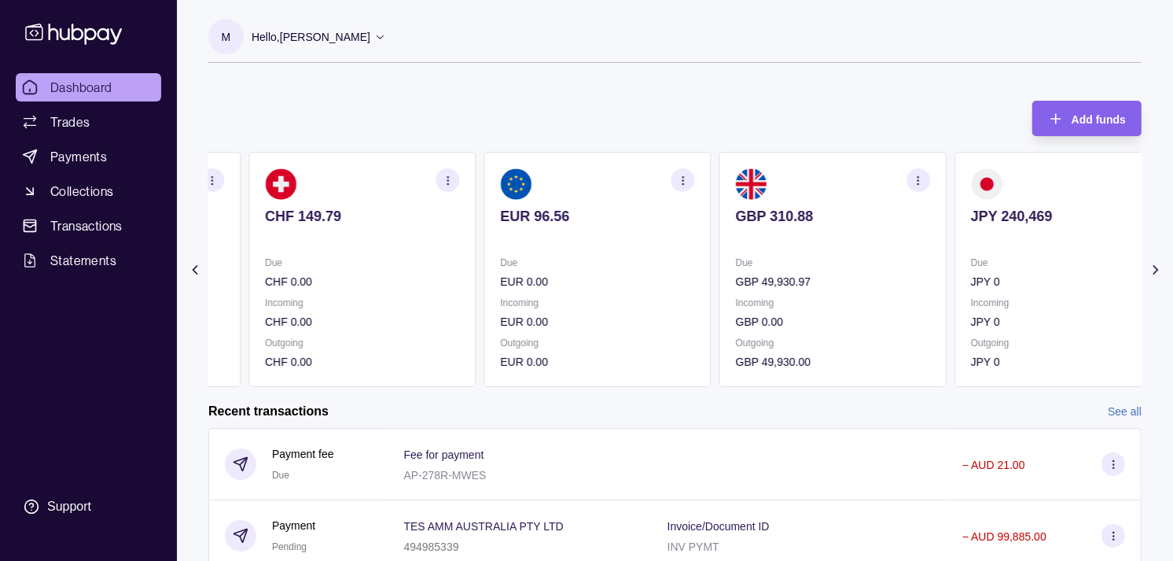
click at [665, 279] on p "EUR 0.00" at bounding box center [597, 281] width 194 height 17
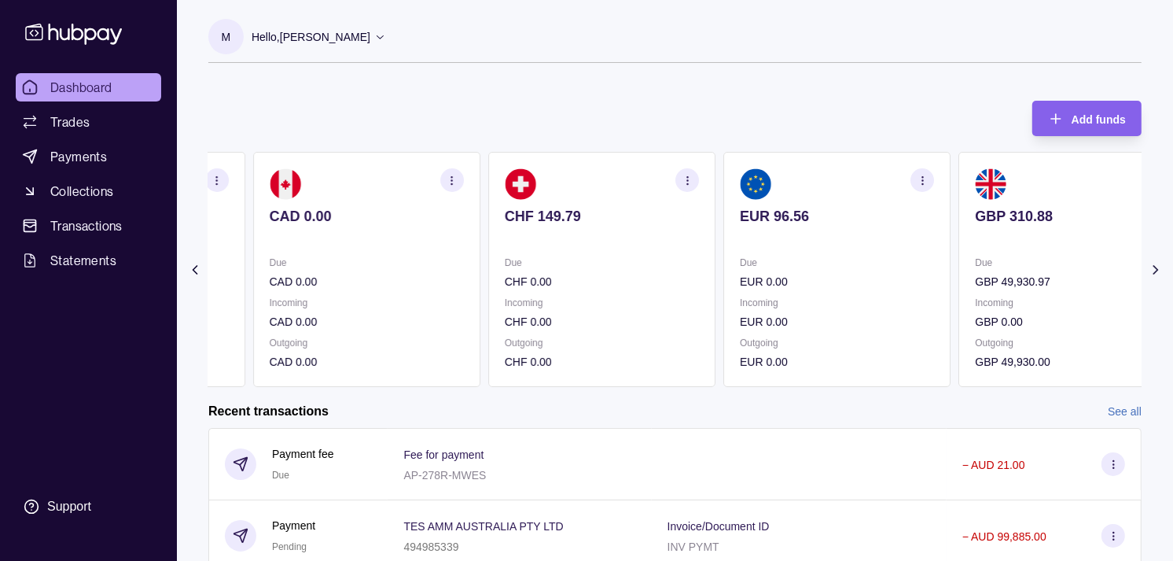
click at [659, 278] on p "CHF 0.00" at bounding box center [602, 281] width 194 height 17
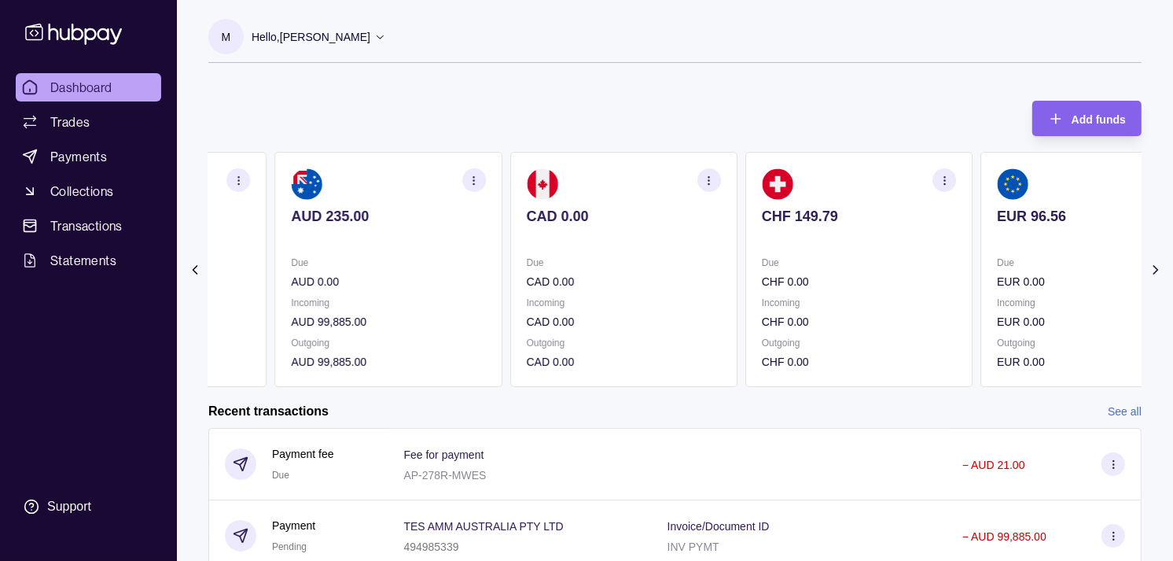
click at [653, 283] on div "Due CAD 0.00 Incoming CAD 0.00 Outgoing CAD 0.00" at bounding box center [624, 312] width 194 height 116
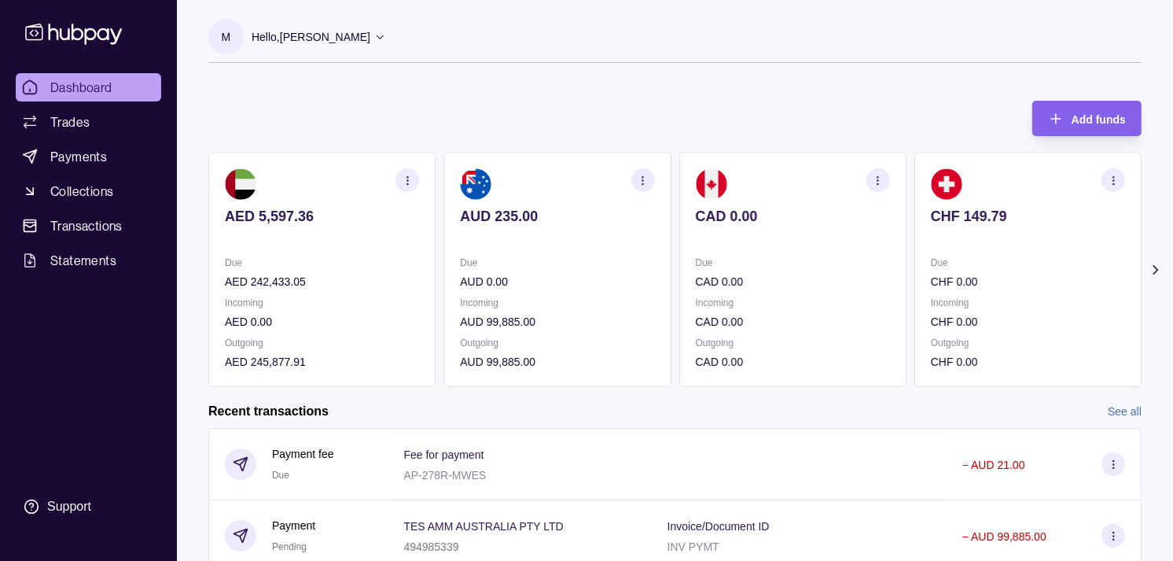
click at [753, 295] on div "Due CAD 0.00 Incoming CAD 0.00 Outgoing CAD 0.00" at bounding box center [793, 312] width 194 height 116
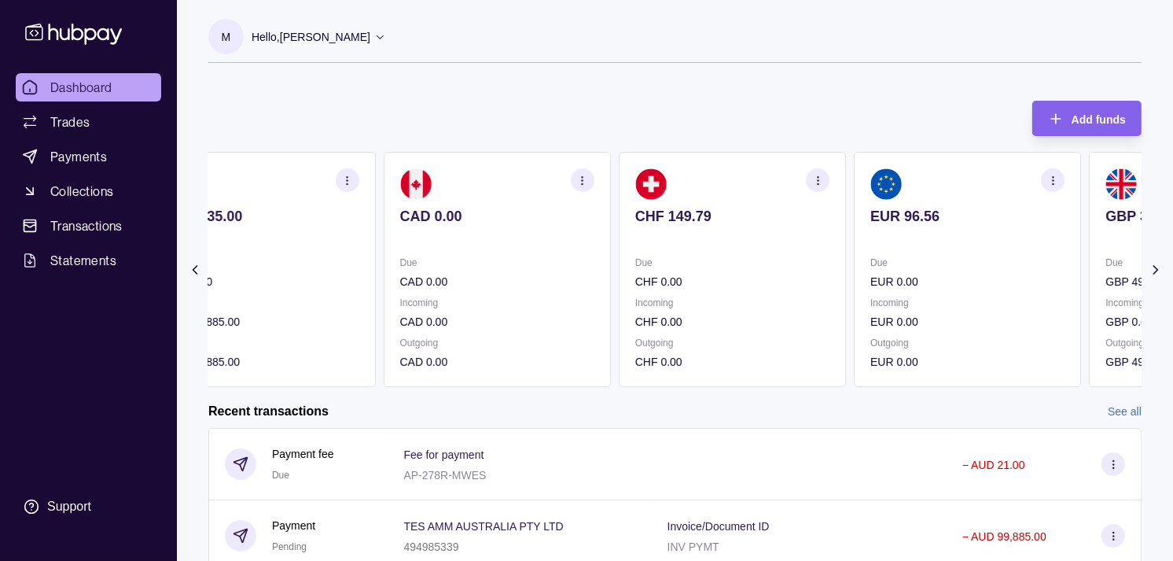
click at [763, 295] on div "Due CHF 0.00 Incoming CHF 0.00 Outgoing CHF 0.00" at bounding box center [733, 312] width 194 height 116
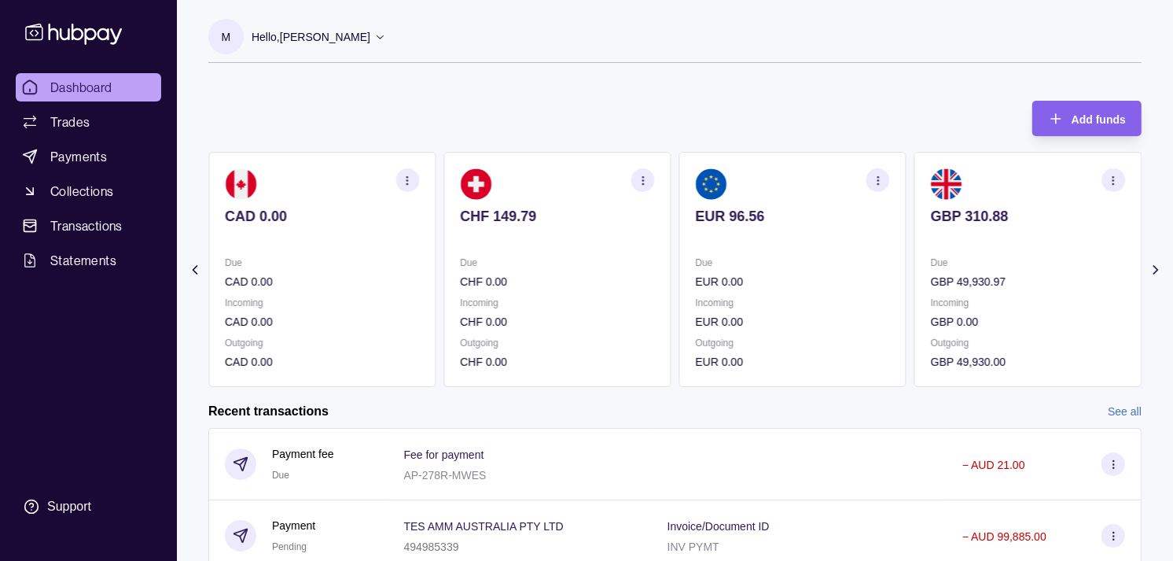
click at [749, 286] on p "EUR 0.00" at bounding box center [793, 281] width 194 height 17
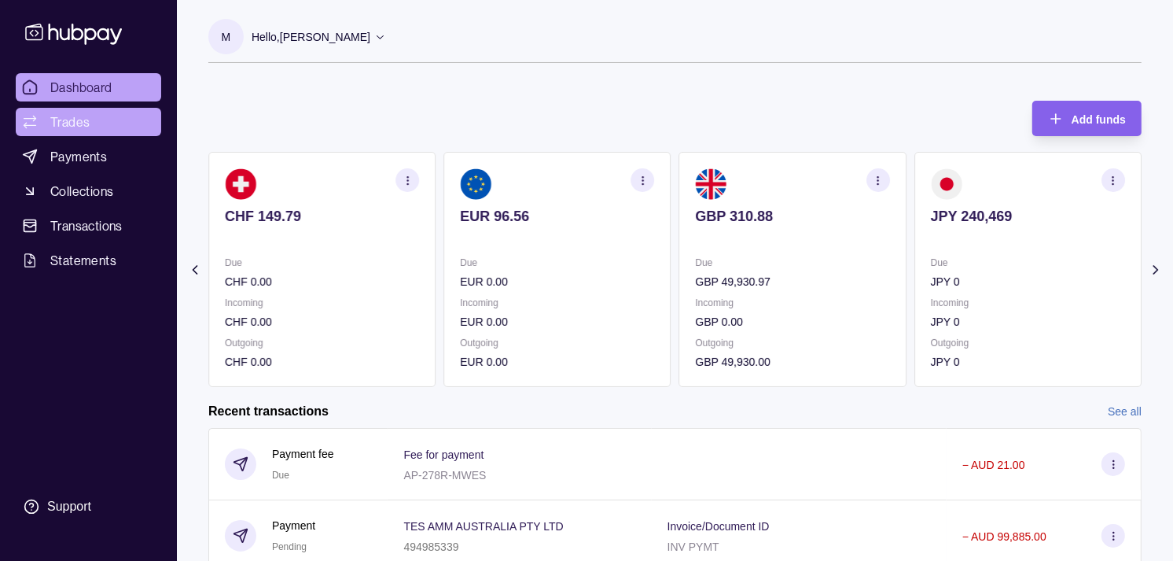
click at [76, 124] on span "Trades" at bounding box center [69, 121] width 39 height 19
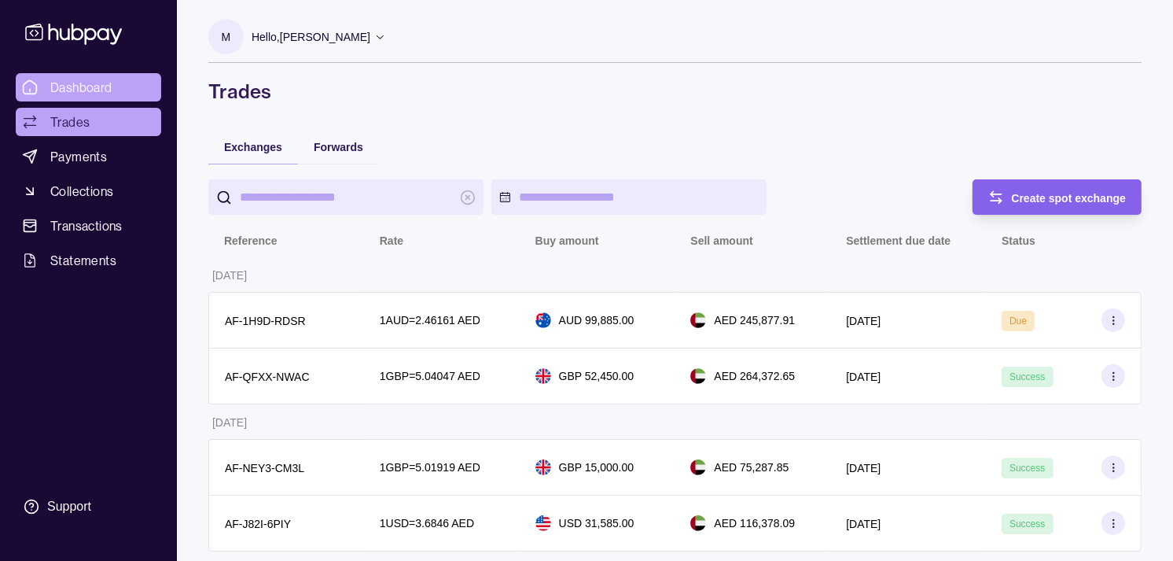
click at [83, 79] on span "Dashboard" at bounding box center [81, 87] width 62 height 19
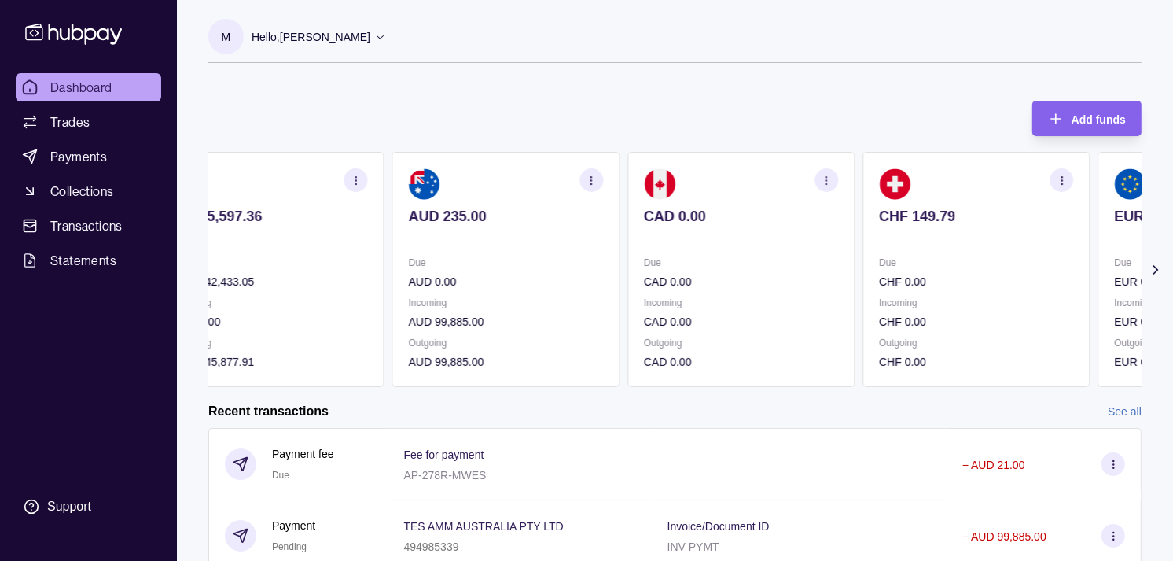
click at [848, 262] on div "AED 5,597.36 Due AED 242,433.05 Incoming AED 0.00 Outgoing AED 245,877.91 AUD 2…" at bounding box center [624, 269] width 934 height 235
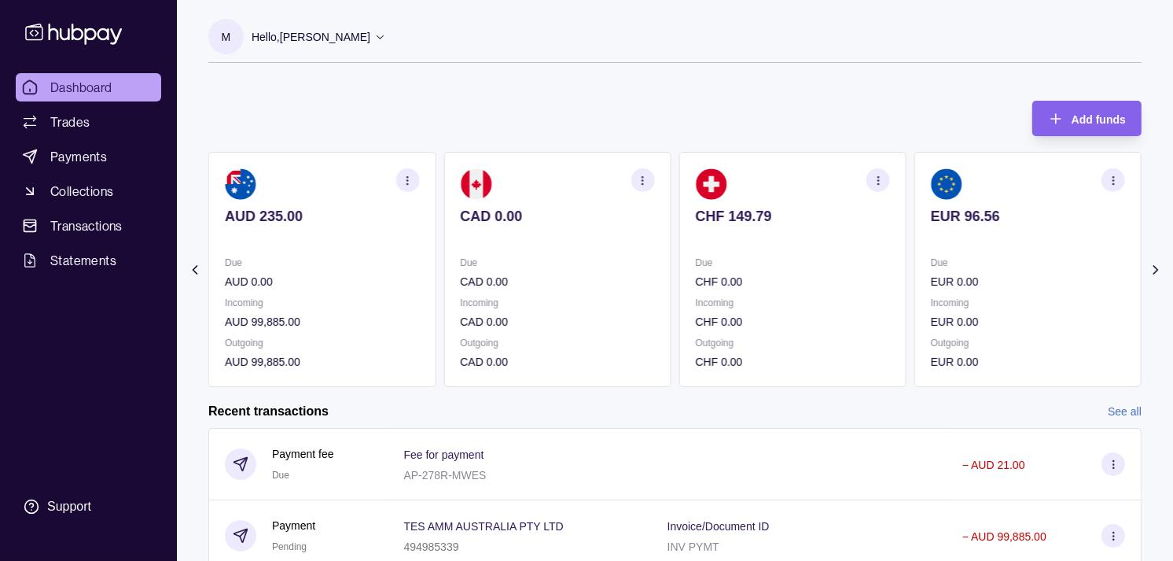
click at [805, 267] on p "Due" at bounding box center [793, 262] width 194 height 17
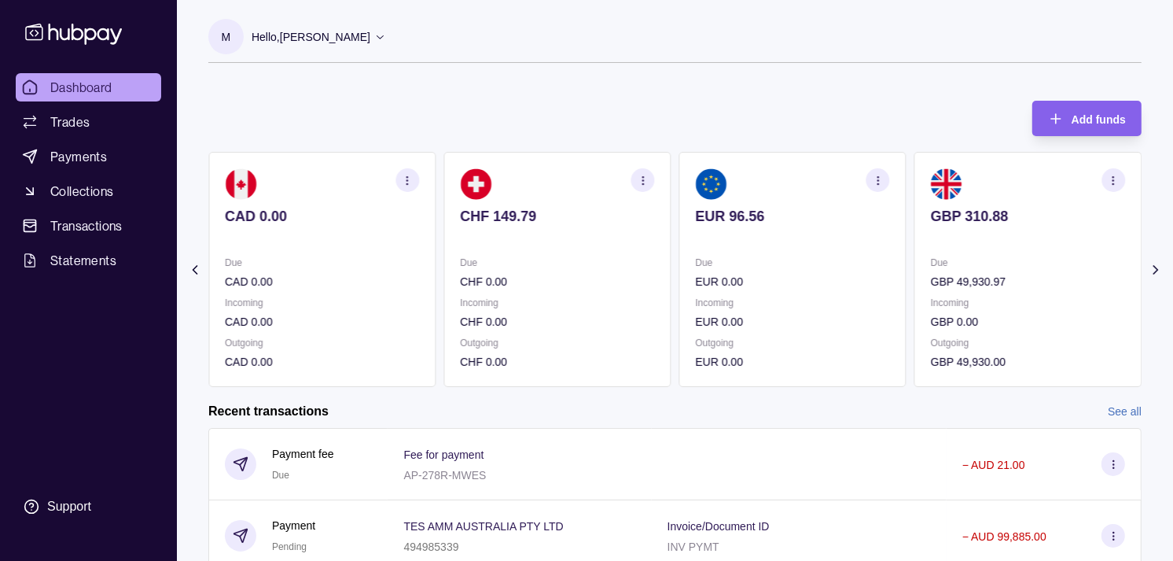
click at [725, 266] on p "Due" at bounding box center [793, 262] width 194 height 17
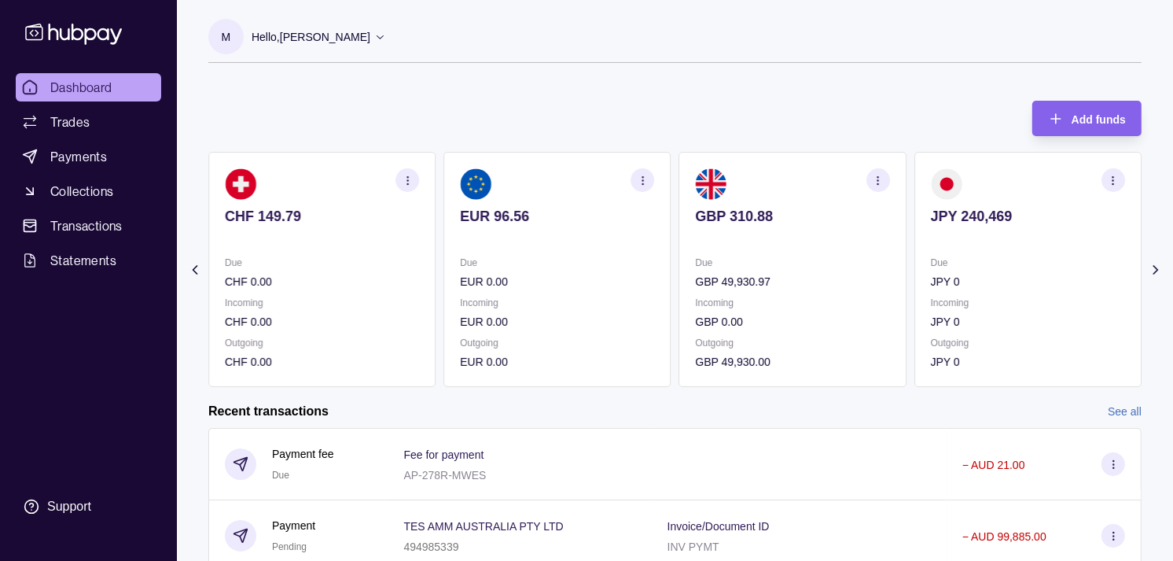
click at [884, 178] on icon "button" at bounding box center [878, 181] width 12 height 12
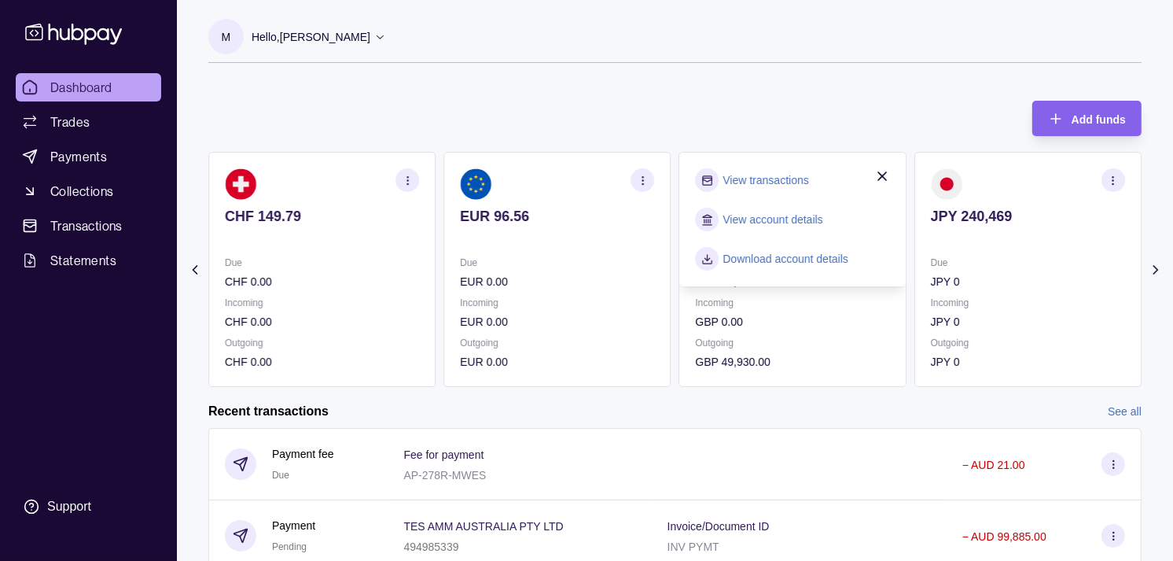
click at [783, 179] on link "View transactions" at bounding box center [767, 179] width 86 height 17
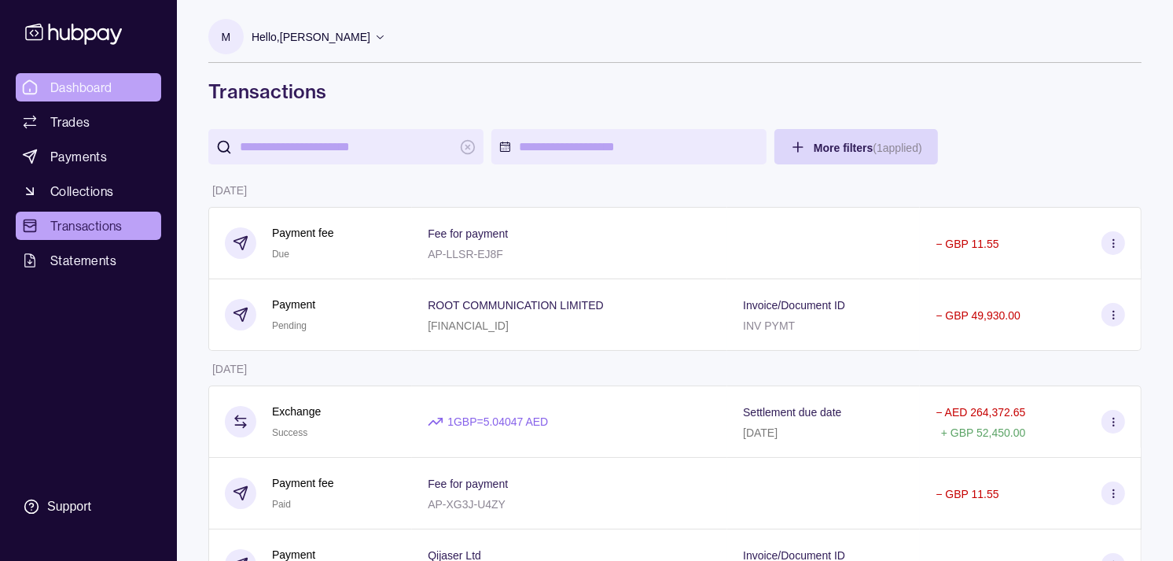
click at [83, 93] on span "Dashboard" at bounding box center [81, 87] width 62 height 19
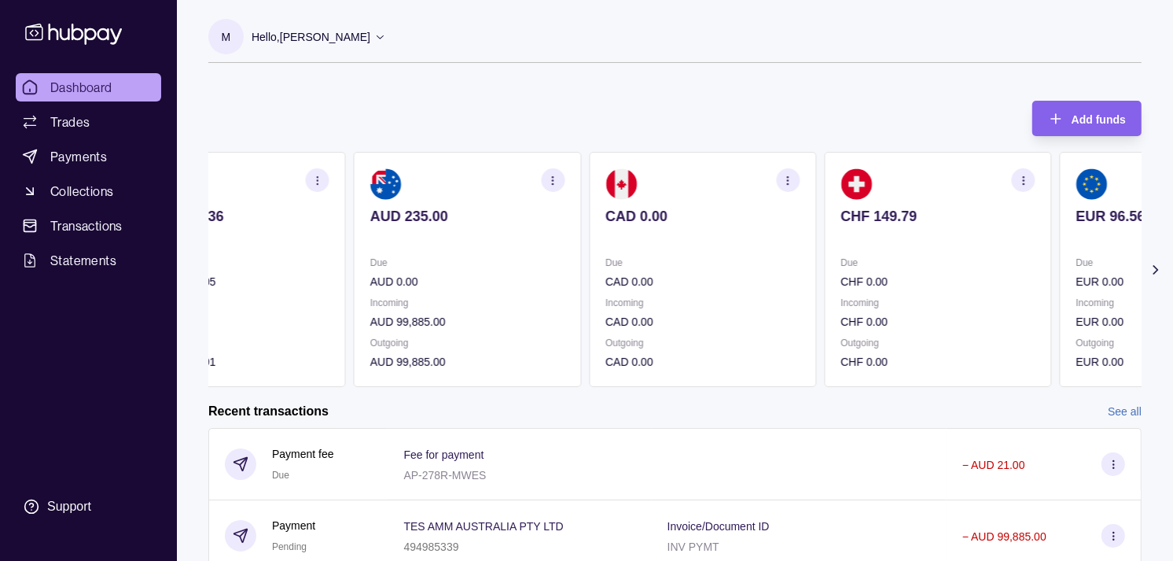
click at [775, 197] on section "CAD 0.00 Due CAD 0.00 Incoming CAD 0.00 Outgoing CAD 0.00" at bounding box center [702, 269] width 227 height 235
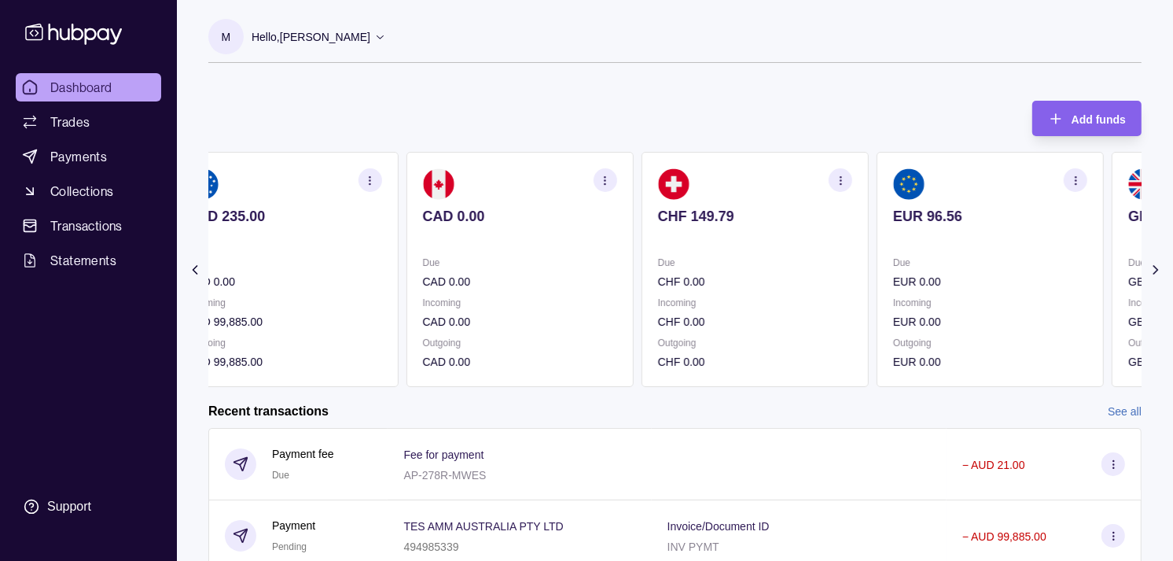
click at [877, 219] on section "EUR 96.56 Due EUR 0.00 Incoming EUR 0.00 Outgoing EUR 0.00" at bounding box center [990, 269] width 227 height 235
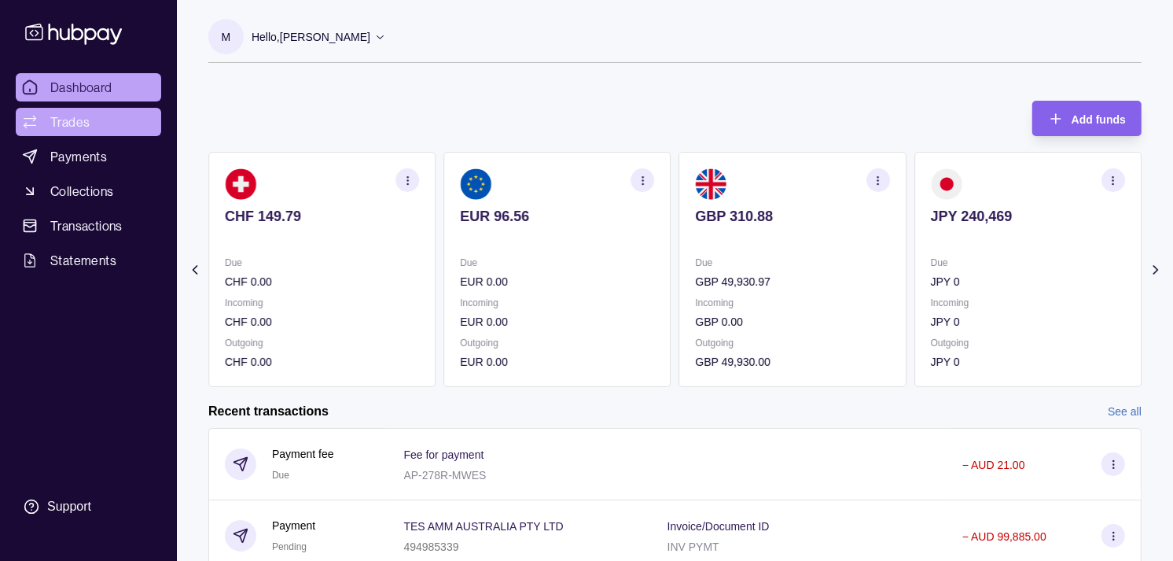
click at [75, 126] on span "Trades" at bounding box center [69, 121] width 39 height 19
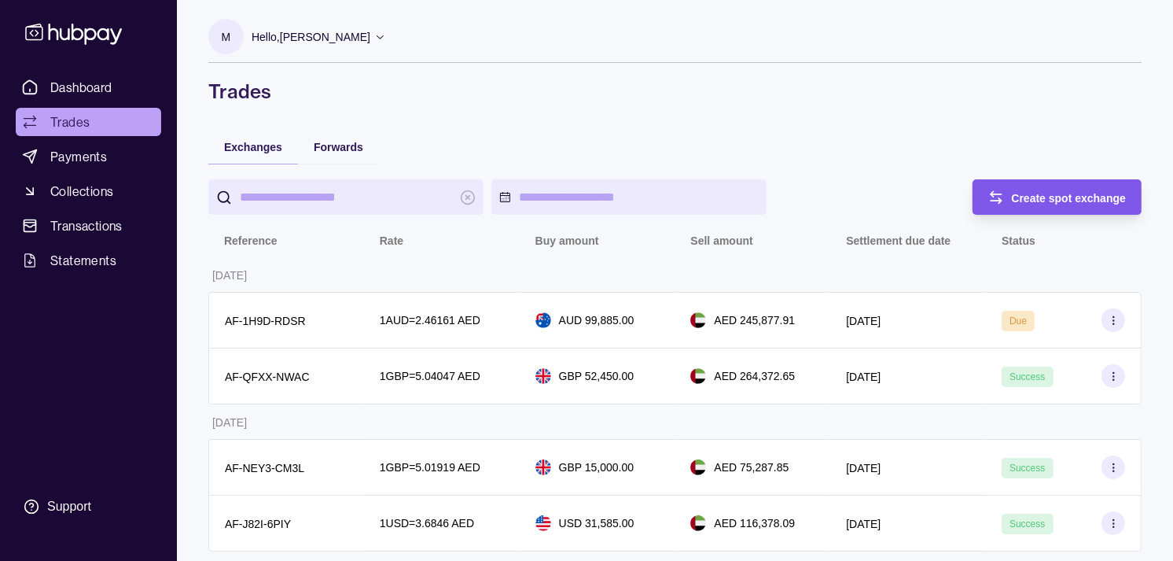
click at [1063, 200] on span "Create spot exchange" at bounding box center [1069, 198] width 115 height 13
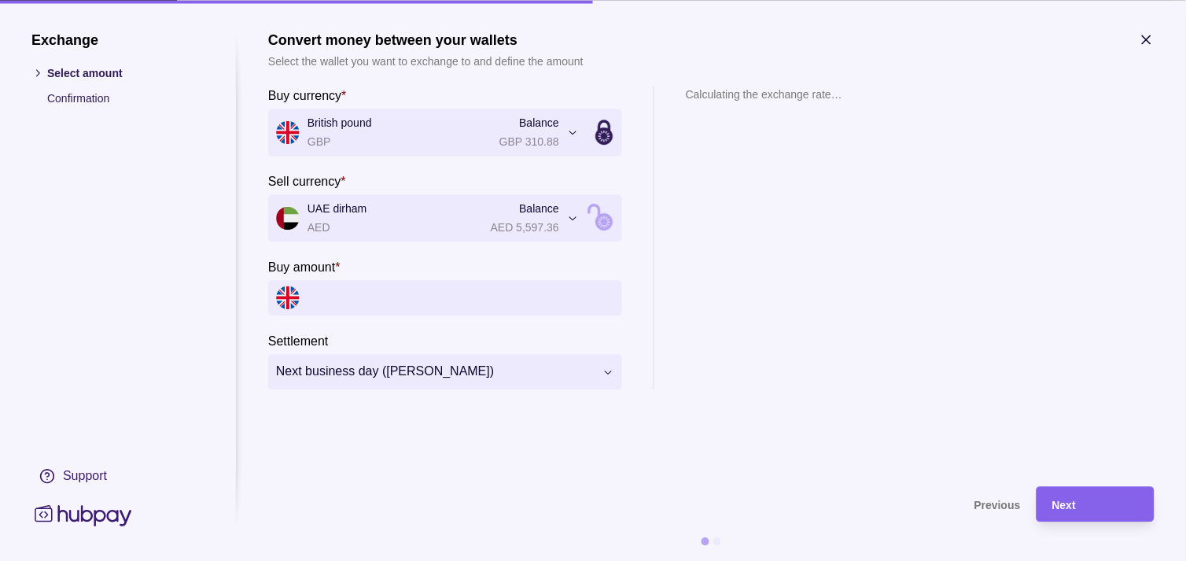
click at [359, 296] on input "Buy amount *" at bounding box center [461, 297] width 307 height 35
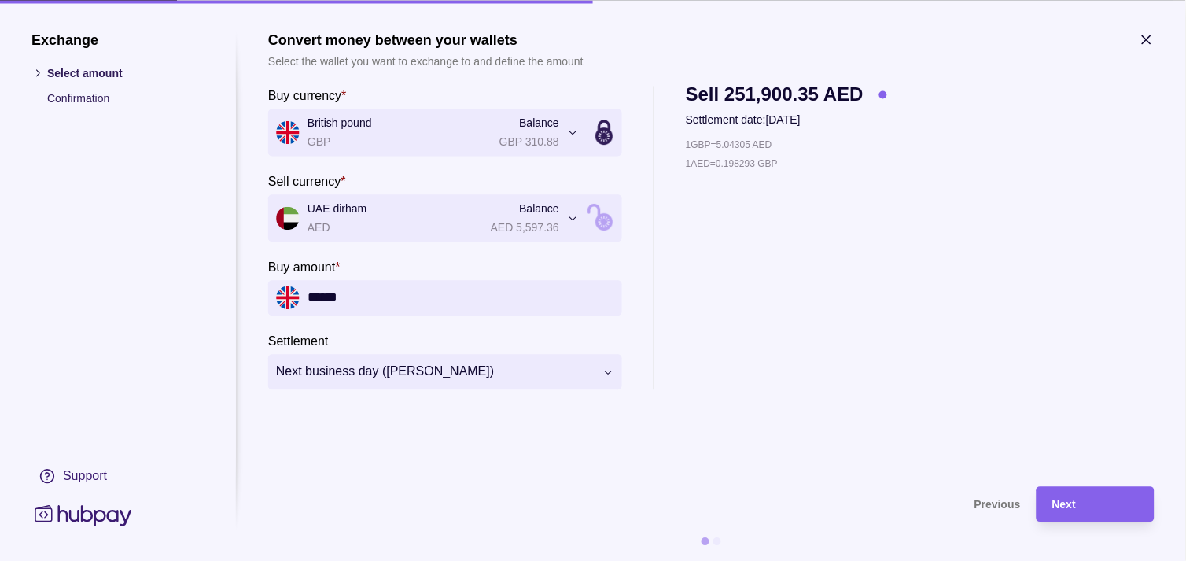
type input "******"
click at [1125, 495] on div "Next" at bounding box center [1095, 504] width 87 height 19
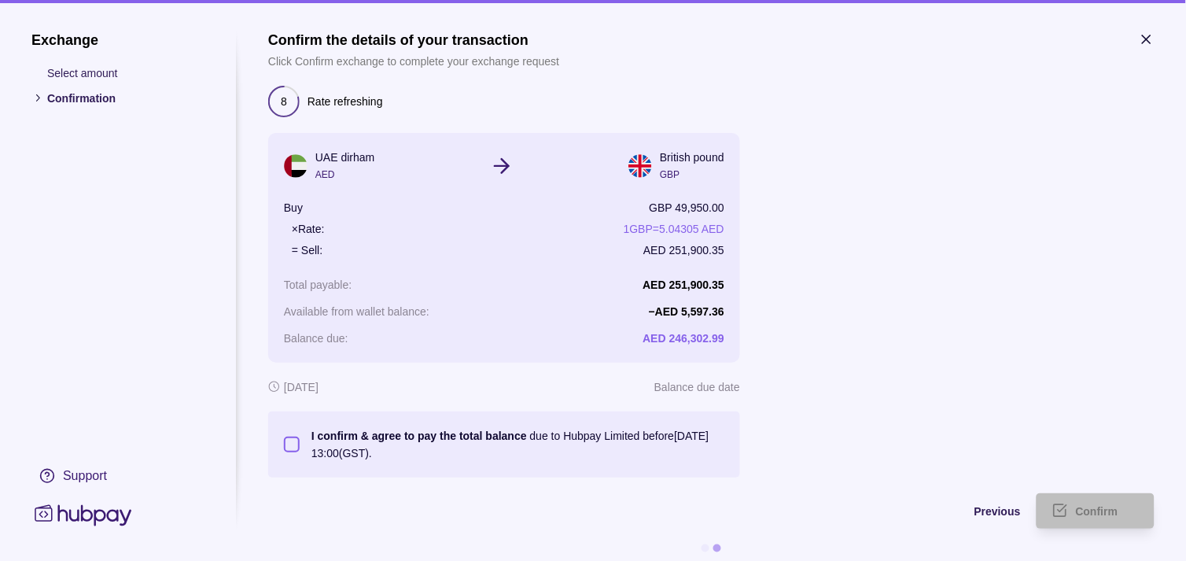
click at [293, 446] on button "I confirm & agree to pay the total balance due to Hubpay Limited before 18 Sep …" at bounding box center [292, 445] width 16 height 16
click at [1130, 516] on div "Confirm" at bounding box center [1107, 511] width 63 height 19
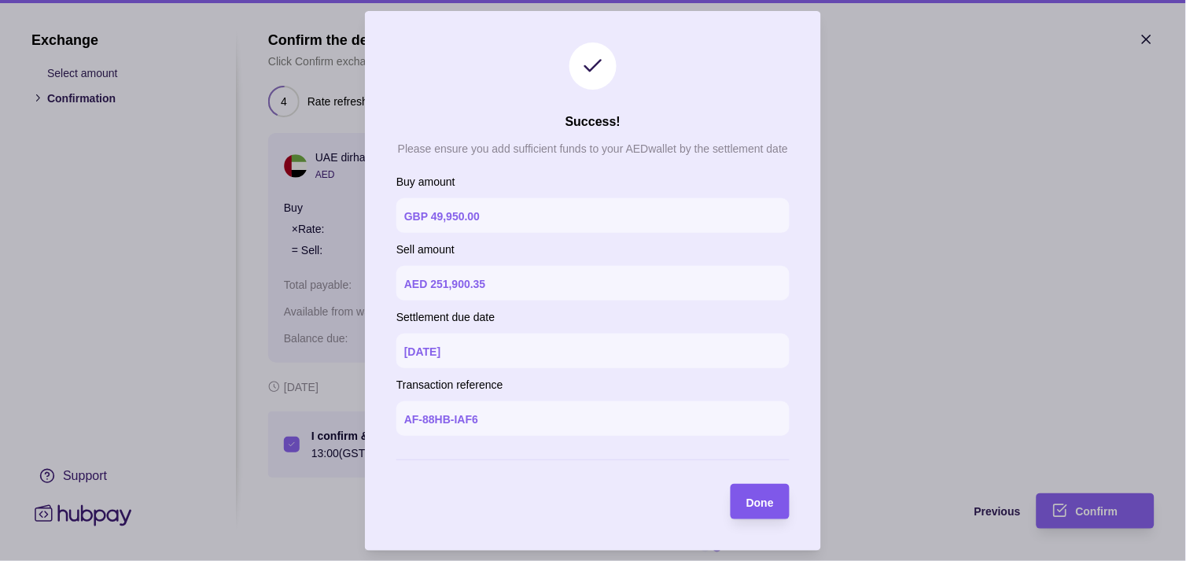
click at [779, 490] on section "Done" at bounding box center [760, 501] width 59 height 35
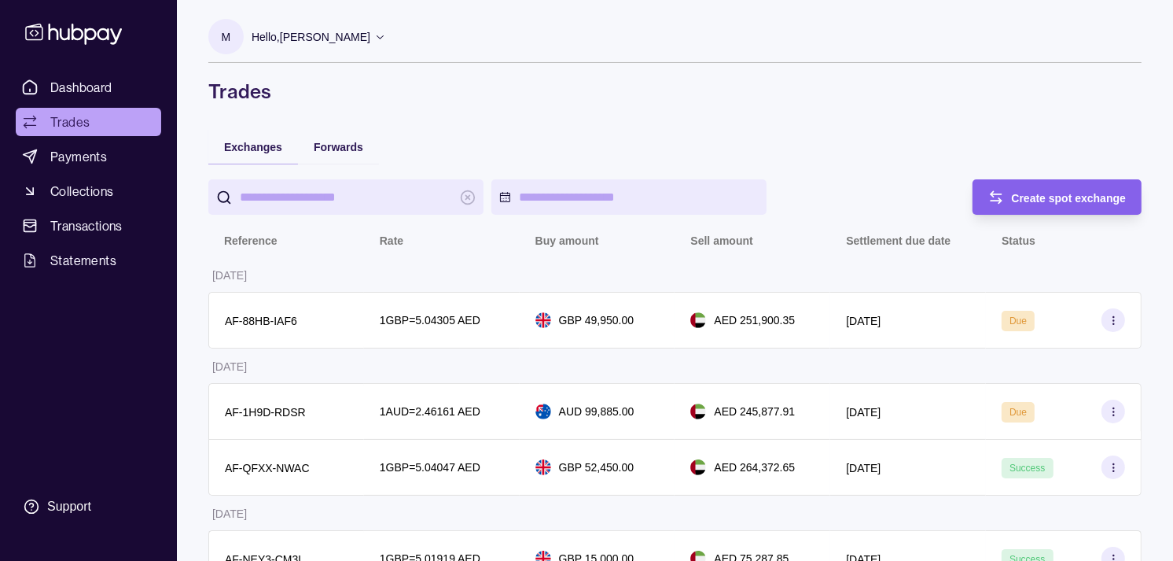
click at [90, 112] on link "Trades" at bounding box center [89, 122] width 146 height 28
click at [105, 89] on span "Dashboard" at bounding box center [81, 87] width 62 height 19
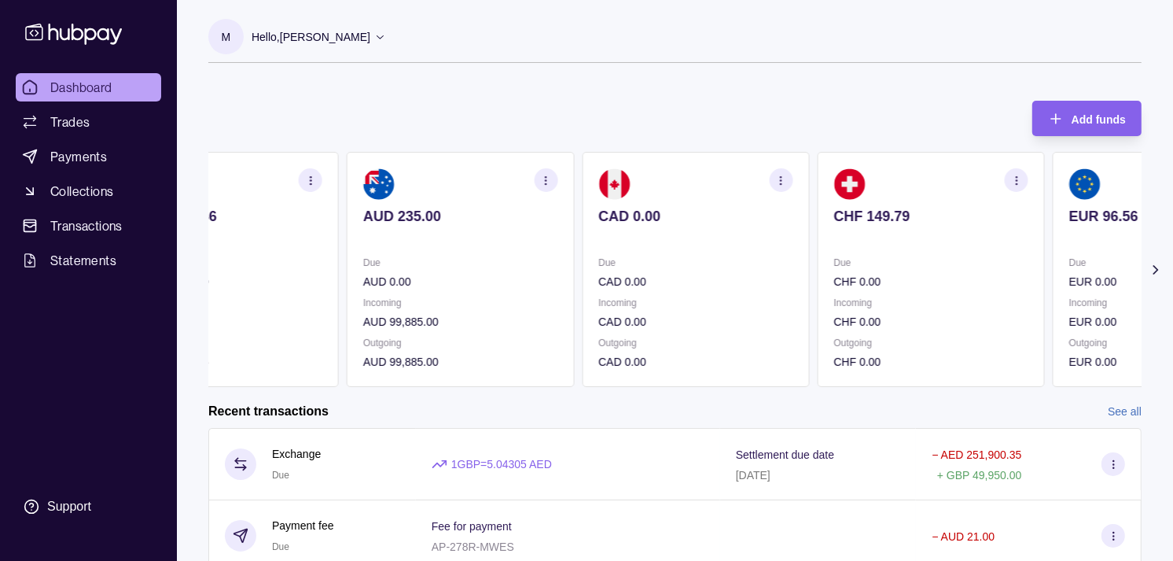
click at [961, 293] on div "Due CHF 0.00 Incoming CHF 0.00 Outgoing CHF 0.00" at bounding box center [931, 312] width 194 height 116
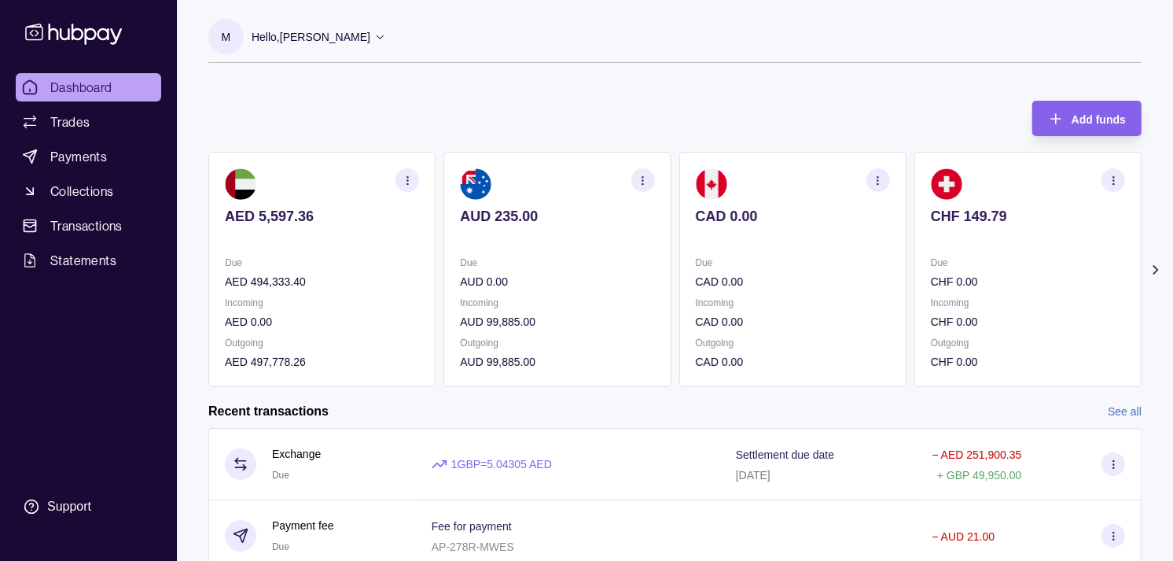
click at [931, 293] on div "Due CHF 0.00 Incoming CHF 0.00 Outgoing CHF 0.00" at bounding box center [1028, 312] width 194 height 116
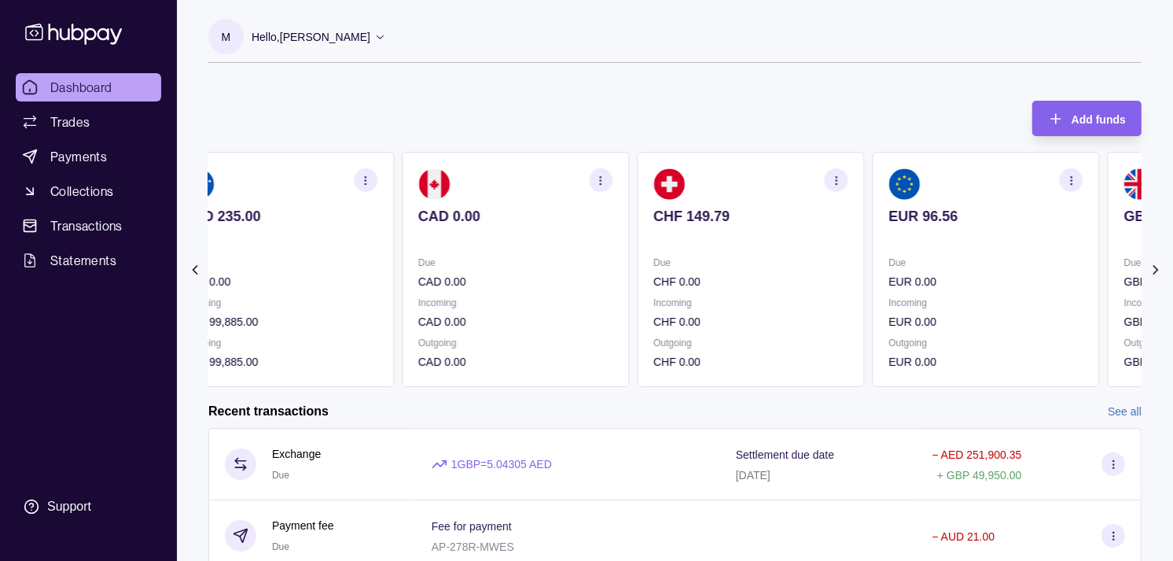
click at [877, 286] on section "EUR 96.56 Due EUR 0.00 Incoming EUR 0.00 Outgoing EUR 0.00" at bounding box center [985, 269] width 227 height 235
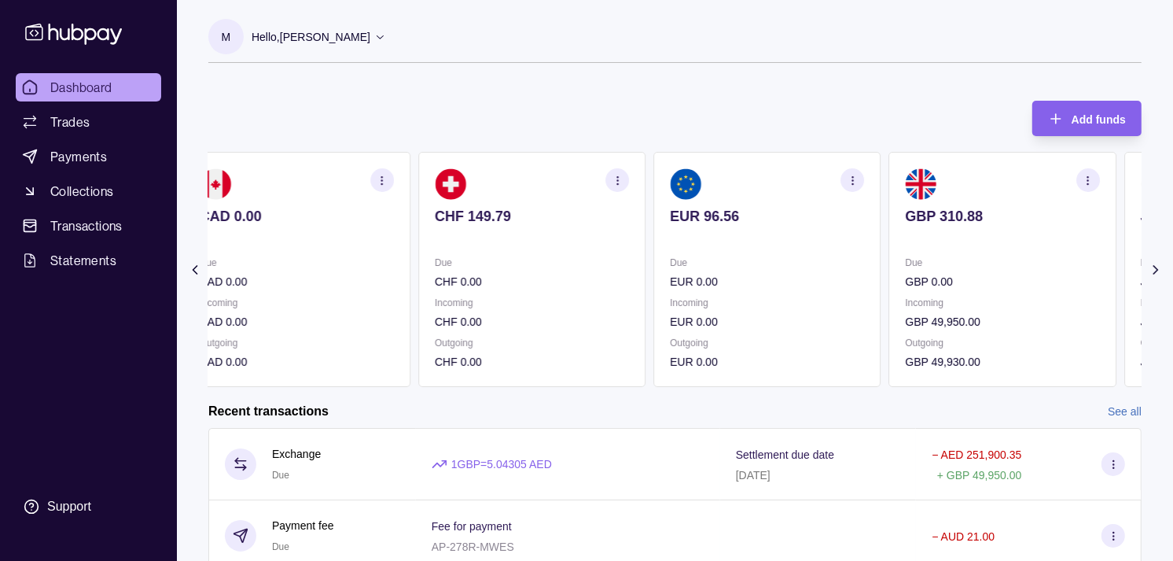
click at [1024, 278] on p "GBP 0.00" at bounding box center [1003, 281] width 194 height 17
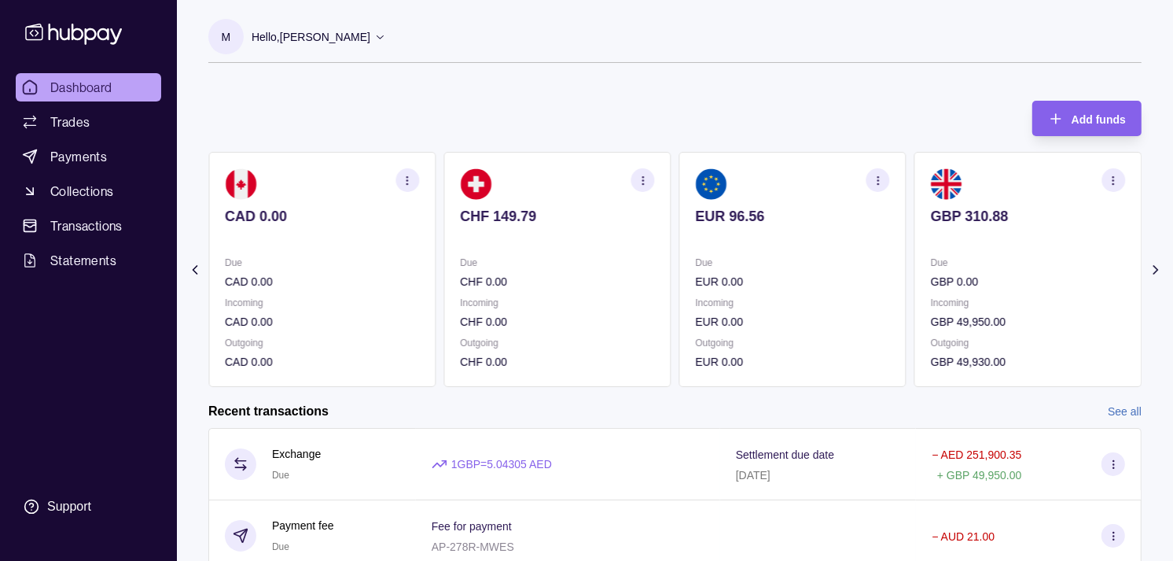
click at [1008, 267] on div "Due GBP 0.00" at bounding box center [1028, 272] width 194 height 36
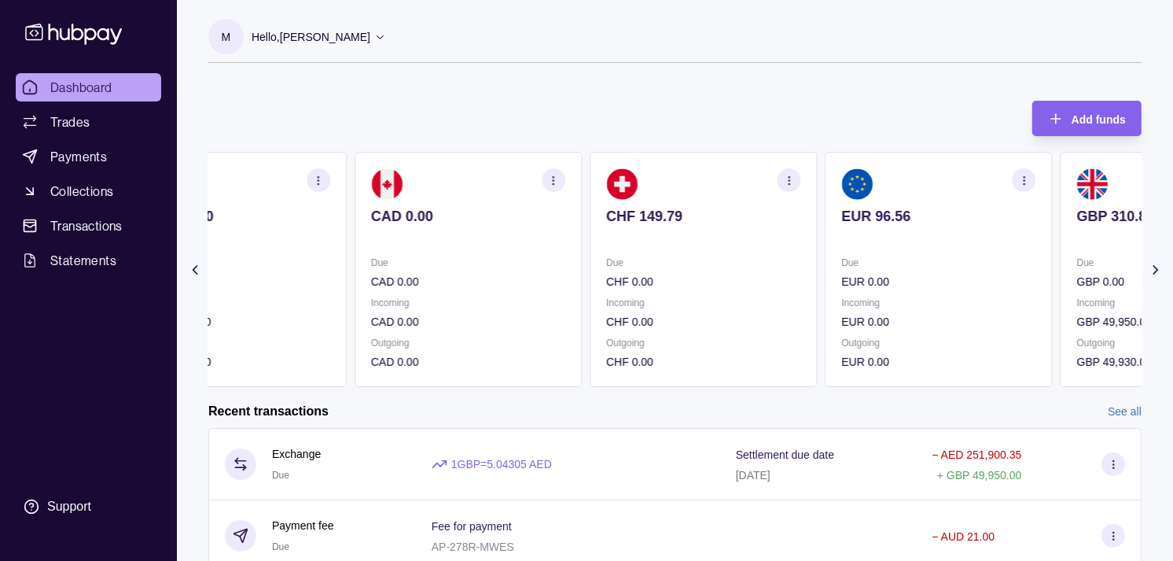
click at [849, 274] on div "Due EUR 0.00" at bounding box center [939, 272] width 194 height 36
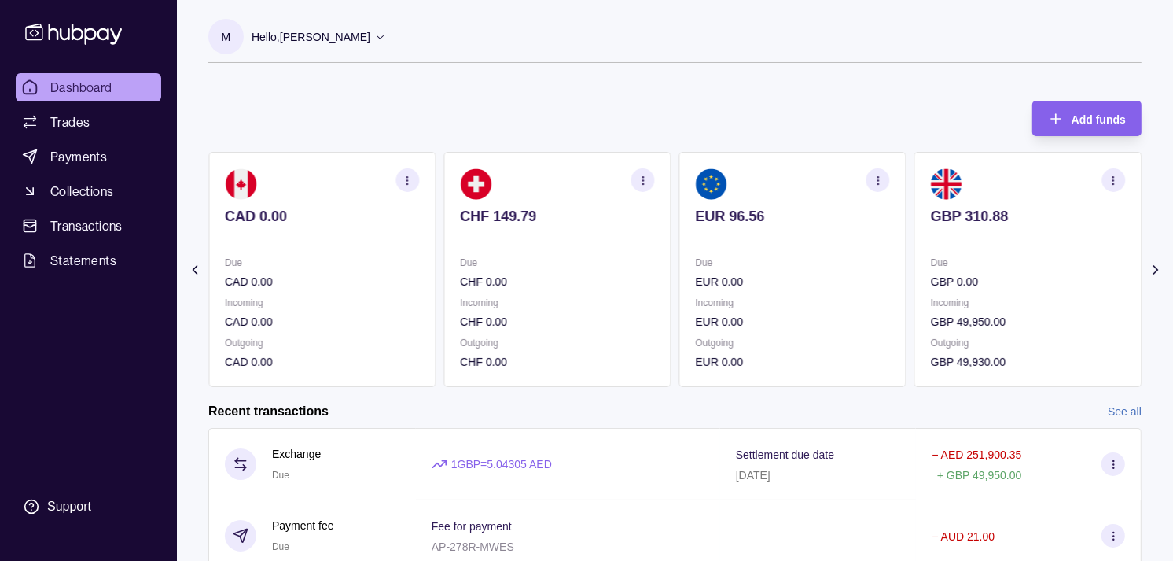
click at [931, 260] on p "Due" at bounding box center [1028, 262] width 194 height 17
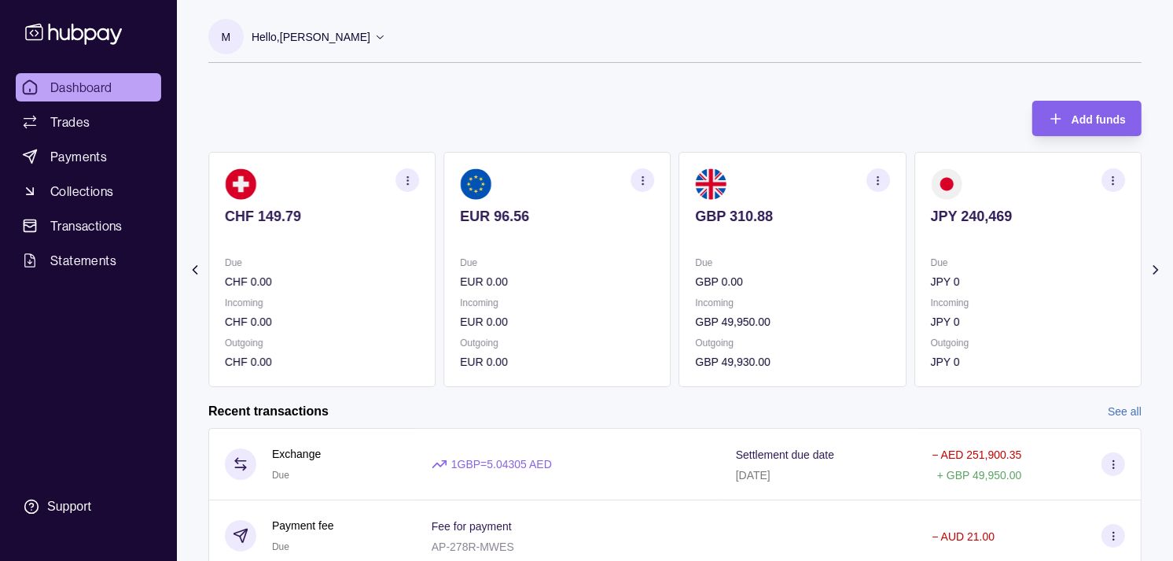
click at [853, 237] on div "AED 5,597.36 Due AED 494,333.40 Incoming AED 0.00 Outgoing AED 497,778.26 AUD 2…" at bounding box center [675, 269] width 934 height 235
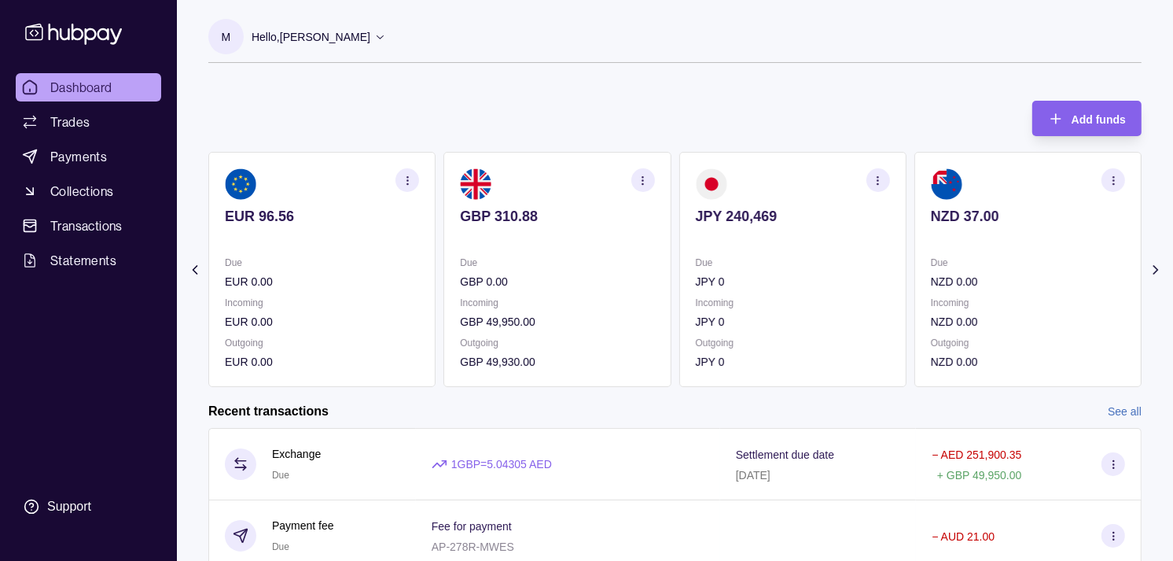
click at [641, 179] on icon "button" at bounding box center [643, 181] width 12 height 12
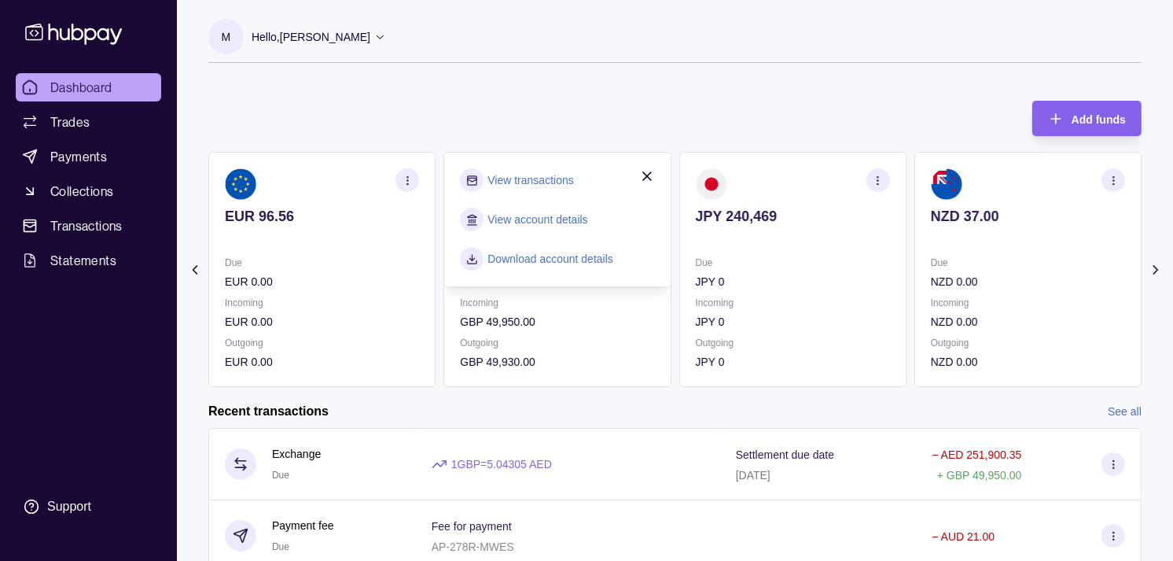
click at [568, 181] on link "View transactions" at bounding box center [531, 179] width 86 height 17
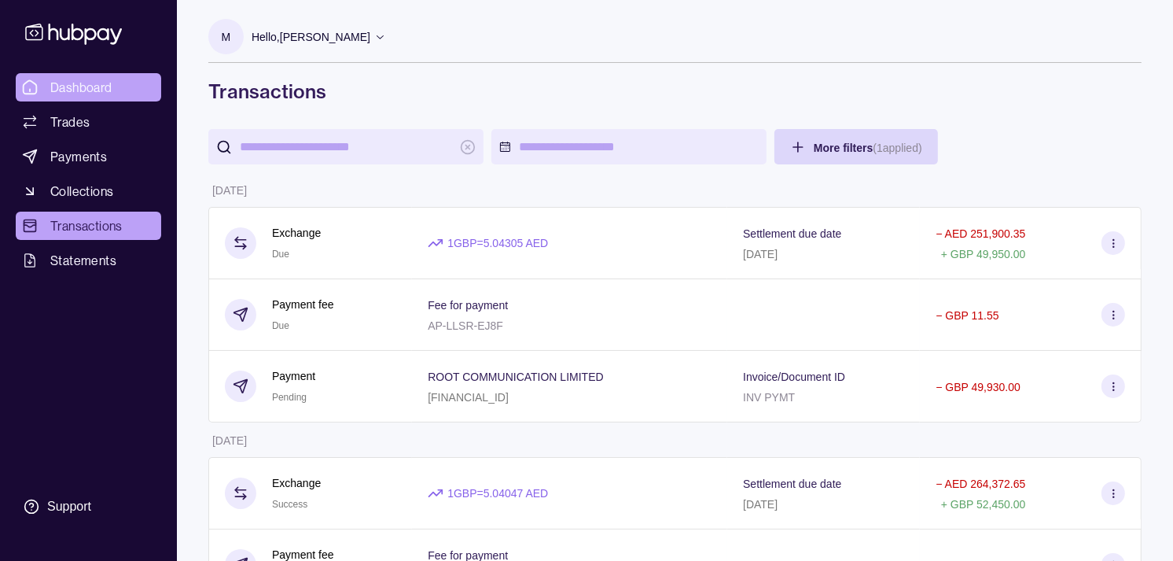
click at [105, 87] on span "Dashboard" at bounding box center [81, 87] width 62 height 19
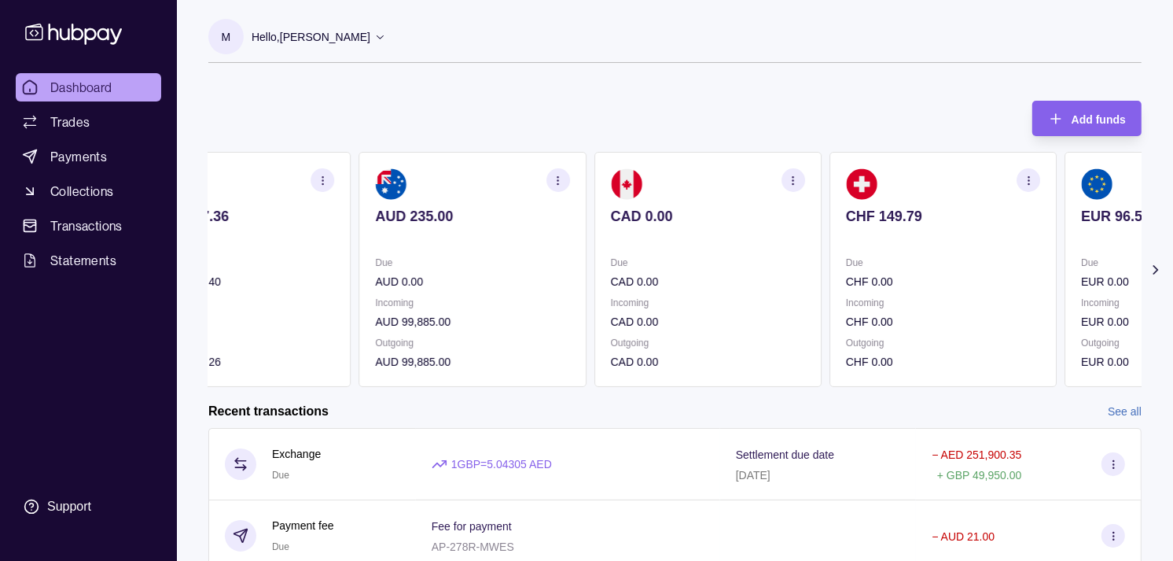
click at [864, 278] on p "CHF 0.00" at bounding box center [943, 281] width 194 height 17
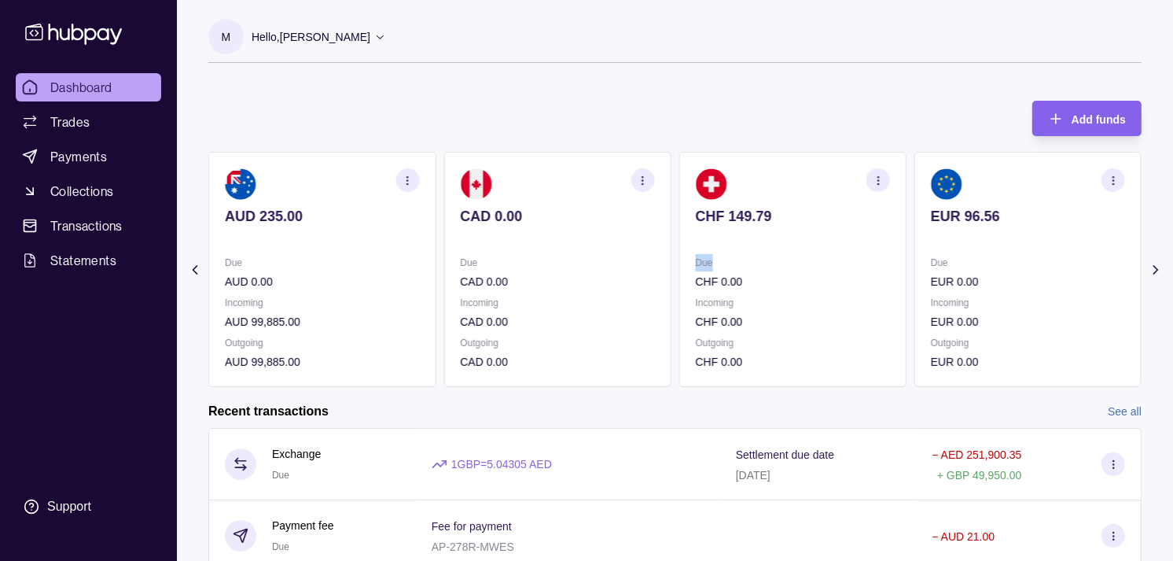
click at [776, 268] on div "AED 5,597.36 Due AED 494,333.40 Incoming AED 0.00 Outgoing AED 497,778.26 AUD 2…" at bounding box center [675, 269] width 934 height 235
click at [736, 256] on section "CHF 149.79 Due CHF 0.00 Incoming CHF 0.00 Outgoing CHF 0.00" at bounding box center [793, 269] width 227 height 235
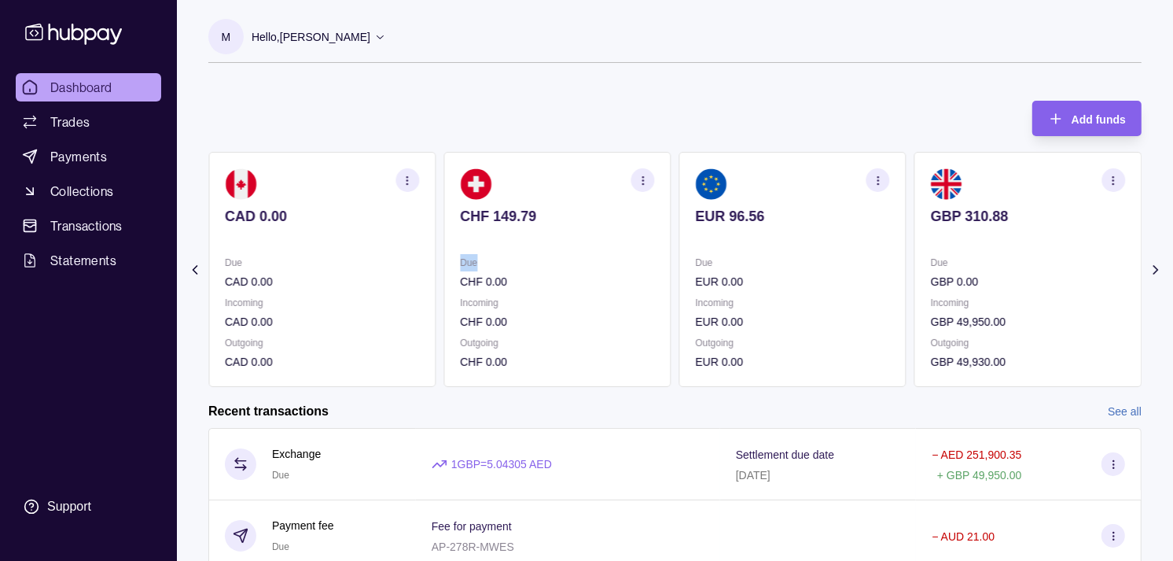
click at [931, 244] on p at bounding box center [1028, 237] width 194 height 17
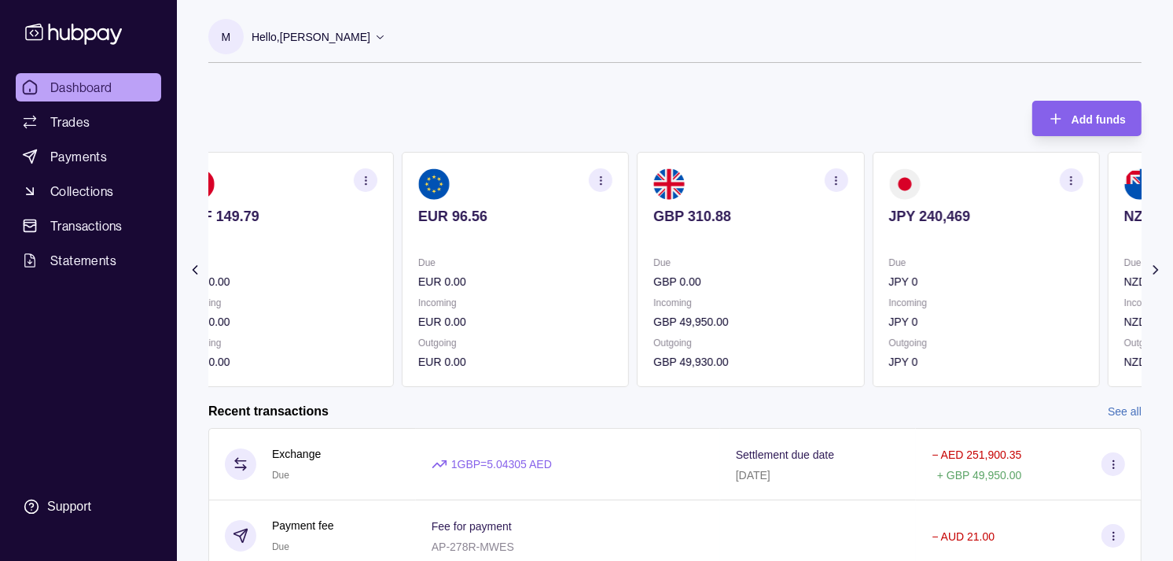
click at [731, 247] on section "GBP 310.88 Due GBP 0.00 Incoming GBP 49,950.00 Outgoing GBP 49,930.00" at bounding box center [750, 269] width 227 height 235
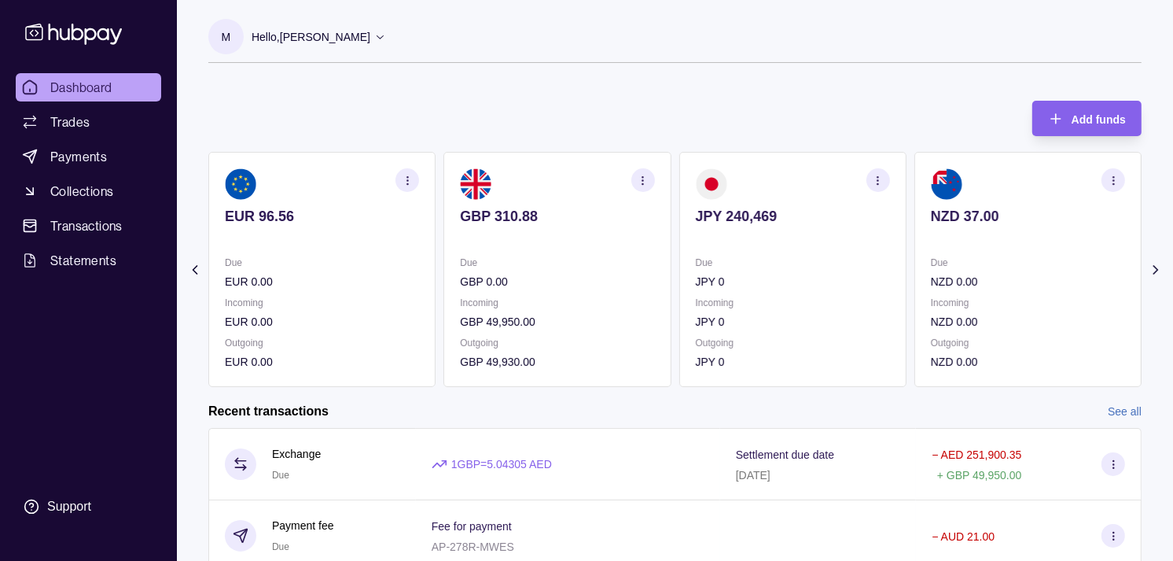
click at [90, 84] on span "Dashboard" at bounding box center [81, 87] width 62 height 19
click at [110, 123] on link "Trades" at bounding box center [89, 122] width 146 height 28
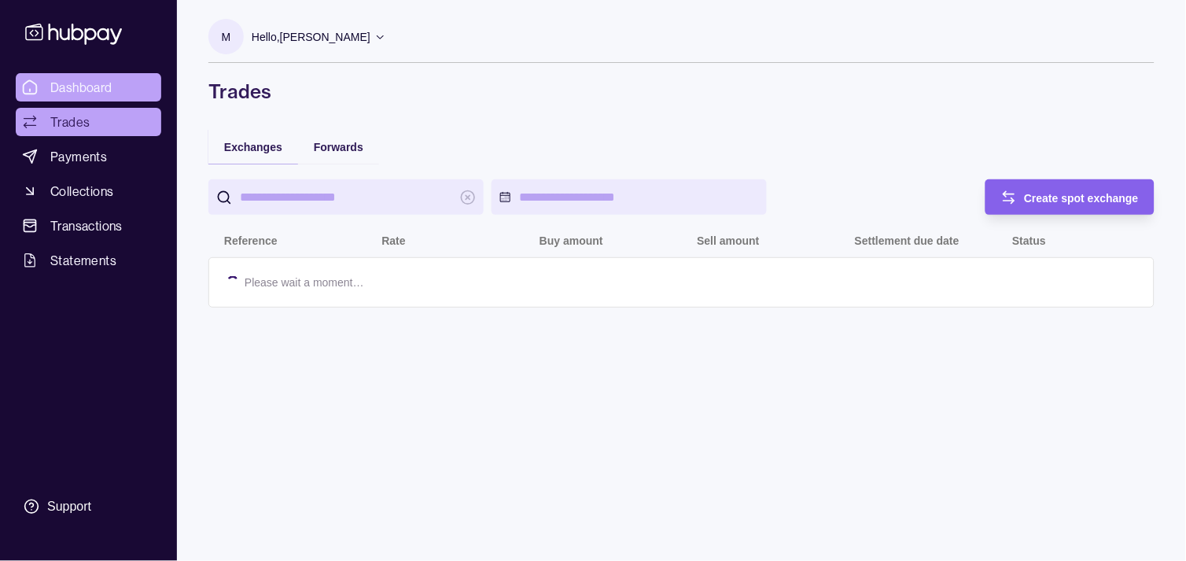
click at [108, 78] on span "Dashboard" at bounding box center [81, 87] width 62 height 19
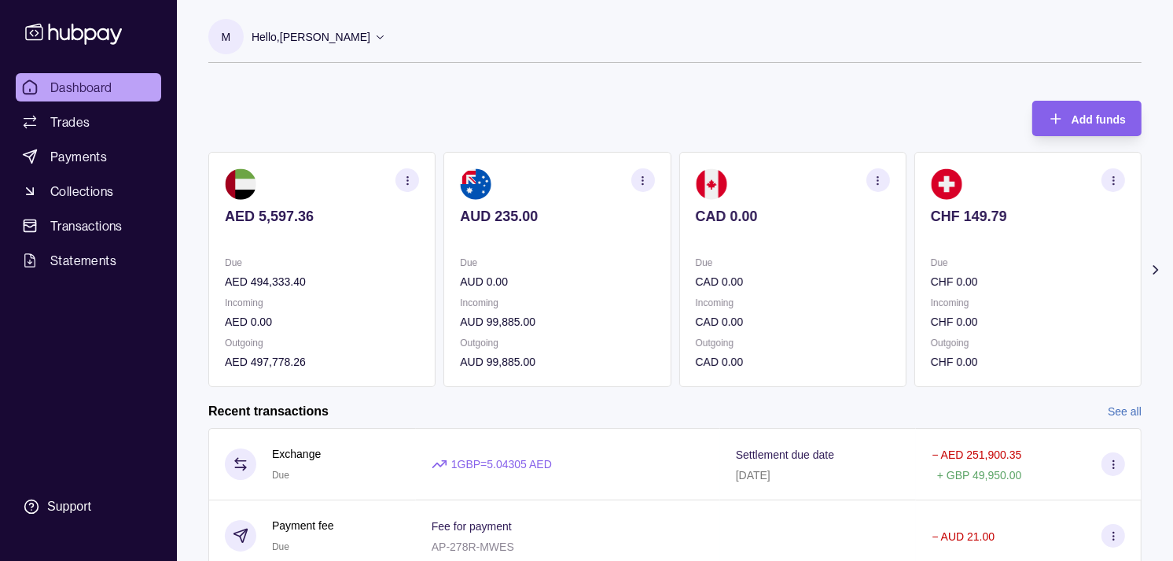
click at [915, 244] on section "CHF 149.79 Due CHF 0.00 Incoming CHF 0.00 Outgoing CHF 0.00" at bounding box center [1028, 269] width 227 height 235
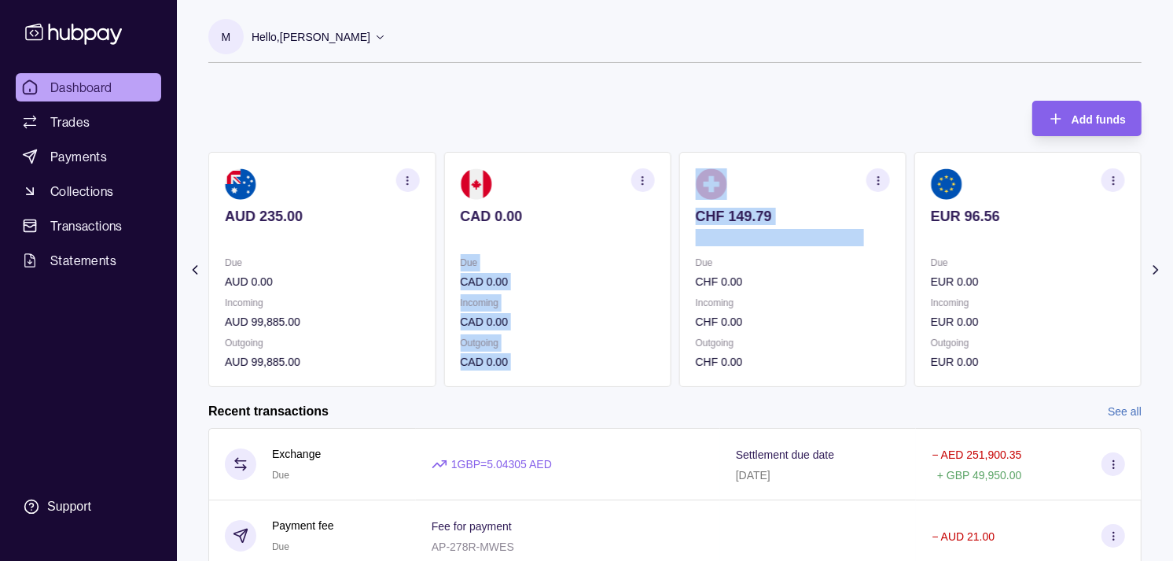
drag, startPoint x: 881, startPoint y: 245, endPoint x: 868, endPoint y: 242, distance: 13.6
click at [868, 242] on div "AED 5,597.36 Due AED 494,333.40 Incoming AED 0.00 Outgoing AED 497,778.26 AUD 2…" at bounding box center [675, 269] width 934 height 235
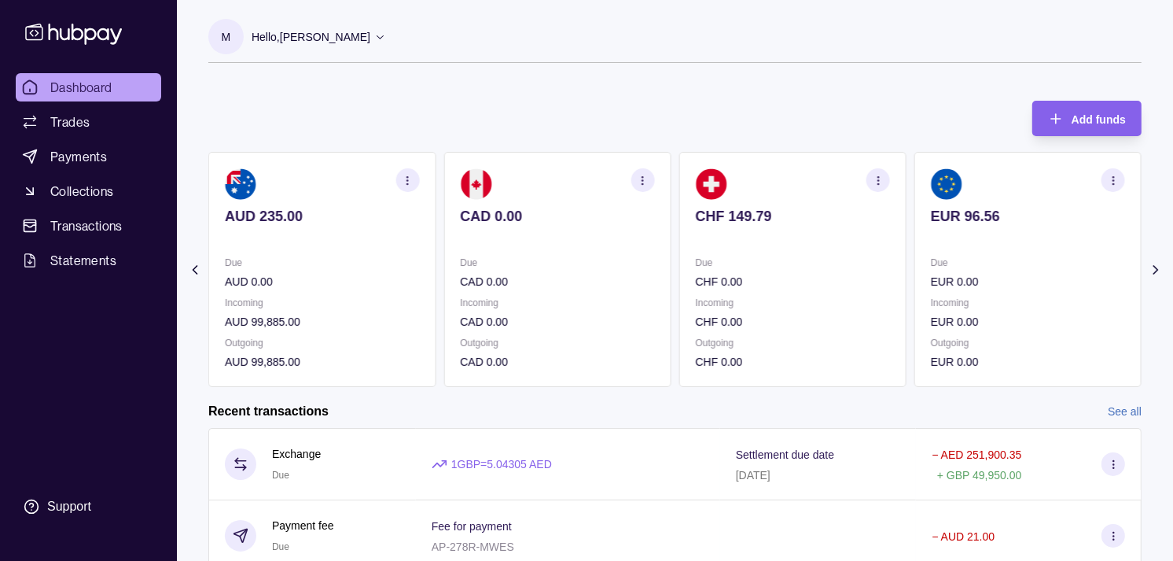
drag, startPoint x: 868, startPoint y: 242, endPoint x: 599, endPoint y: 105, distance: 301.8
click at [599, 105] on div "Add funds AED 5,597.36 Due AED 494,333.40 Incoming AED 0.00 Outgoing AED 497,77…" at bounding box center [675, 236] width 934 height 302
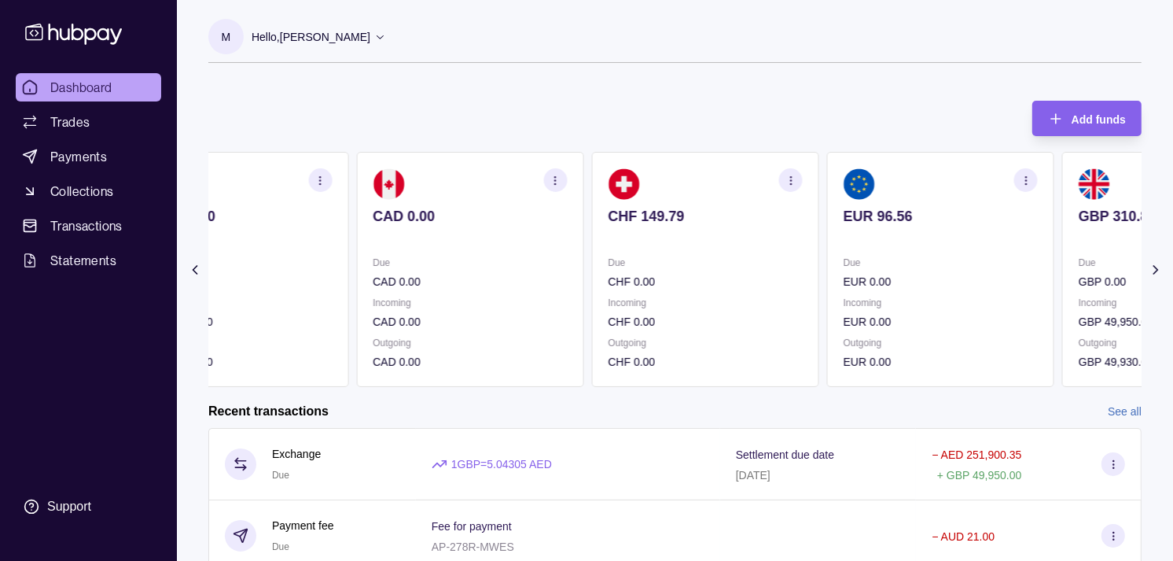
click at [677, 236] on section "CHF 149.79 Due CHF 0.00 Incoming CHF 0.00 Outgoing CHF 0.00" at bounding box center [704, 269] width 227 height 235
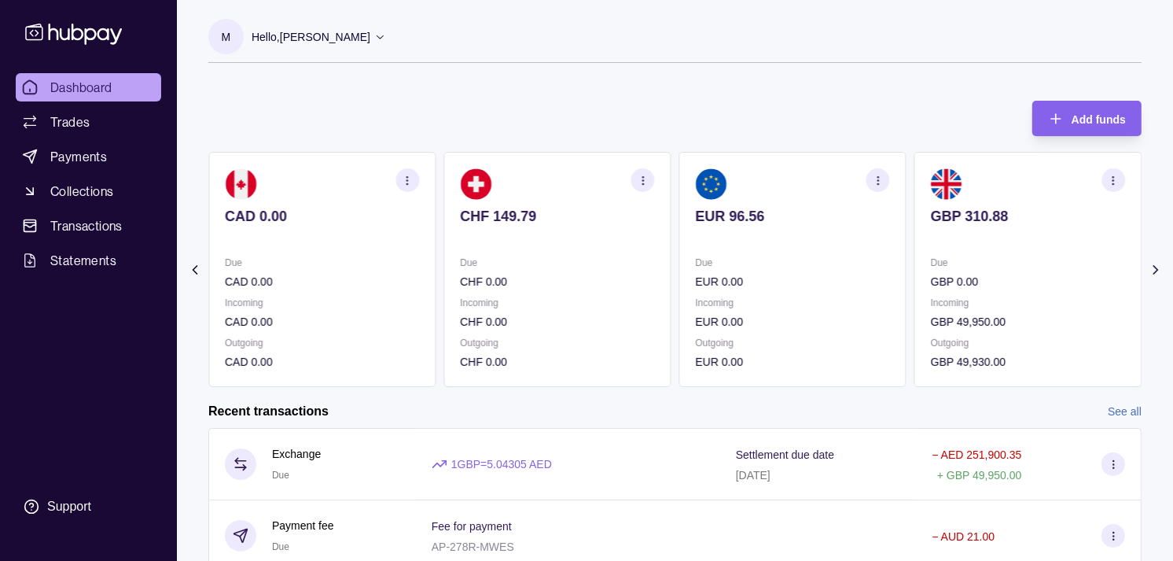
click at [680, 239] on section "EUR 96.56 Due EUR 0.00 Incoming EUR 0.00 Outgoing EUR 0.00" at bounding box center [793, 269] width 227 height 235
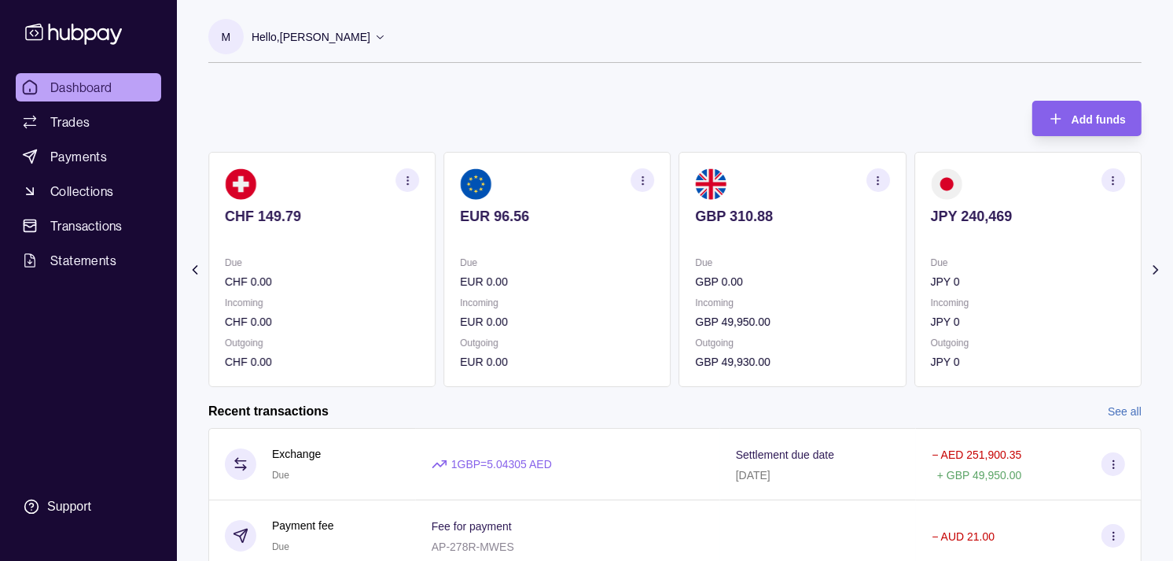
click at [541, 233] on section "EUR 96.56 Due EUR 0.00 Incoming EUR 0.00 Outgoing EUR 0.00" at bounding box center [557, 269] width 227 height 235
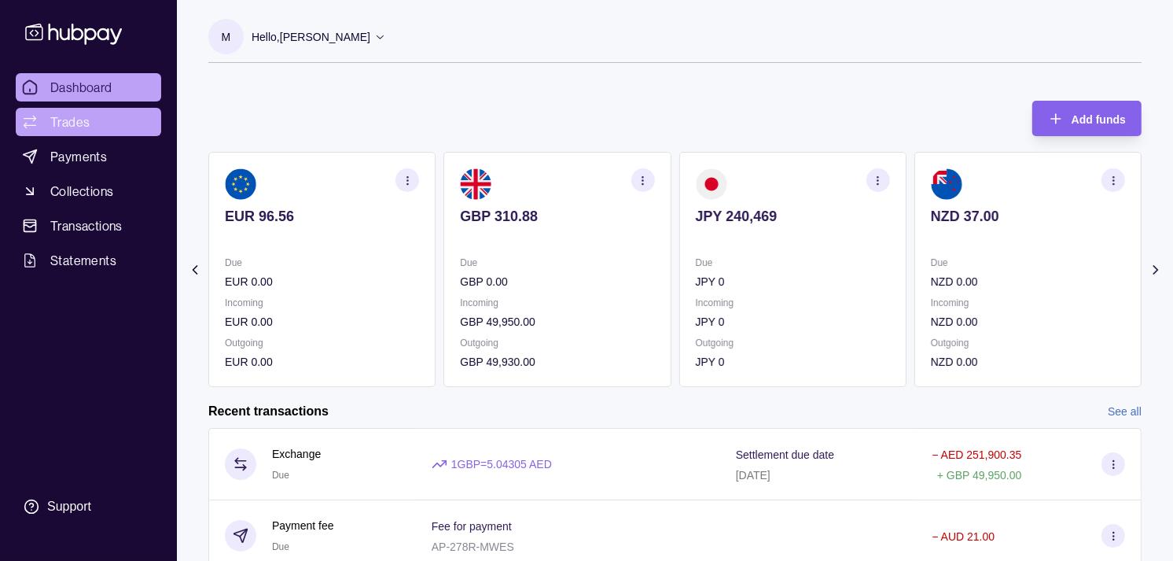
click at [111, 120] on link "Trades" at bounding box center [89, 122] width 146 height 28
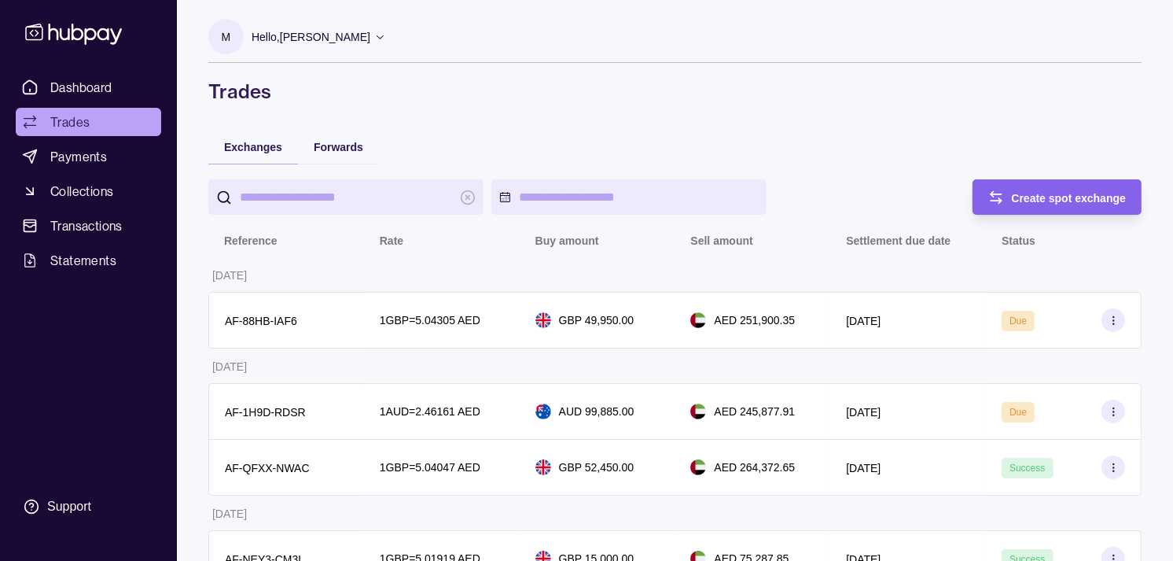
click at [989, 206] on div "Create spot exchange" at bounding box center [1046, 196] width 162 height 35
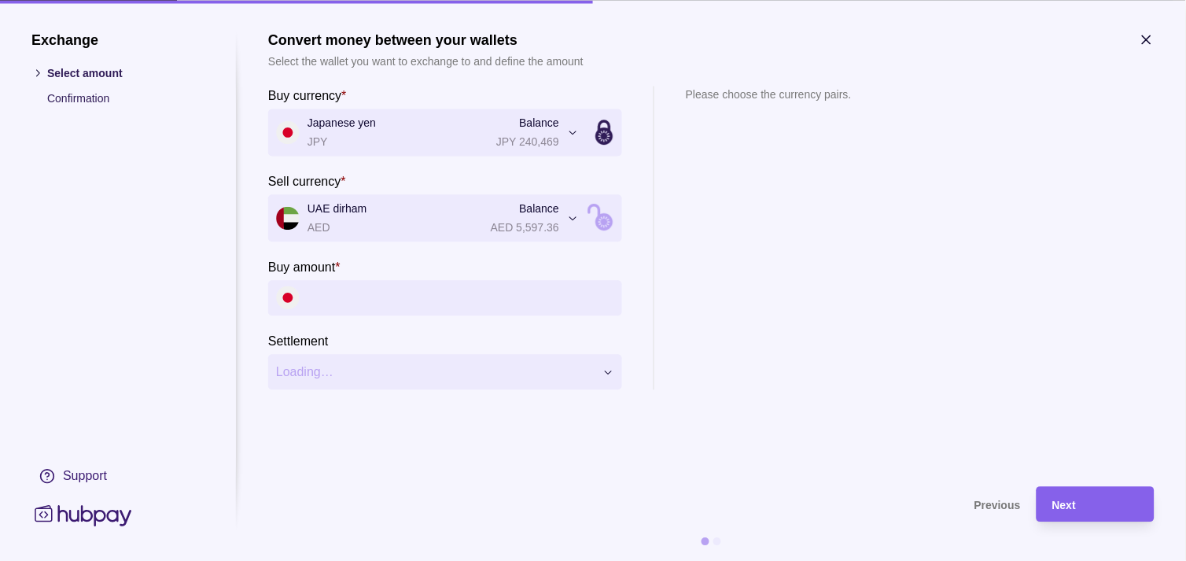
click at [379, 284] on input "Buy amount *" at bounding box center [461, 297] width 307 height 35
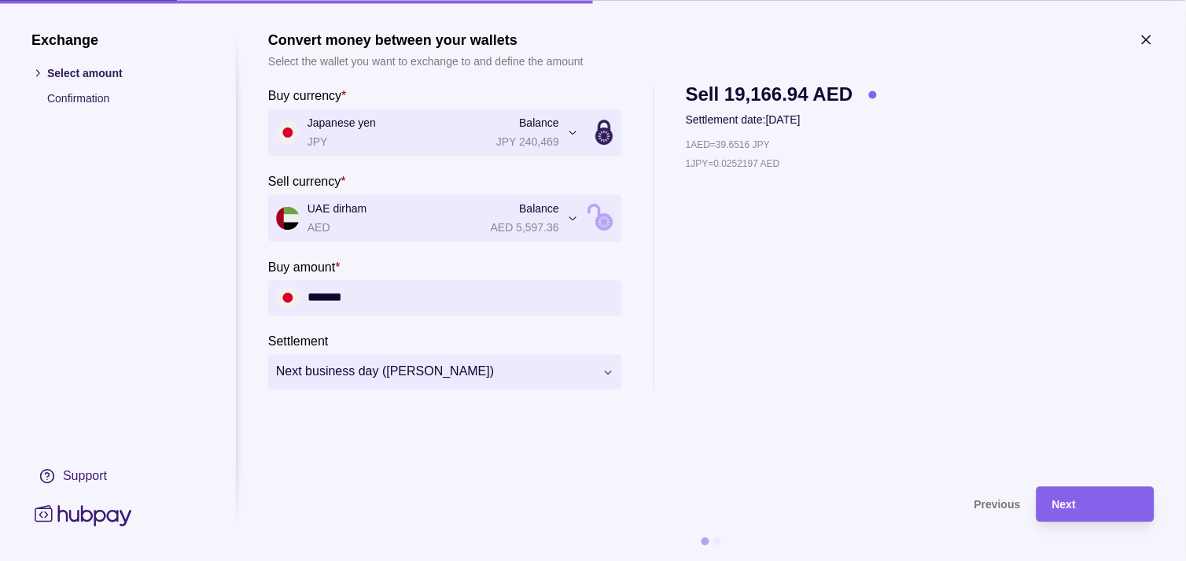
type input "*******"
click at [1149, 42] on icon "button" at bounding box center [1147, 39] width 8 height 8
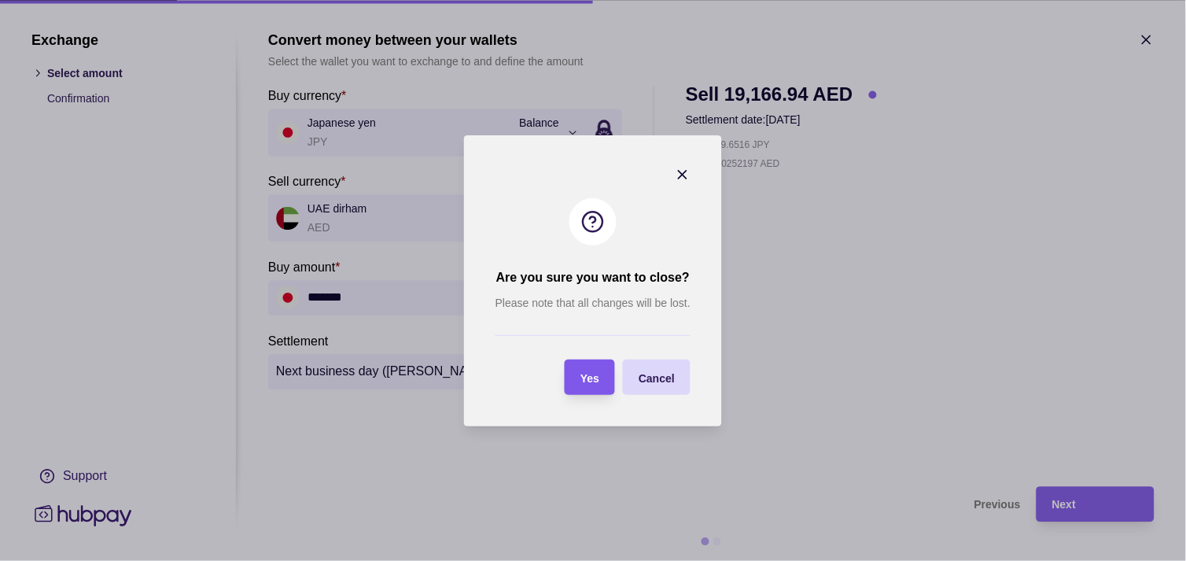
click at [594, 383] on div "Yes" at bounding box center [589, 376] width 19 height 19
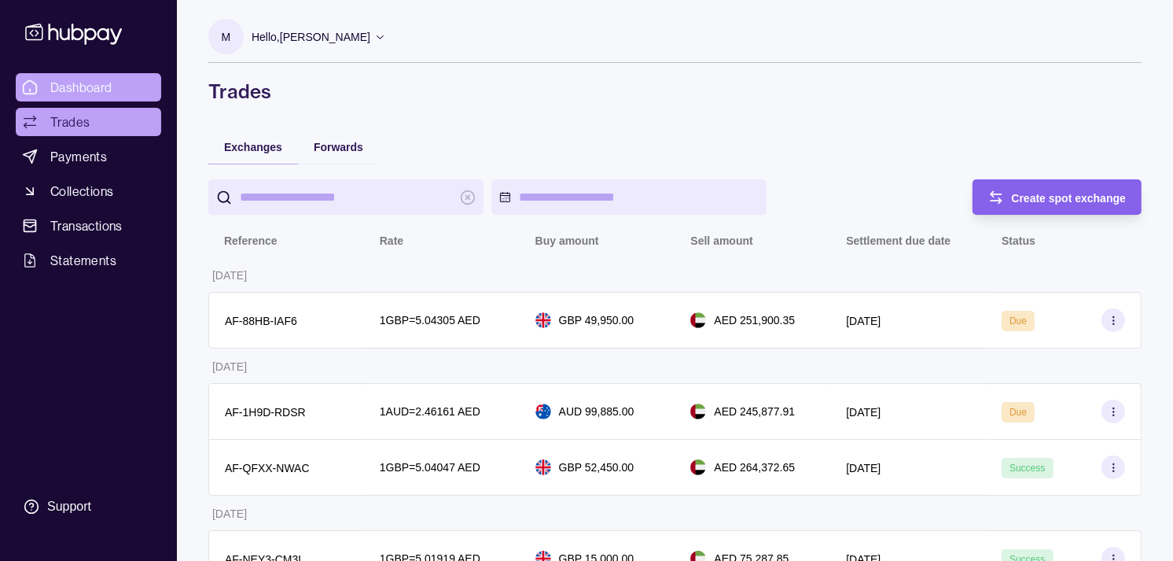
click at [105, 84] on span "Dashboard" at bounding box center [81, 87] width 62 height 19
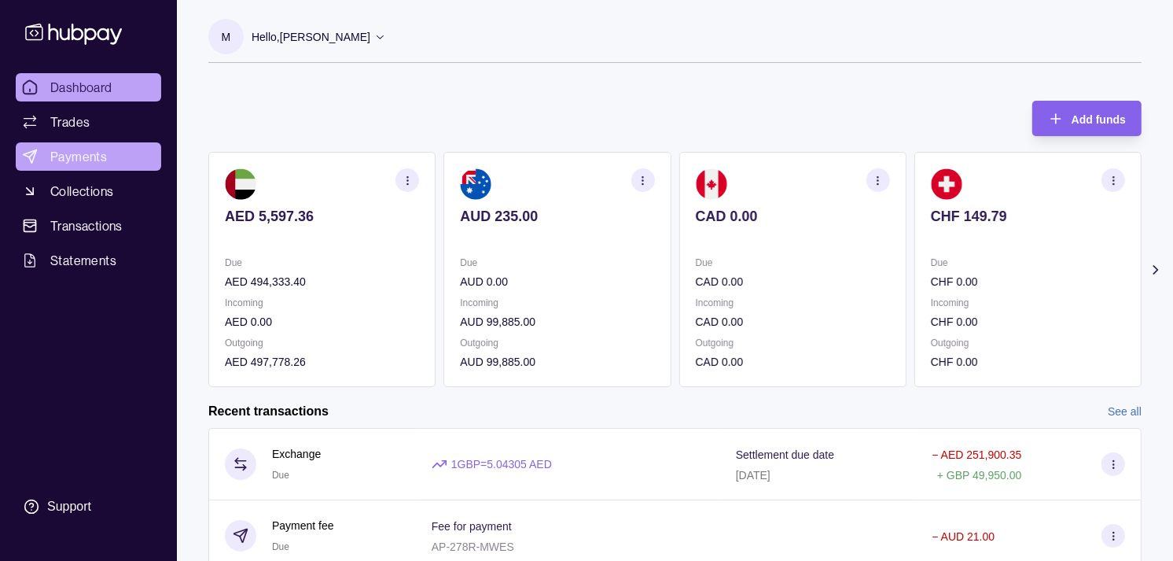
click at [87, 163] on span "Payments" at bounding box center [78, 156] width 57 height 19
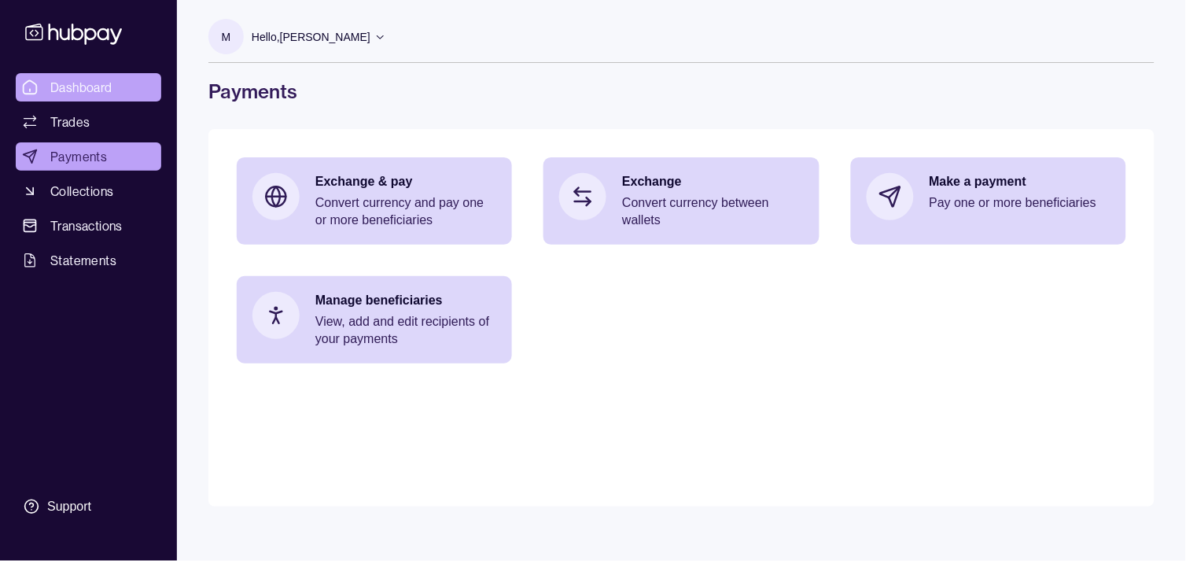
click at [131, 74] on link "Dashboard" at bounding box center [89, 87] width 146 height 28
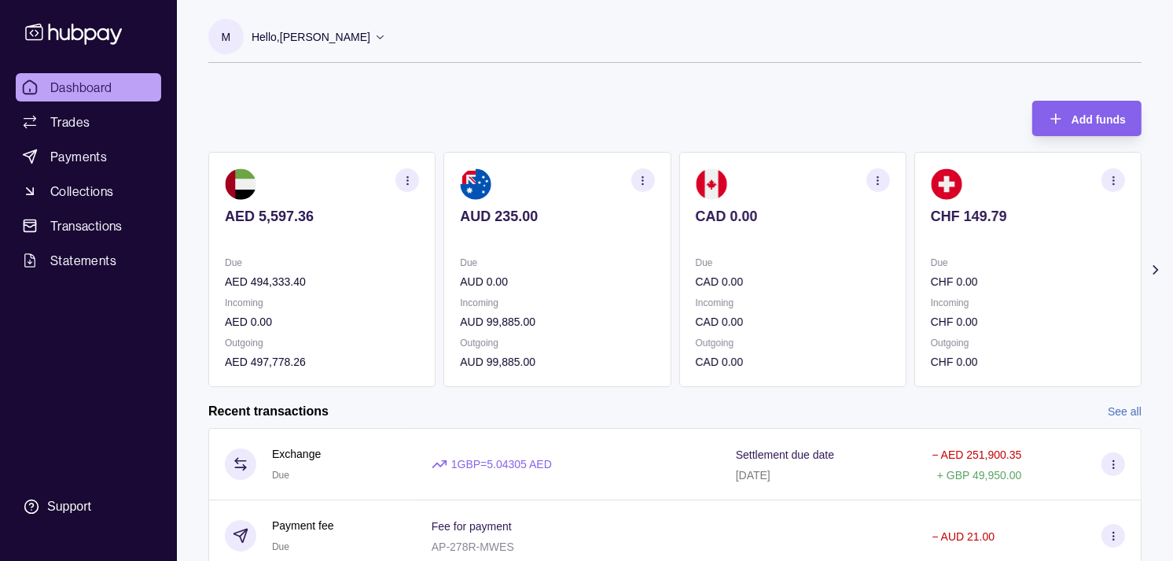
click at [915, 247] on section "CHF 149.79 Due CHF 0.00 Incoming CHF 0.00 Outgoing CHF 0.00" at bounding box center [1028, 269] width 227 height 235
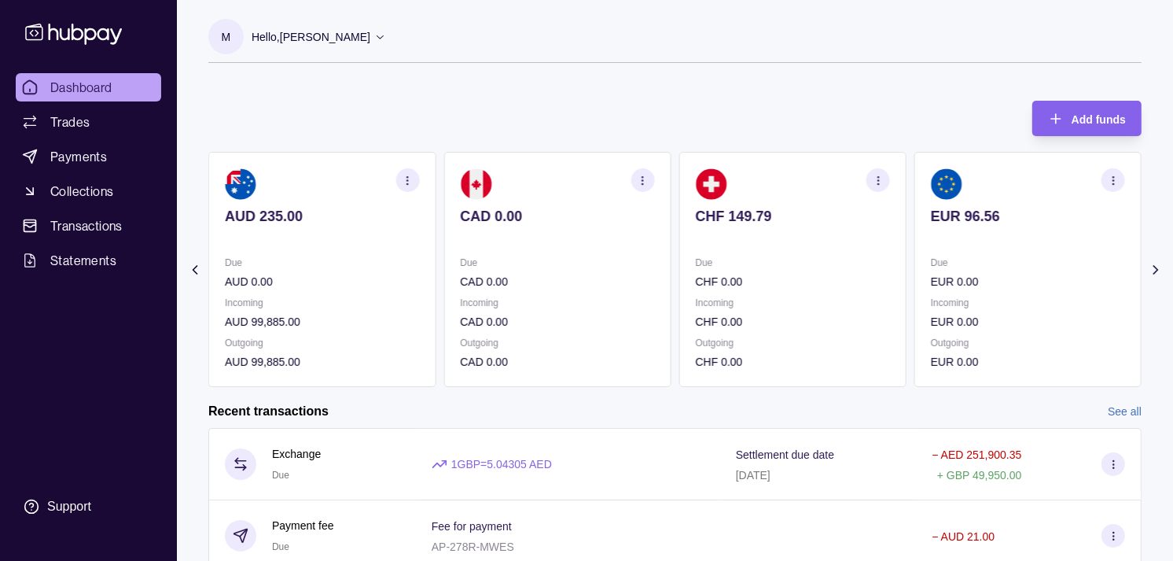
click at [915, 245] on section "EUR 96.56 Due EUR 0.00 Incoming EUR 0.00 Outgoing EUR 0.00" at bounding box center [1028, 269] width 227 height 235
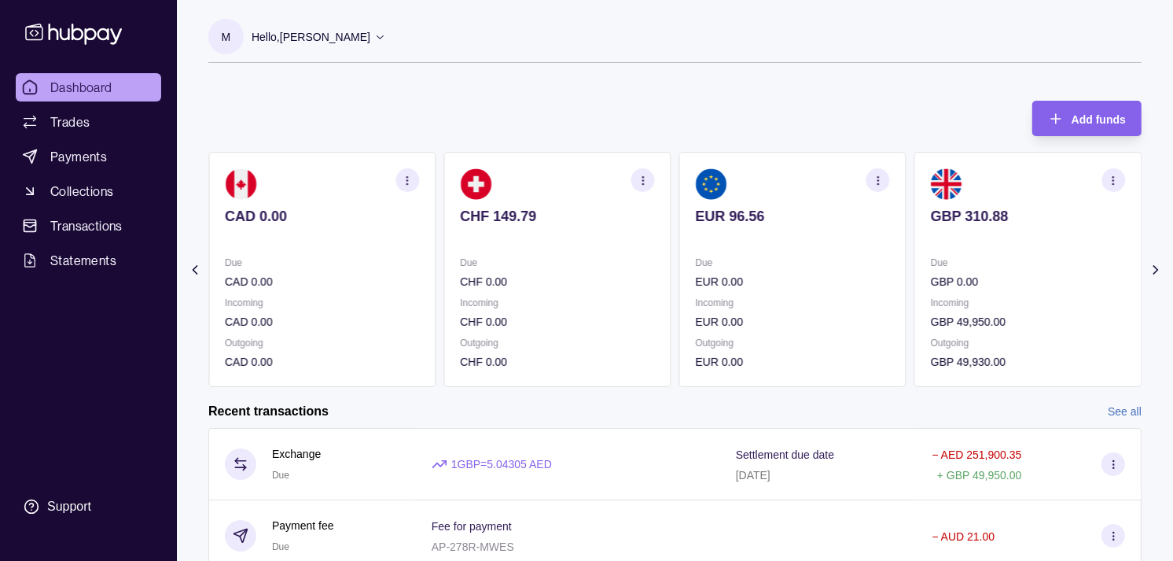
click at [862, 250] on section "EUR 96.56 Due EUR 0.00 Incoming EUR 0.00 Outgoing EUR 0.00" at bounding box center [793, 269] width 227 height 235
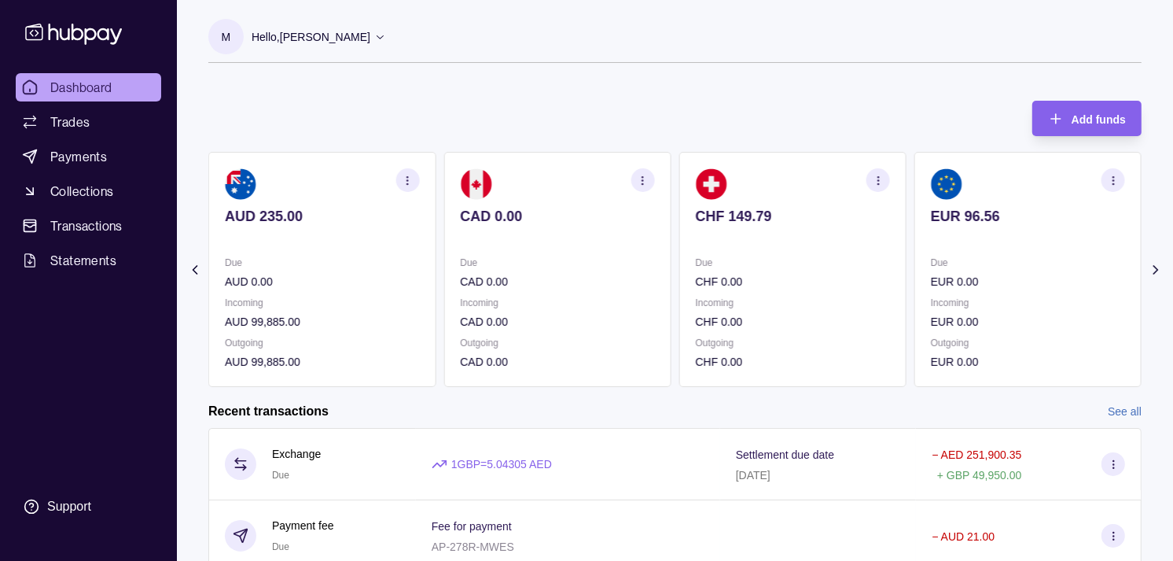
click at [776, 250] on section "CHF 149.79 Due CHF 0.00 Incoming CHF 0.00 Outgoing CHF 0.00" at bounding box center [793, 269] width 227 height 235
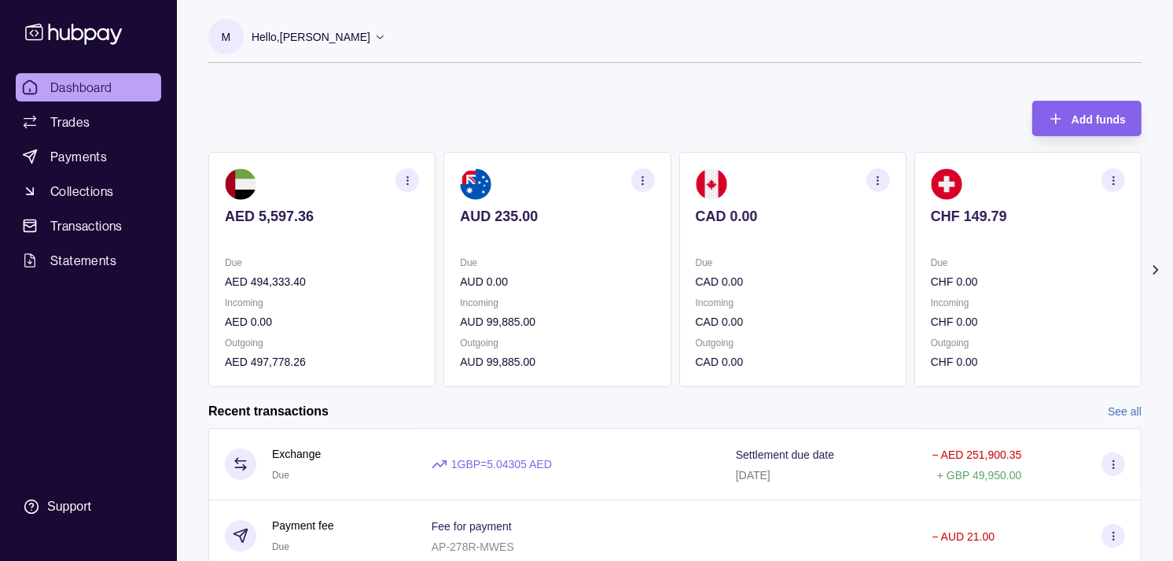
click at [753, 244] on p at bounding box center [793, 237] width 194 height 17
click at [672, 239] on div "AED 5,597.36 Due AED 494,333.40 Incoming AED 0.00 Outgoing AED 497,778.26 AUD 2…" at bounding box center [675, 269] width 934 height 235
click at [88, 85] on span "Dashboard" at bounding box center [81, 87] width 62 height 19
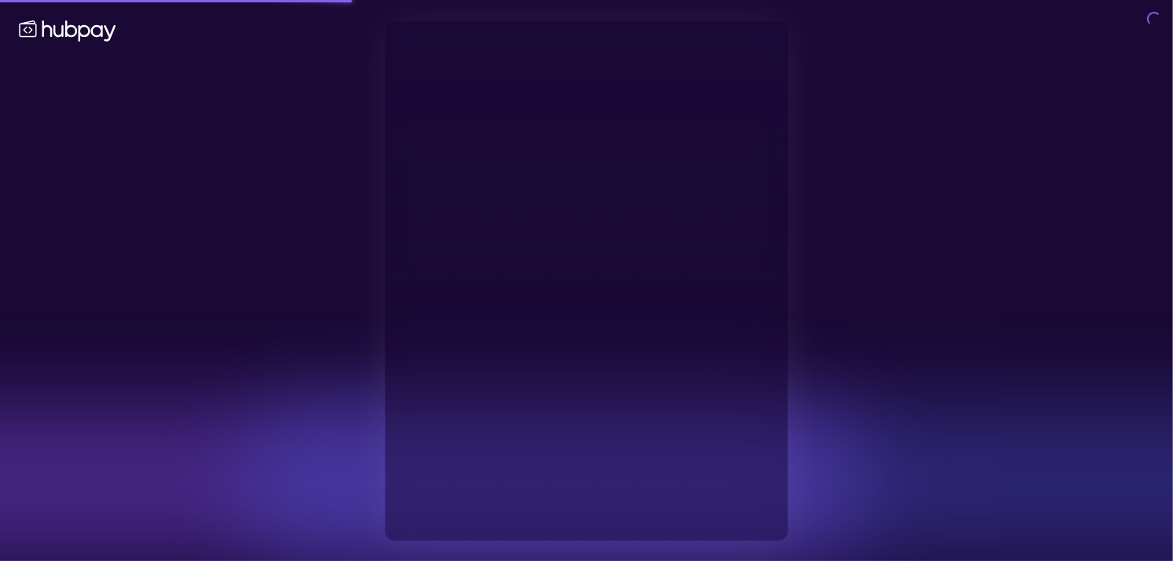
type input "**********"
